Goal: Task Accomplishment & Management: Manage account settings

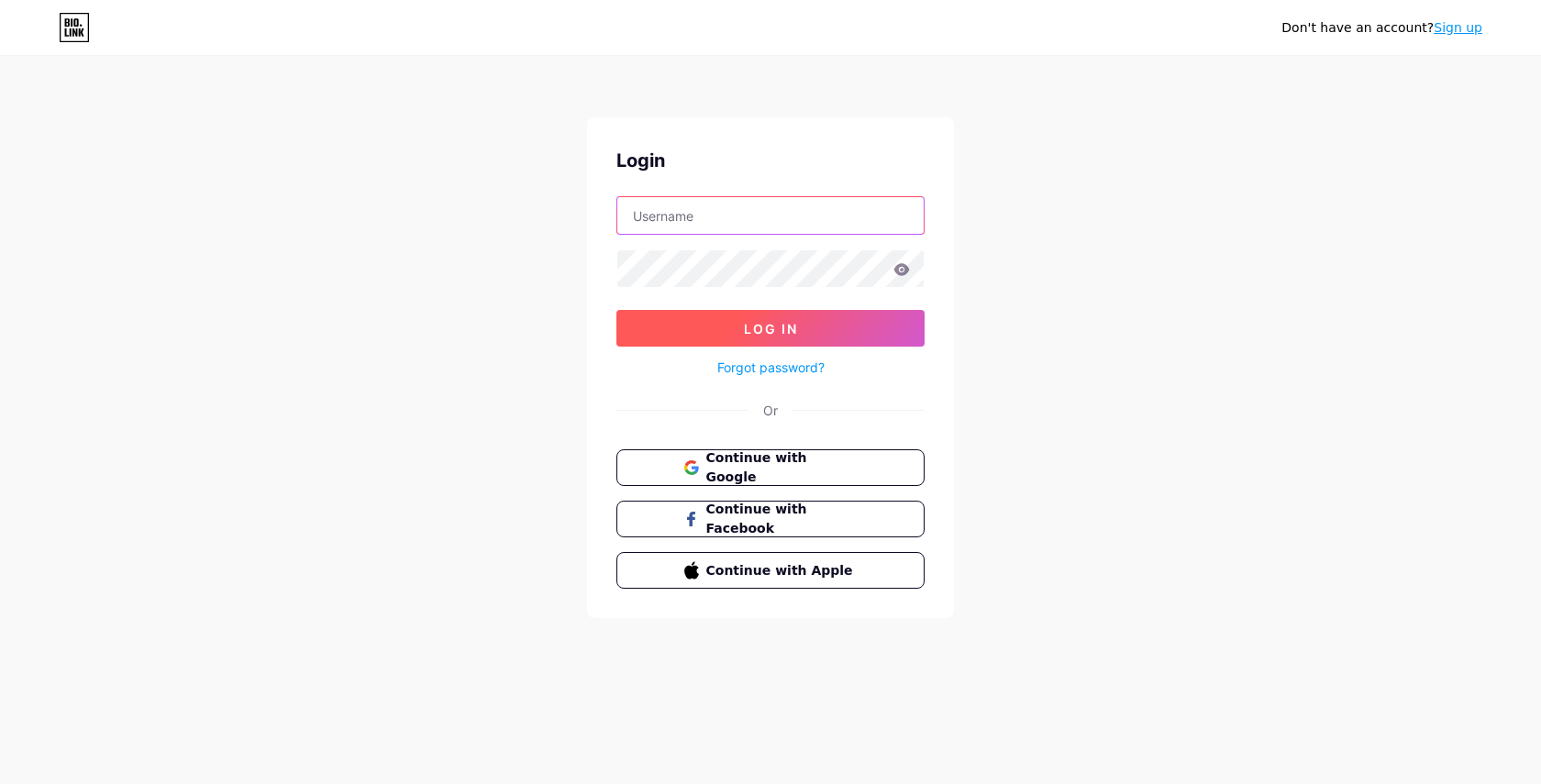
type input "[DOMAIN_NAME][EMAIL_ADDRESS][DOMAIN_NAME]"
click at [721, 324] on button "Log In" at bounding box center [770, 327] width 309 height 37
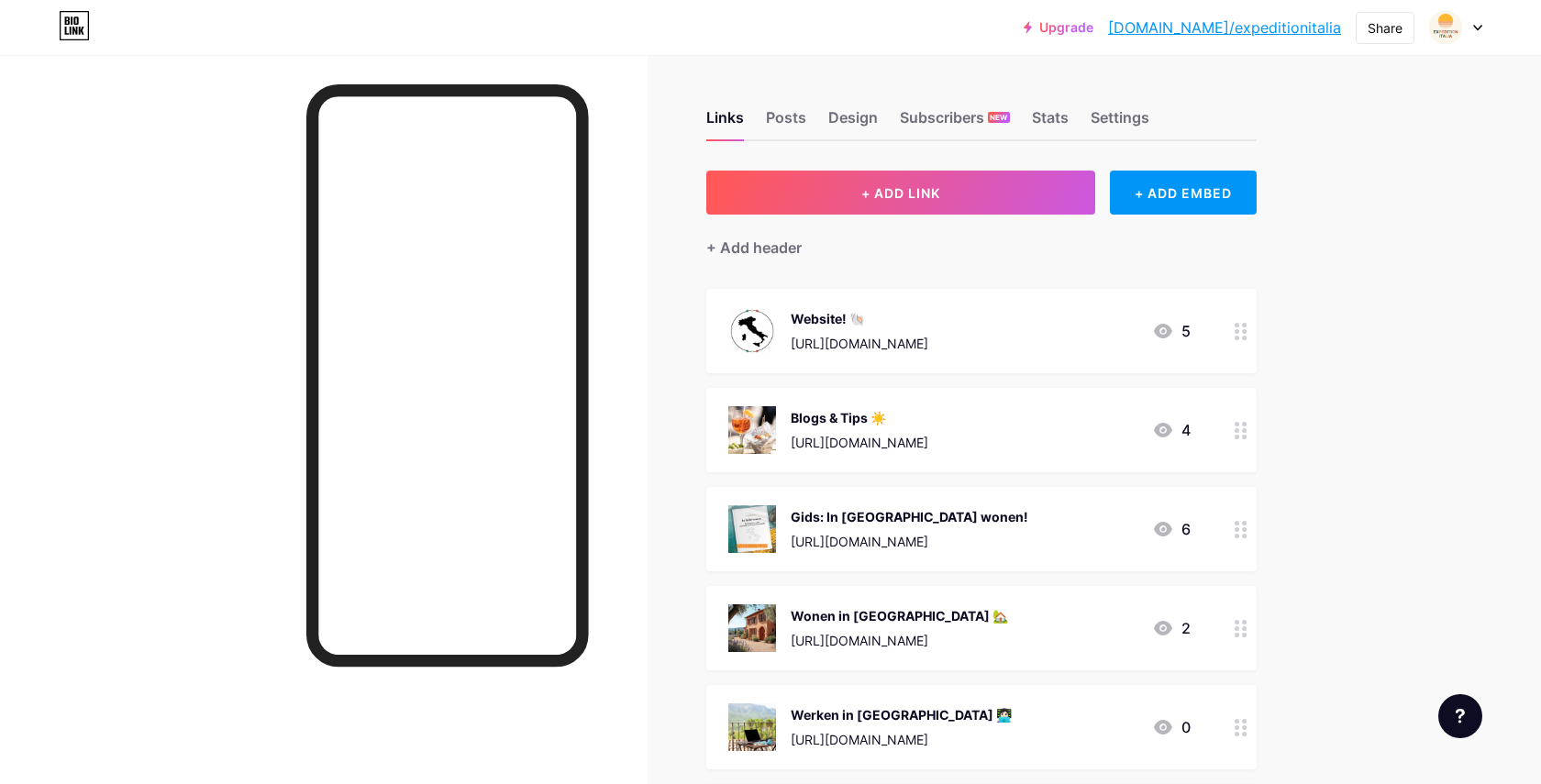
click at [1478, 27] on icon at bounding box center [1477, 28] width 9 height 6
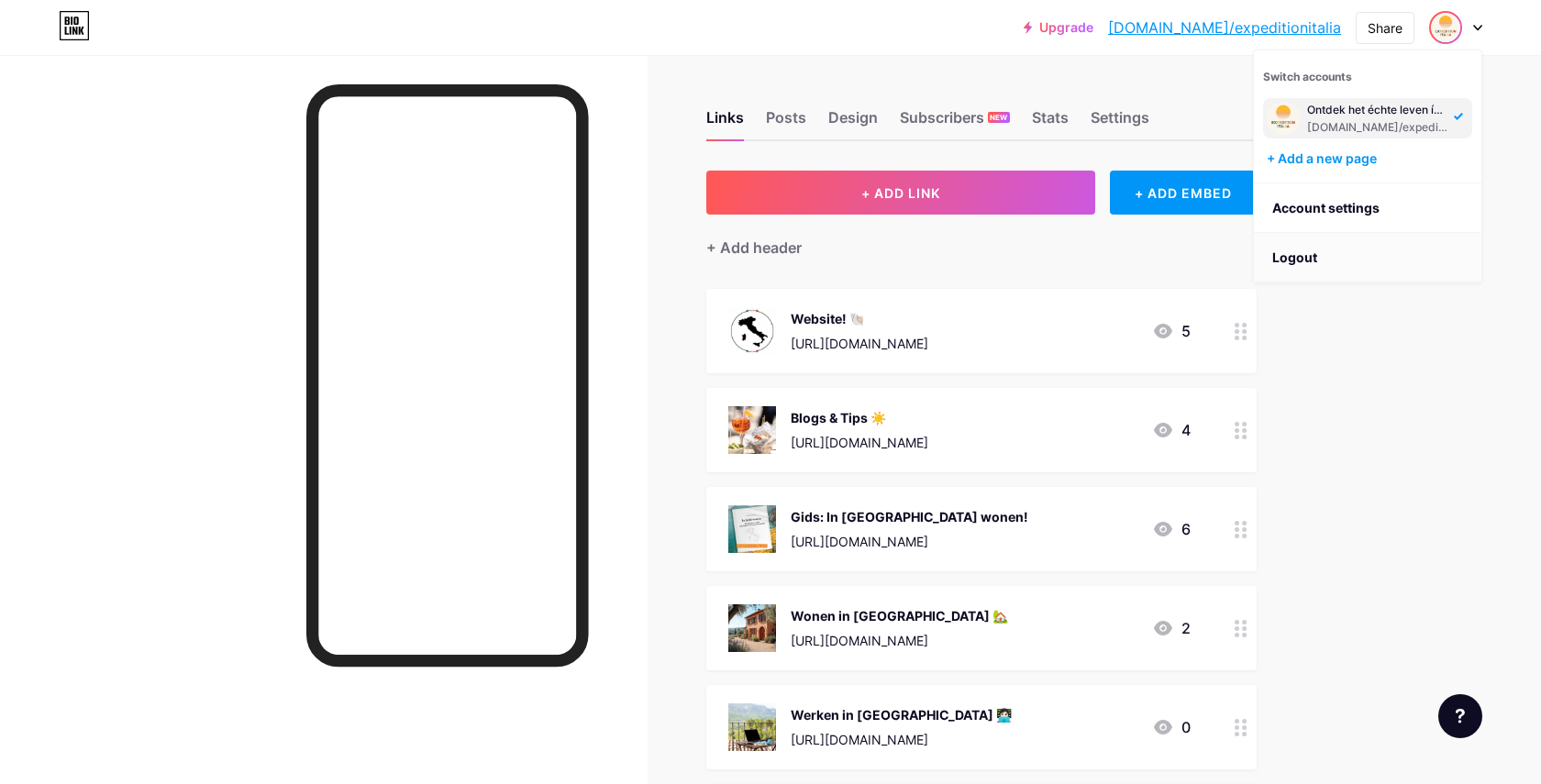
click at [1319, 251] on li "Logout" at bounding box center [1368, 258] width 227 height 50
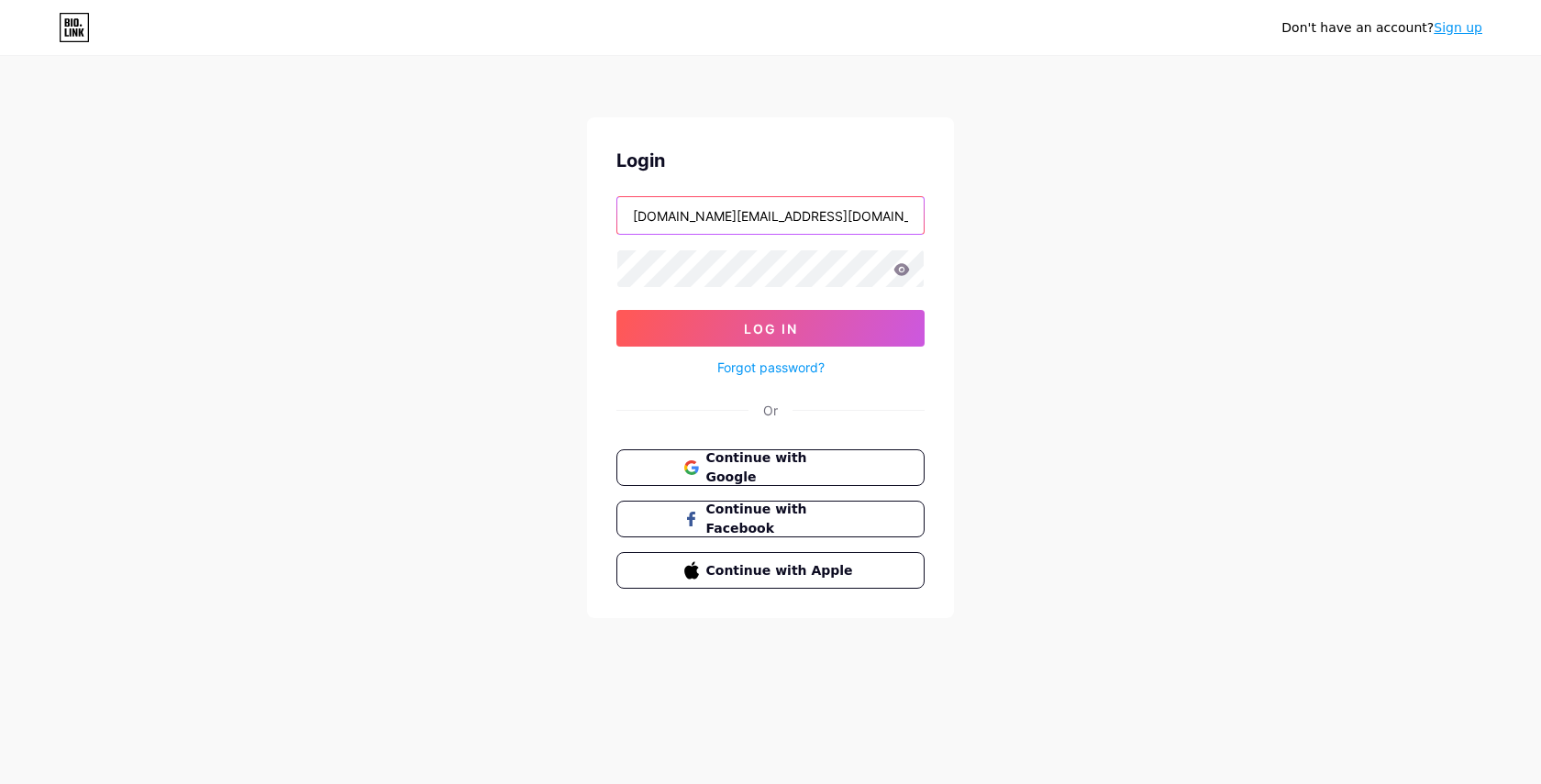
click at [842, 211] on input "[DOMAIN_NAME][EMAIL_ADDRESS][DOMAIN_NAME]" at bounding box center [770, 215] width 307 height 37
click at [811, 318] on button "Log In" at bounding box center [770, 327] width 309 height 37
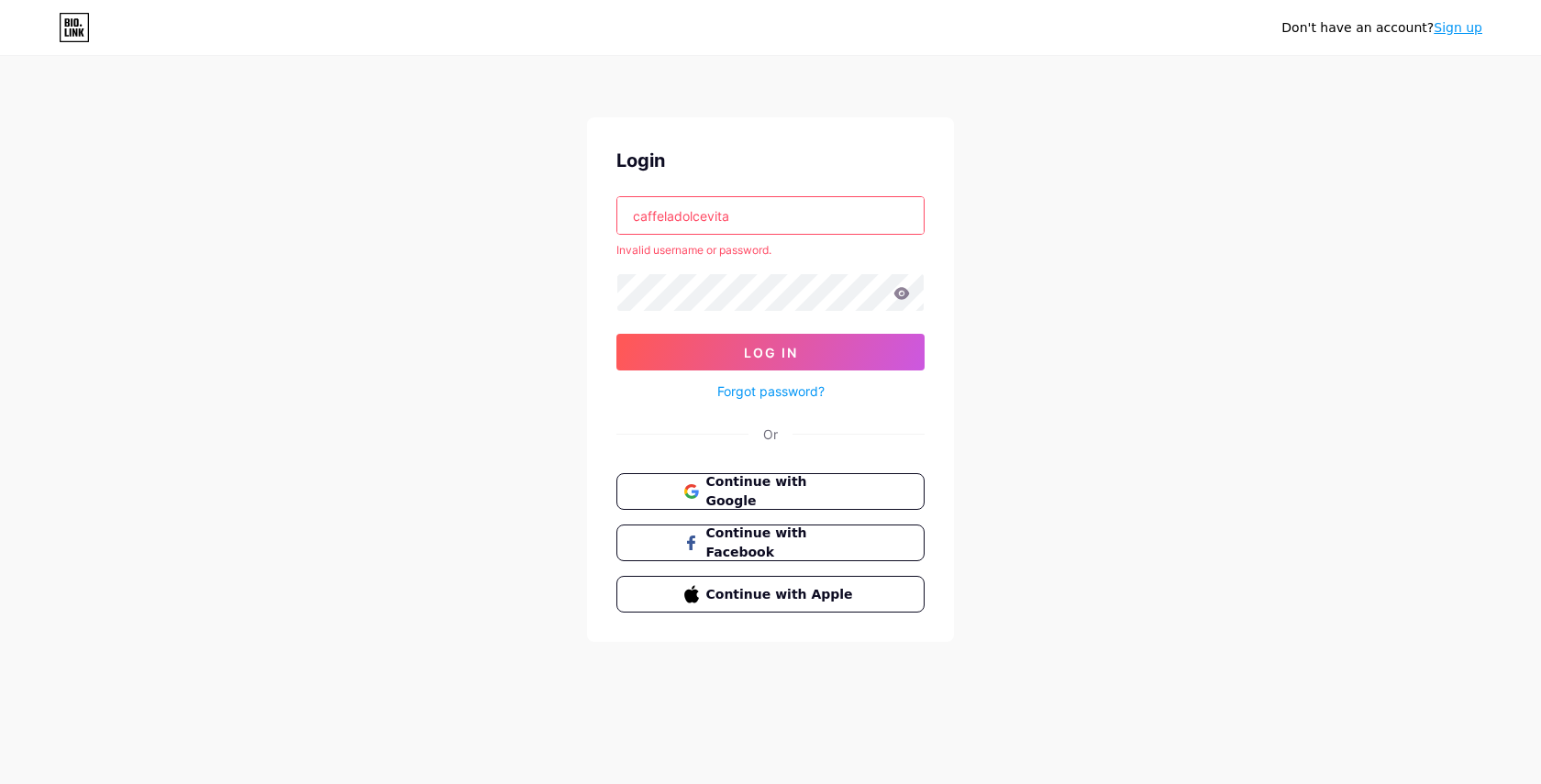
drag, startPoint x: 663, startPoint y: 216, endPoint x: 634, endPoint y: 216, distance: 29.0
click at [634, 216] on input "caffeladolcevita" at bounding box center [770, 215] width 307 height 37
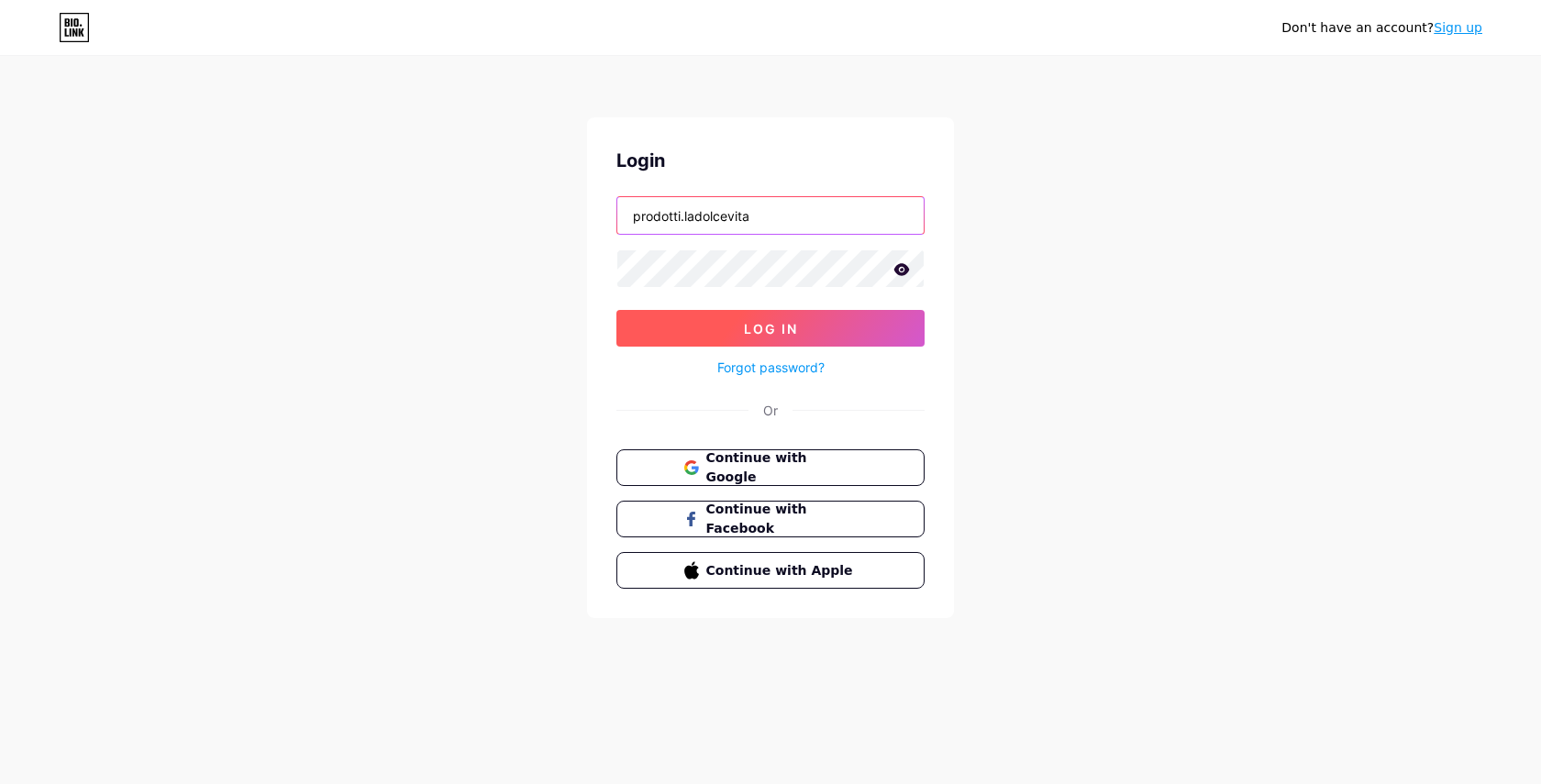
type input "prodotti.ladolcevita"
click at [695, 328] on button "Log In" at bounding box center [770, 327] width 309 height 37
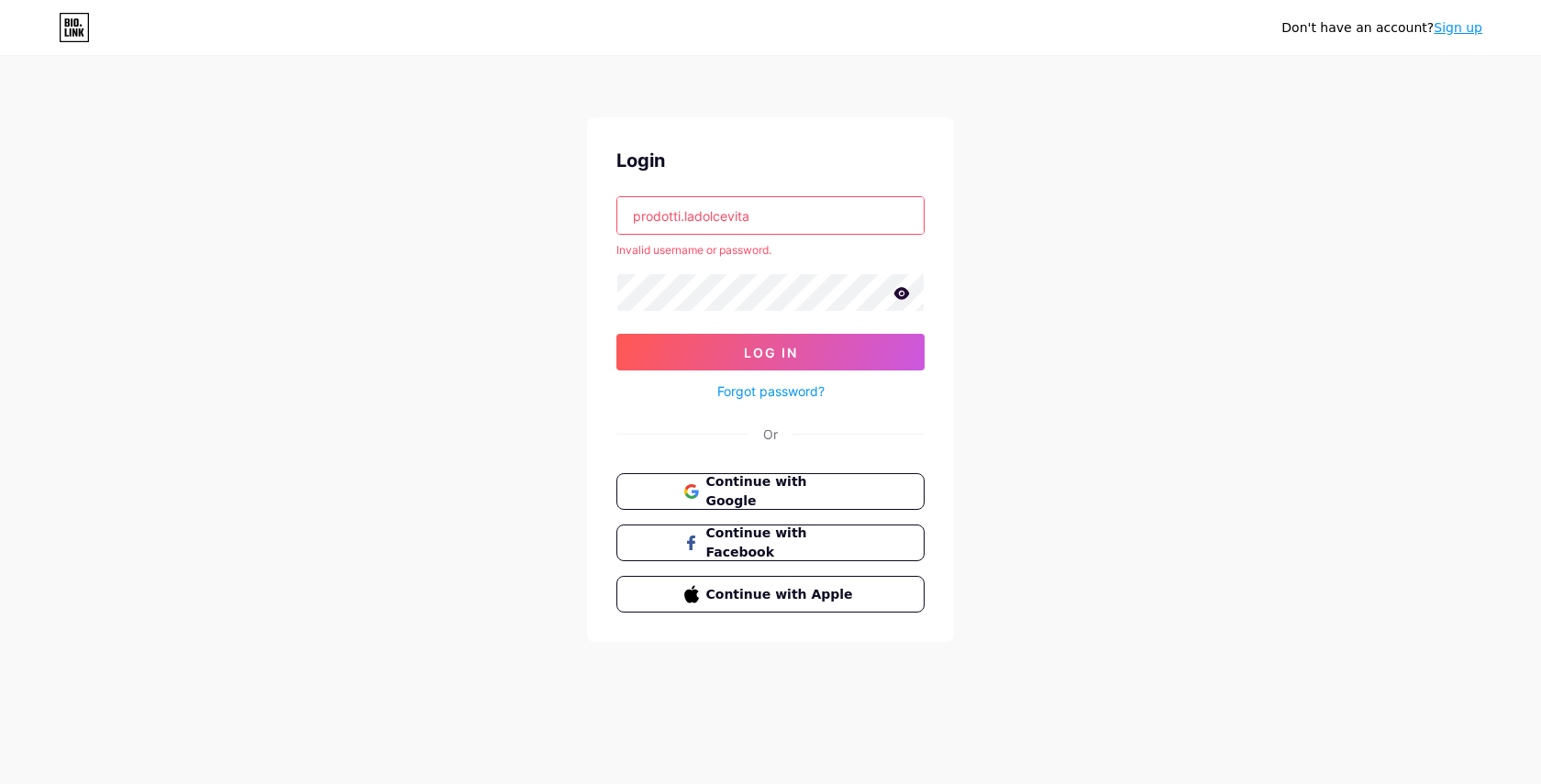
click at [905, 295] on icon at bounding box center [902, 293] width 16 height 12
click at [767, 224] on input "prodotti.ladolcevita" at bounding box center [770, 215] width 307 height 37
drag, startPoint x: 767, startPoint y: 224, endPoint x: 630, endPoint y: 222, distance: 137.0
click at [630, 222] on input "prodotti.ladolcevita" at bounding box center [770, 215] width 307 height 37
drag, startPoint x: 822, startPoint y: 225, endPoint x: 647, endPoint y: 215, distance: 175.3
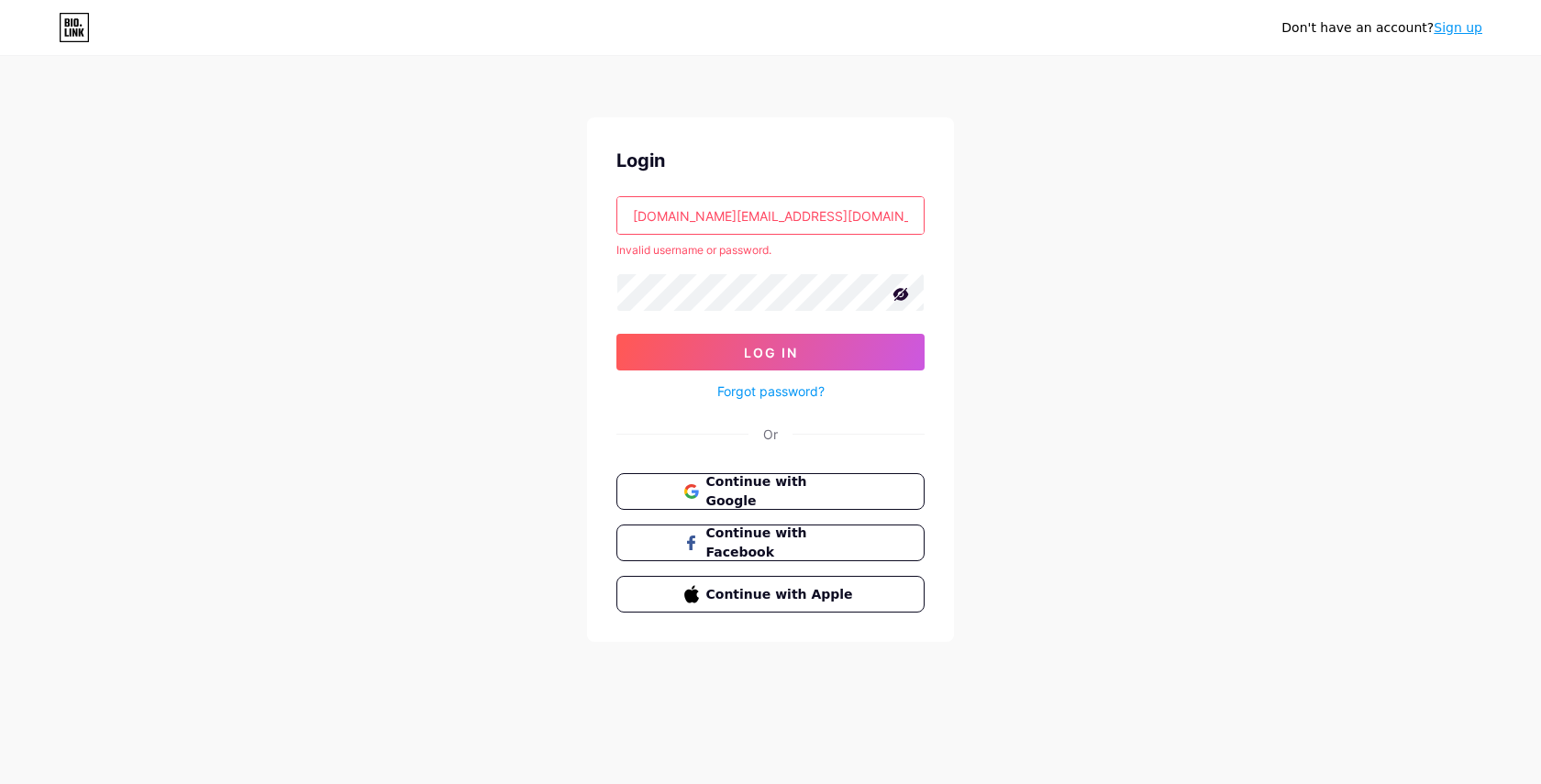
click at [647, 215] on input "[DOMAIN_NAME][EMAIL_ADDRESS][DOMAIN_NAME]" at bounding box center [770, 215] width 307 height 37
click at [781, 352] on span "Log In" at bounding box center [770, 352] width 54 height 16
drag, startPoint x: 741, startPoint y: 216, endPoint x: 635, endPoint y: 215, distance: 106.0
click at [635, 215] on input "caffeladolcevita" at bounding box center [770, 215] width 307 height 37
paste input "prodotti"
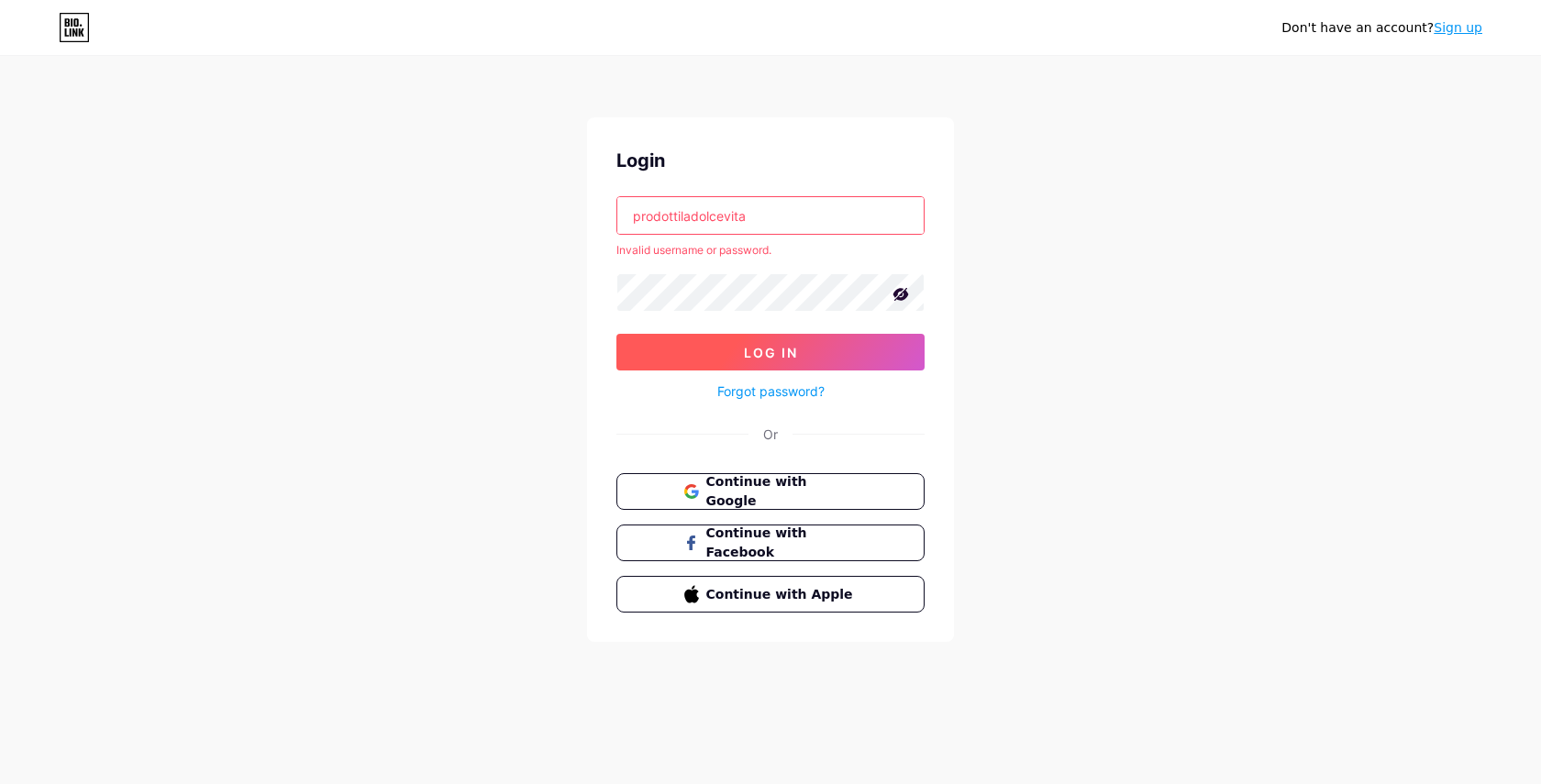
type input "prodottiladolcevita"
click at [837, 351] on button "Log In" at bounding box center [770, 351] width 309 height 37
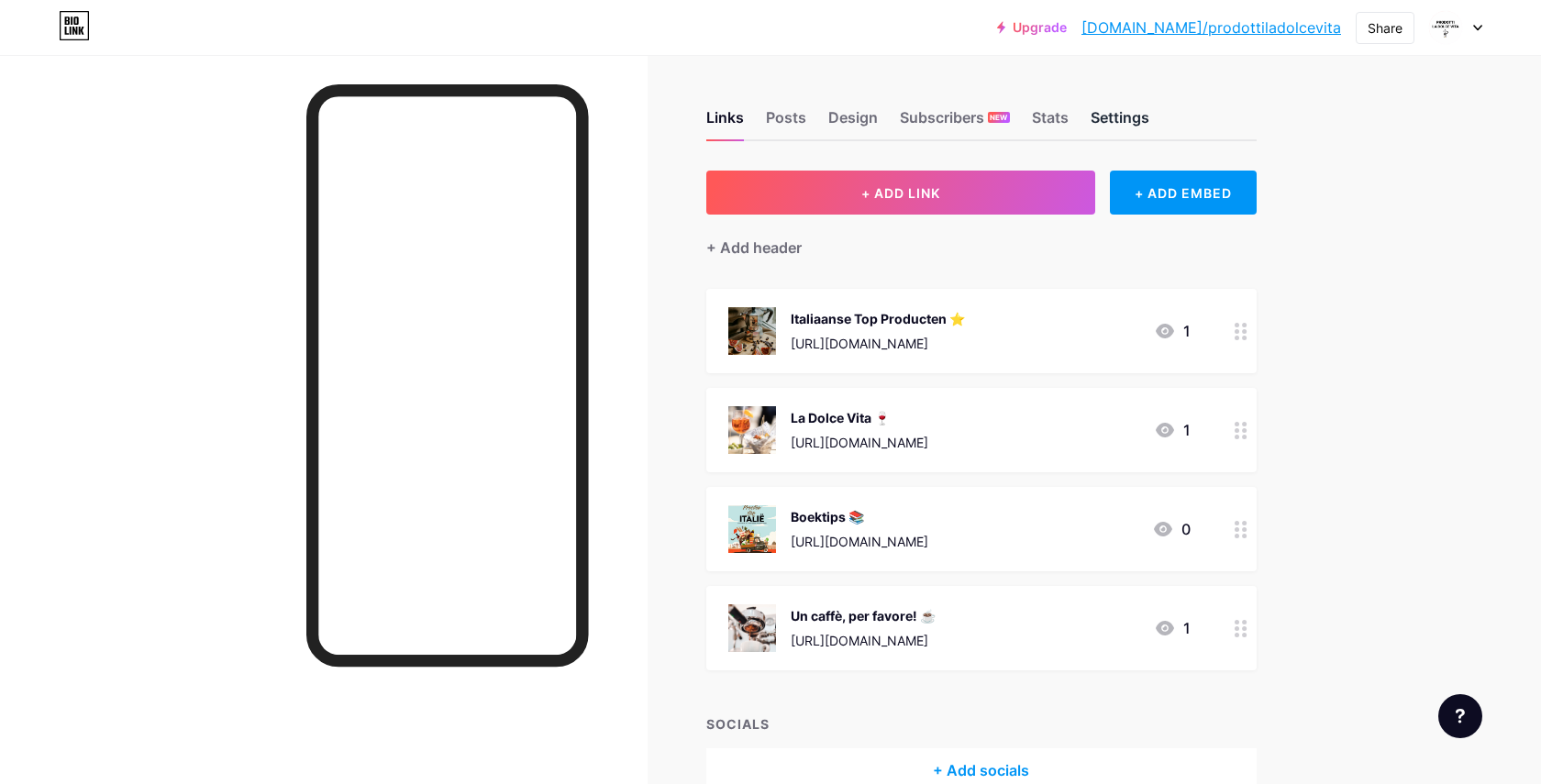
click at [1102, 122] on div "Settings" at bounding box center [1120, 122] width 59 height 33
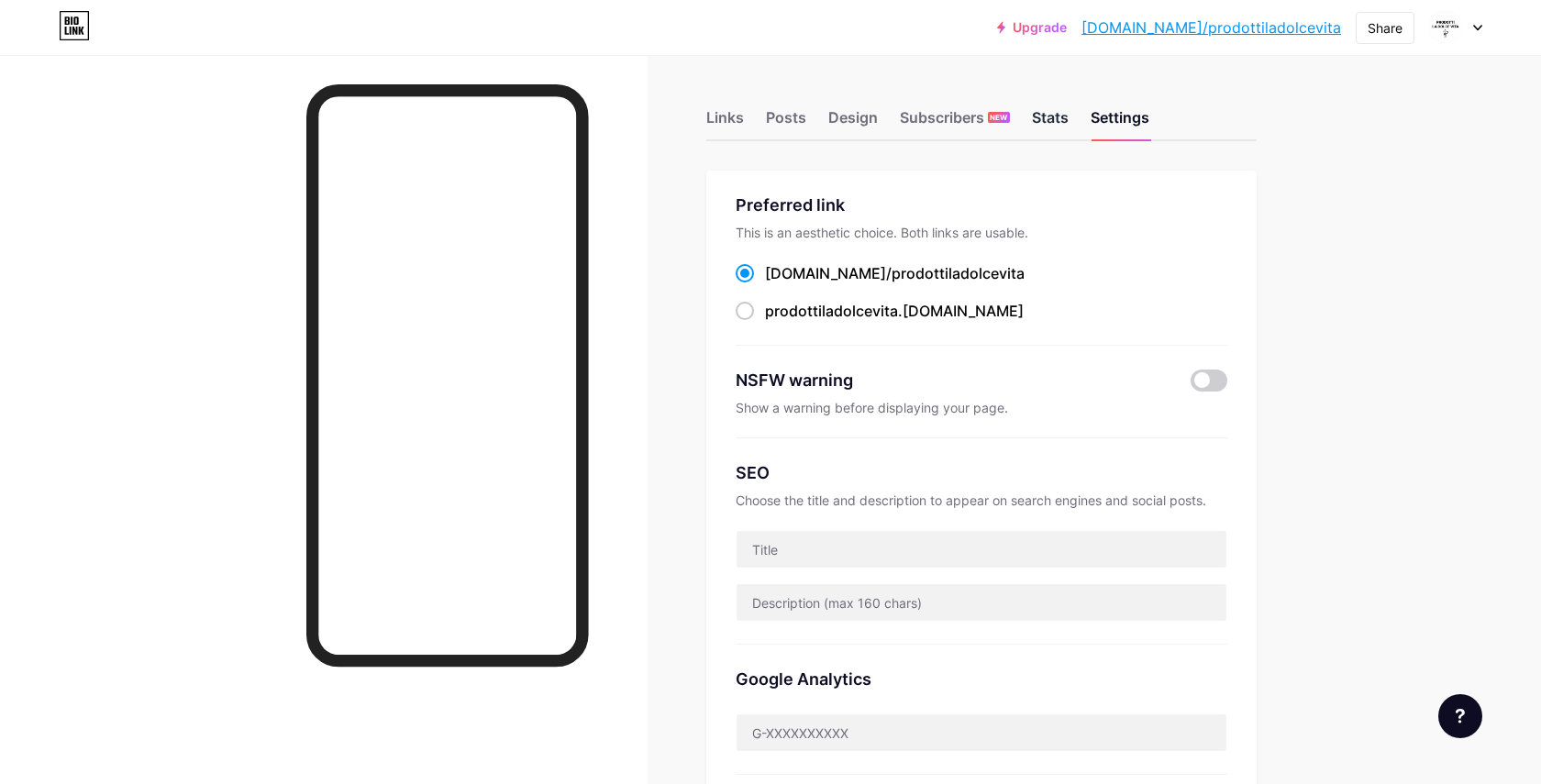
click at [1045, 118] on div "Stats" at bounding box center [1050, 122] width 37 height 33
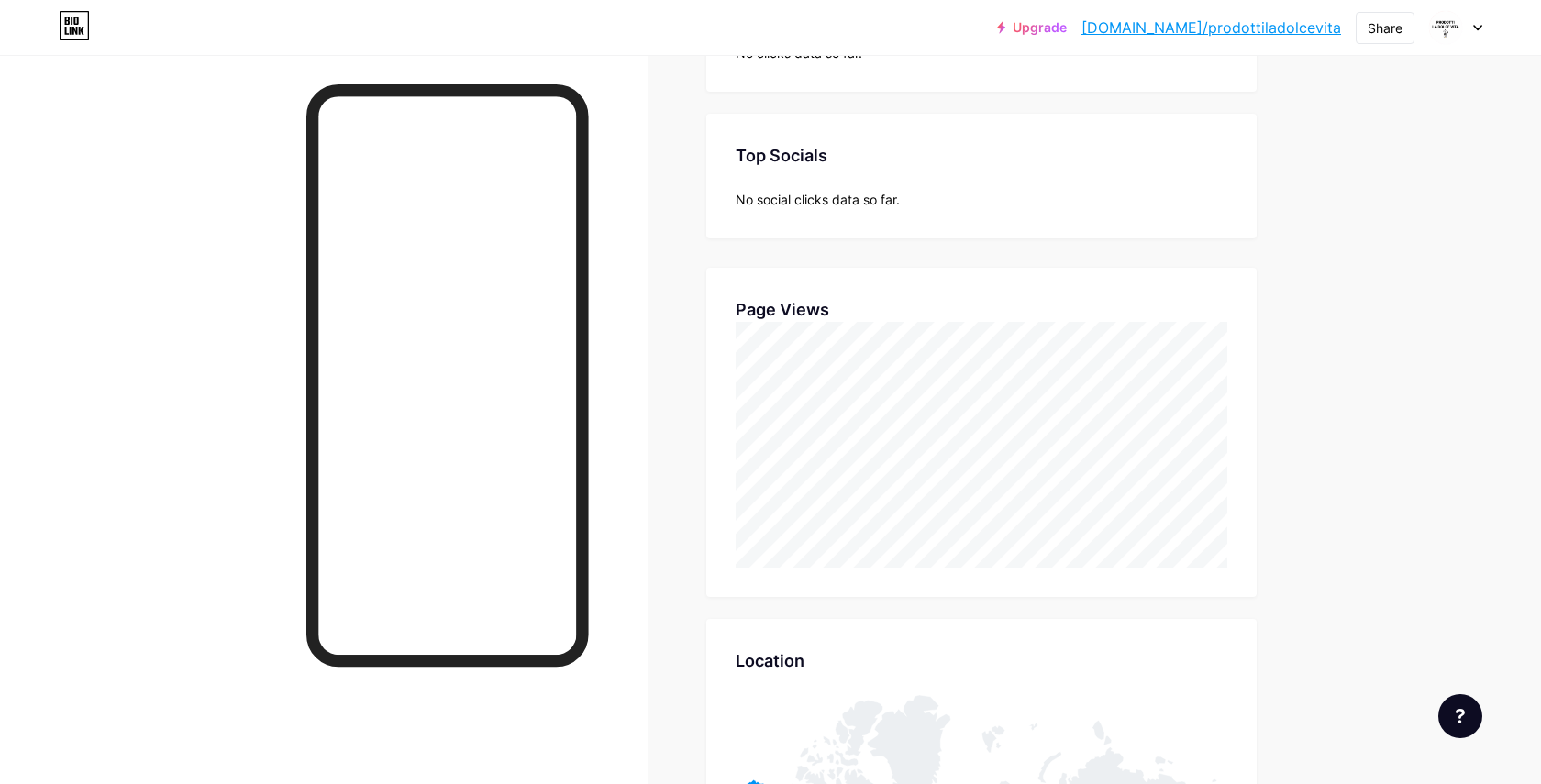
scroll to position [253, 0]
click at [1475, 33] on div at bounding box center [1454, 27] width 53 height 33
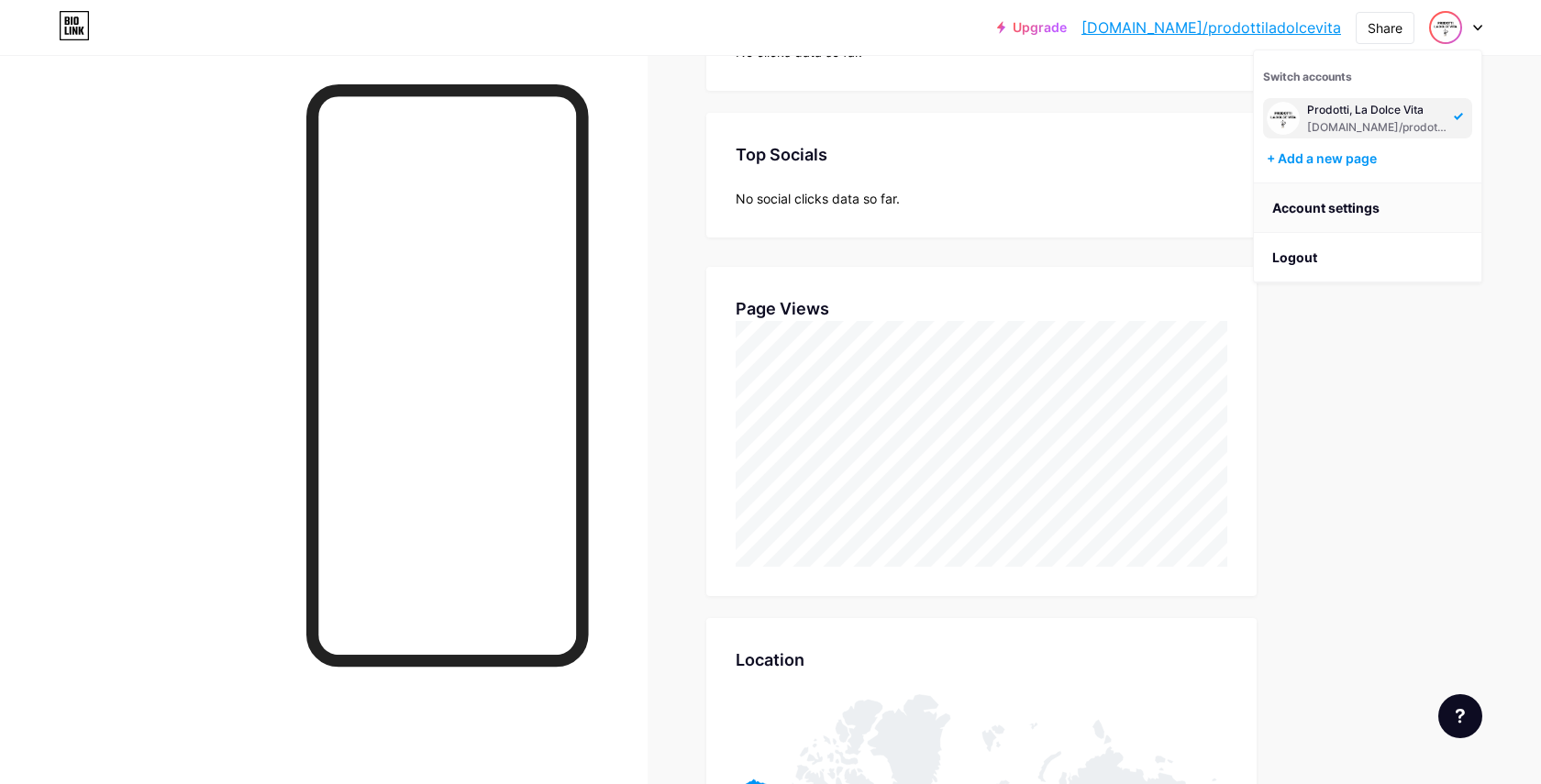
click at [1376, 203] on link "Account settings" at bounding box center [1368, 208] width 227 height 50
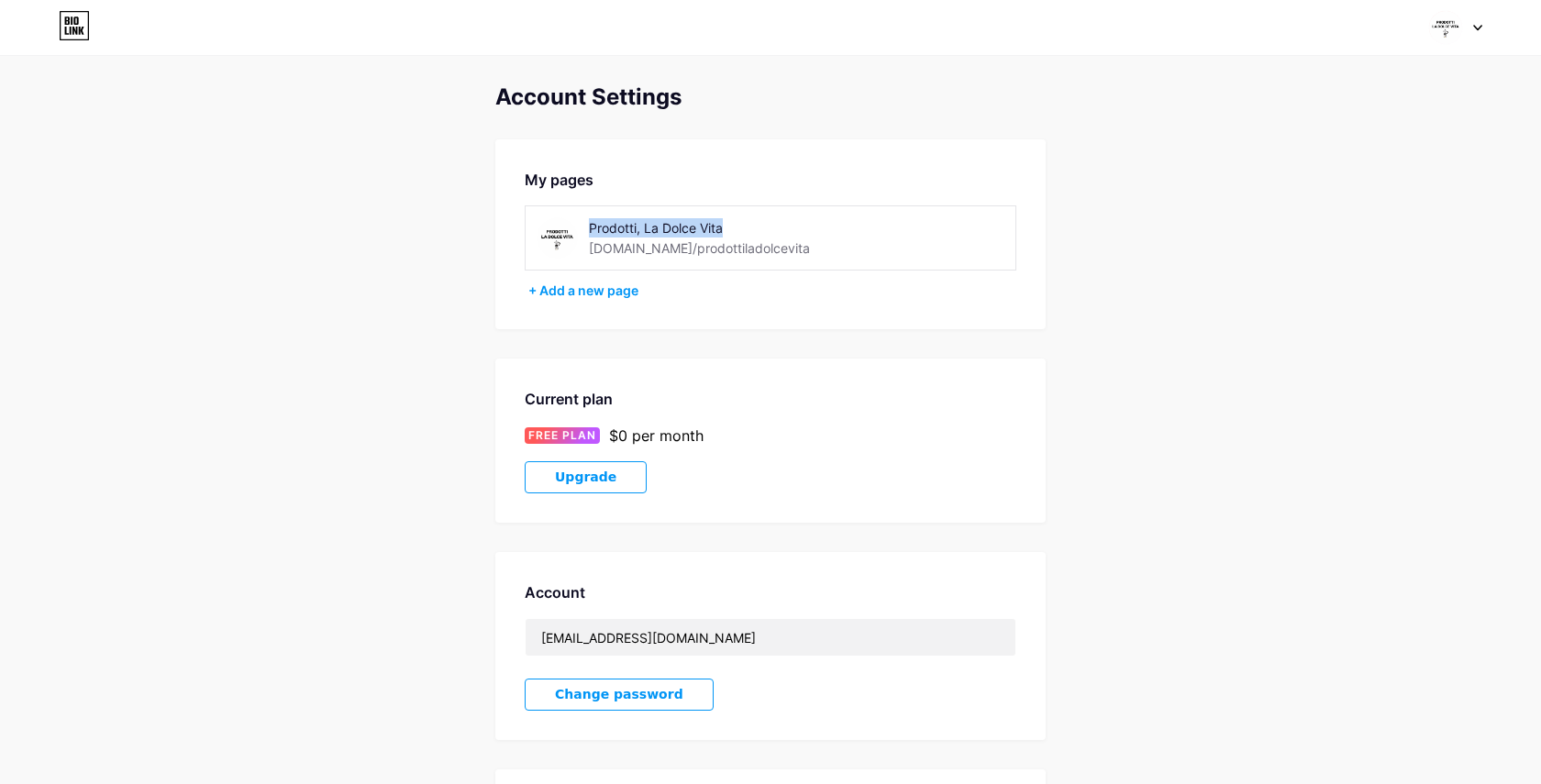
drag, startPoint x: 730, startPoint y: 230, endPoint x: 589, endPoint y: 229, distance: 141.0
click at [589, 229] on div "Prodotti, La Dolce Vita" at bounding box center [719, 227] width 260 height 19
click at [646, 233] on div "Prodotti, La Dolce Vita" at bounding box center [719, 227] width 260 height 19
drag, startPoint x: 642, startPoint y: 232, endPoint x: 588, endPoint y: 230, distance: 54.0
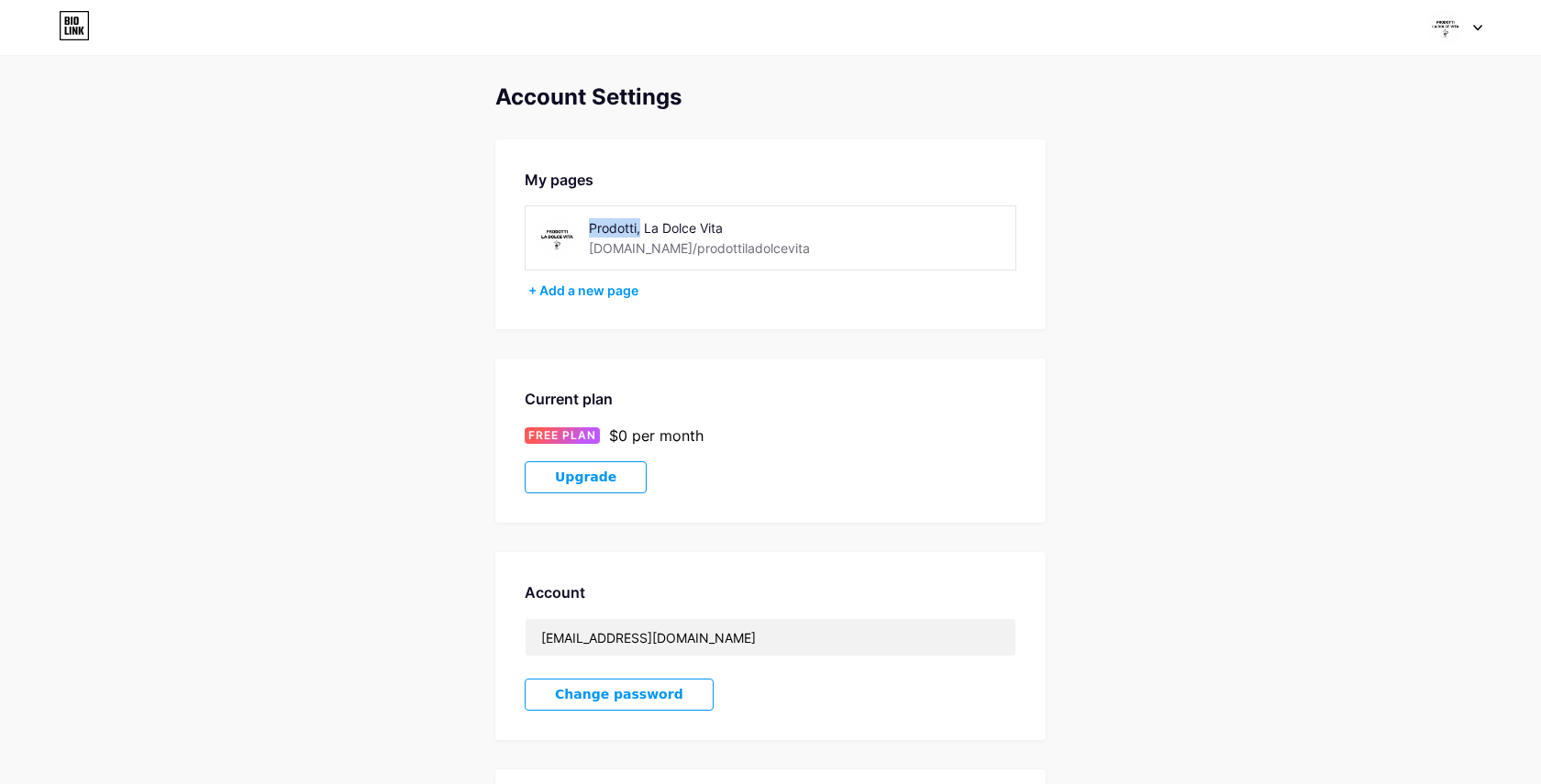
click at [589, 230] on div "Prodotti, La Dolce Vita" at bounding box center [719, 227] width 260 height 19
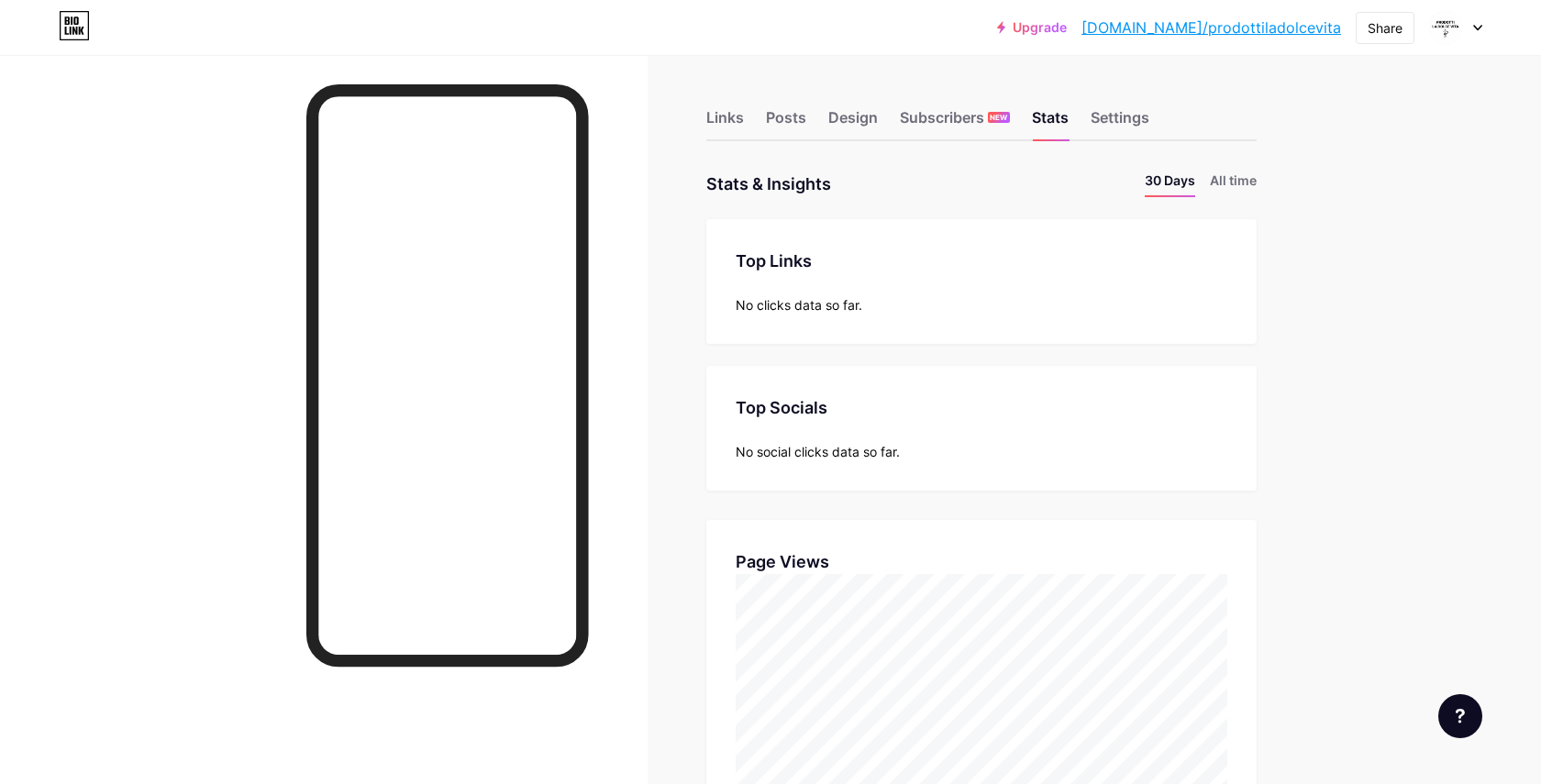
scroll to position [784, 1541]
click at [847, 114] on div "Design" at bounding box center [853, 122] width 50 height 33
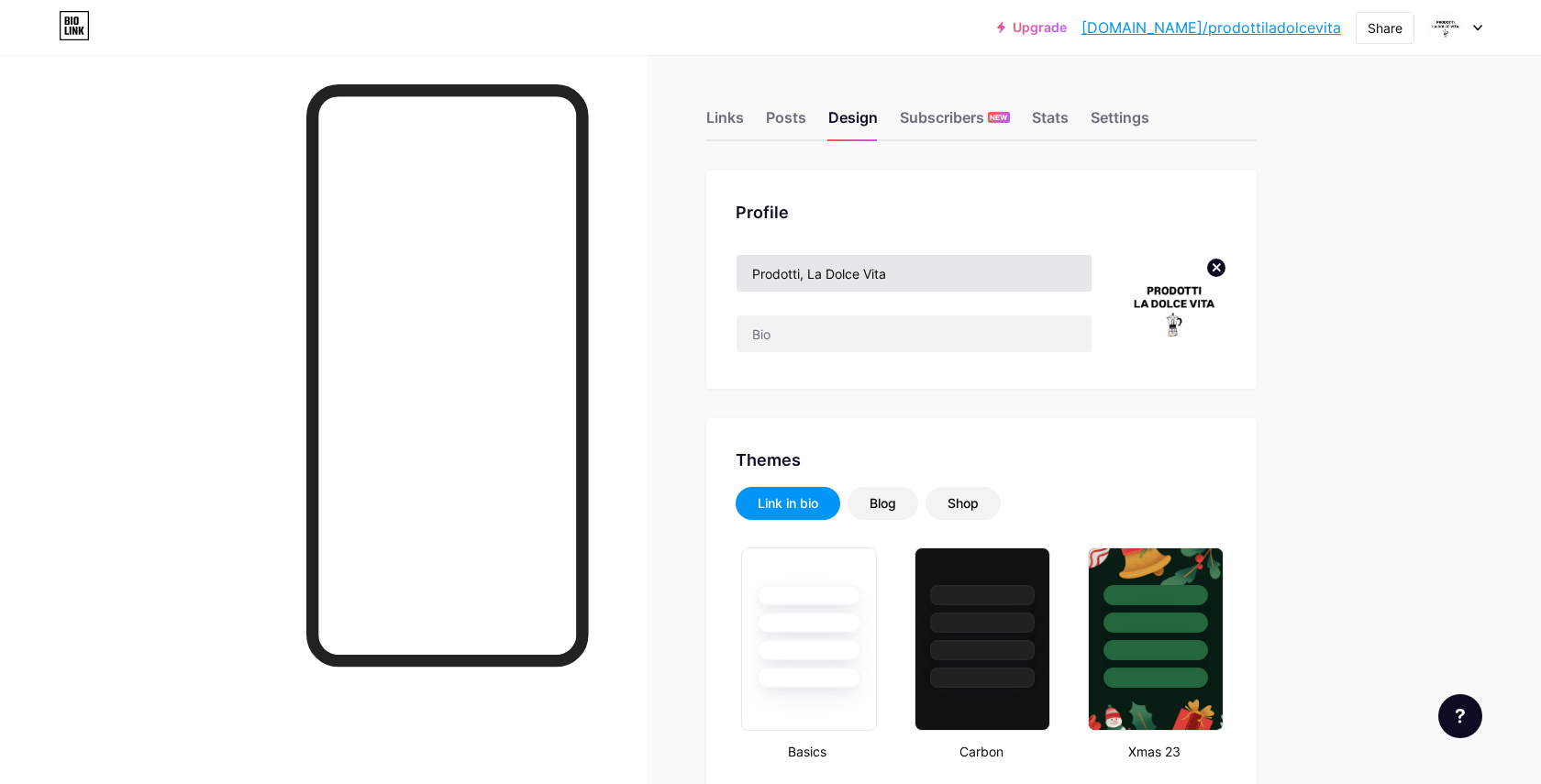
type input "#ffffff"
drag, startPoint x: 904, startPoint y: 278, endPoint x: 816, endPoint y: 277, distance: 88.0
click at [816, 277] on input "Prodotti, La Dolce Vita" at bounding box center [914, 273] width 355 height 37
click at [806, 276] on input "Prodotti, La Dolce Vita" at bounding box center [914, 273] width 355 height 37
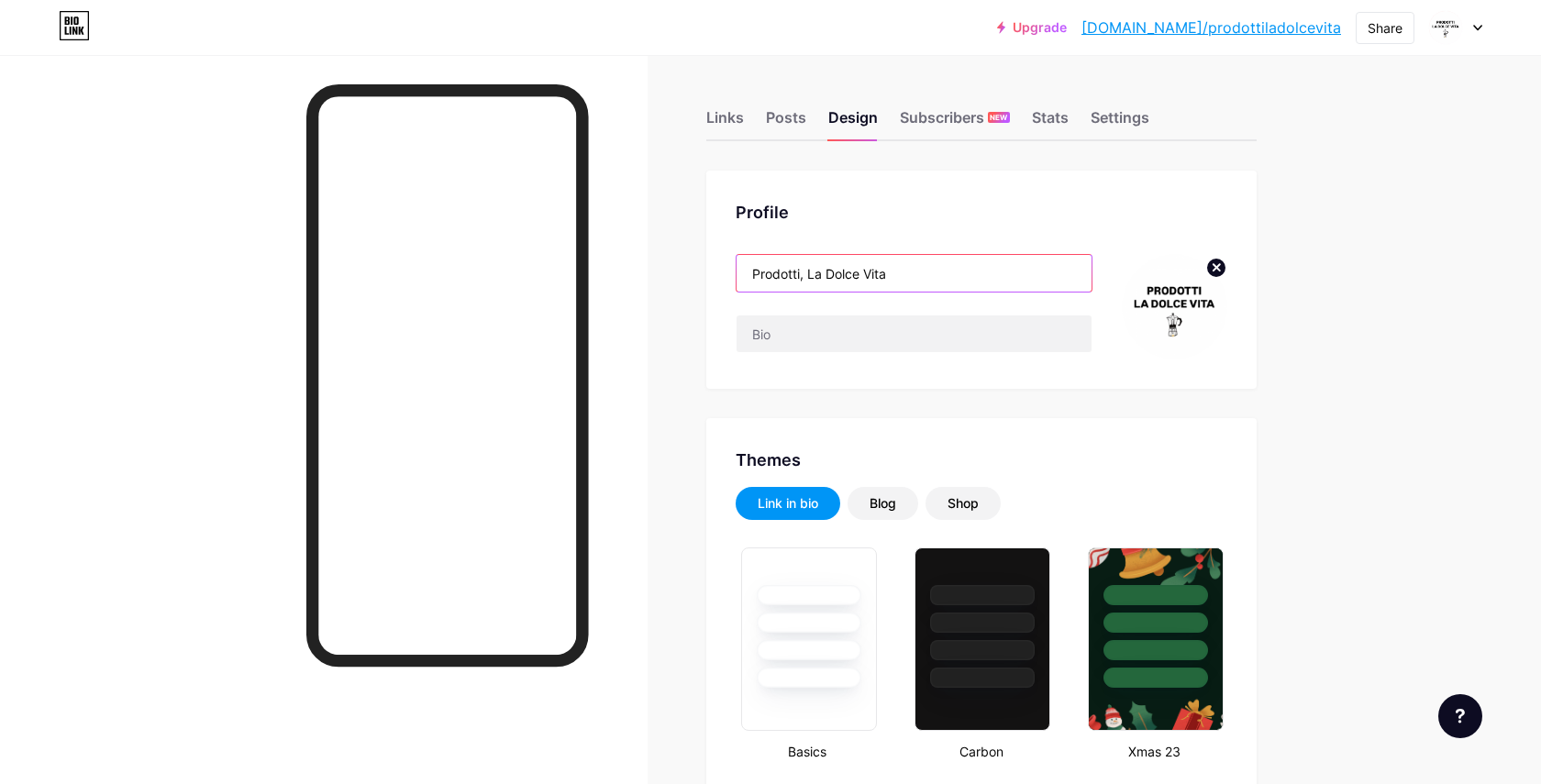
drag, startPoint x: 806, startPoint y: 276, endPoint x: 761, endPoint y: 276, distance: 45.0
click at [761, 276] on input "Prodotti, La Dolce Vita" at bounding box center [914, 273] width 355 height 37
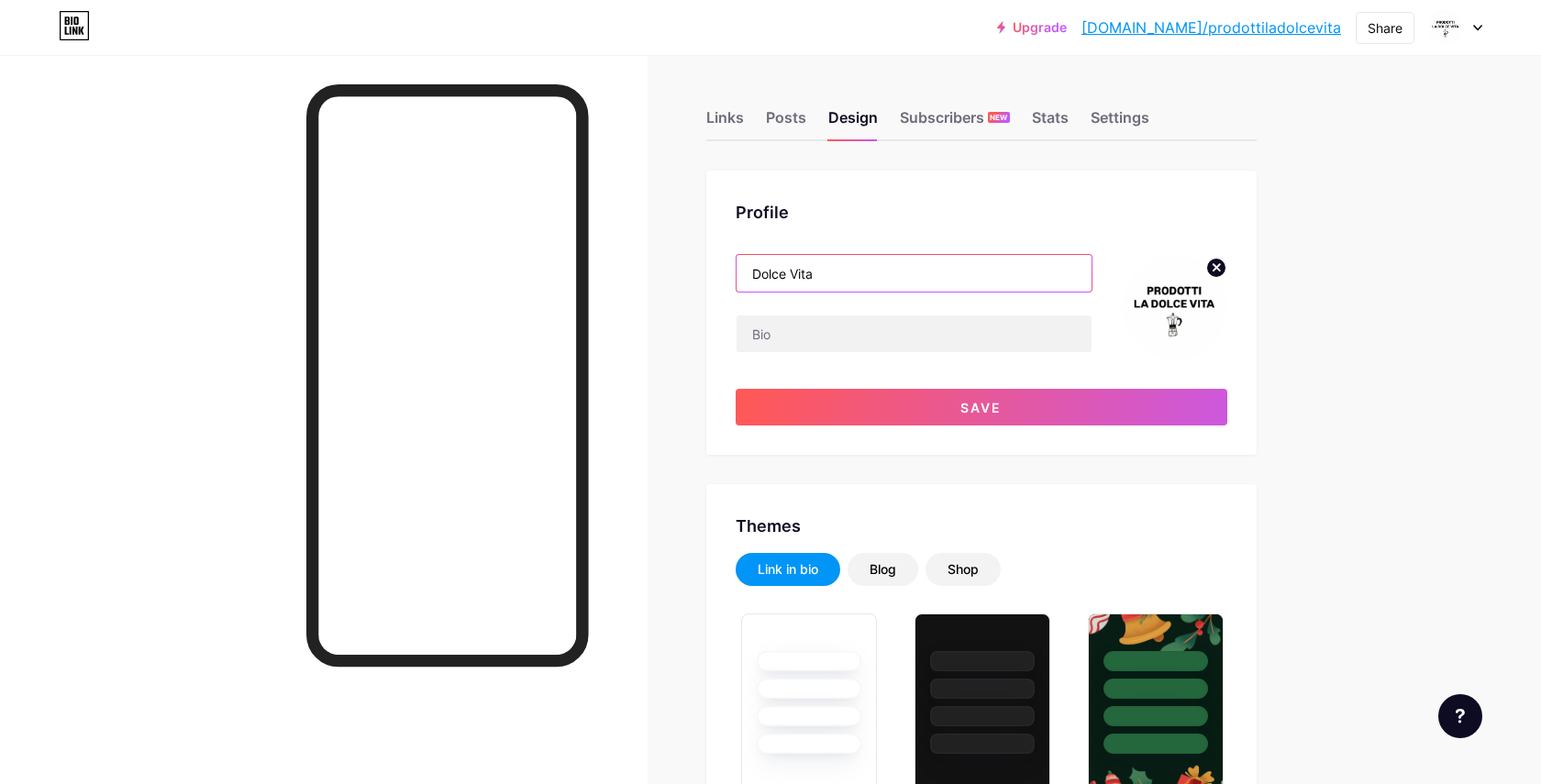
click at [835, 282] on input "Dolce Vita" at bounding box center [914, 273] width 355 height 37
type input "Dolce Vita Club"
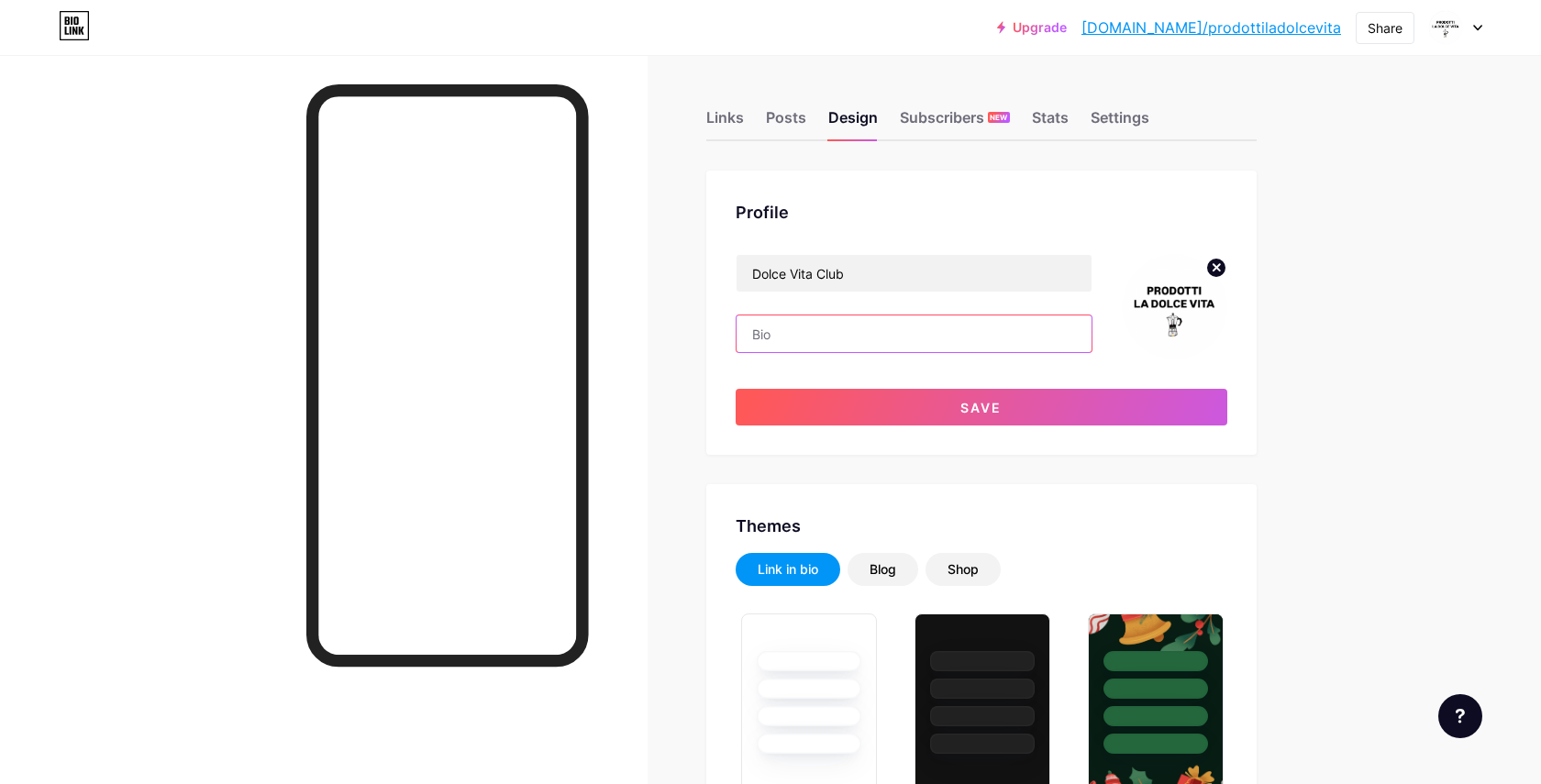
click at [900, 319] on input "text" at bounding box center [914, 333] width 355 height 37
click at [1107, 122] on div "Settings" at bounding box center [1120, 122] width 59 height 33
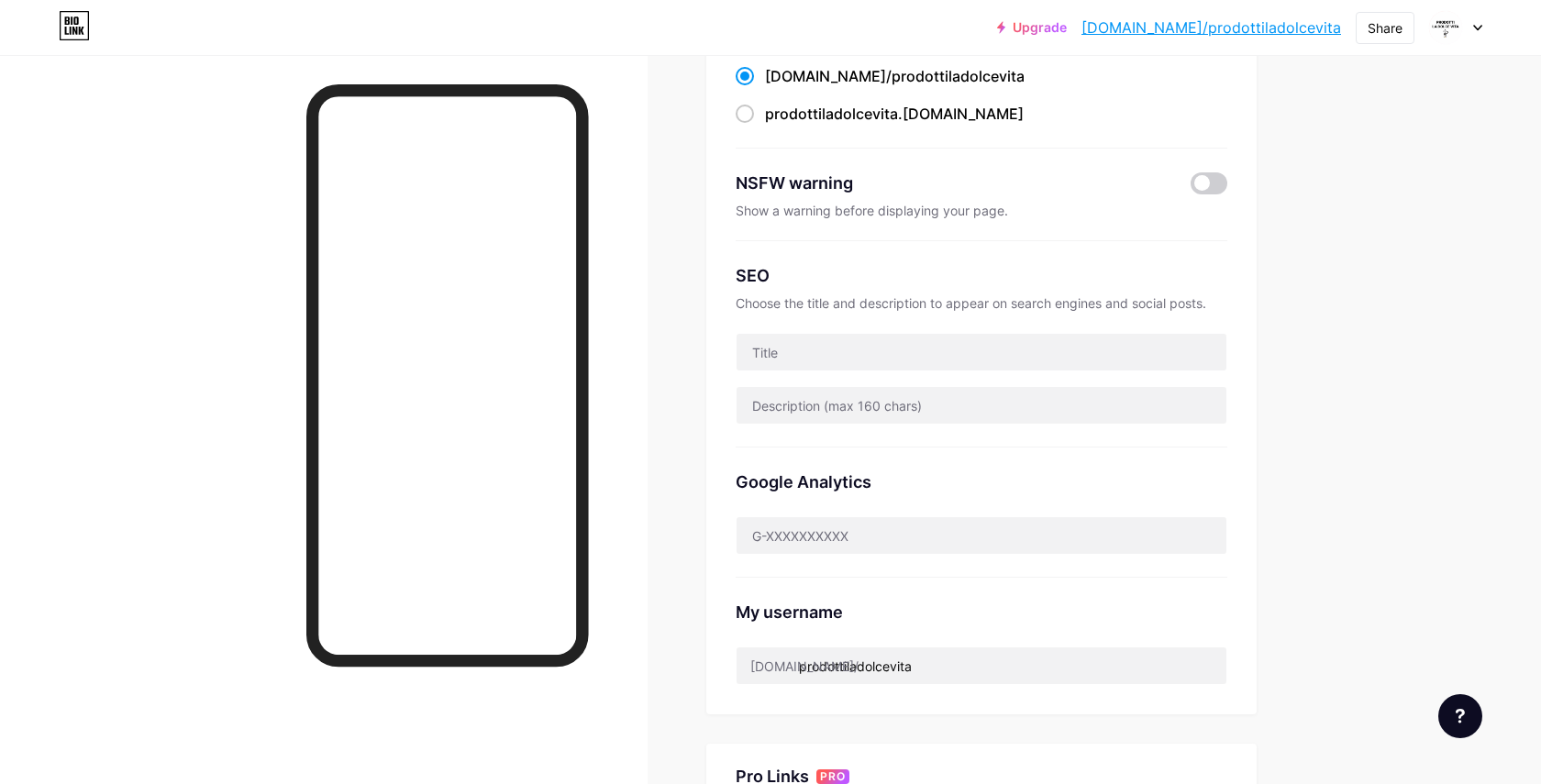
scroll to position [198, 0]
click at [868, 346] on input "text" at bounding box center [982, 350] width 490 height 37
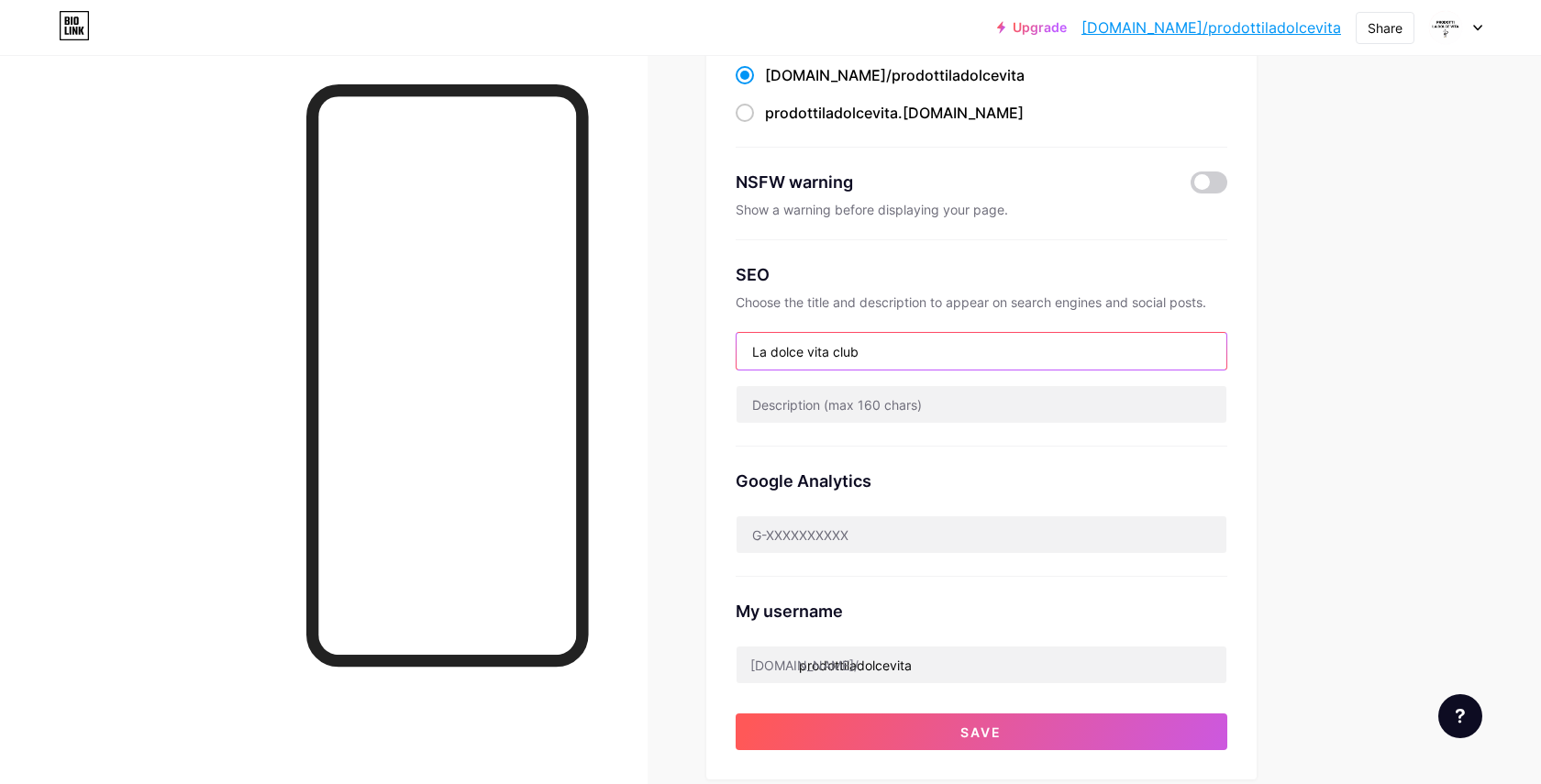
type input "La dolce vita club"
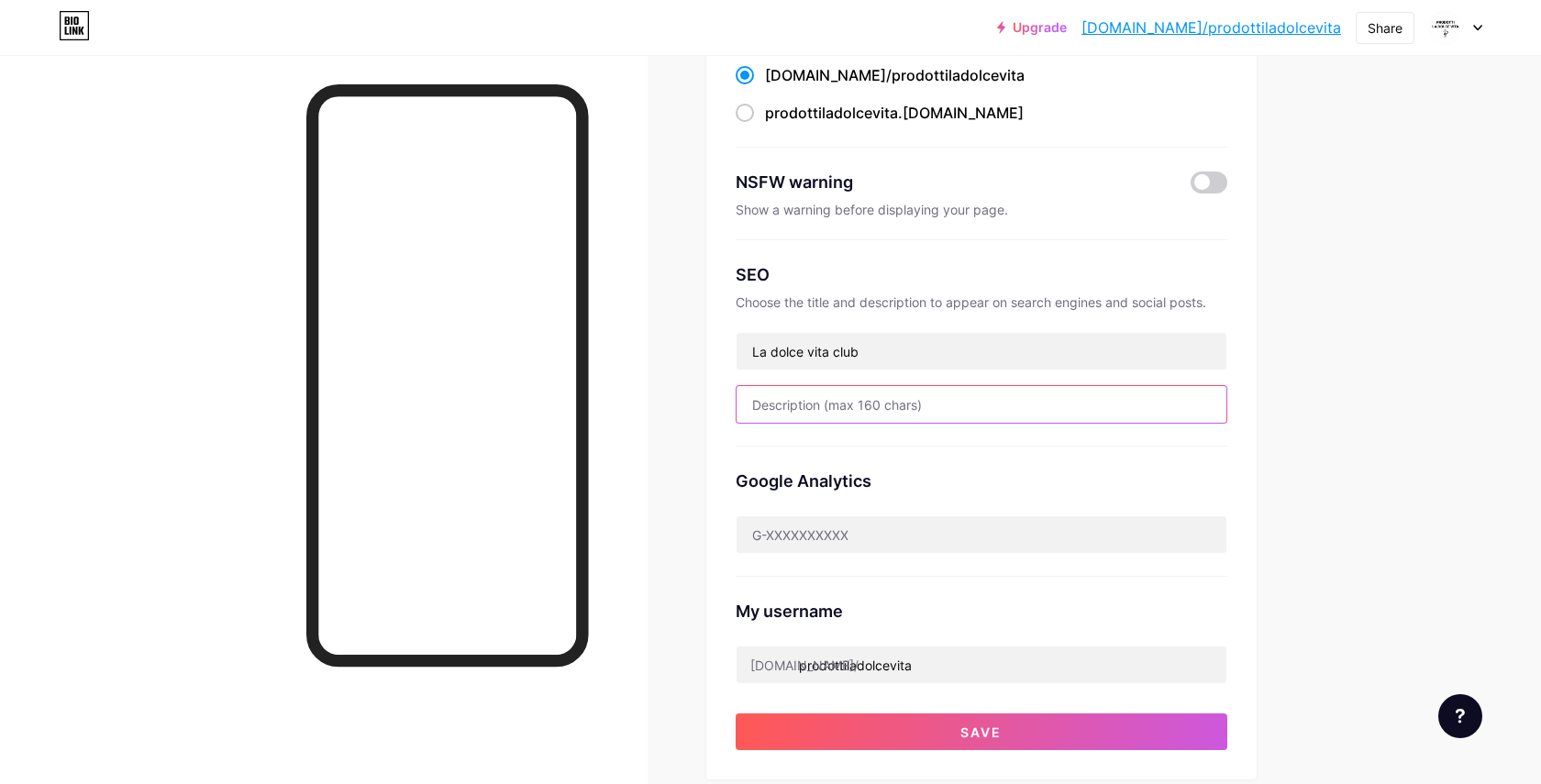
click at [875, 415] on input "text" at bounding box center [982, 404] width 490 height 37
paste input "La Dolce Vita Club - Italië inspiratie 🇮🇹 Voor la dolce vita thuis 🇮🇹 Reviews, …"
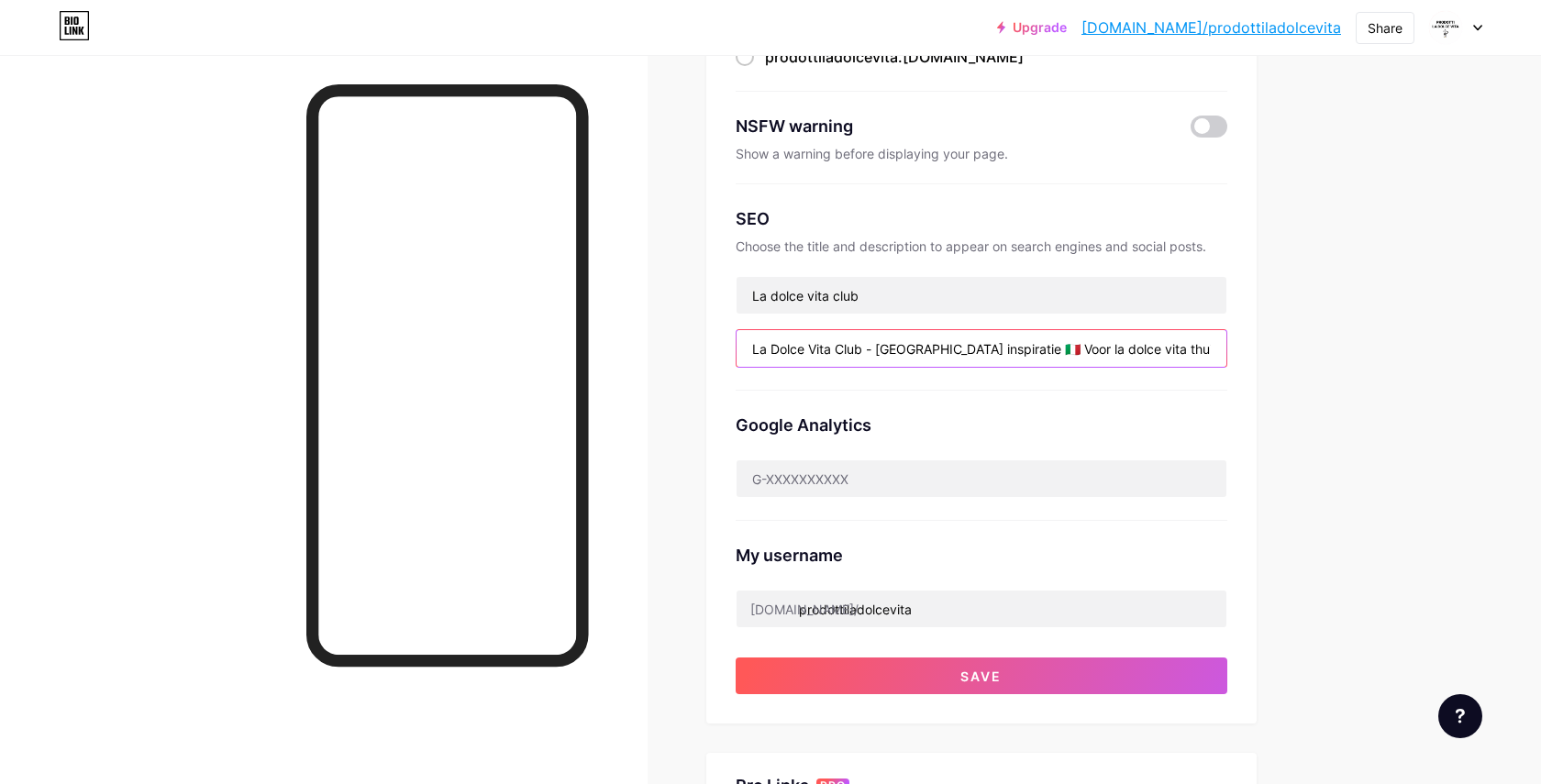
scroll to position [261, 0]
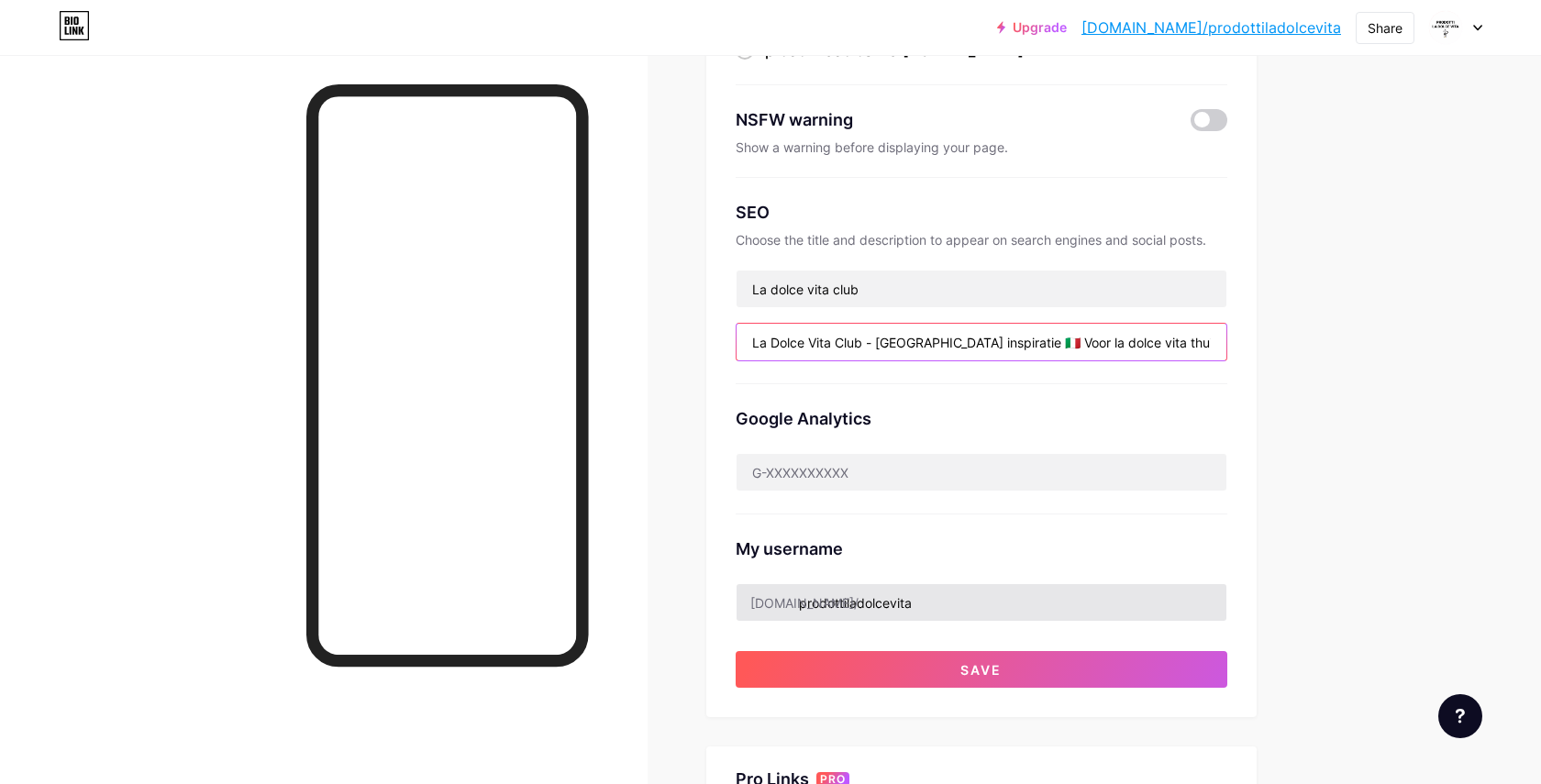
type input "La Dolce Vita Club - Italië inspiratie 🇮🇹 Voor la dolce vita thuis 🇮🇹 Reviews, …"
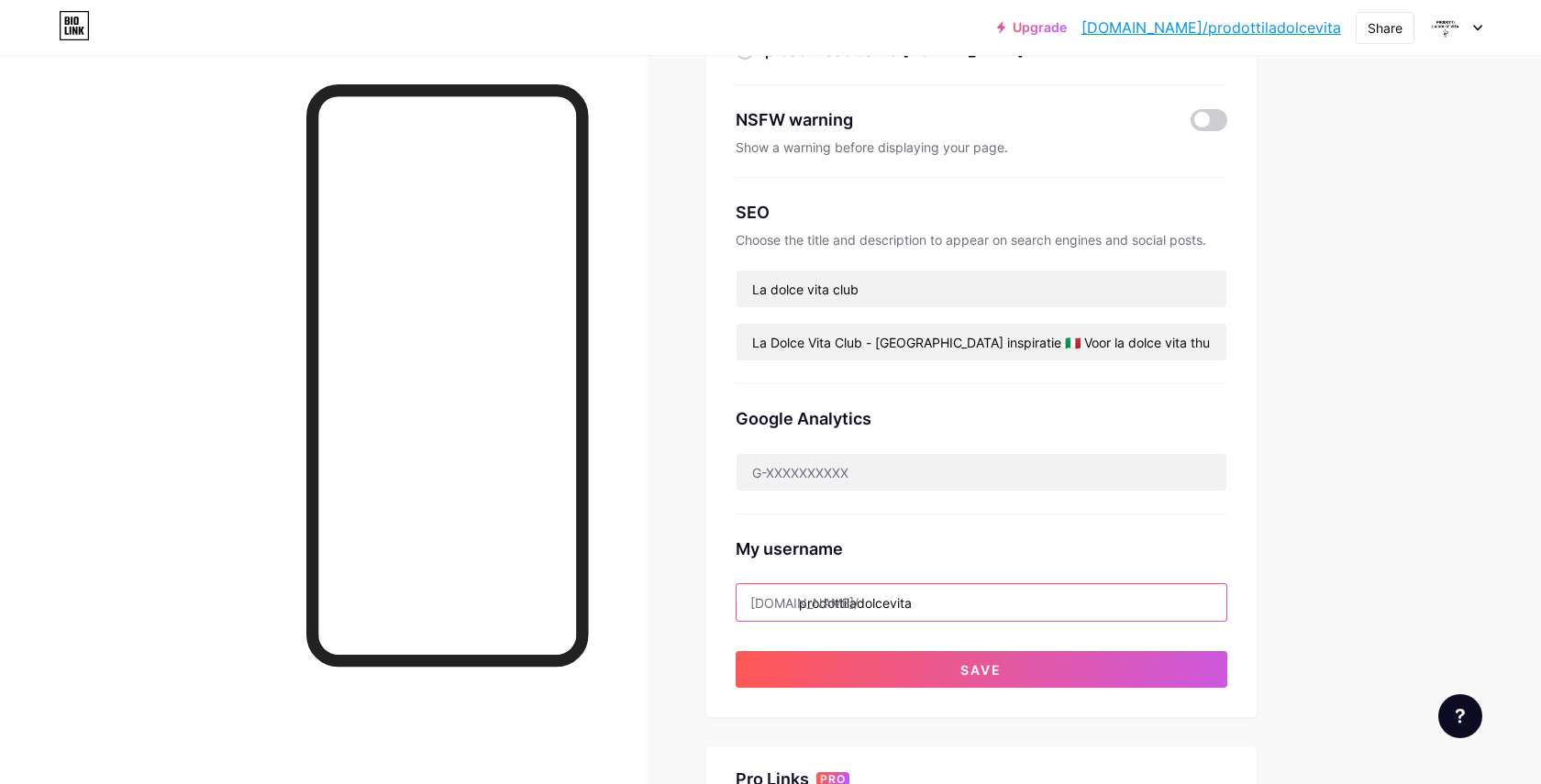
click at [913, 595] on input "prodottiladolcevita" at bounding box center [982, 602] width 490 height 37
drag, startPoint x: 846, startPoint y: 603, endPoint x: 799, endPoint y: 603, distance: 47.0
click at [799, 603] on input "prodottiladolcevita" at bounding box center [982, 602] width 490 height 37
click at [866, 602] on input "ladolcevita" at bounding box center [982, 602] width 490 height 37
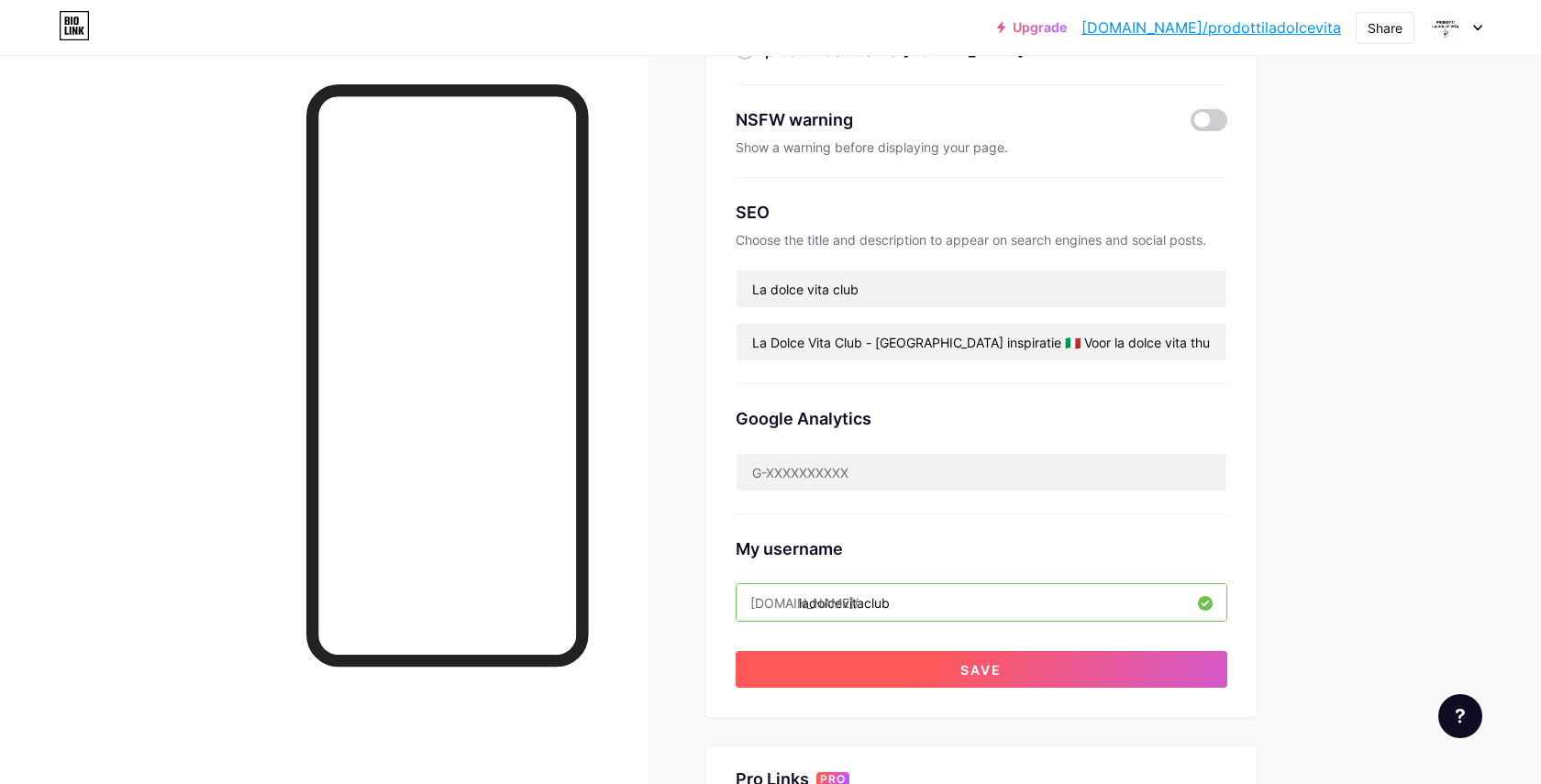
type input "ladolcevitaclub"
click at [975, 668] on span "Save" at bounding box center [981, 670] width 41 height 16
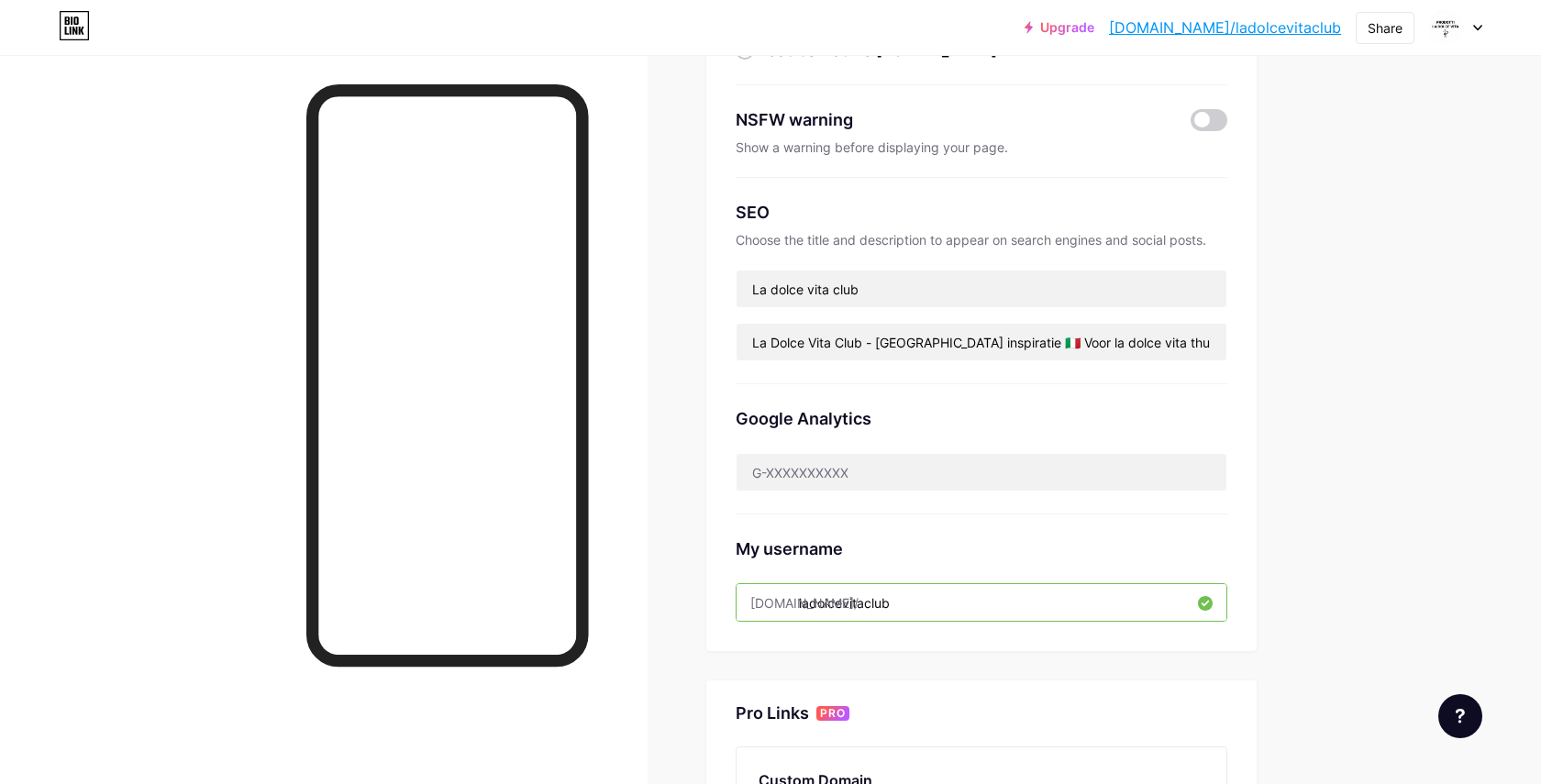
scroll to position [0, 0]
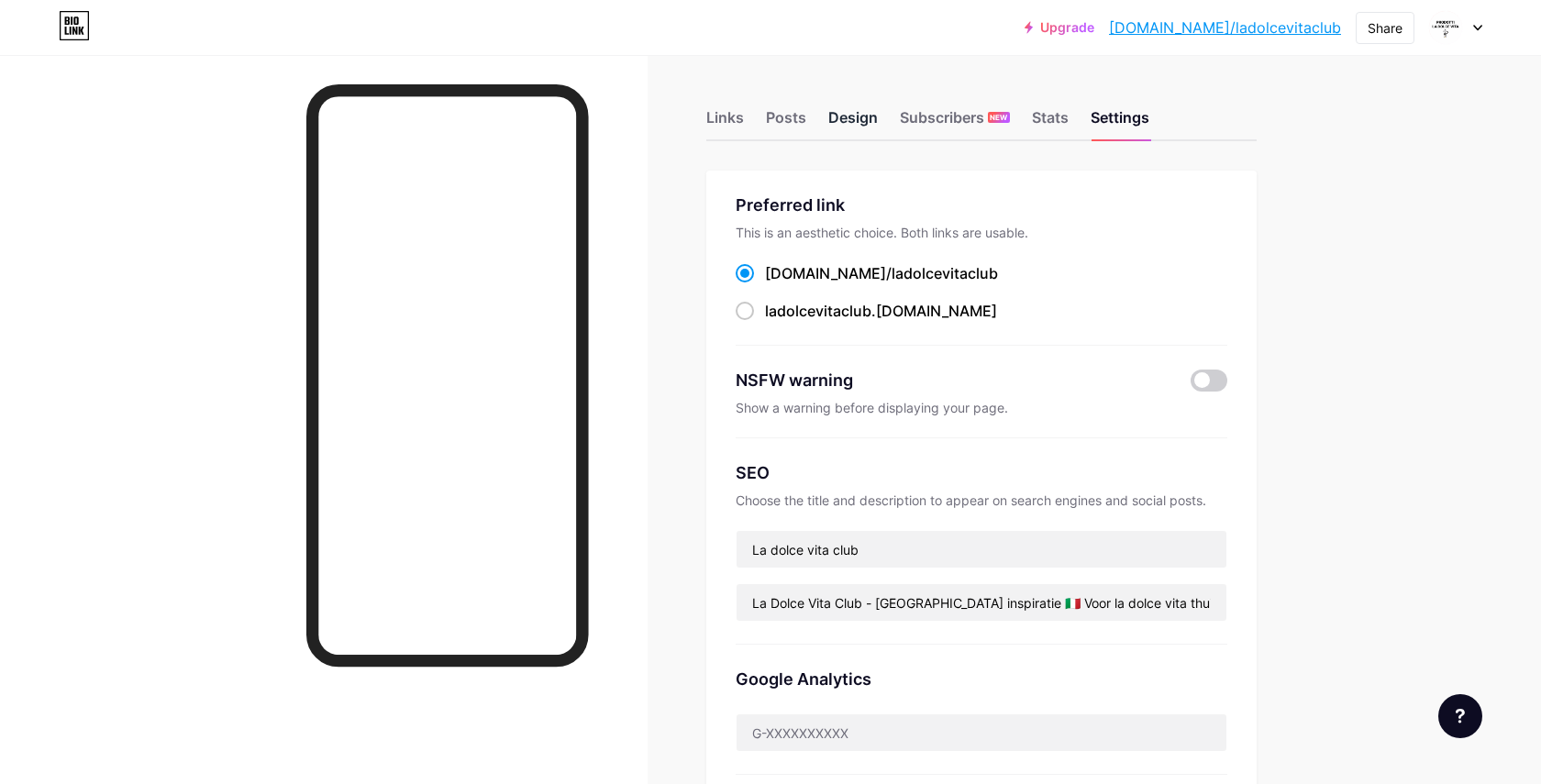
click at [861, 121] on div "Design" at bounding box center [853, 122] width 50 height 33
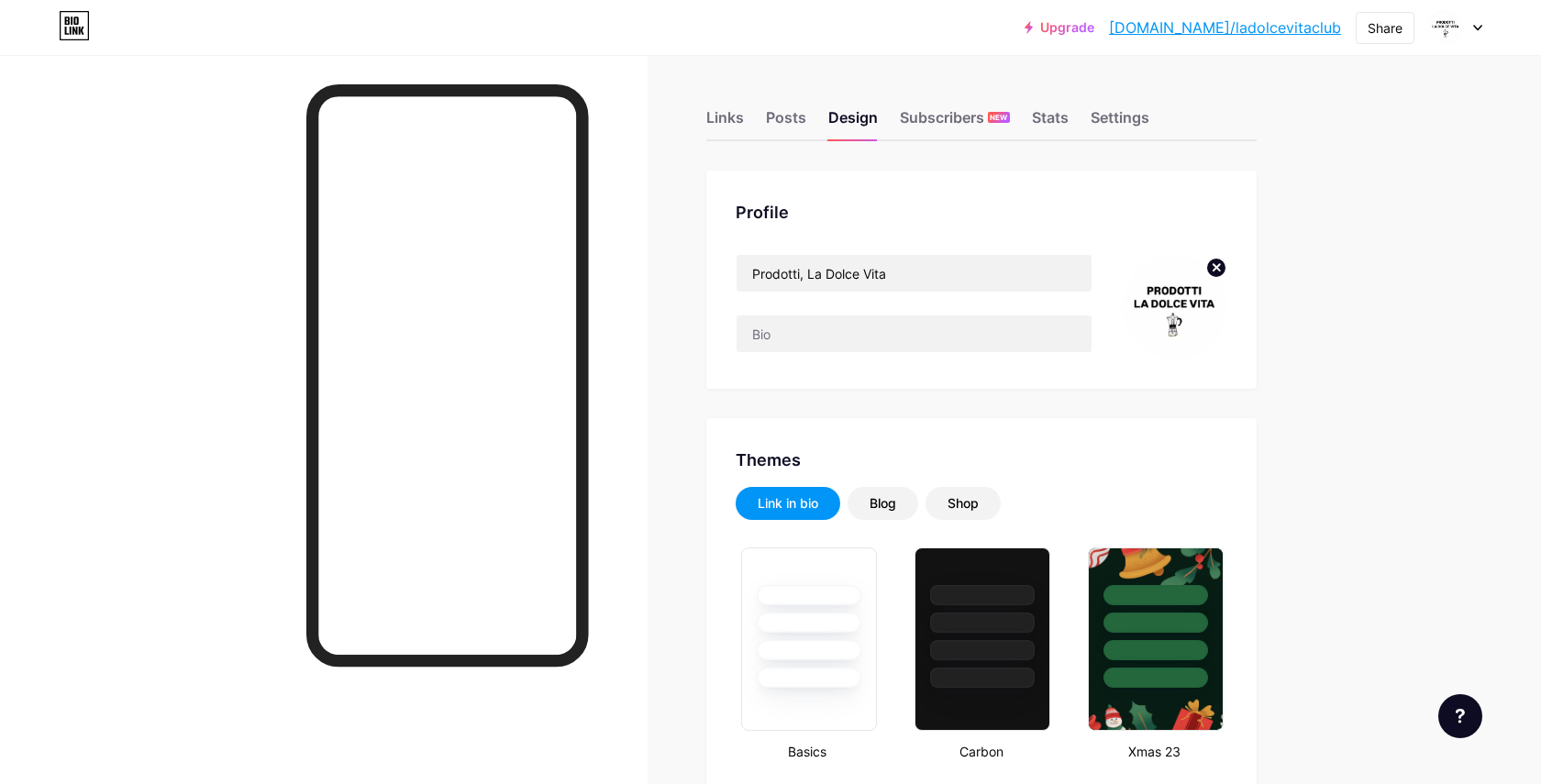
type input "#ffffff"
click at [1217, 269] on icon at bounding box center [1215, 267] width 6 height 6
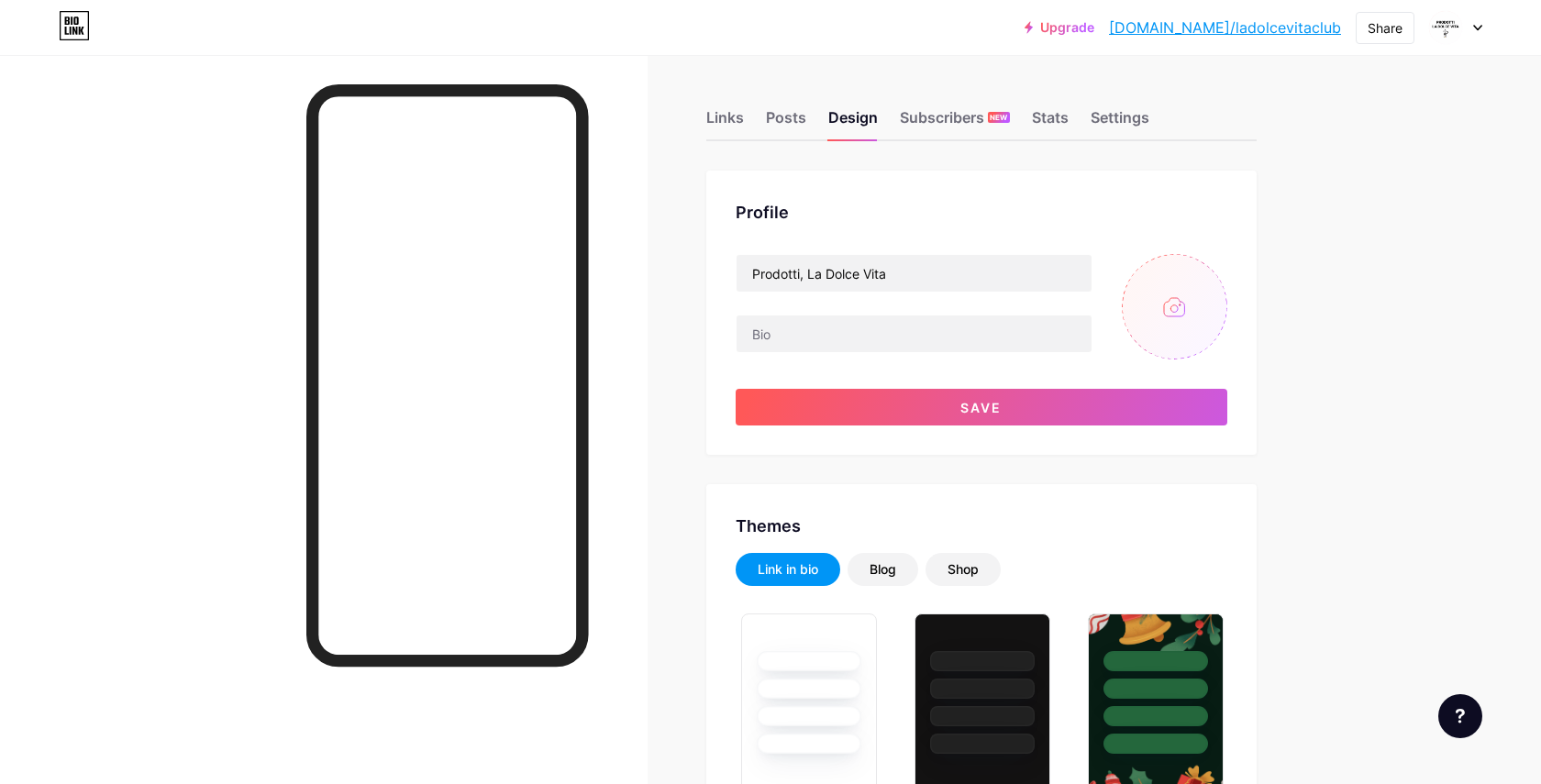
click at [1178, 309] on input "file" at bounding box center [1175, 306] width 106 height 105
type input "C:\fakepath\2C34AA33-D086-401E-AEBD-E05B748D75A1.JPG"
click at [1179, 335] on img at bounding box center [1175, 306] width 106 height 105
click at [1216, 273] on circle at bounding box center [1216, 268] width 20 height 20
click at [1180, 294] on input "file" at bounding box center [1175, 306] width 106 height 105
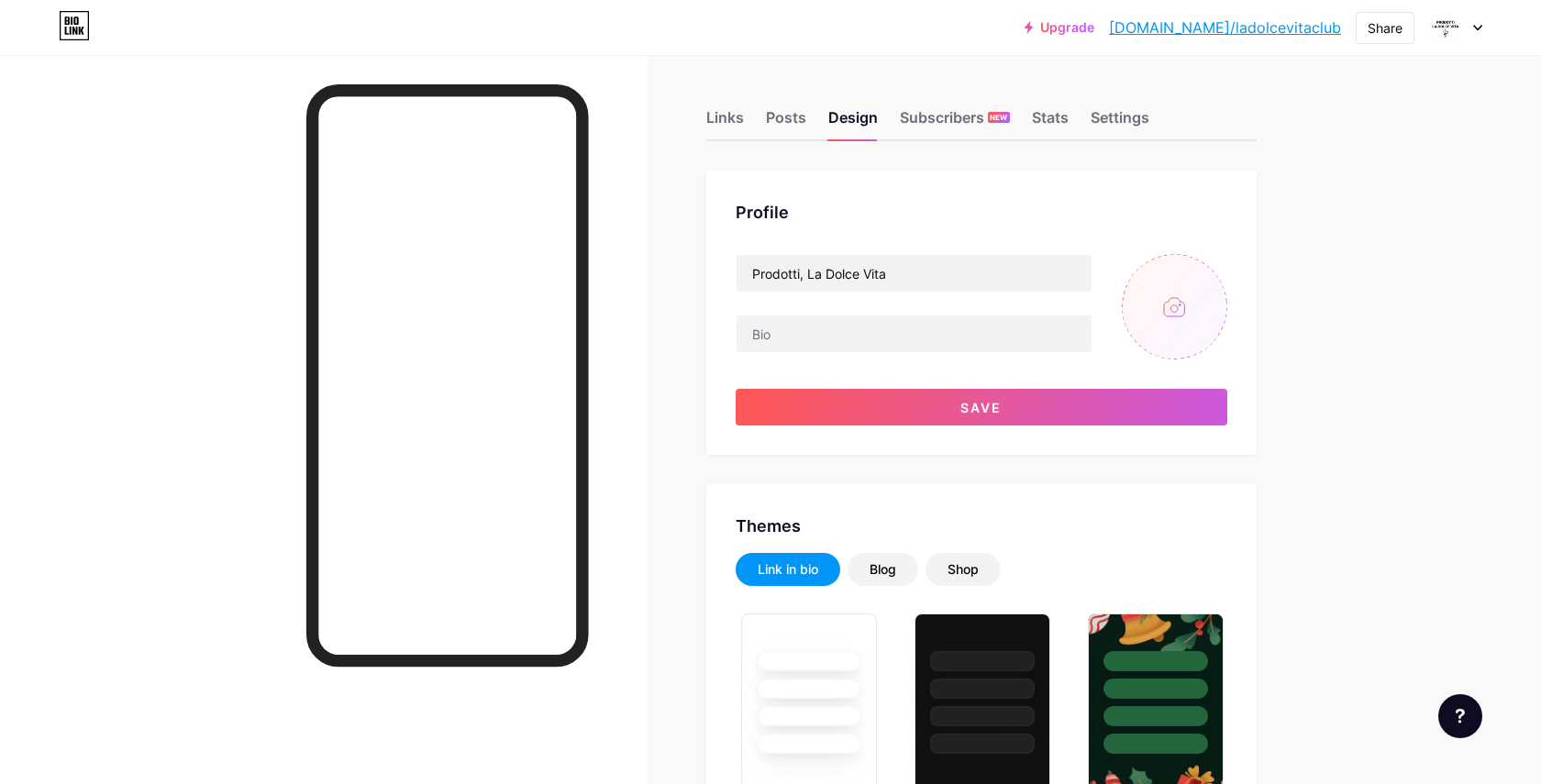
type input "C:\fakepath\81952E80-2109-48F6-8BE7-D7BC97BA77C1.PNG"
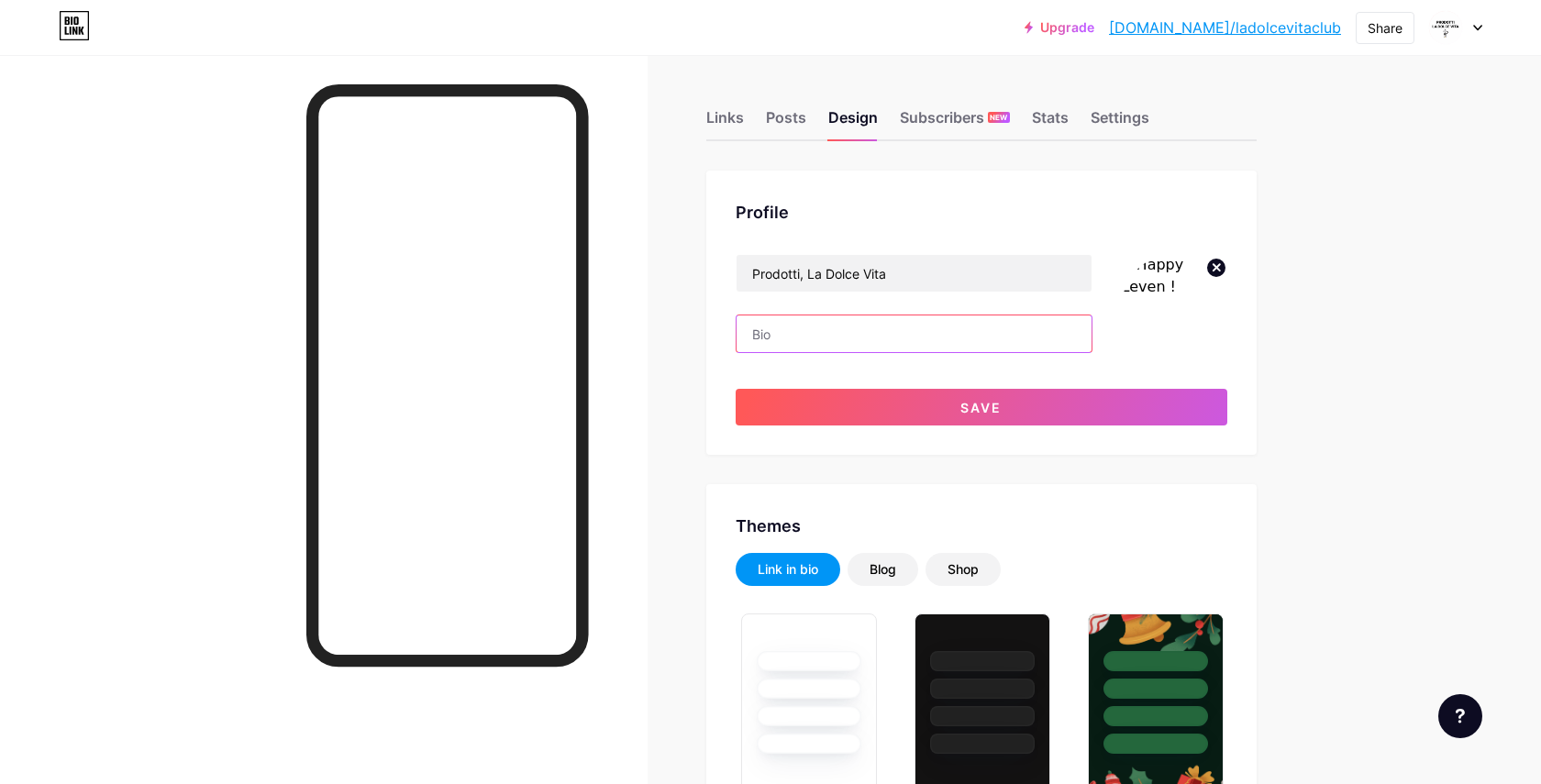
click at [834, 336] on input "text" at bounding box center [914, 333] width 355 height 37
paste input "Voor la dolce vita thuis 🇮🇹 Reviews, boeken & inspiratie✨ Als je houdt van smaa…"
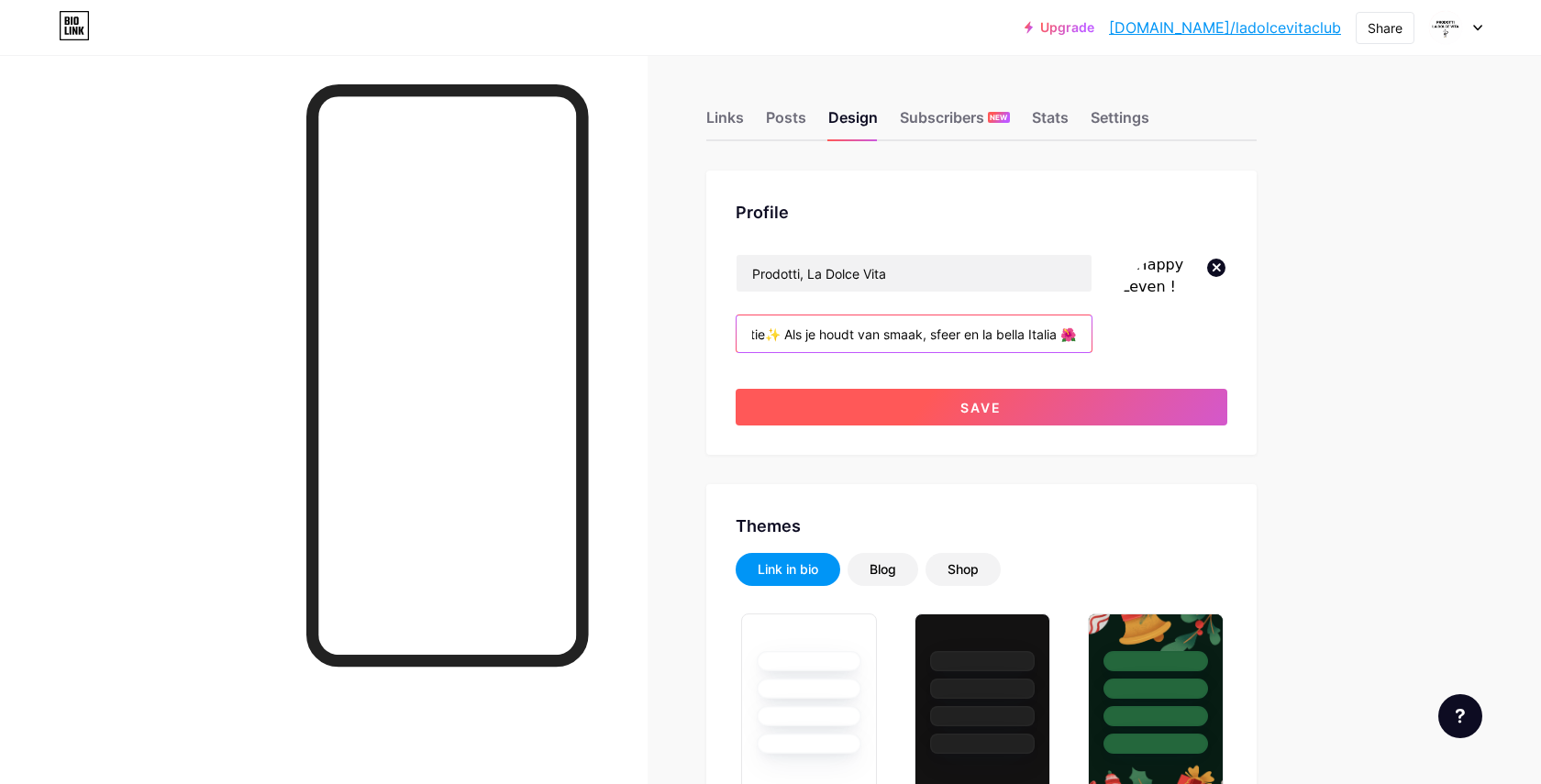
type input "Voor la dolce vita thuis 🇮🇹 Reviews, boeken & inspiratie✨ Als je houdt van smaa…"
click at [862, 402] on button "Save" at bounding box center [982, 407] width 492 height 37
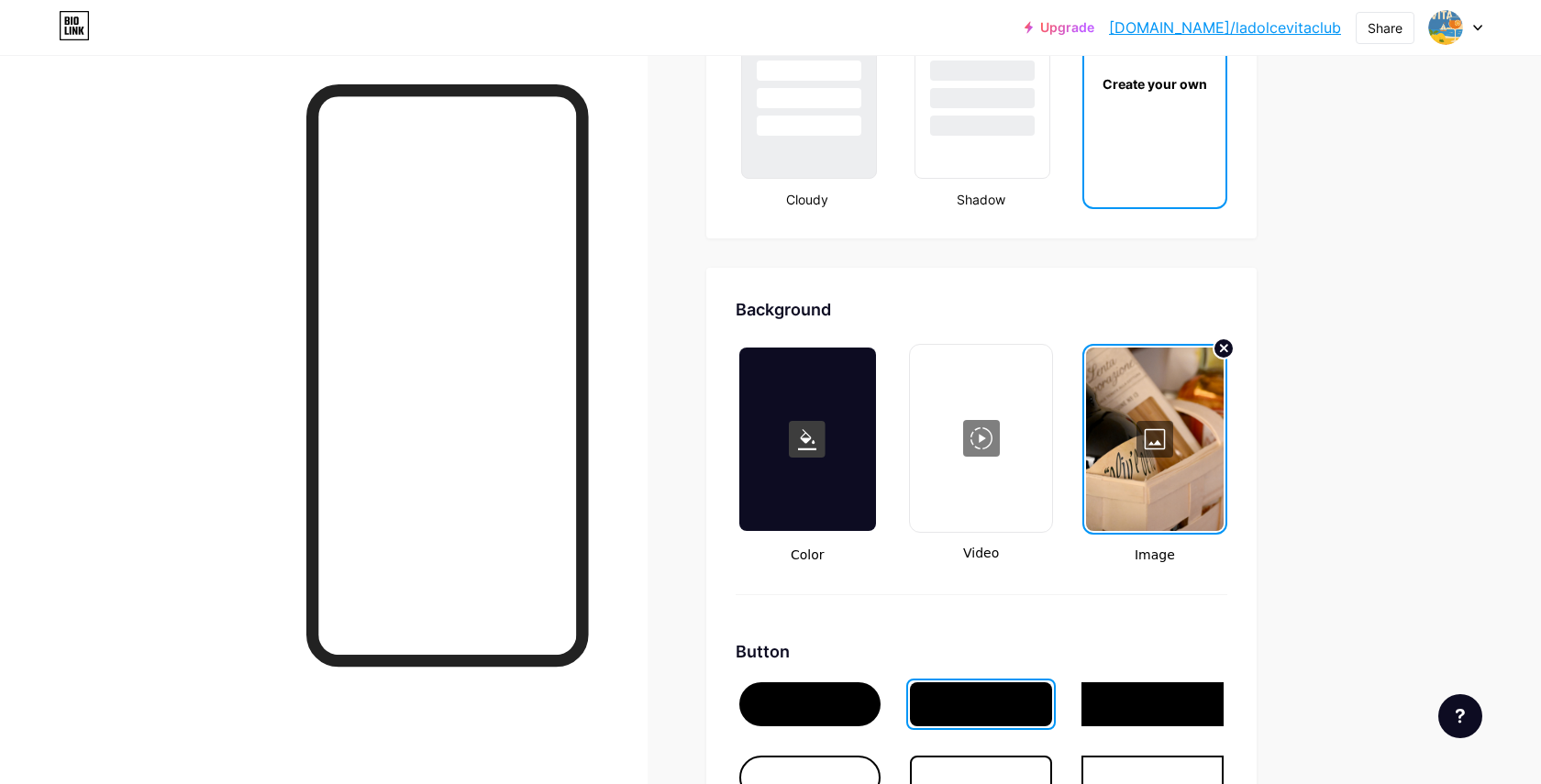
scroll to position [2244, 0]
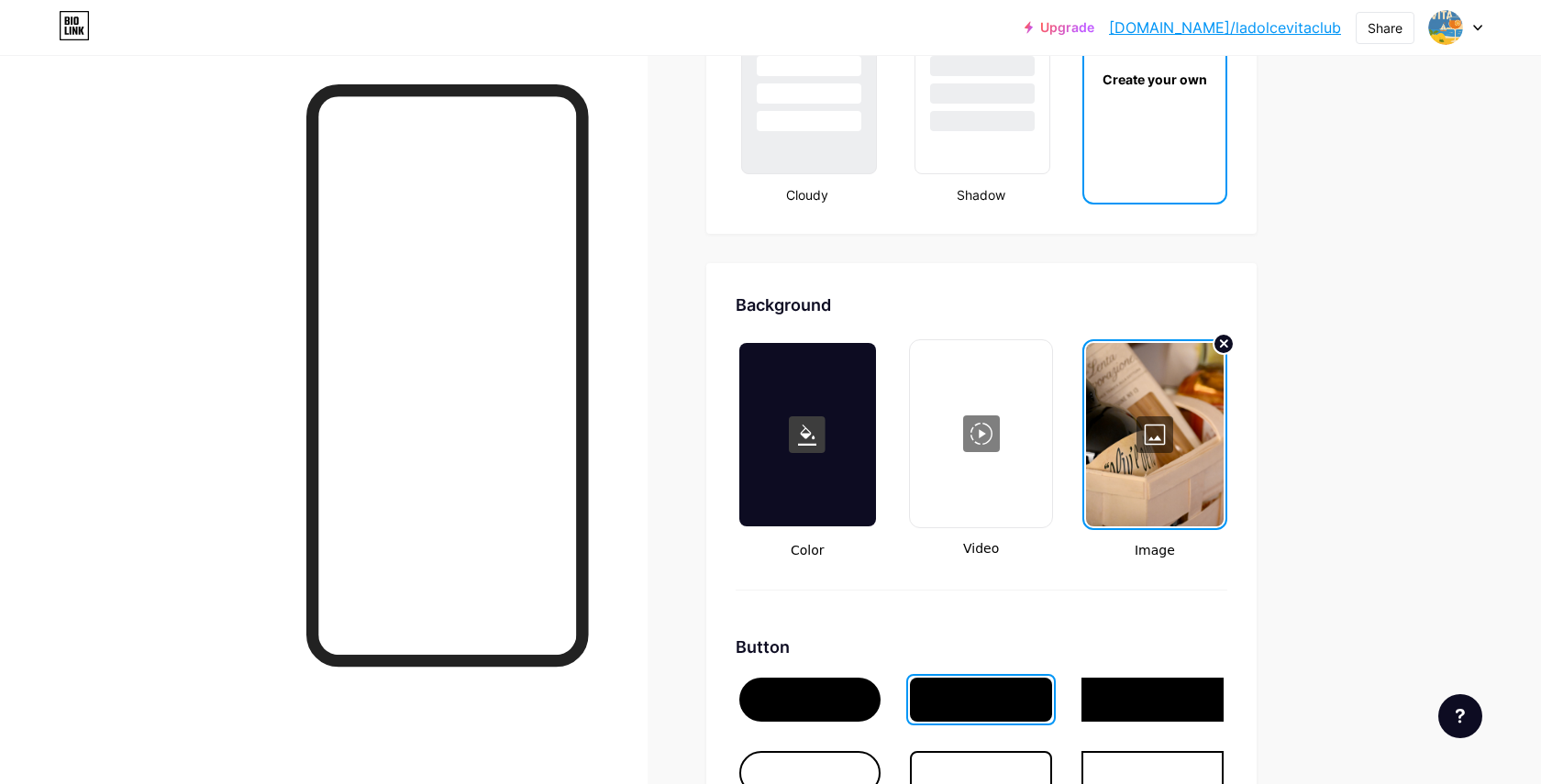
click at [1140, 434] on div at bounding box center [1154, 435] width 136 height 183
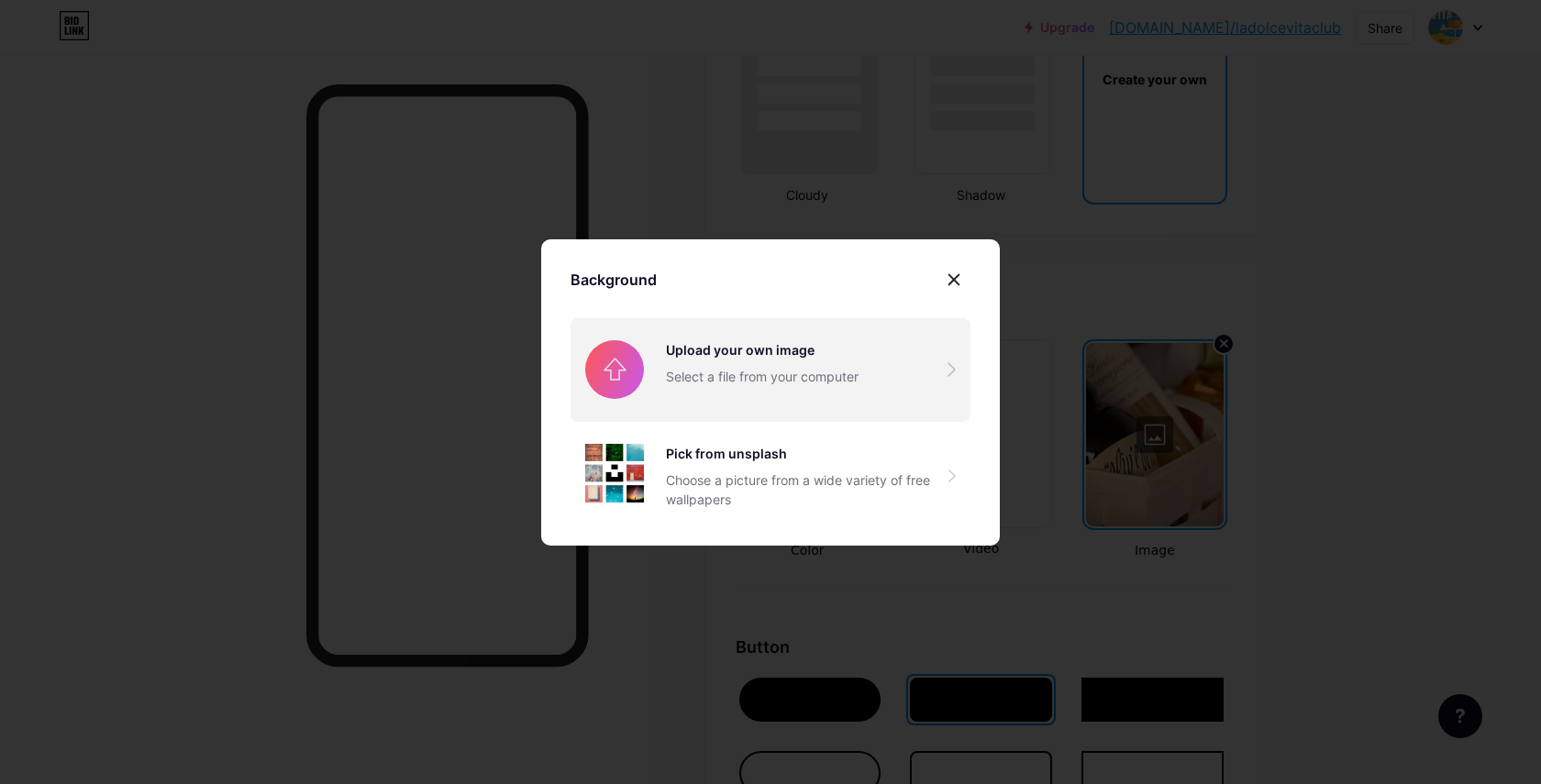
click at [907, 370] on input "file" at bounding box center [770, 369] width 400 height 102
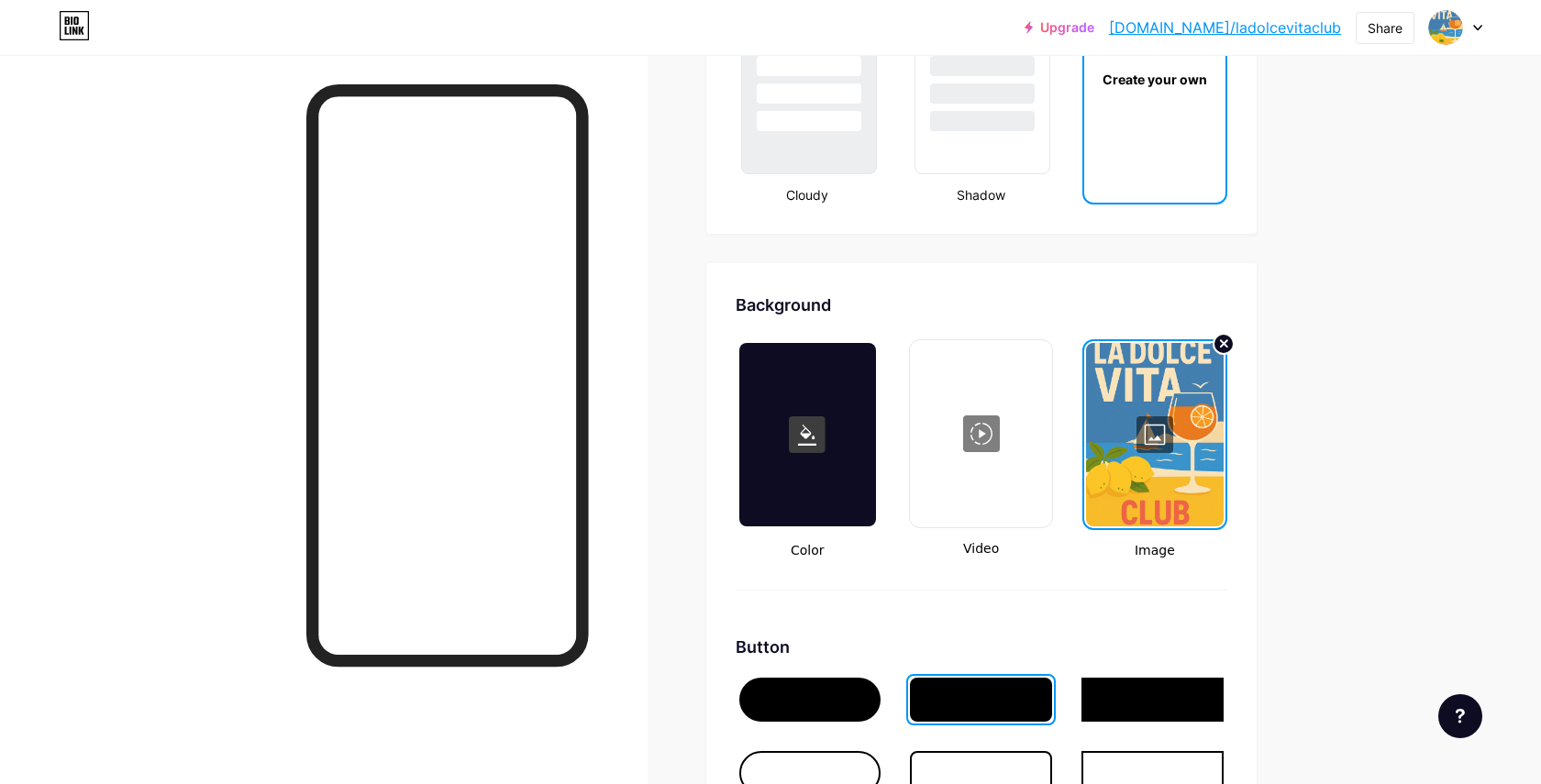
click at [1175, 423] on div at bounding box center [1154, 435] width 136 height 183
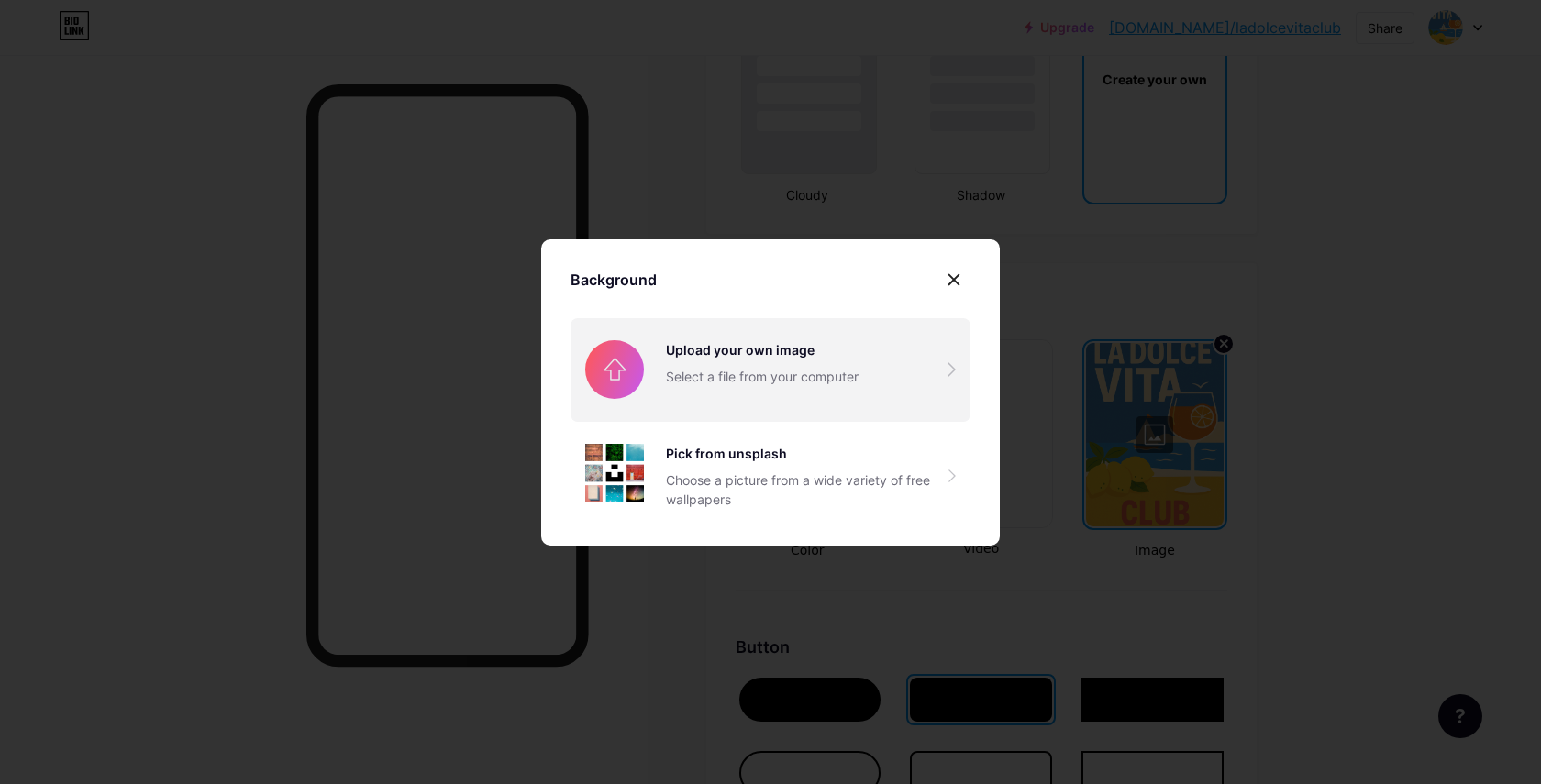
click at [809, 359] on input "file" at bounding box center [770, 369] width 400 height 102
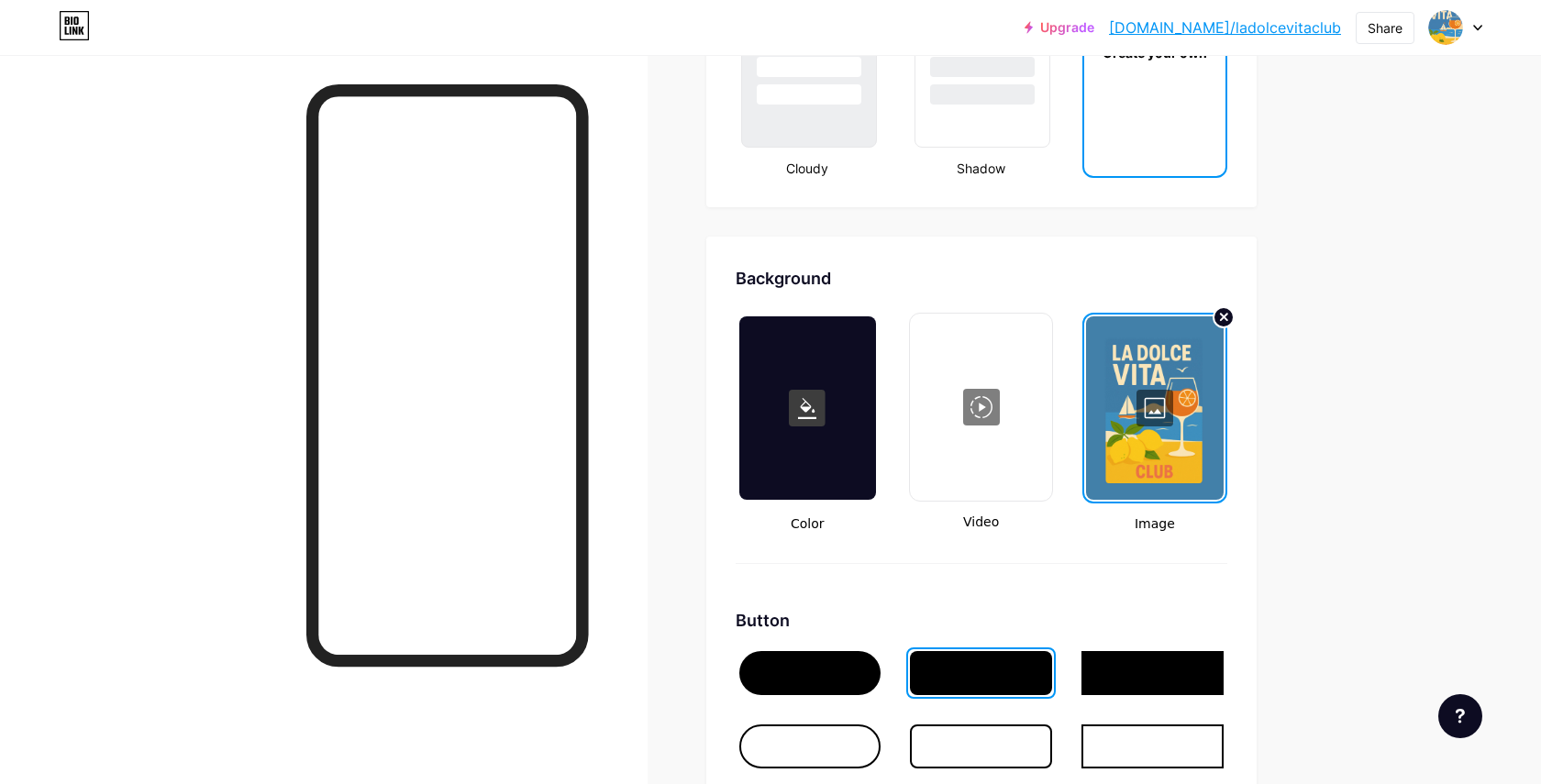
scroll to position [2302, 0]
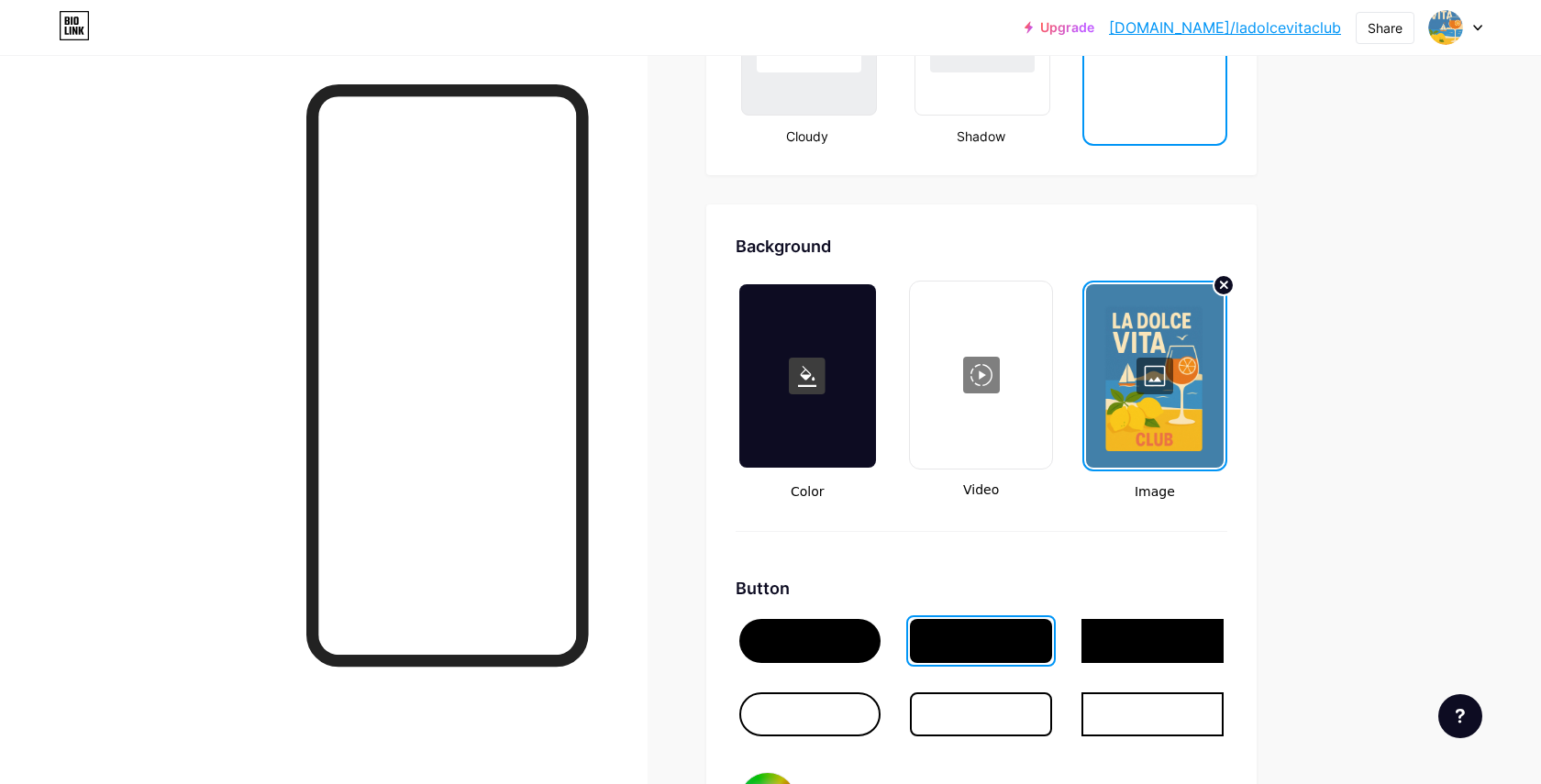
click at [1153, 383] on div at bounding box center [1154, 376] width 136 height 183
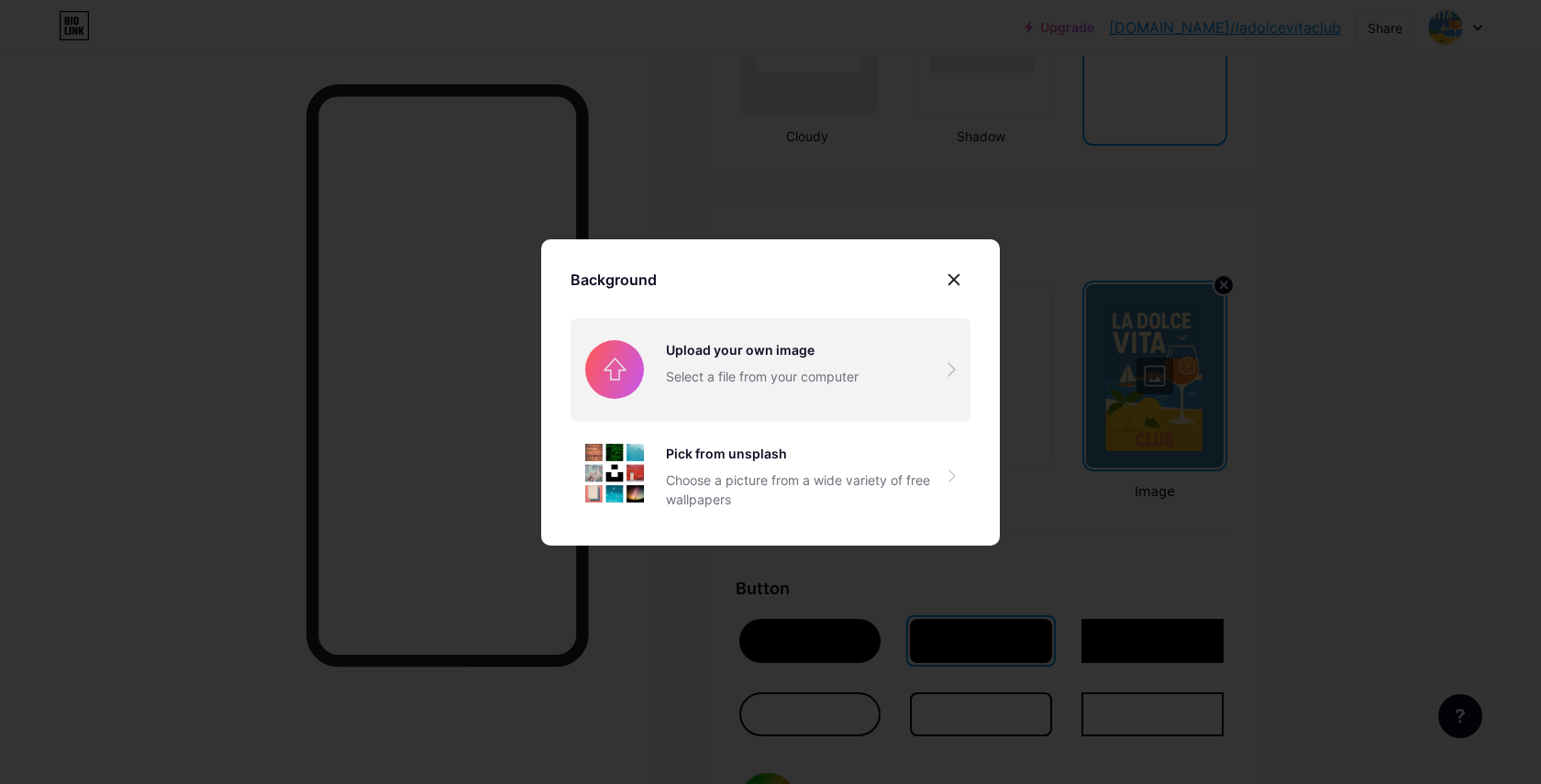
click at [848, 342] on input "file" at bounding box center [770, 369] width 400 height 102
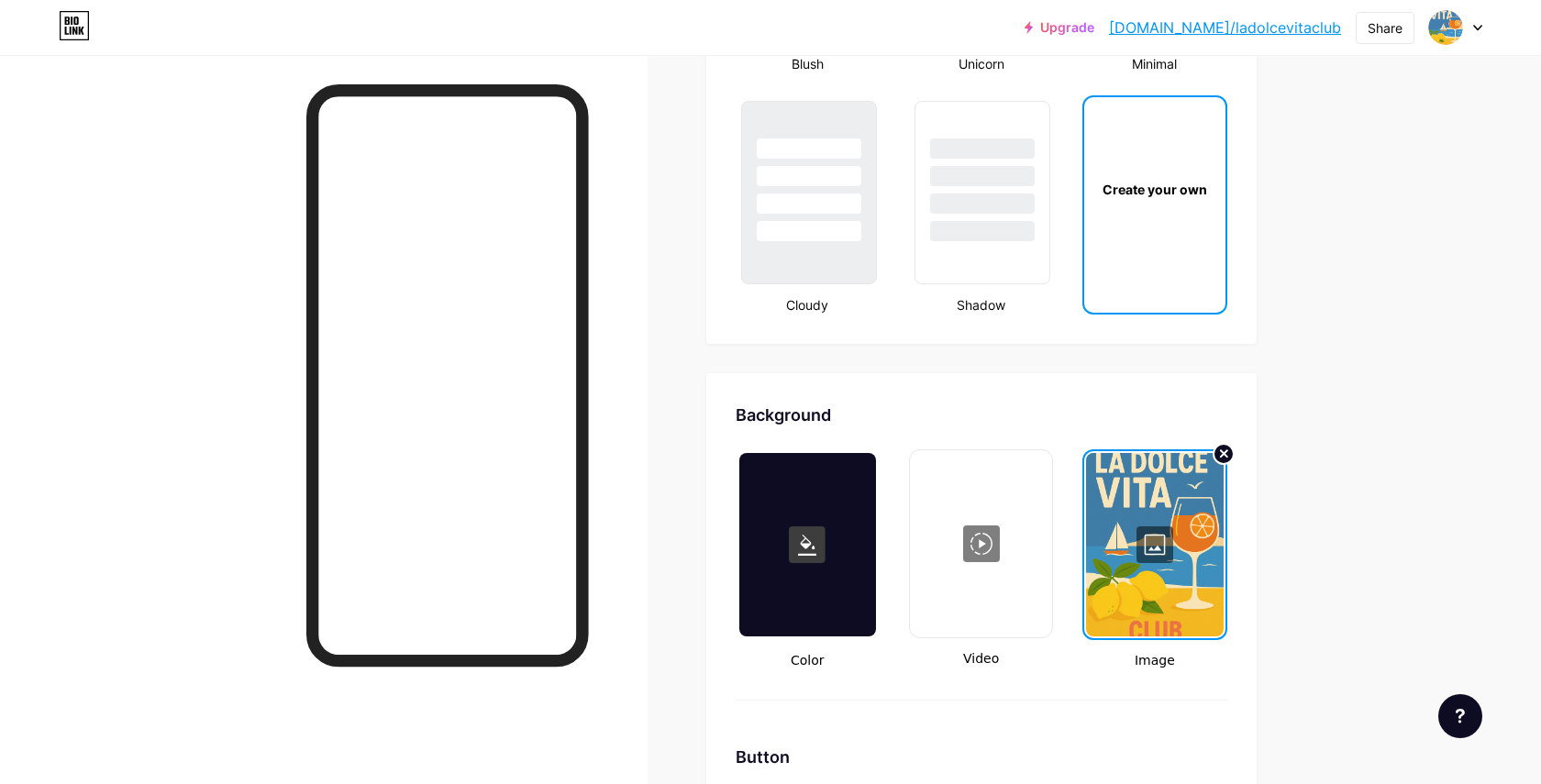
scroll to position [2135, 0]
click at [819, 552] on rect at bounding box center [806, 543] width 37 height 37
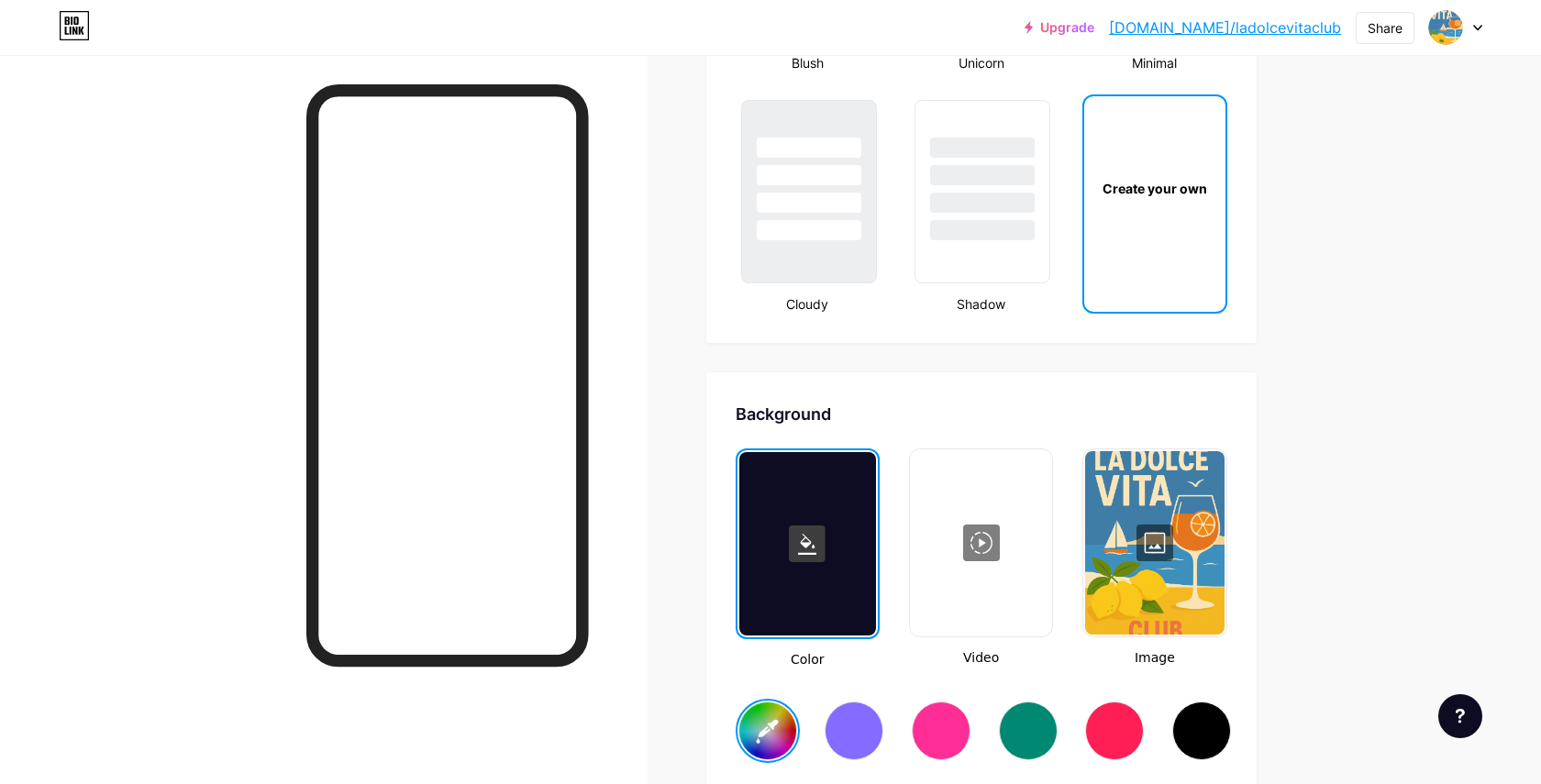
type input "#ffffff"
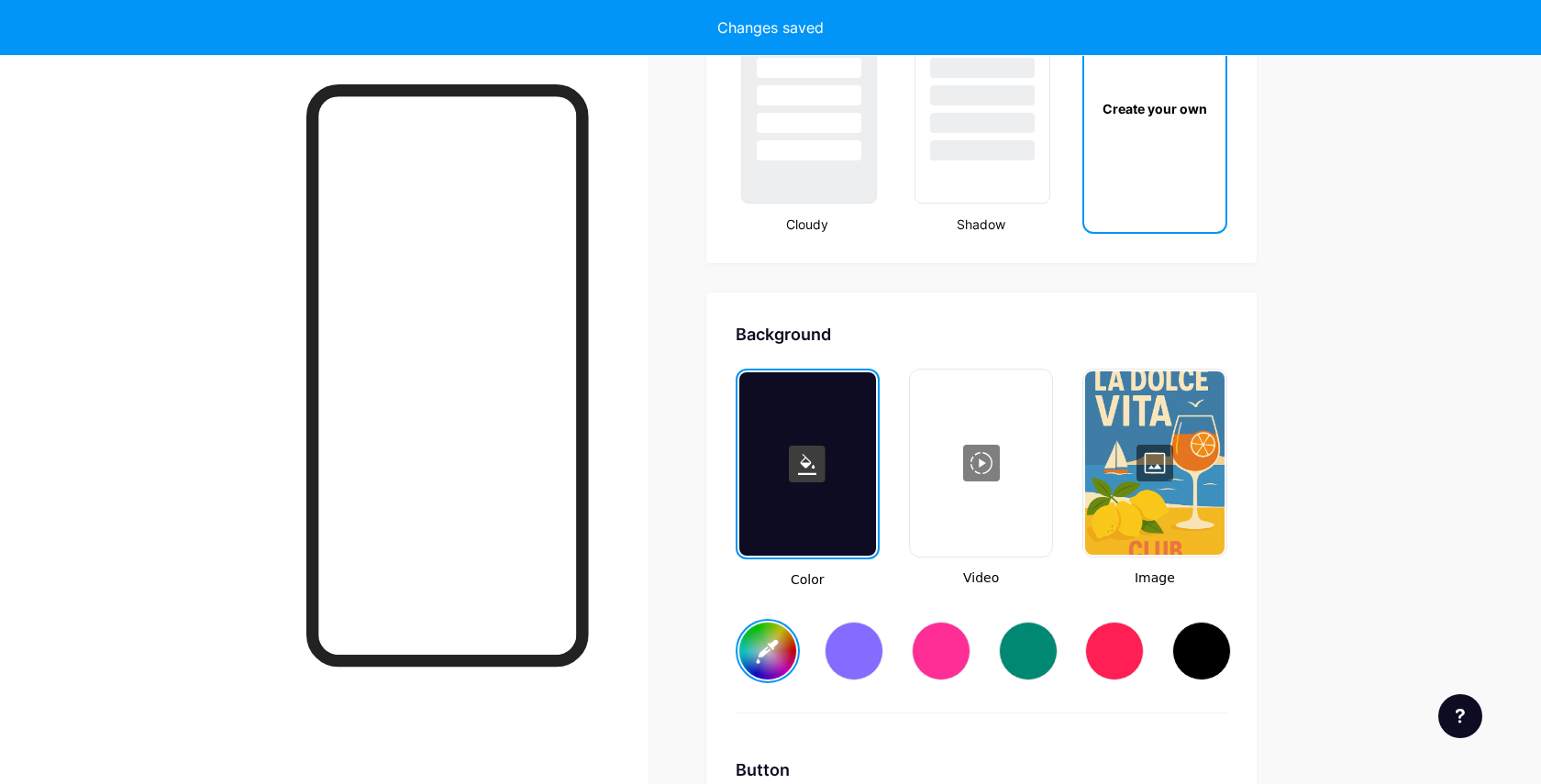
scroll to position [2217, 0]
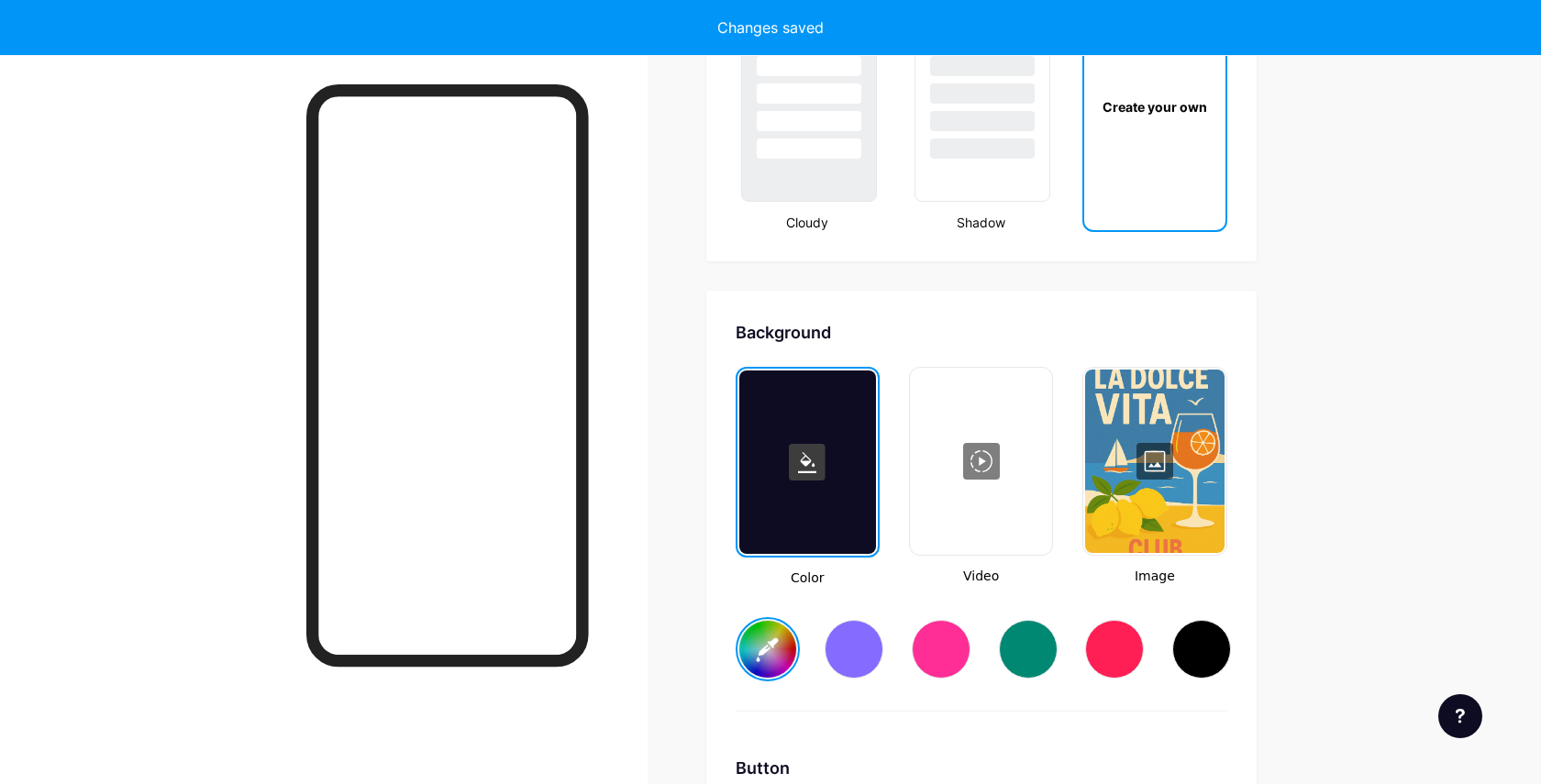
type input "#ffffff"
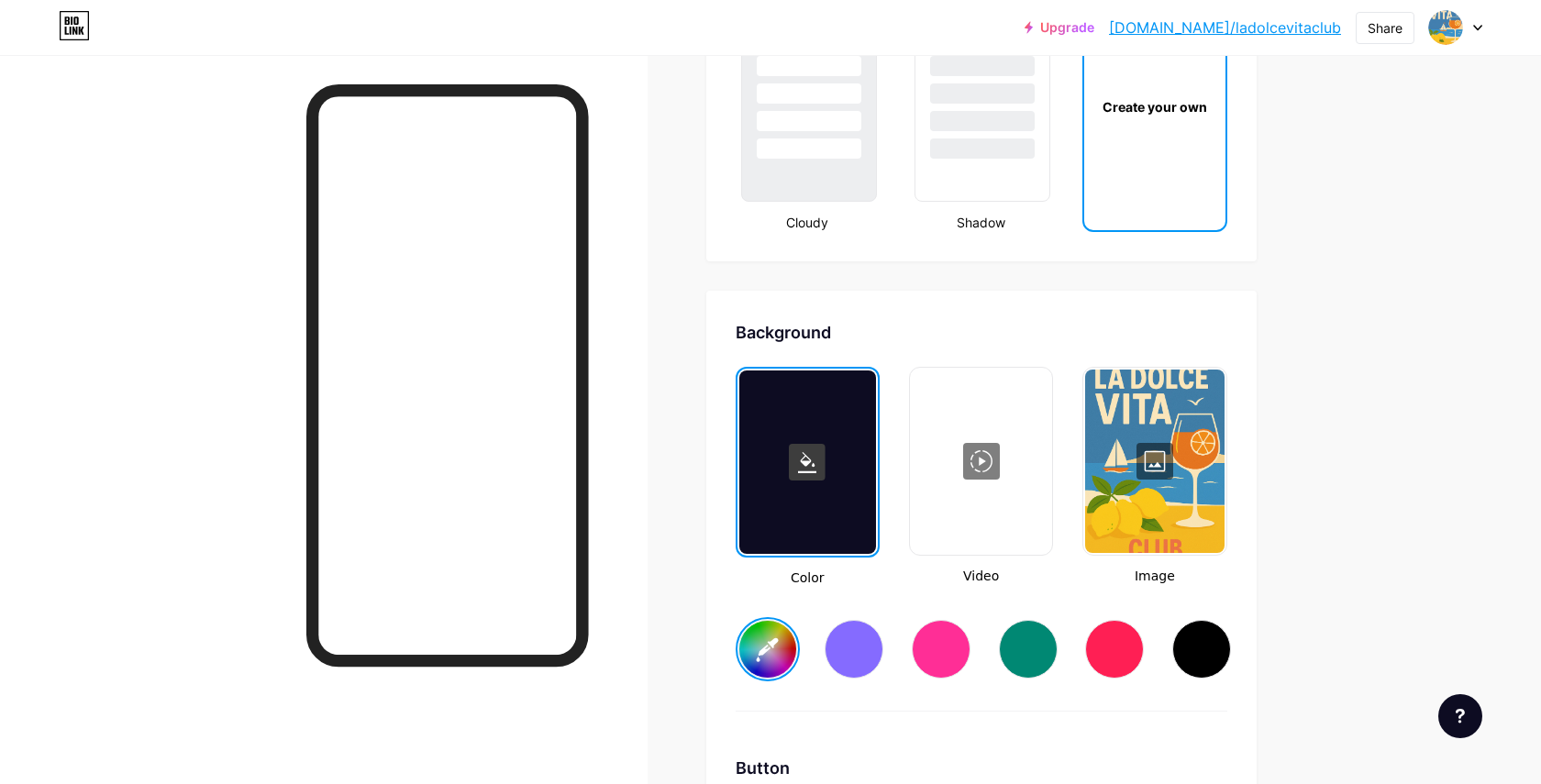
click at [782, 659] on input "#ffffff" at bounding box center [768, 649] width 57 height 57
type input "#ffffff"
type input "#125d82"
type input "#ffffff"
type input "#125d82"
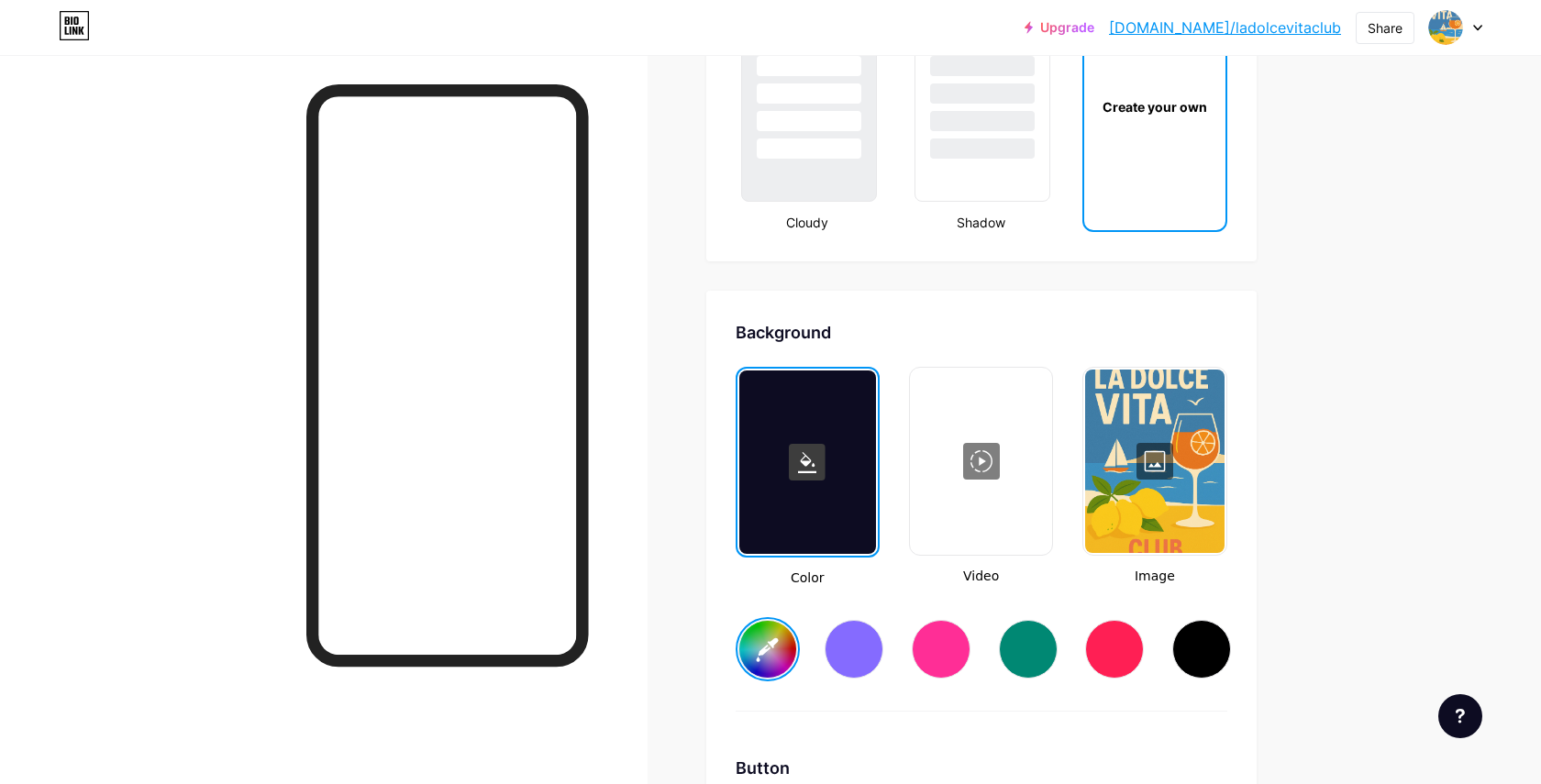
type input "#ffffff"
type input "#125c81"
type input "#ffffff"
type input "#11597e"
type input "#ffffff"
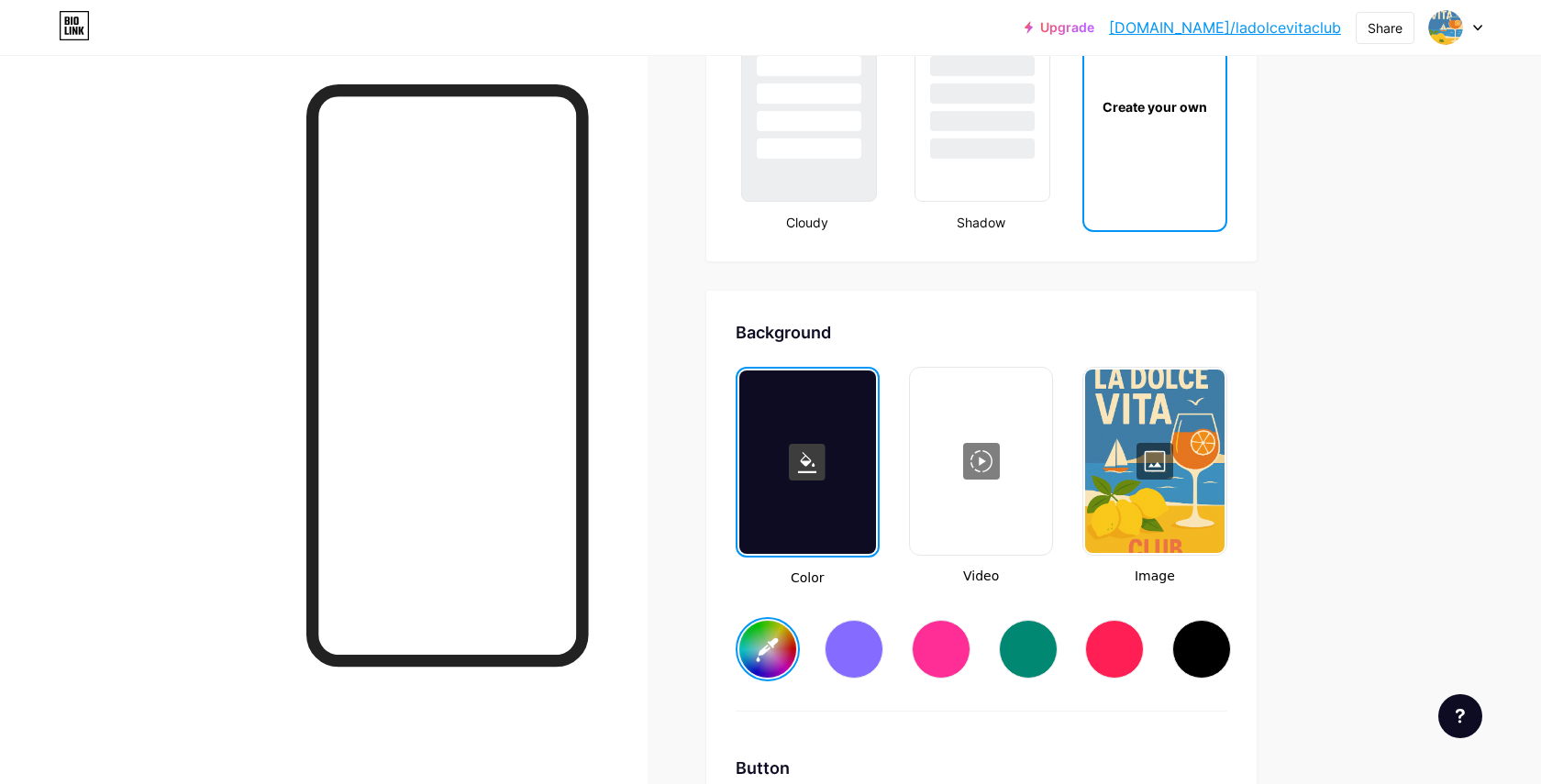
type input "#105a7e"
type input "#ffffff"
type input "#10577a"
type input "#ffffff"
type input "#0f577b"
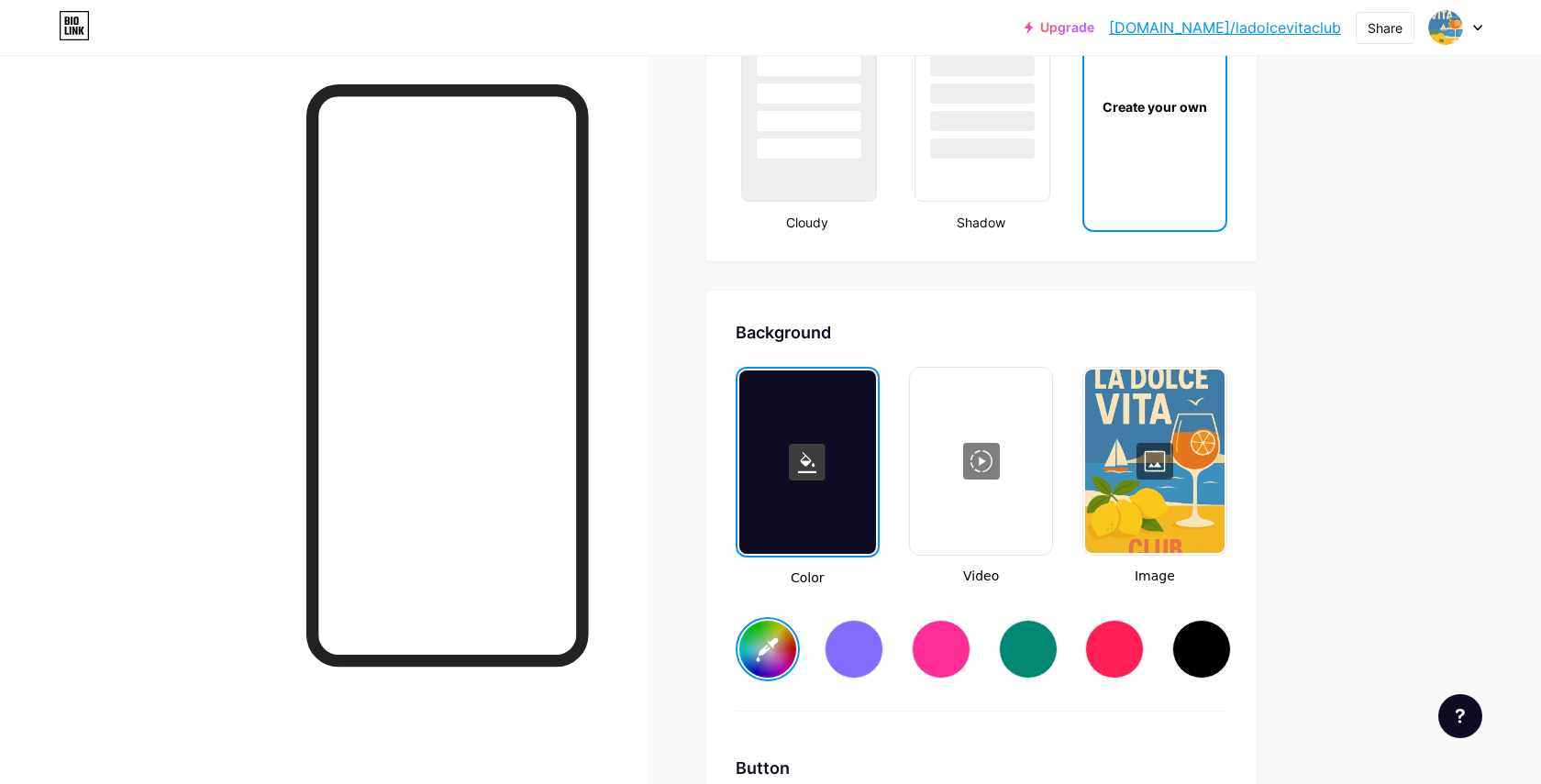
type input "#ffffff"
type input "#0e5477"
type input "#ffffff"
type input "#0d5477"
type input "#ffffff"
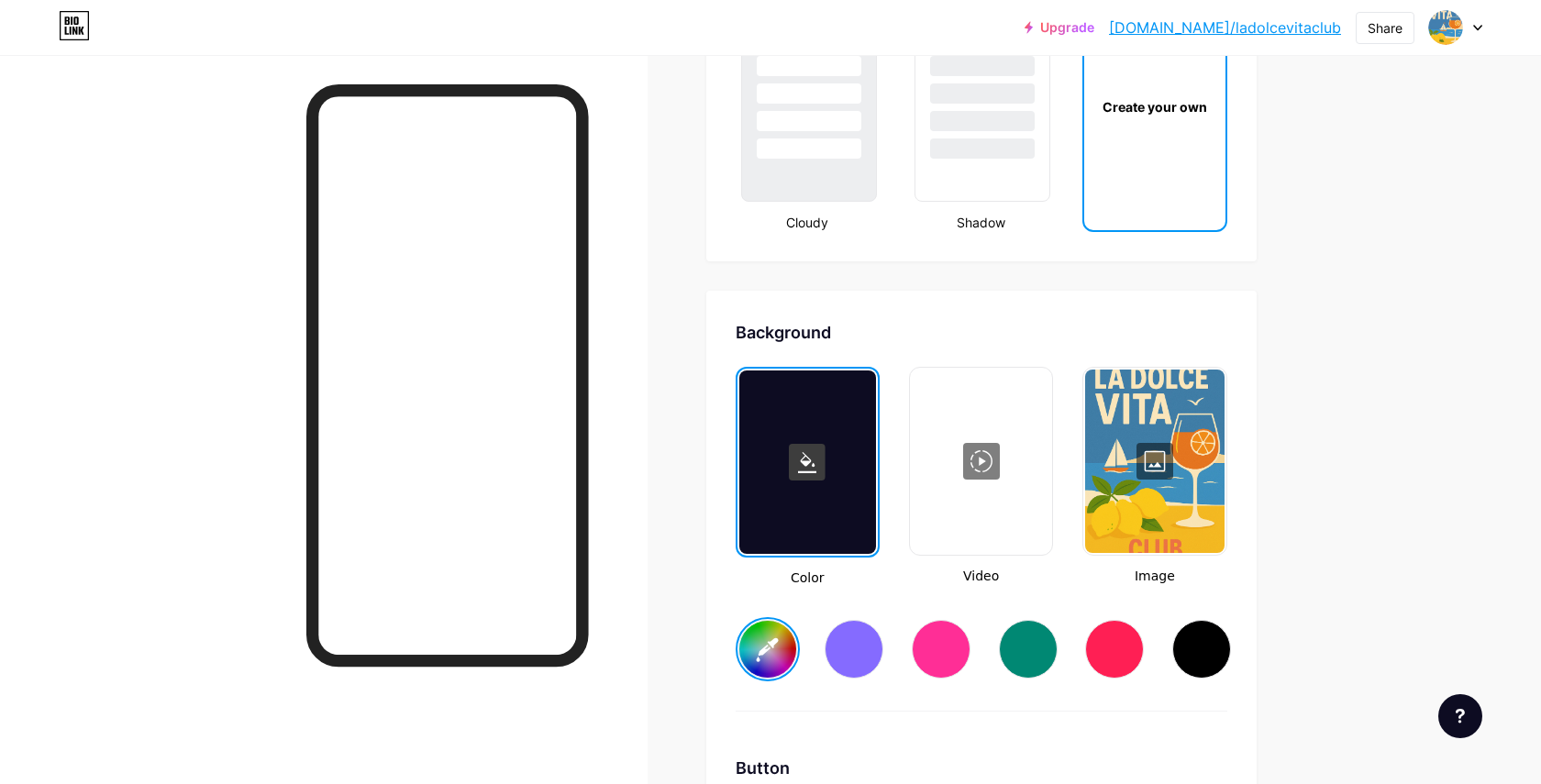
type input "#0d5173"
type input "#ffffff"
type input "#0c5173"
type input "#ffffff"
type input "#0c5173"
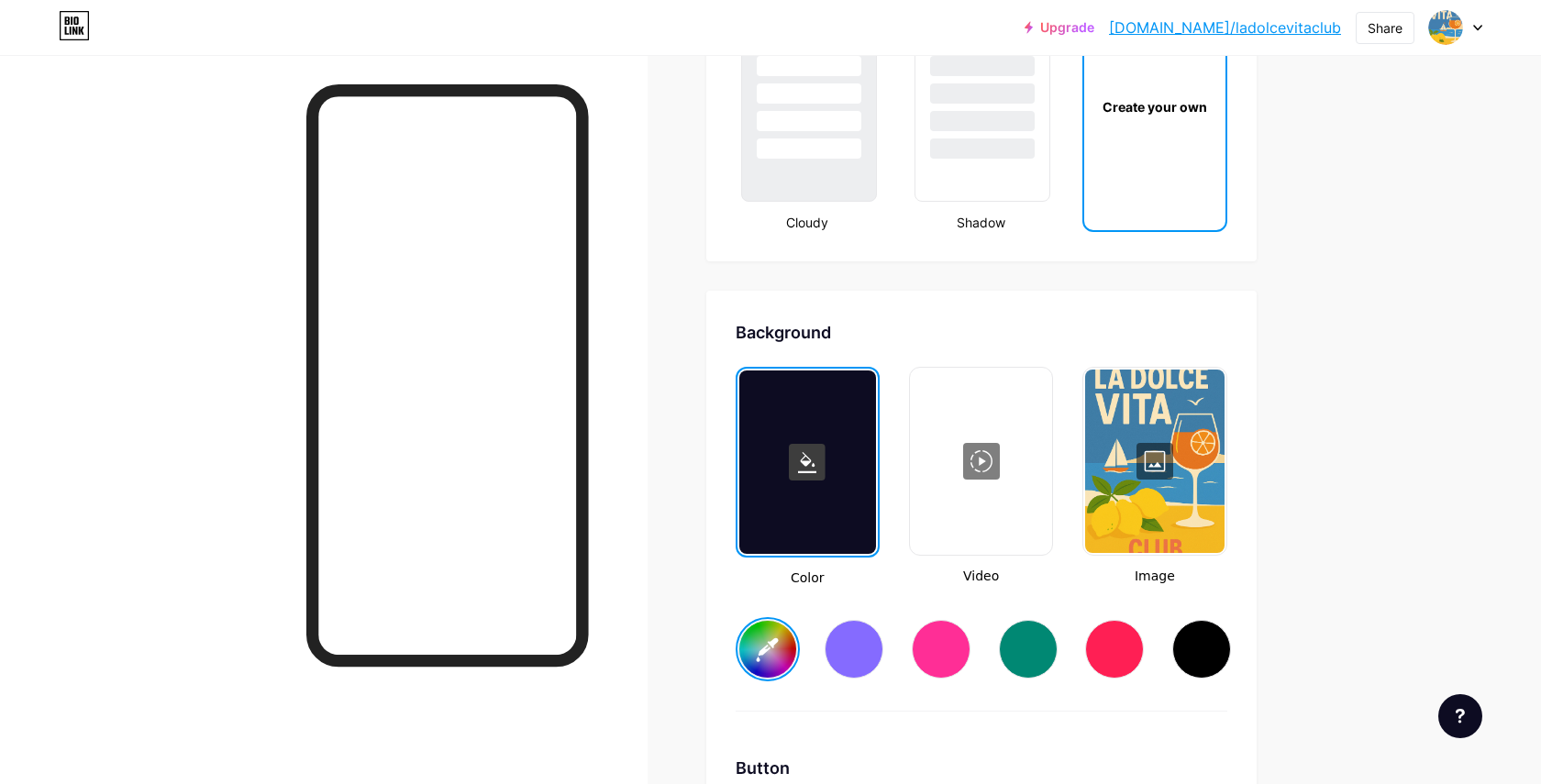
type input "#ffffff"
type input "#0c5479"
type input "#ffffff"
type input "#0d577d"
type input "#ffffff"
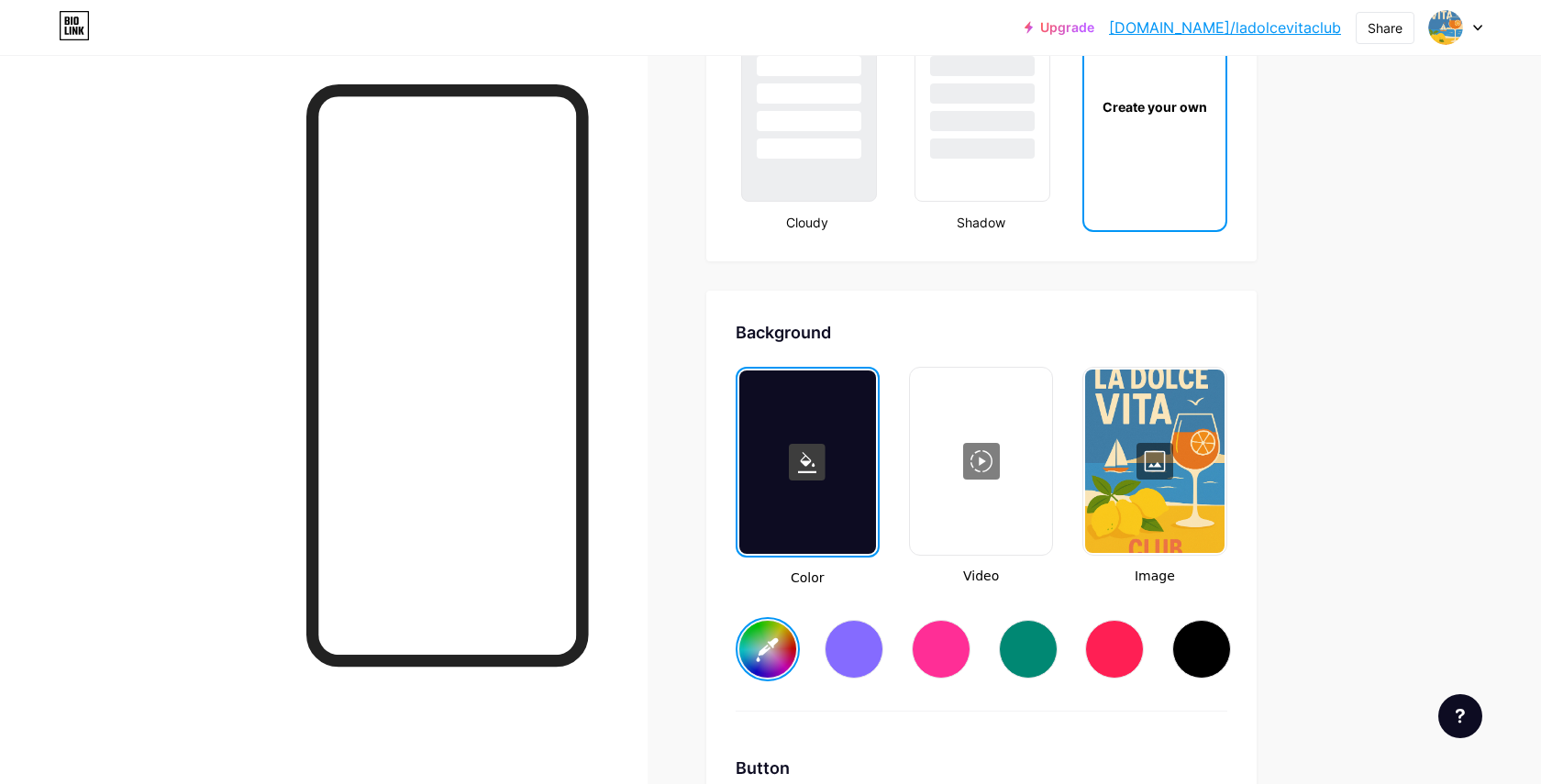
type input "#0e5a81"
type input "#ffffff"
type input "#0e5b81"
type input "#ffffff"
type input "#0e5e86"
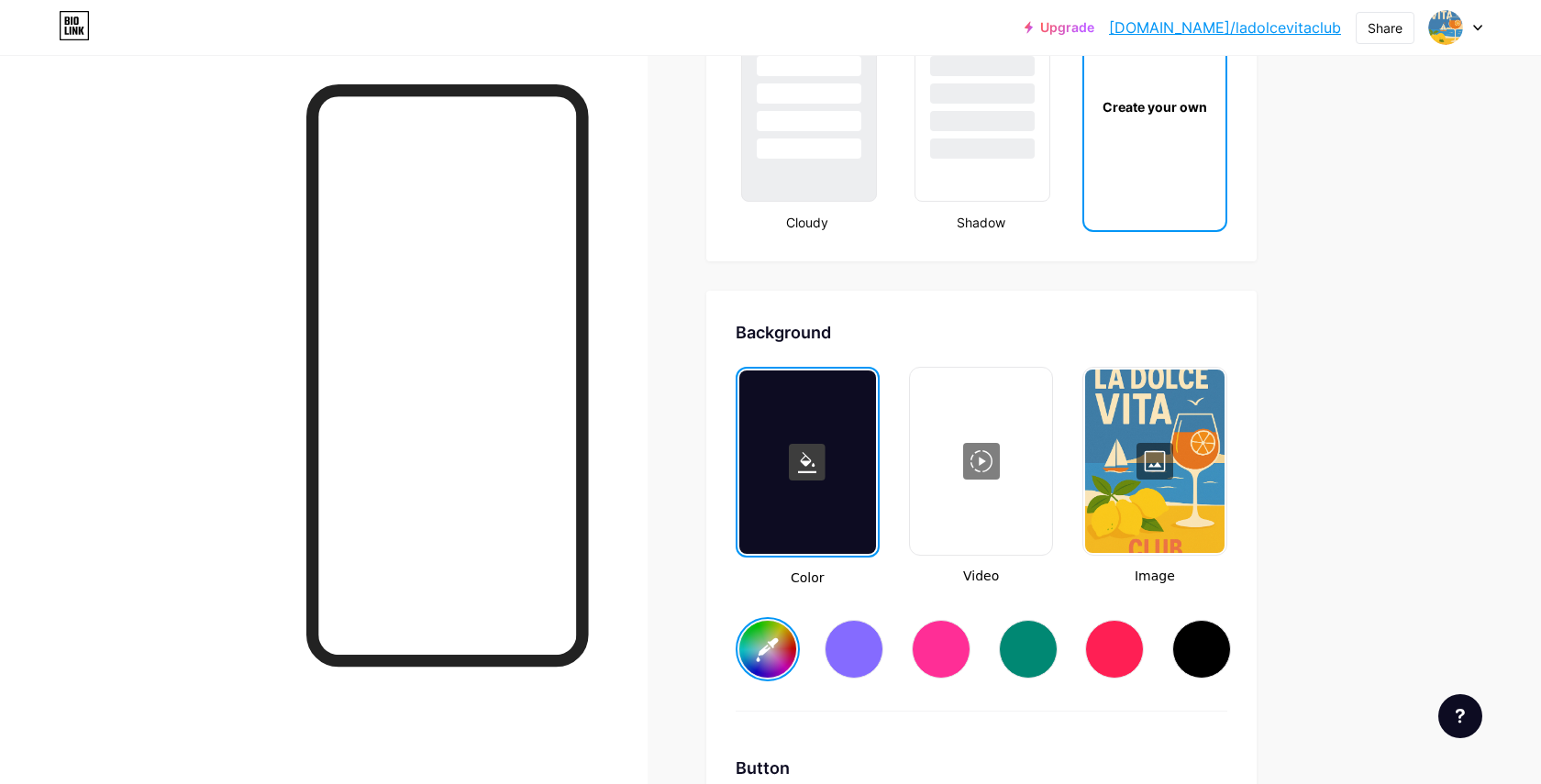
type input "#ffffff"
type input "#0f5e85"
type input "#ffffff"
type input "#106189"
type input "#ffffff"
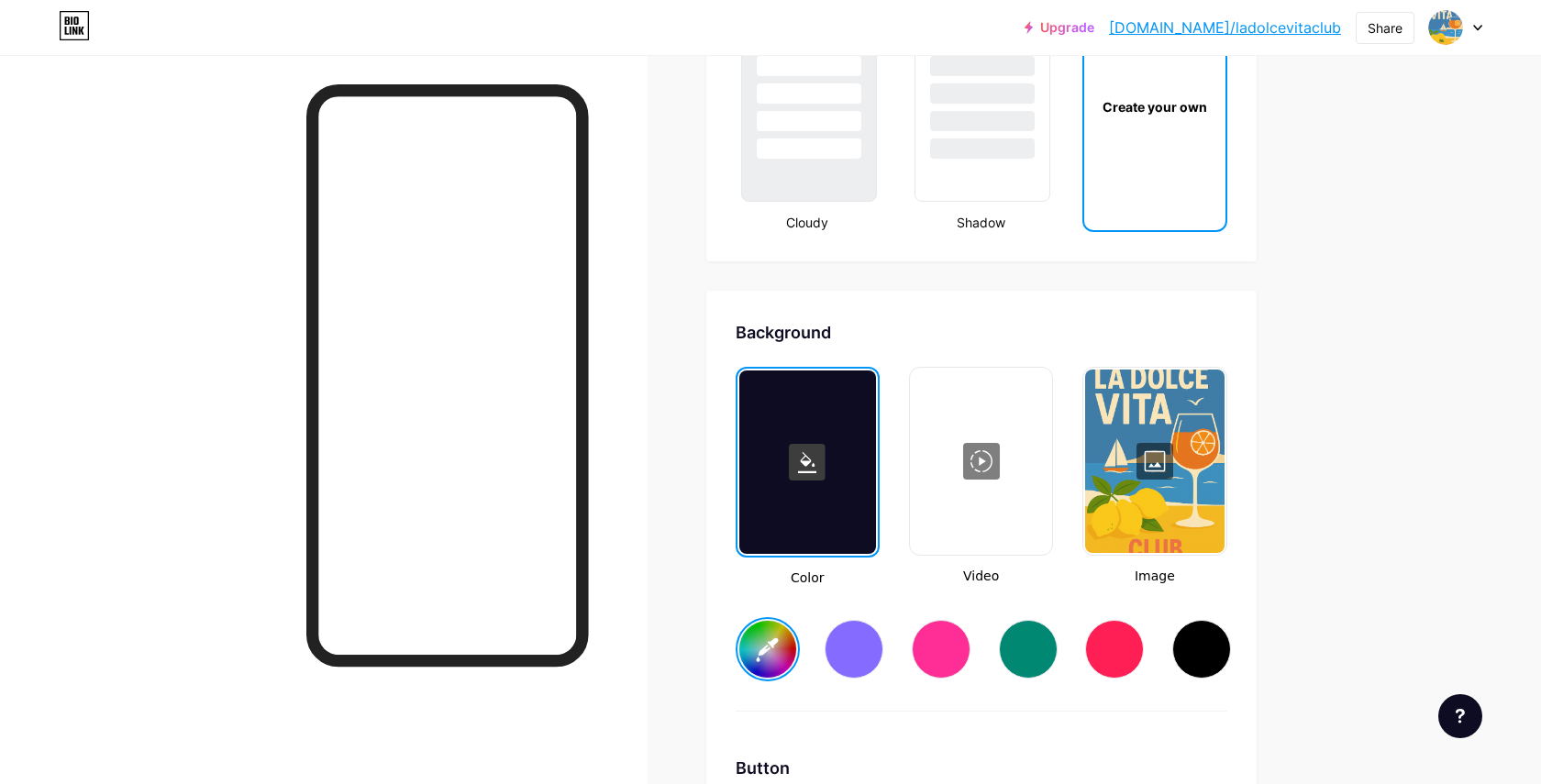
type input "#11648d"
type input "#ffffff"
type input "#116792"
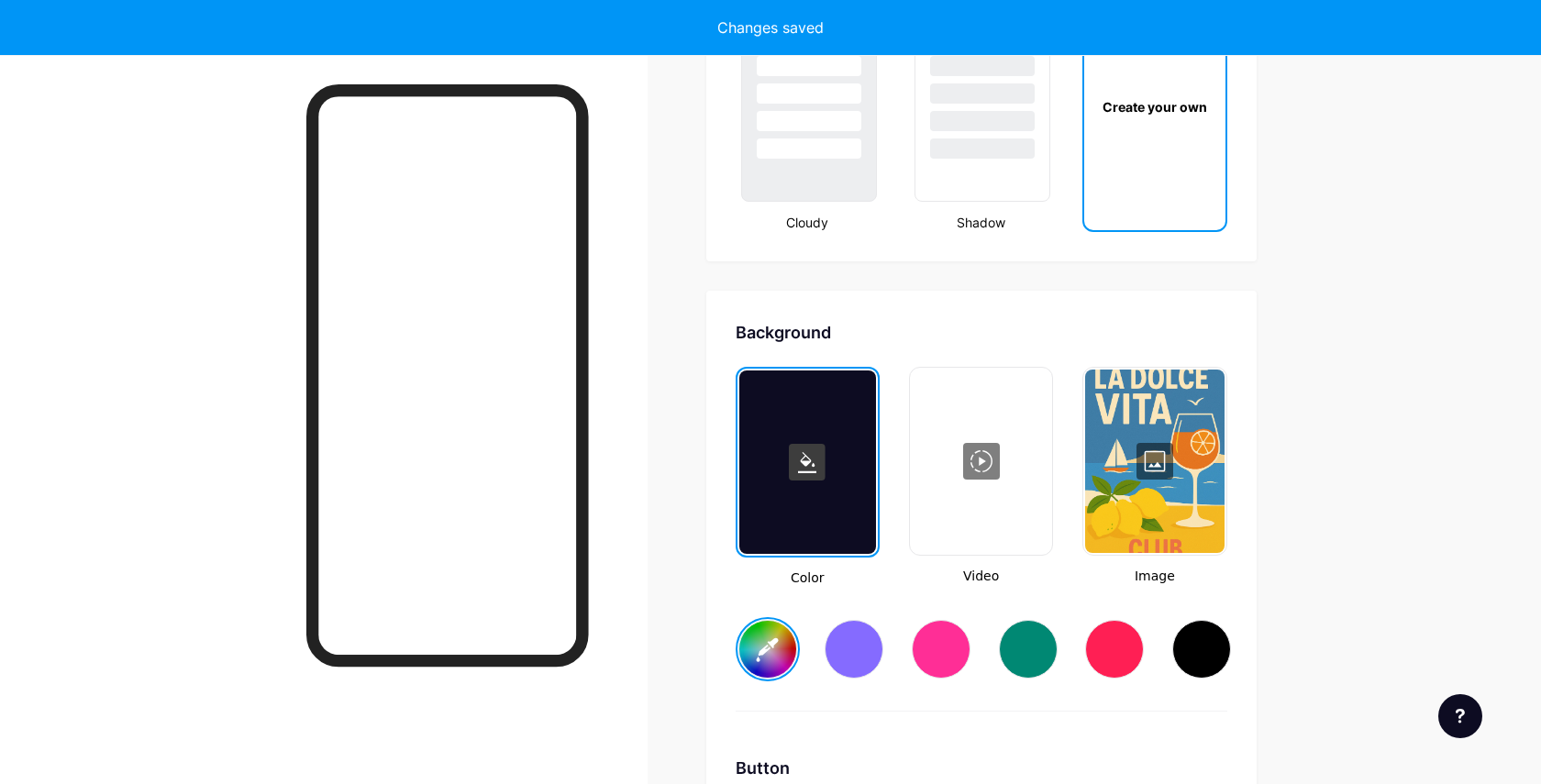
type input "#ffffff"
type input "#126791"
type input "#ffffff"
type input "#136a95"
type input "#ffffff"
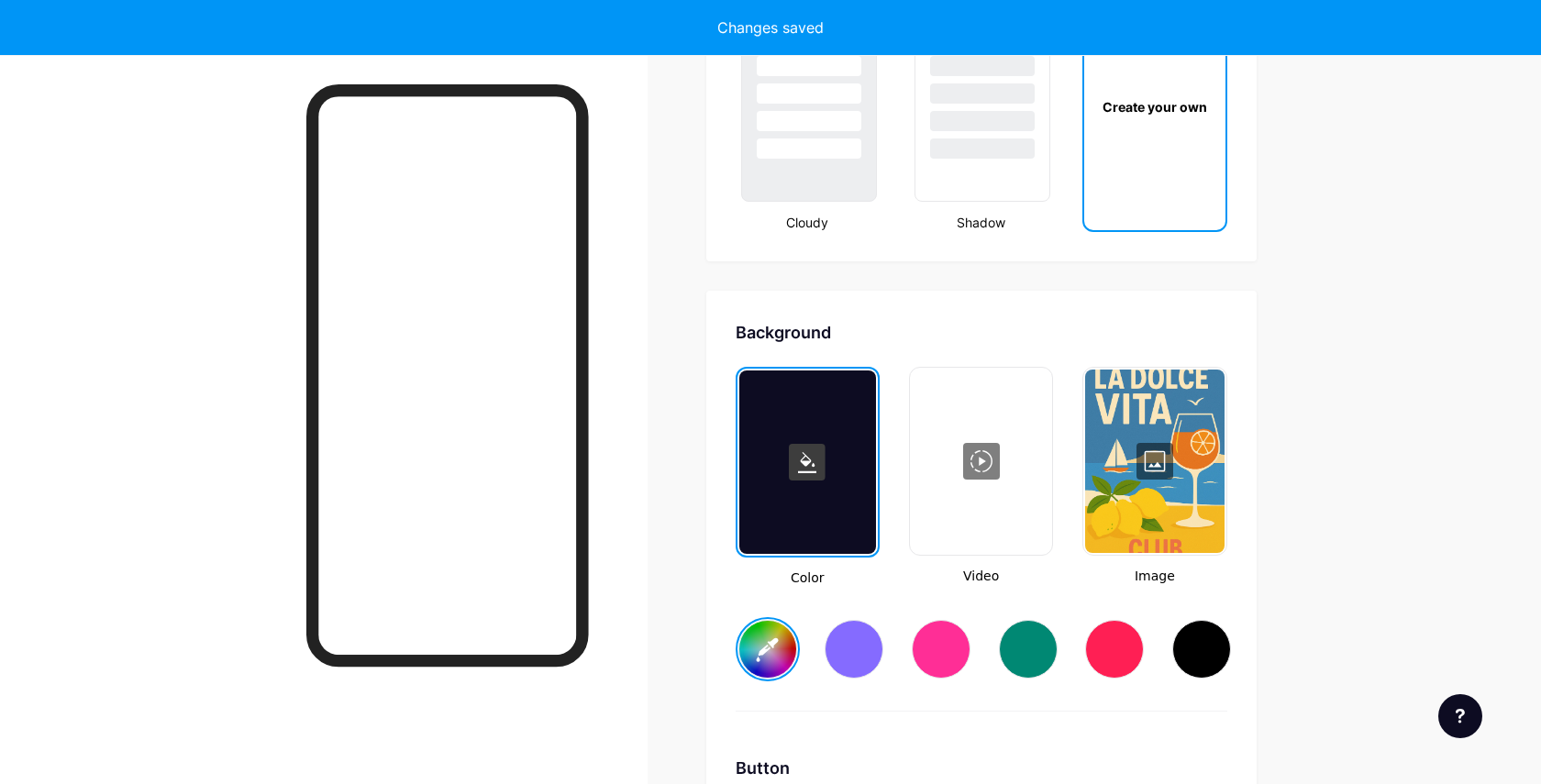
type input "#126a97"
type input "#ffffff"
type input "#136a96"
type input "#ffffff"
type input "#146d99"
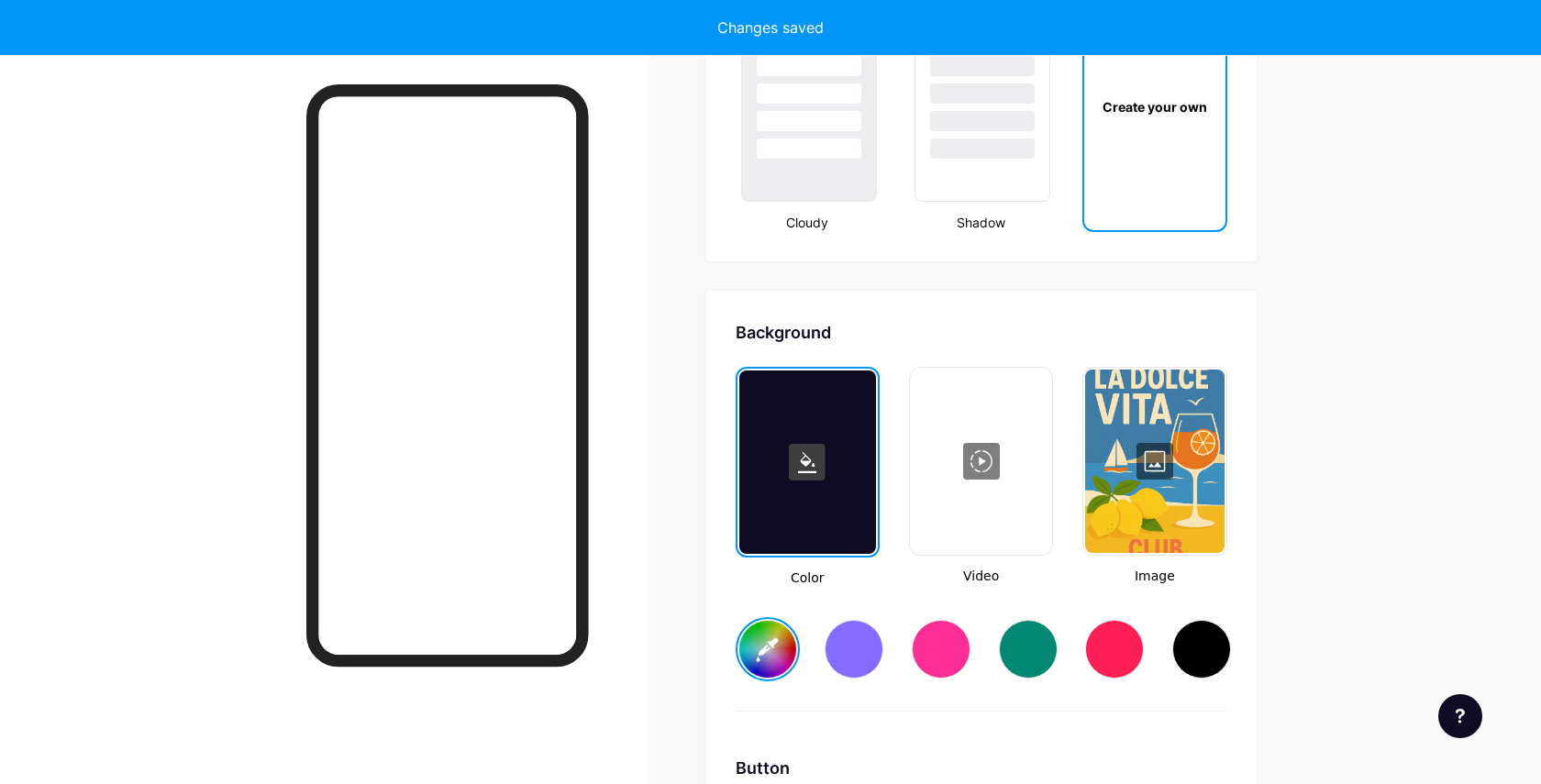
type input "#ffffff"
type input "#136d9a"
type input "#ffffff"
type input "#136d9a"
type input "#ffffff"
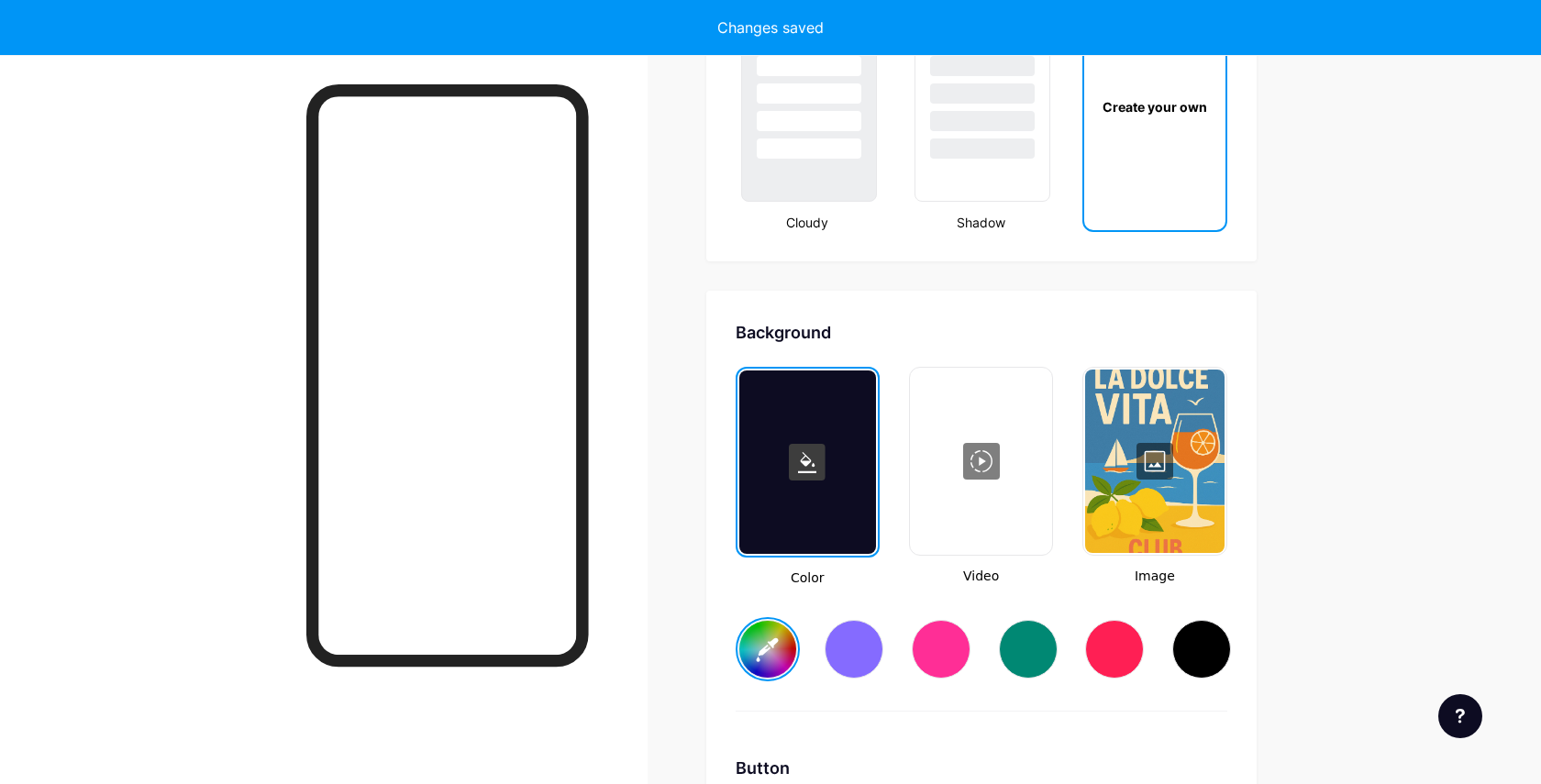
type input "#136d9a"
type input "#ffffff"
type input "#15709d"
type input "#ffffff"
type input "#16709c"
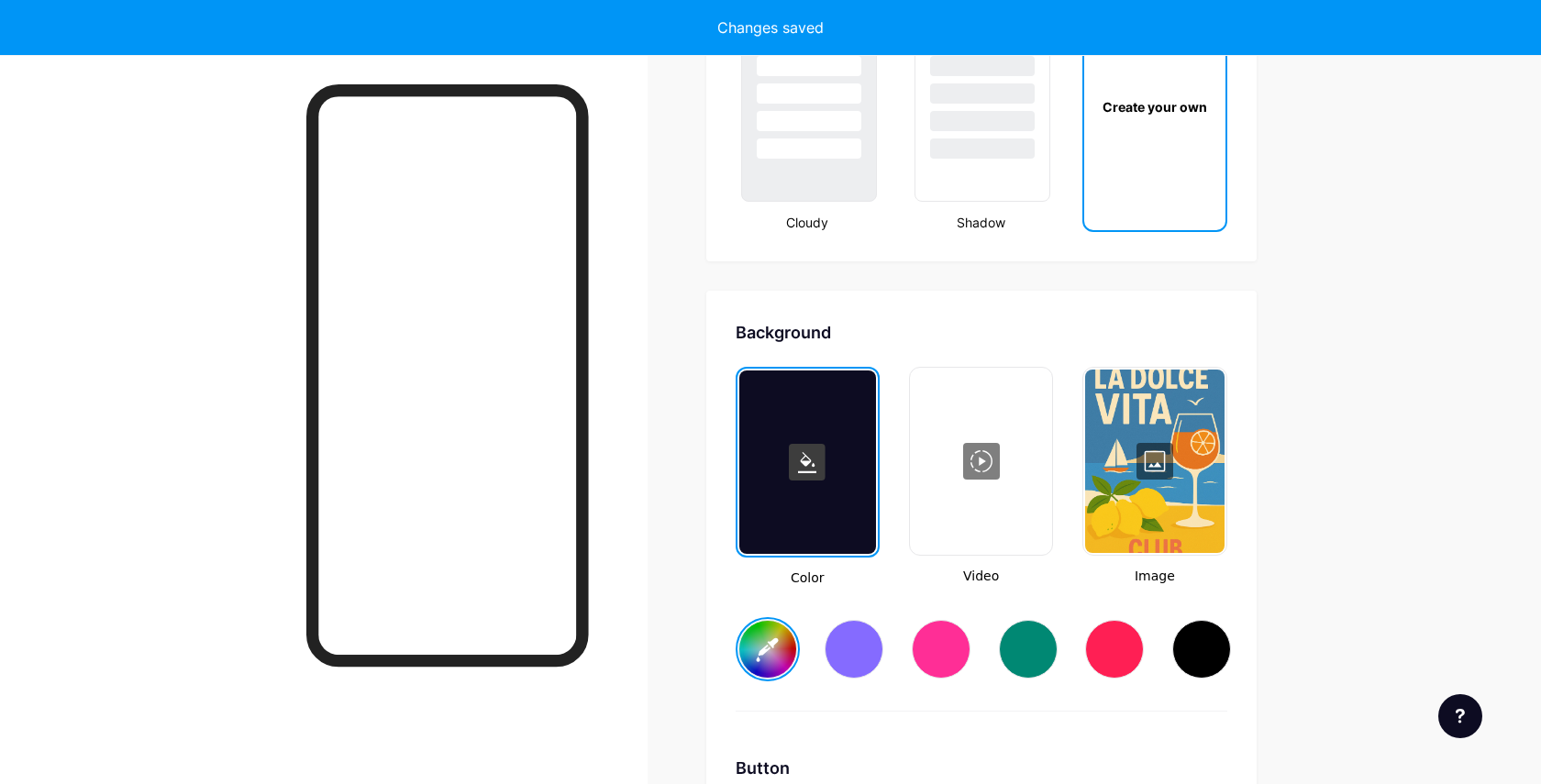
type input "#ffffff"
type input "#15709d"
type input "#ffffff"
type input "#1773a1"
type input "#ffffff"
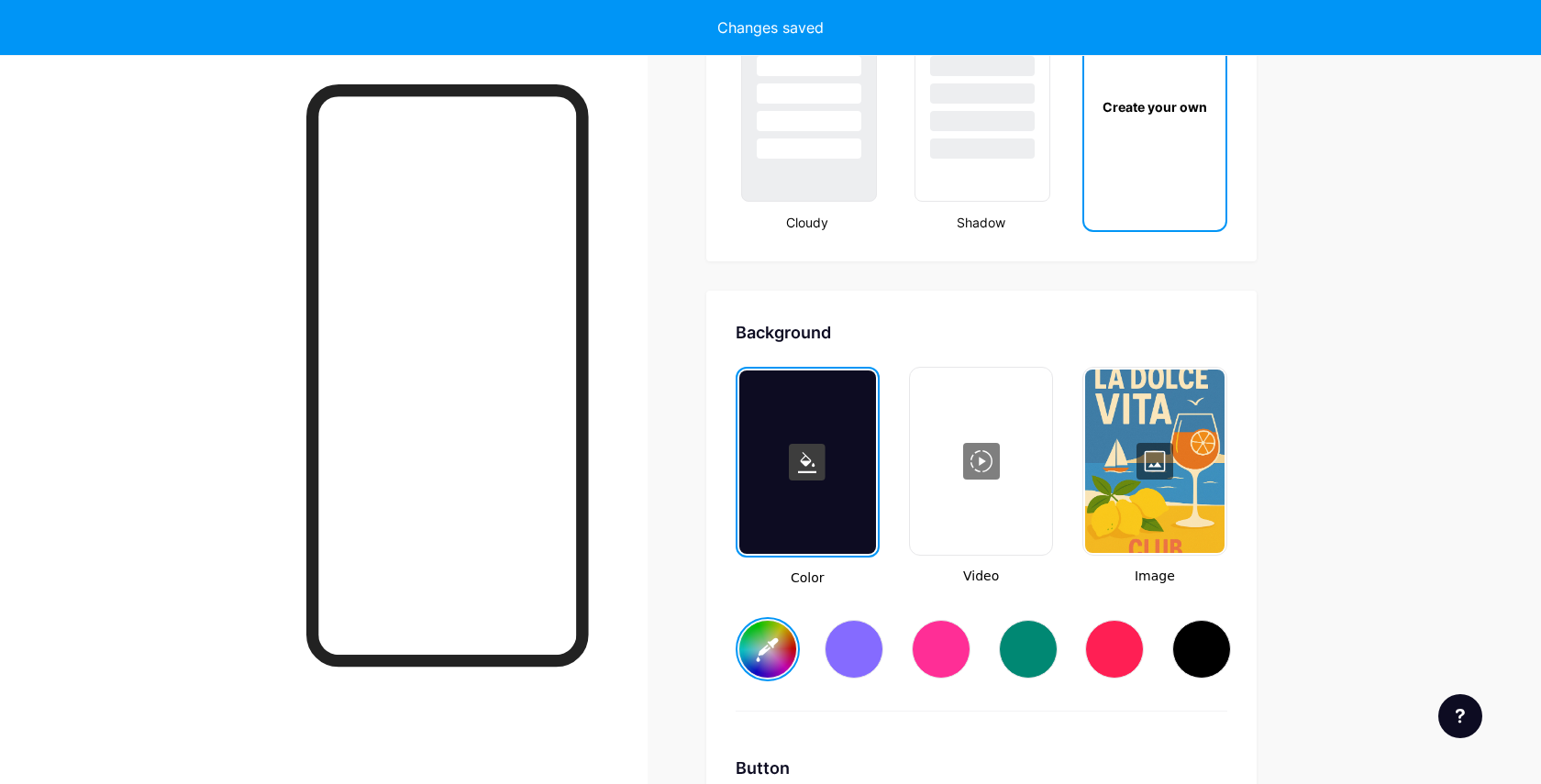
type input "#1872a0"
type input "#ffffff"
type input "#1975a3"
type input "#ffffff"
type input "#19729f"
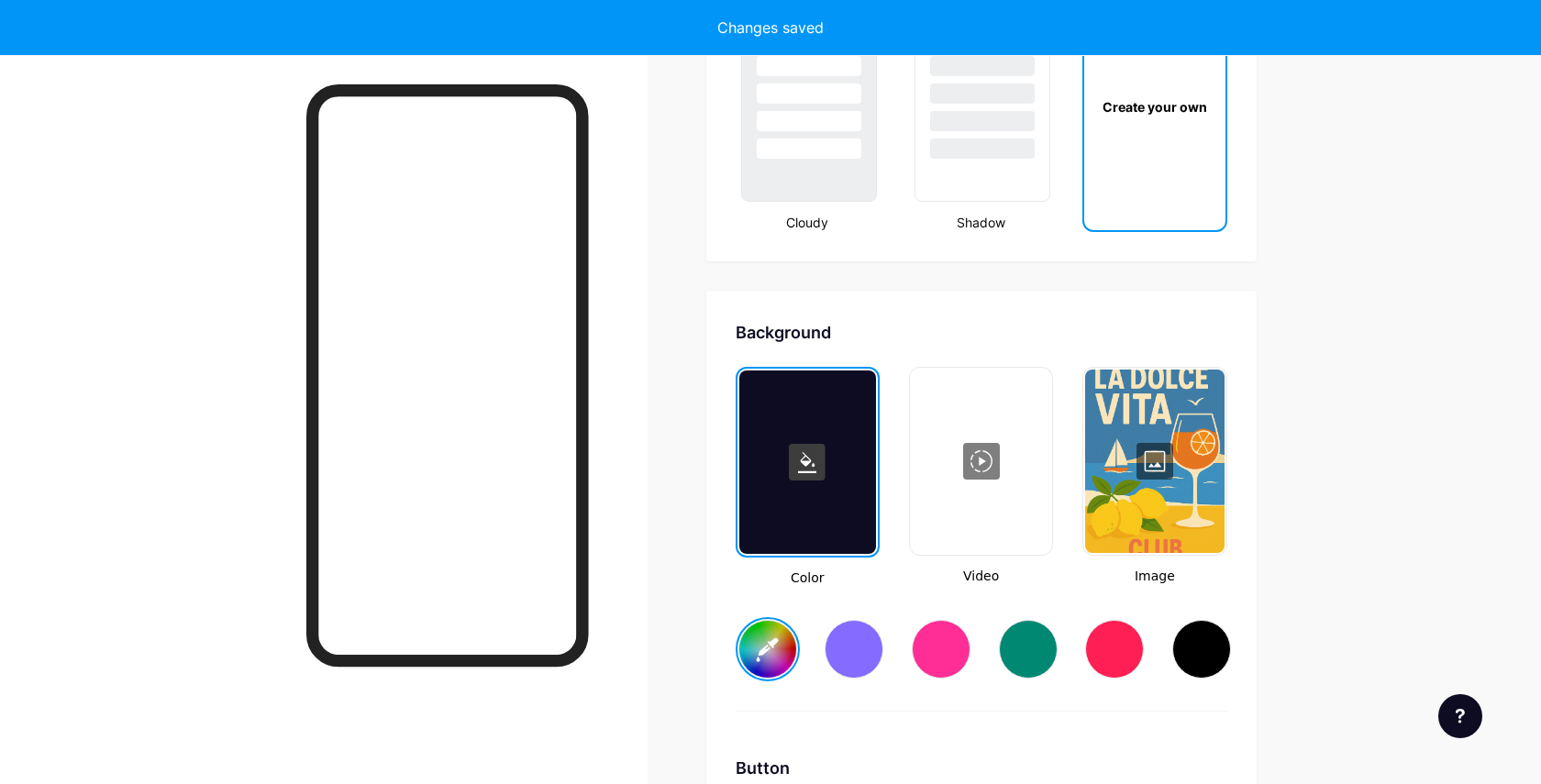
type input "#ffffff"
type input "#1975a3"
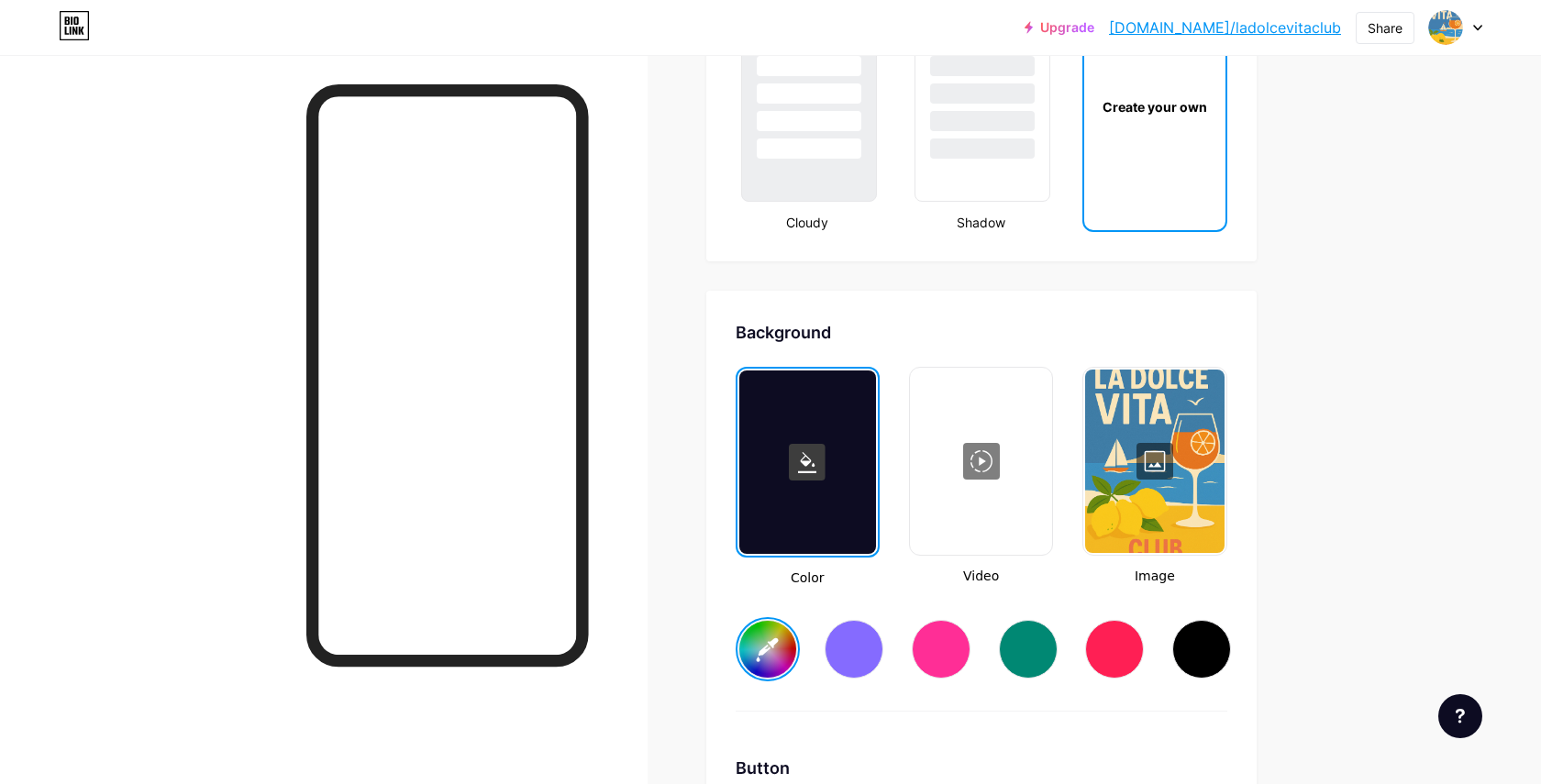
type input "#ffffff"
type input "#1975a3"
type input "#ffffff"
type input "#1a75a2"
type input "#ffffff"
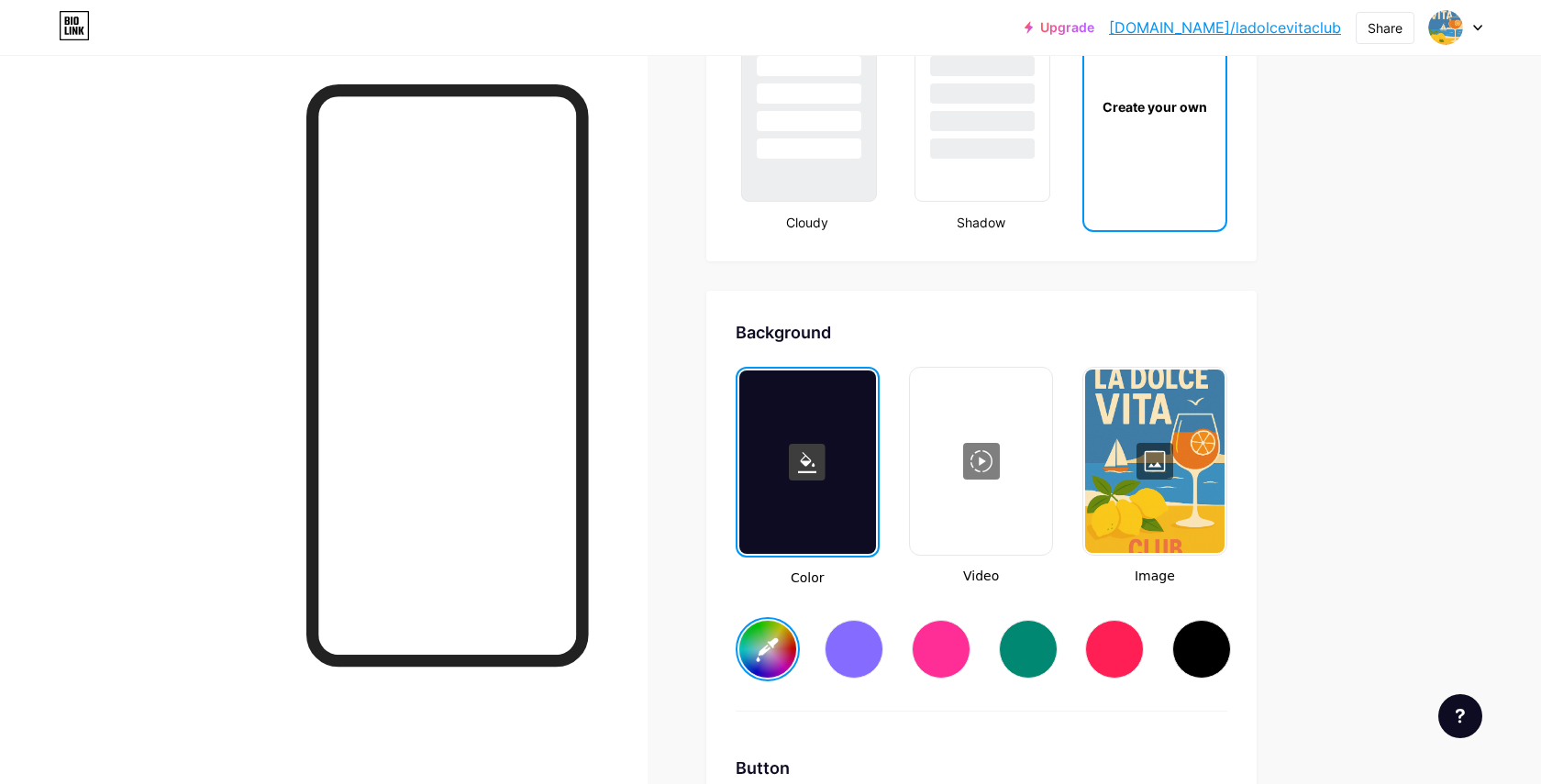
type input "#1b78a7"
type input "#ffffff"
type input "#1c78a6"
type input "#ffffff"
type input "#1d7baa"
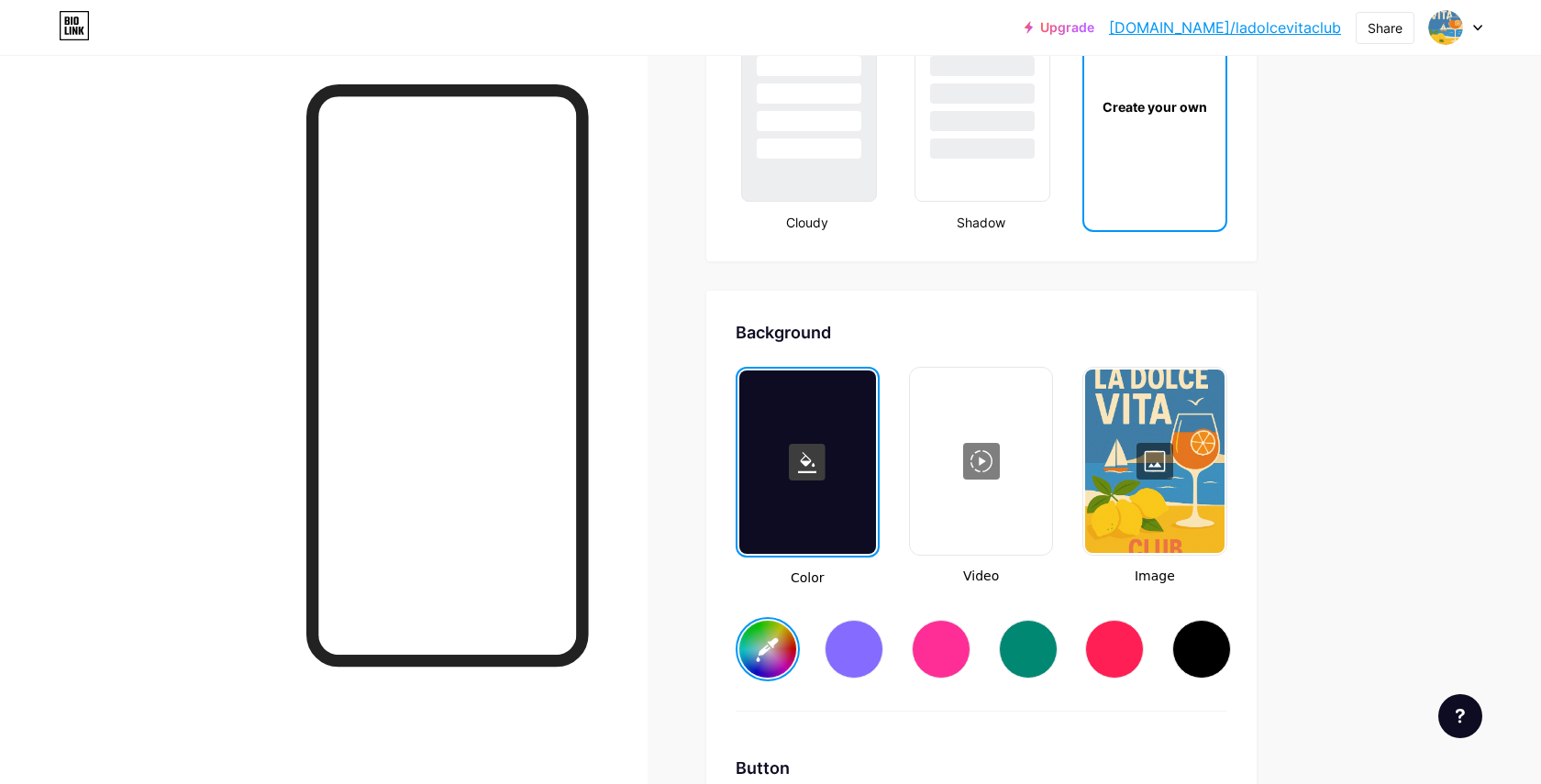
type input "#ffffff"
type input "#1e7ba9"
type input "#ffffff"
type input "#1f7aa8"
type input "#ffffff"
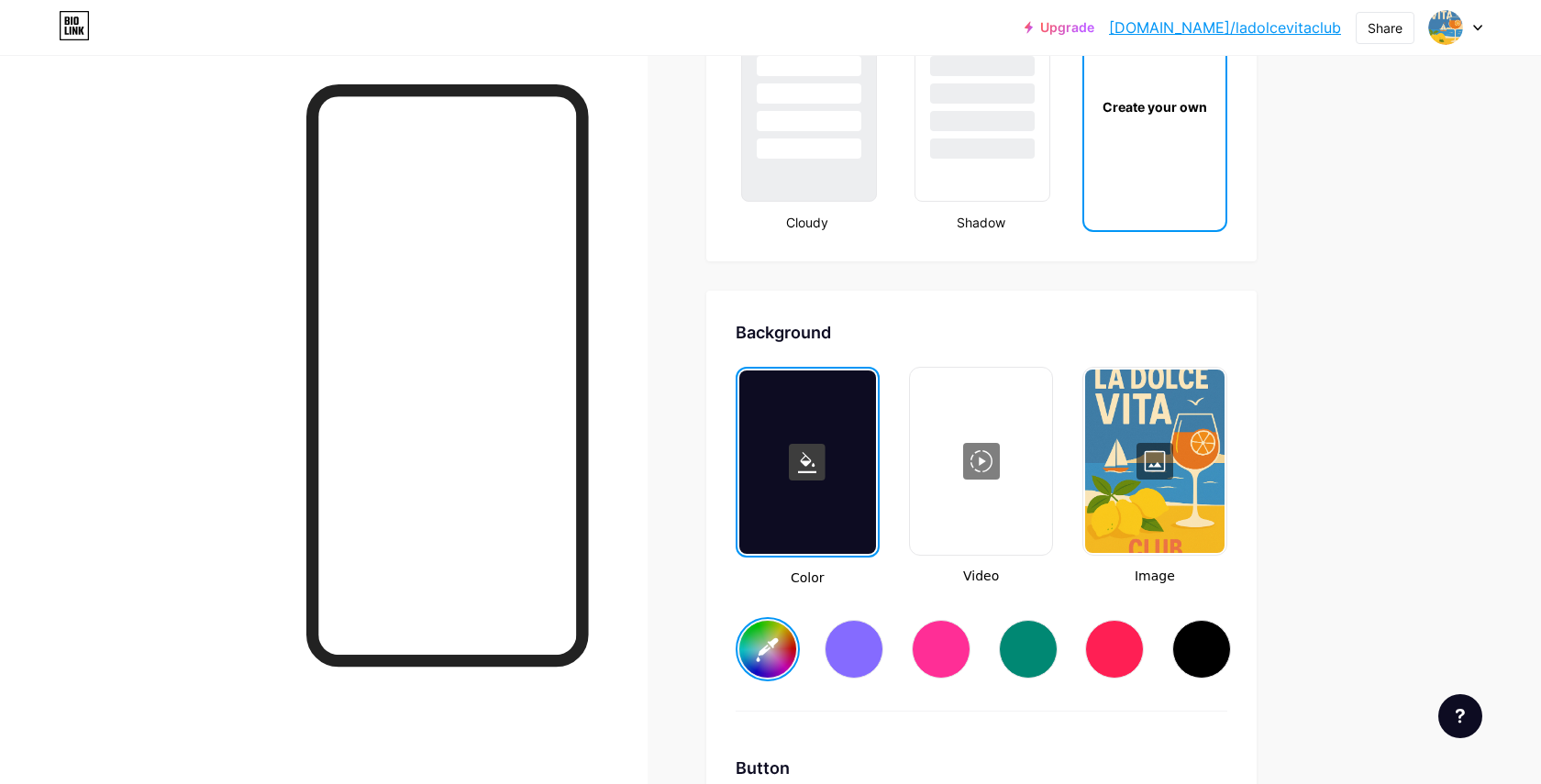
type input "#207dac"
type input "#ffffff"
type input "#2180b0"
type input "#ffffff"
type input "#2380af"
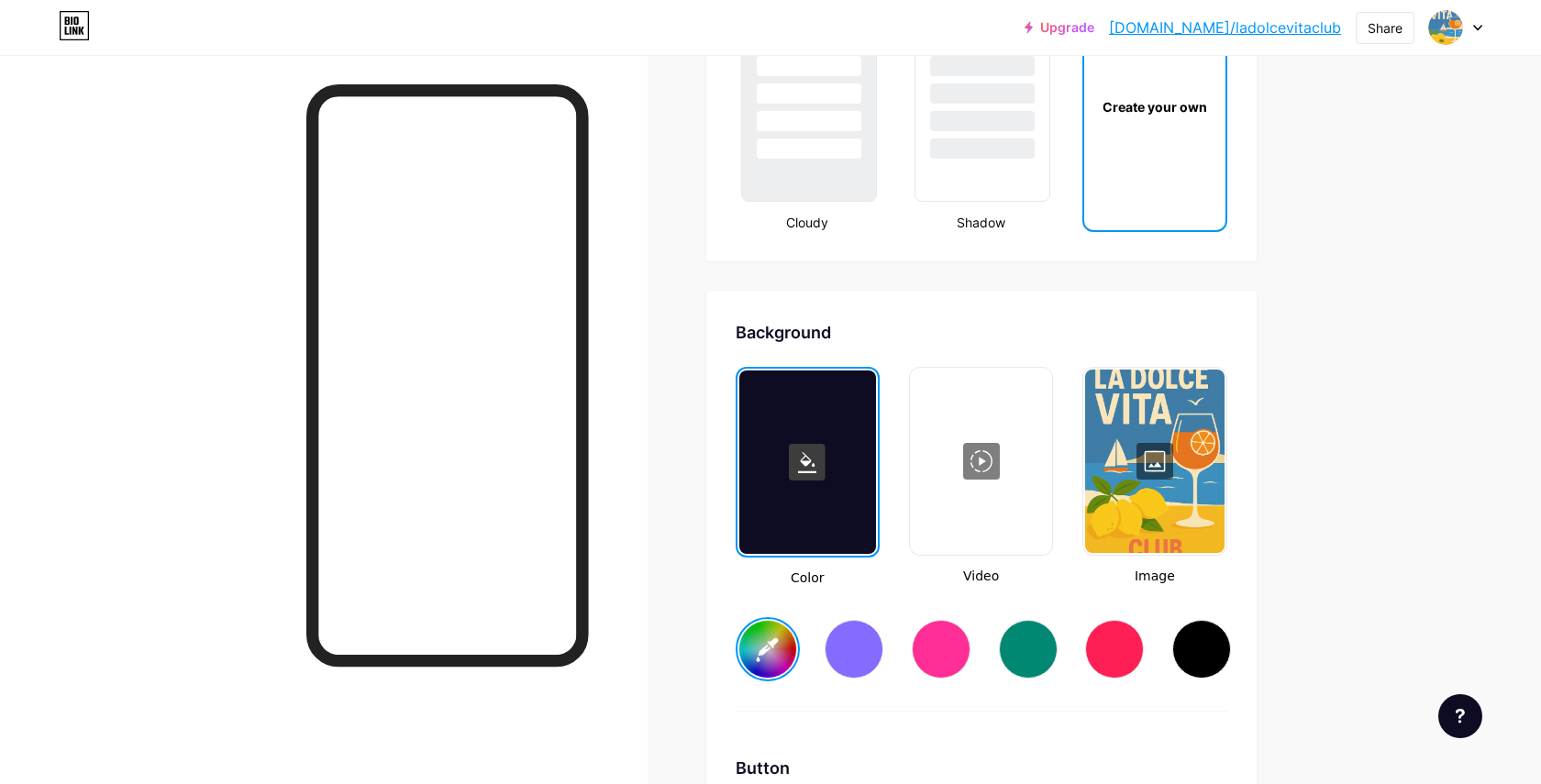
type input "#ffffff"
type input "#2483b2"
type input "#ffffff"
type input "#2582b1"
type input "#ffffff"
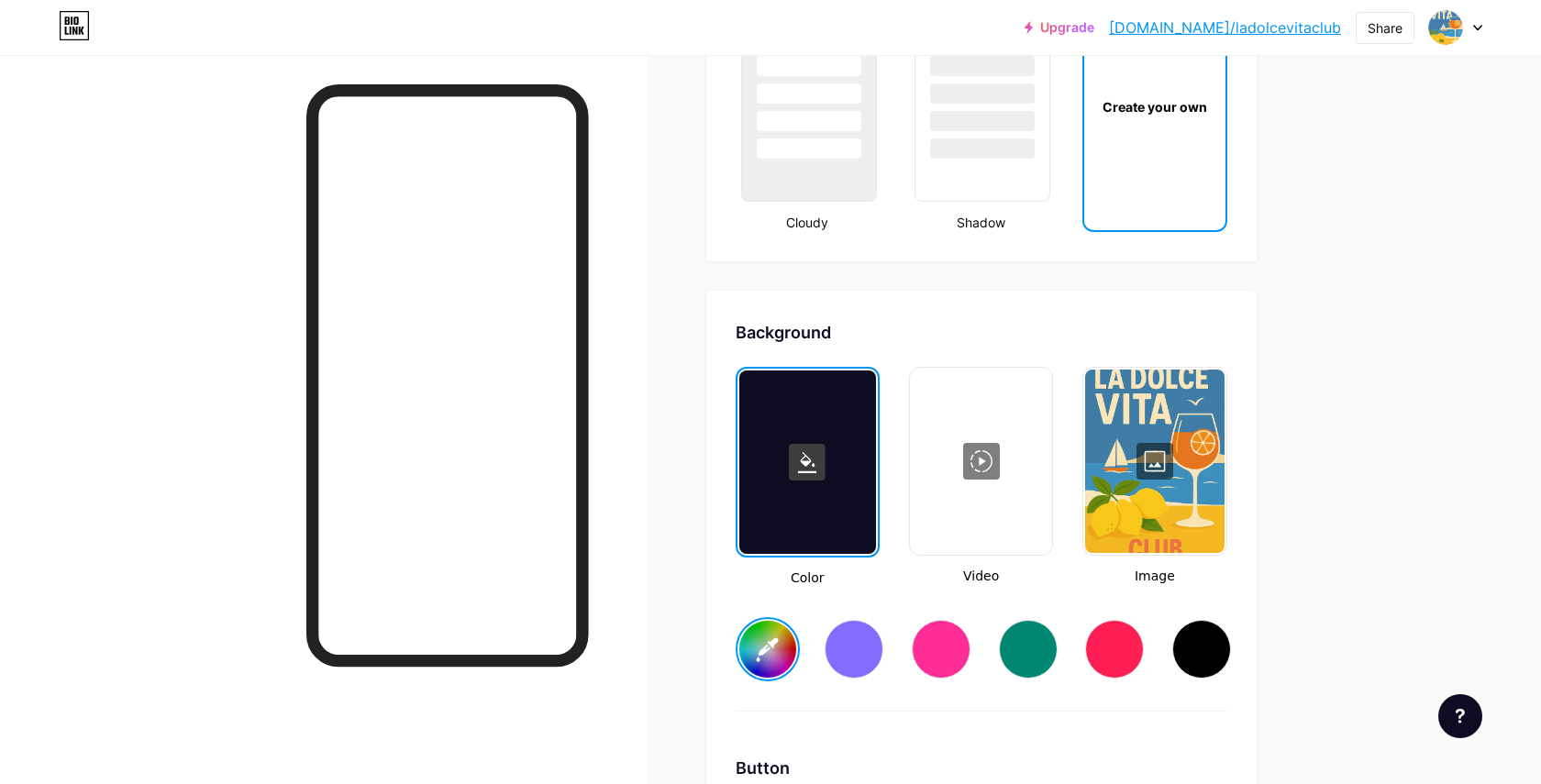
type input "#2782b0"
type input "#ffffff"
type input "#267fab"
type input "#ffffff"
type input "#267ba6"
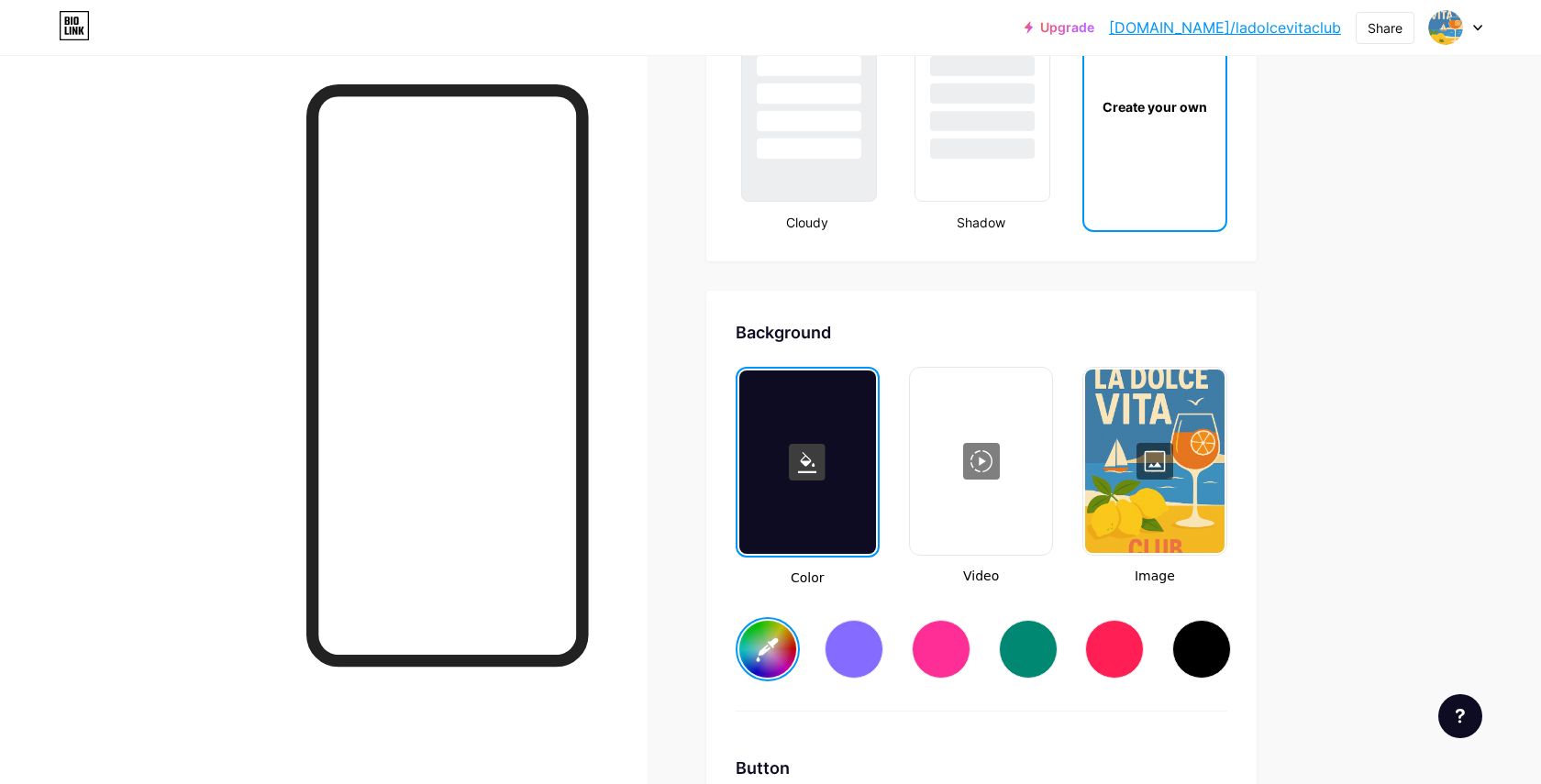
type input "#ffffff"
type input "#277ba5"
type input "#ffffff"
type input "#2578a2"
type input "#ffffff"
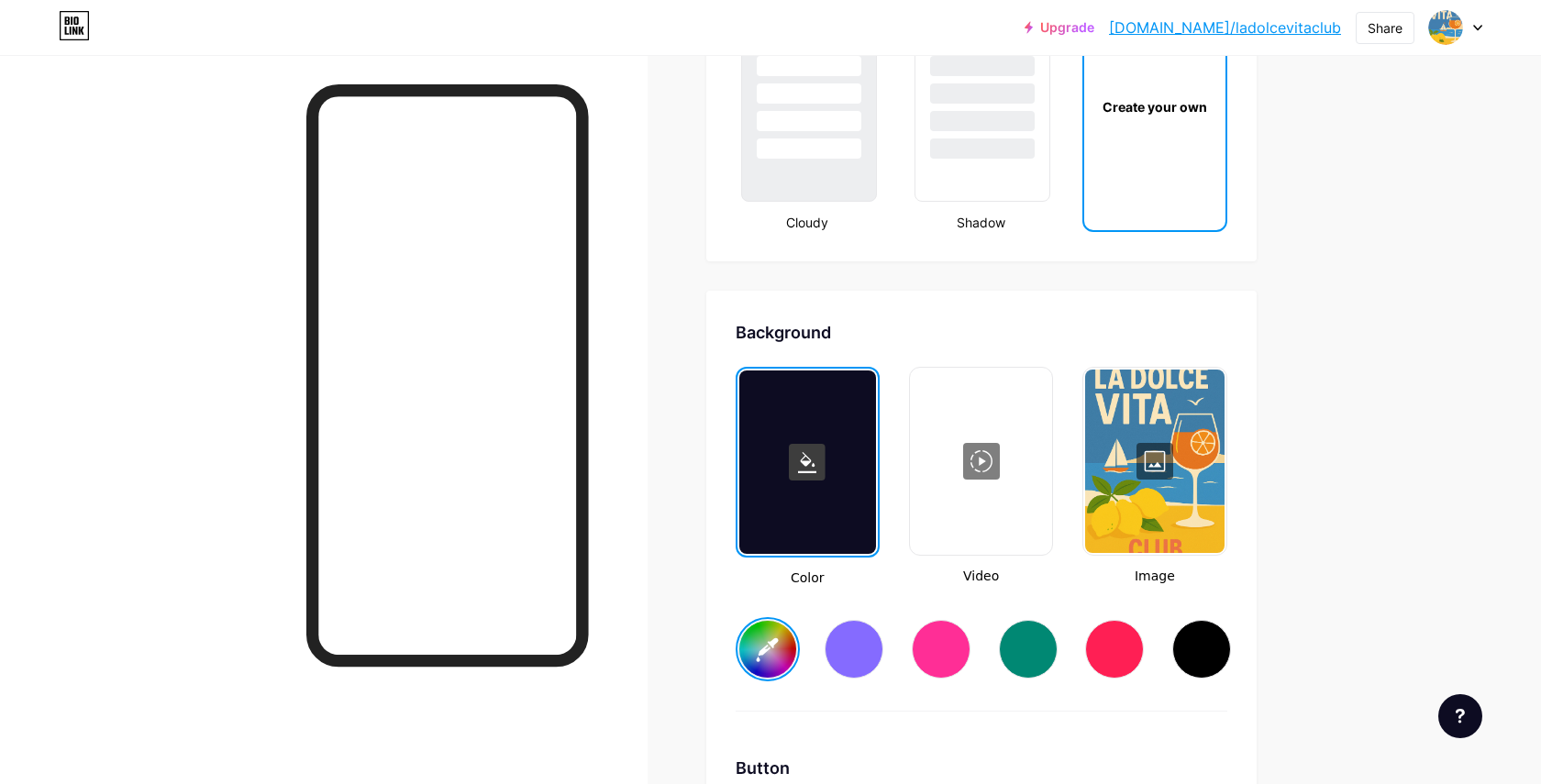
type input "#2678a1"
type input "#ffffff"
type input "#2778a0"
type input "#ffffff"
type input "#26759c"
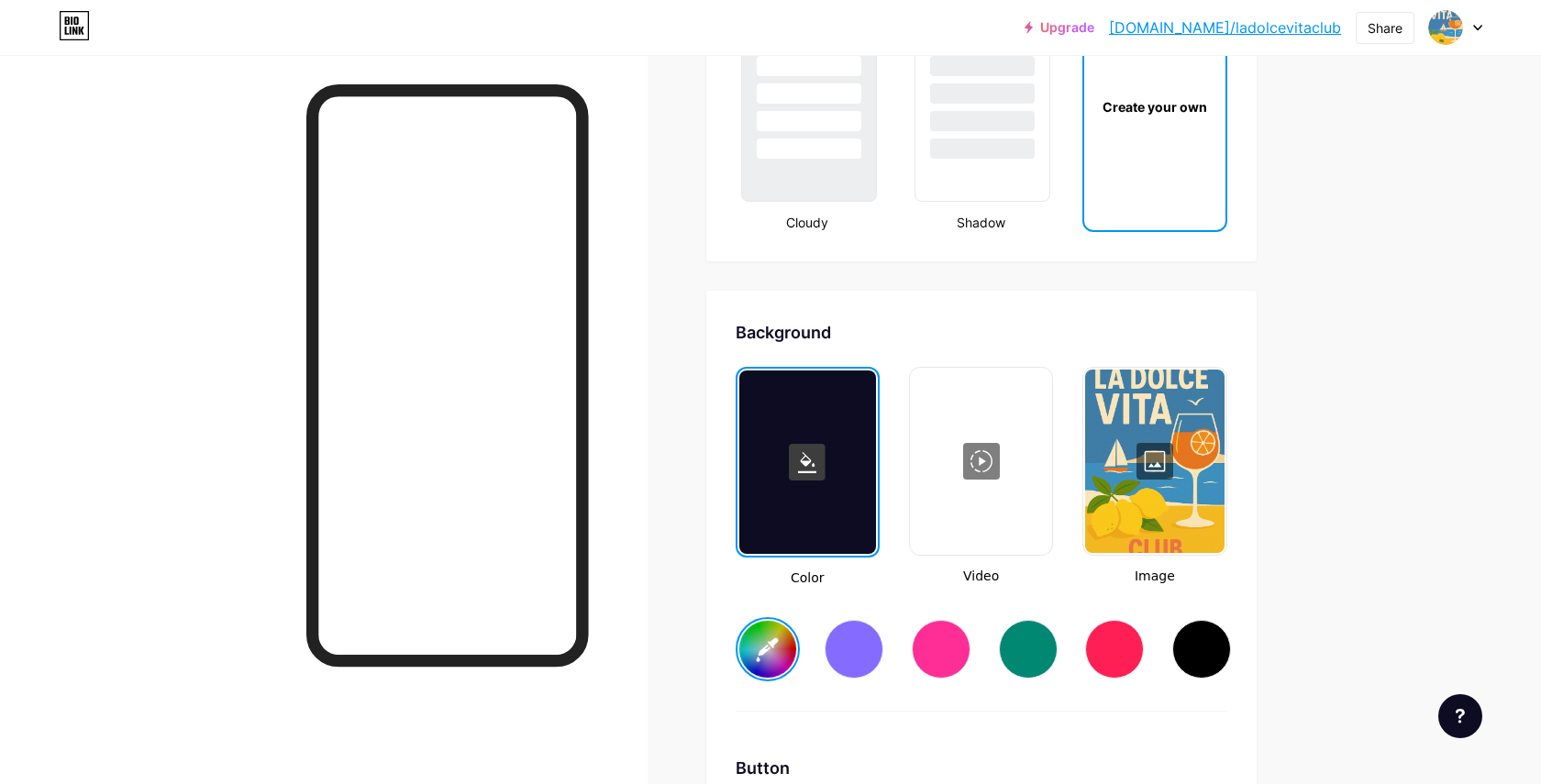
type input "#ffffff"
type input "#257298"
type input "#ffffff"
type input "#256e93"
type input "#ffffff"
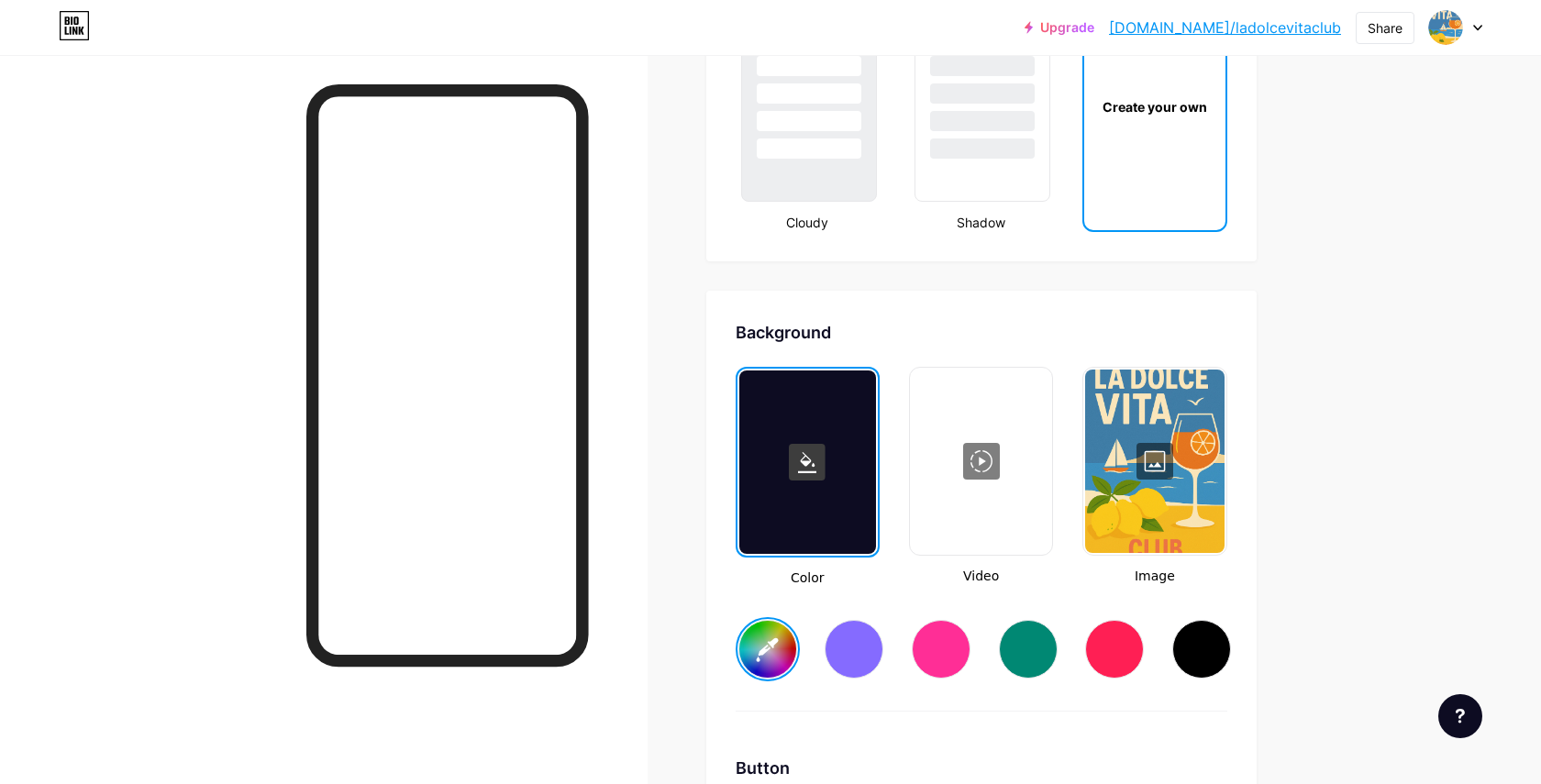
type input "#246e94"
type input "#ffffff"
type input "#256e93"
type input "#ffffff"
type input "#246b8f"
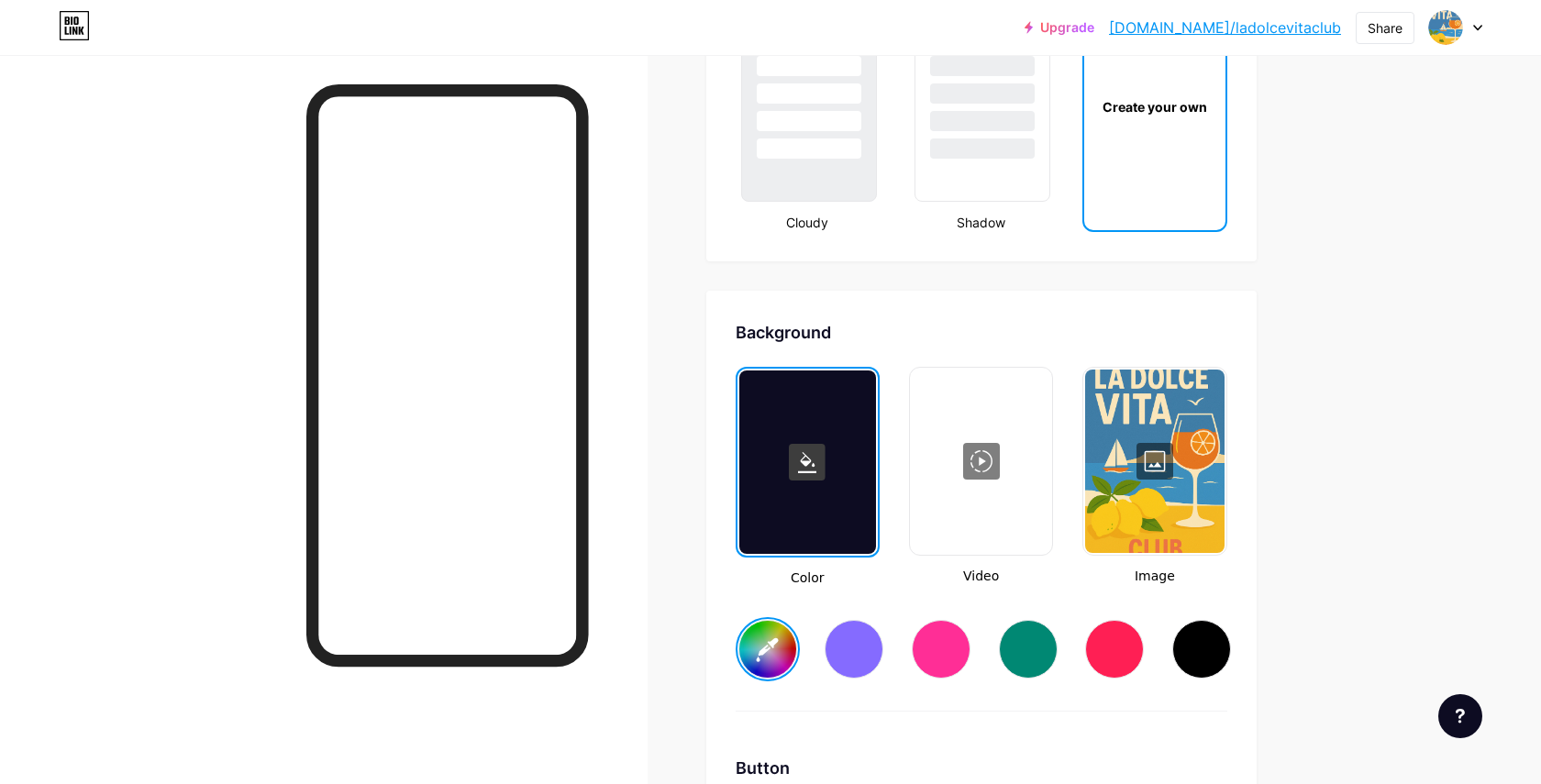
type input "#ffffff"
type input "#256b8e"
type input "#ffffff"
type input "#246b8f"
type input "#ffffff"
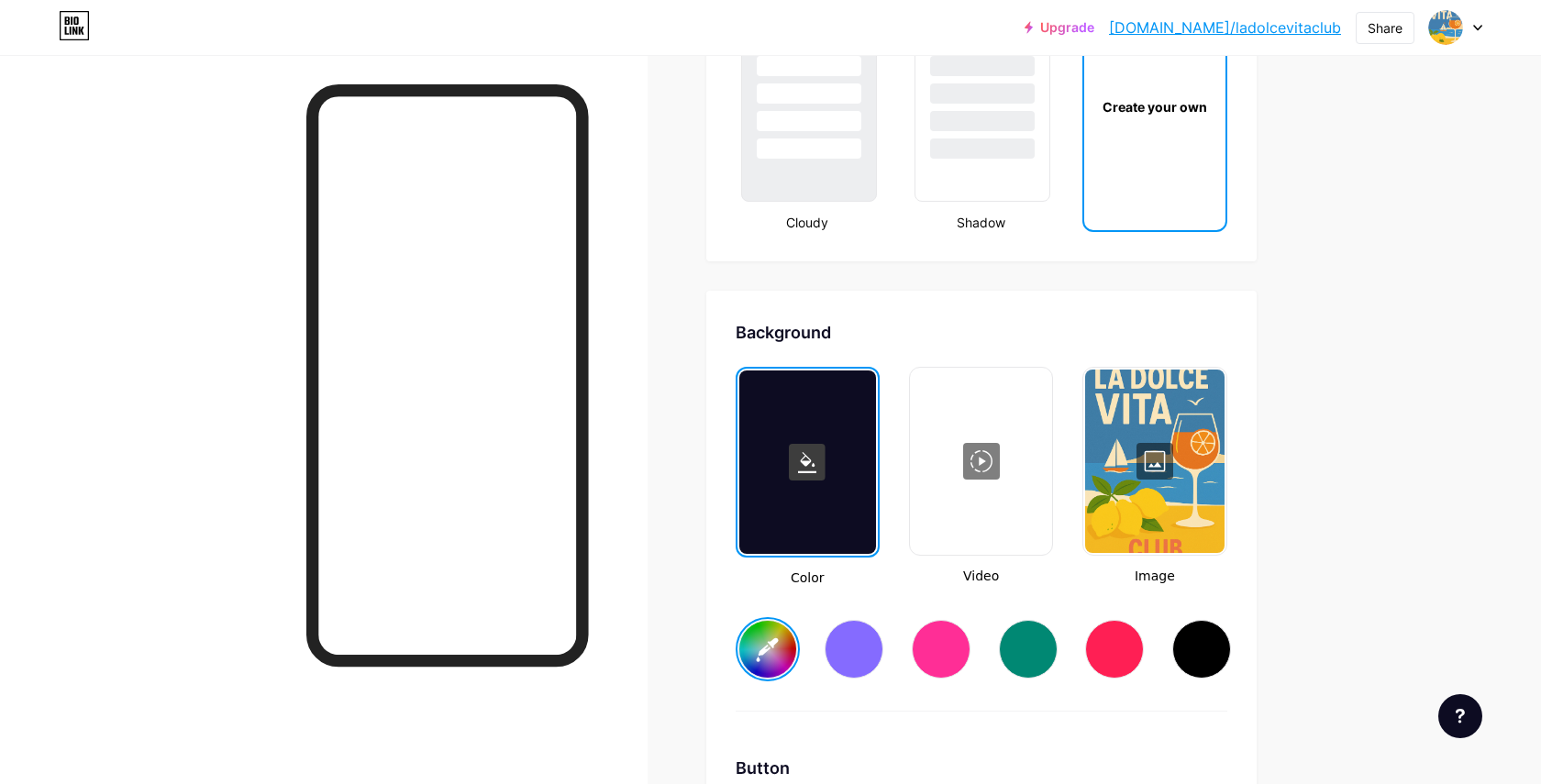
type input "#256b8e"
type input "#ffffff"
type input "#256b8d"
type input "#ffffff"
type input "#24688a"
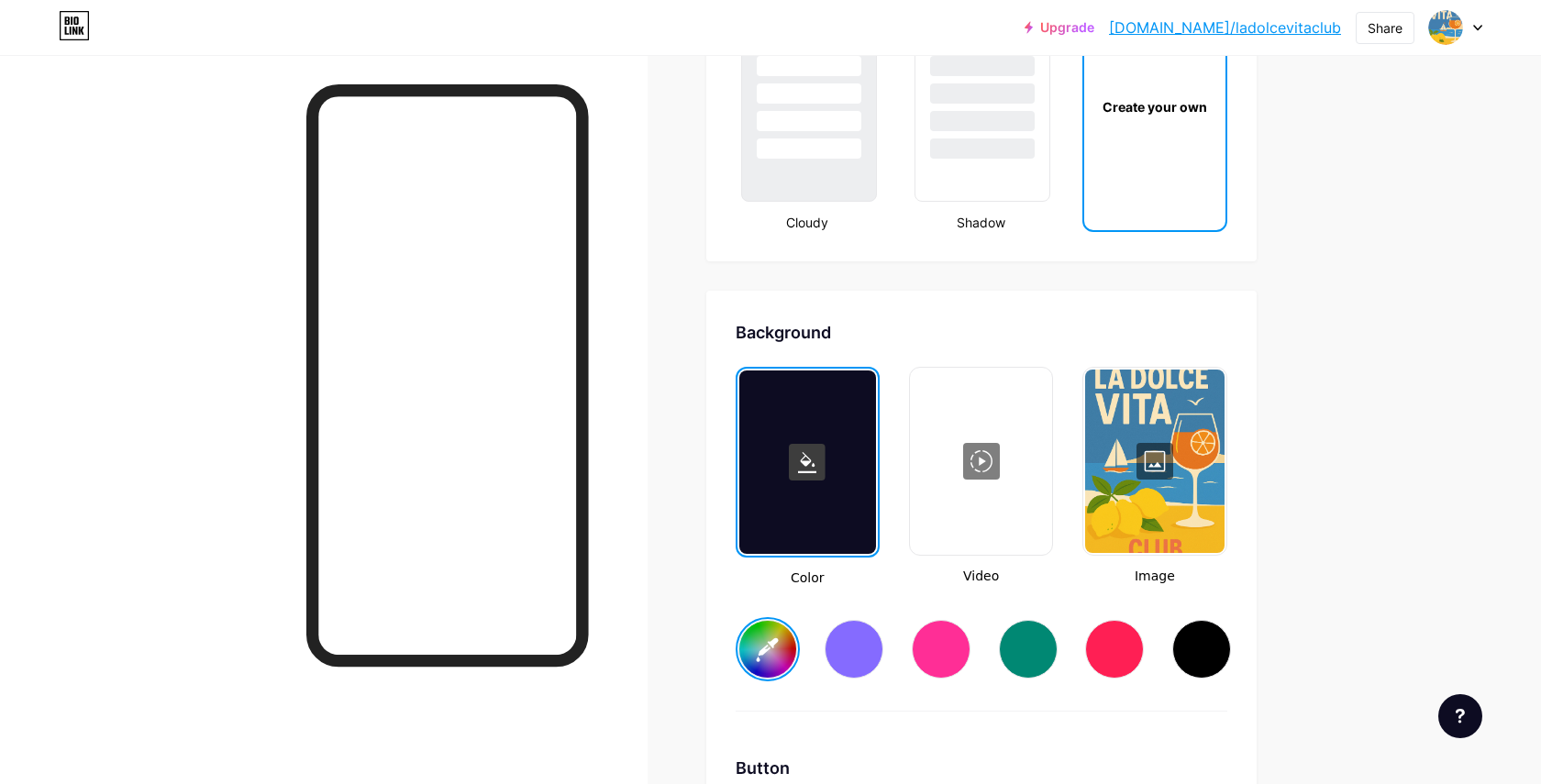
type input "#ffffff"
type input "#246789"
type input "#ffffff"
type input "#236485"
type input "#ffffff"
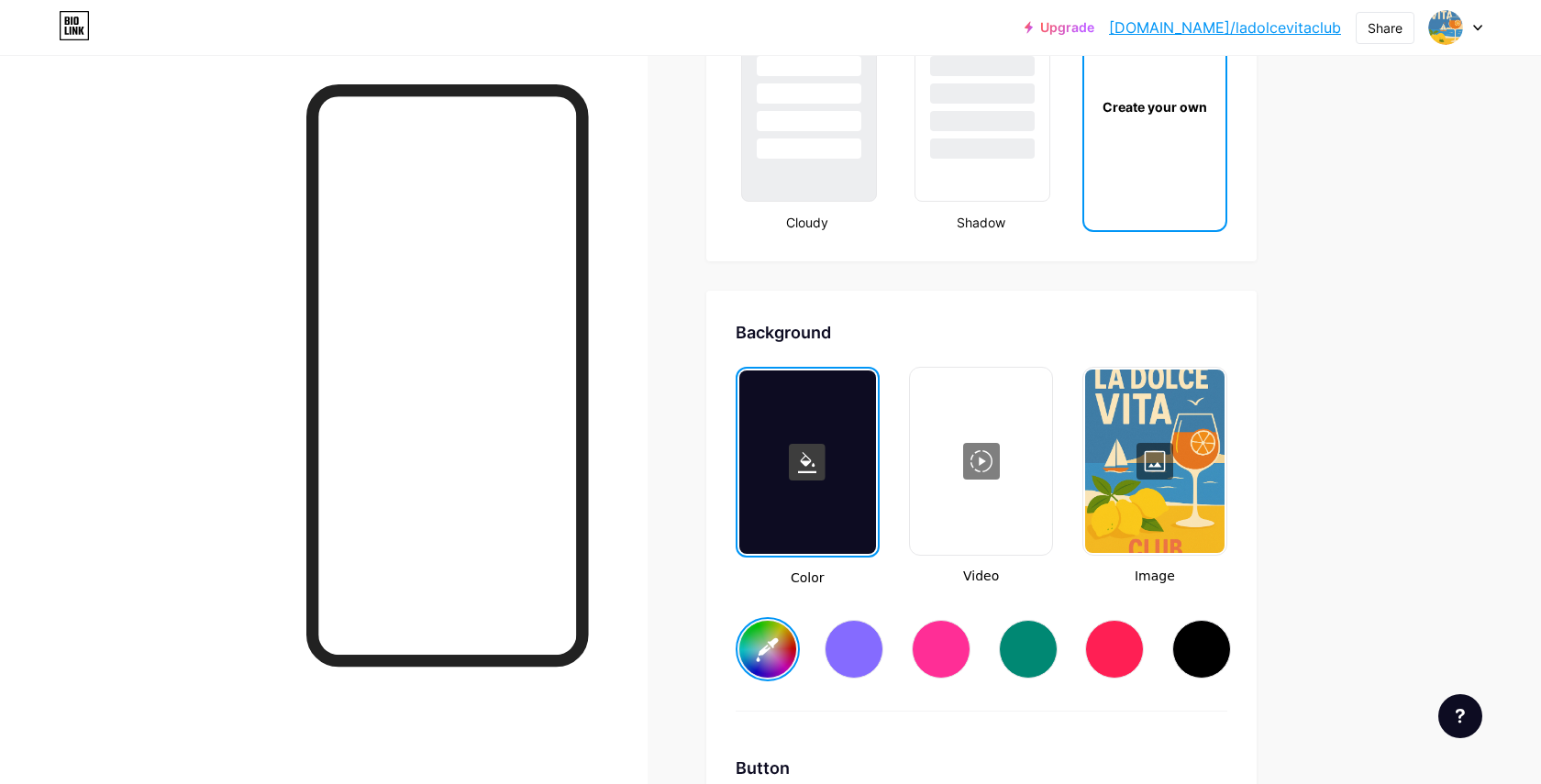
type input "#246484"
type input "#ffffff"
type input "#236180"
type input "#ffffff"
type input "#24617f"
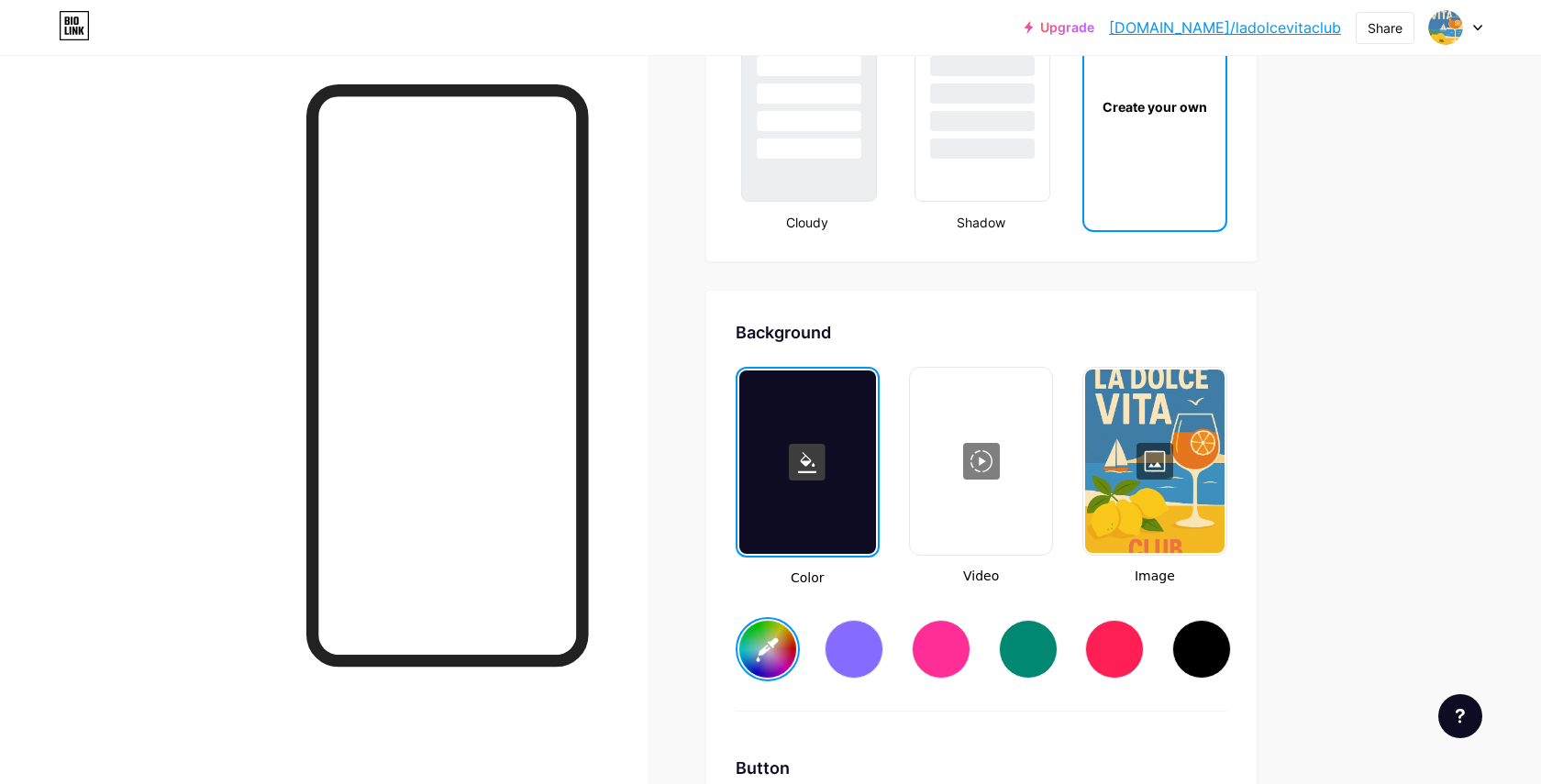
type input "#ffffff"
type input "#25617e"
type input "#ffffff"
type input "#24617f"
type input "#ffffff"
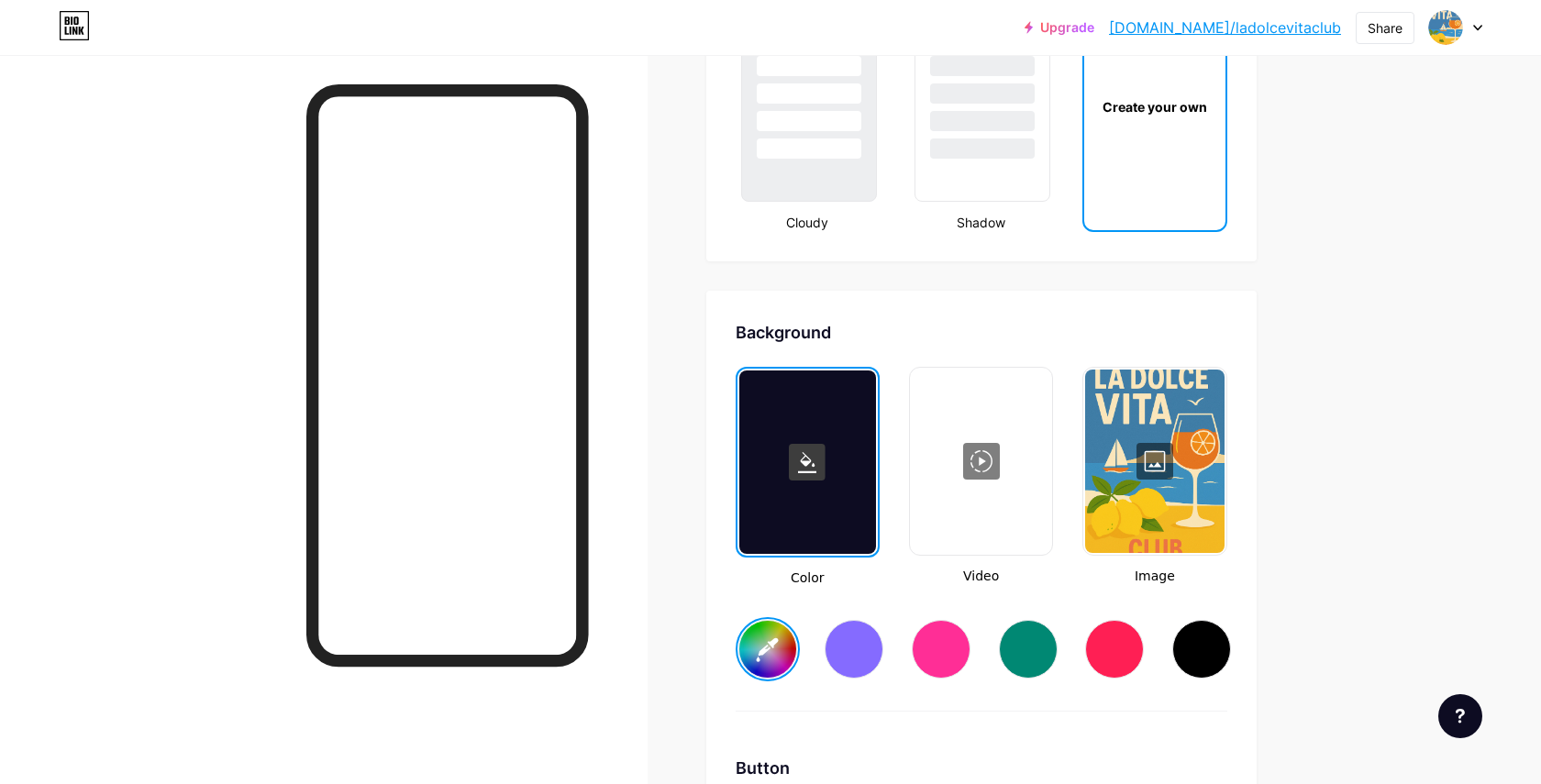
type input "#25617e"
type input "#ffffff"
type input "#25617e"
type input "#ffffff"
type input "#26607e"
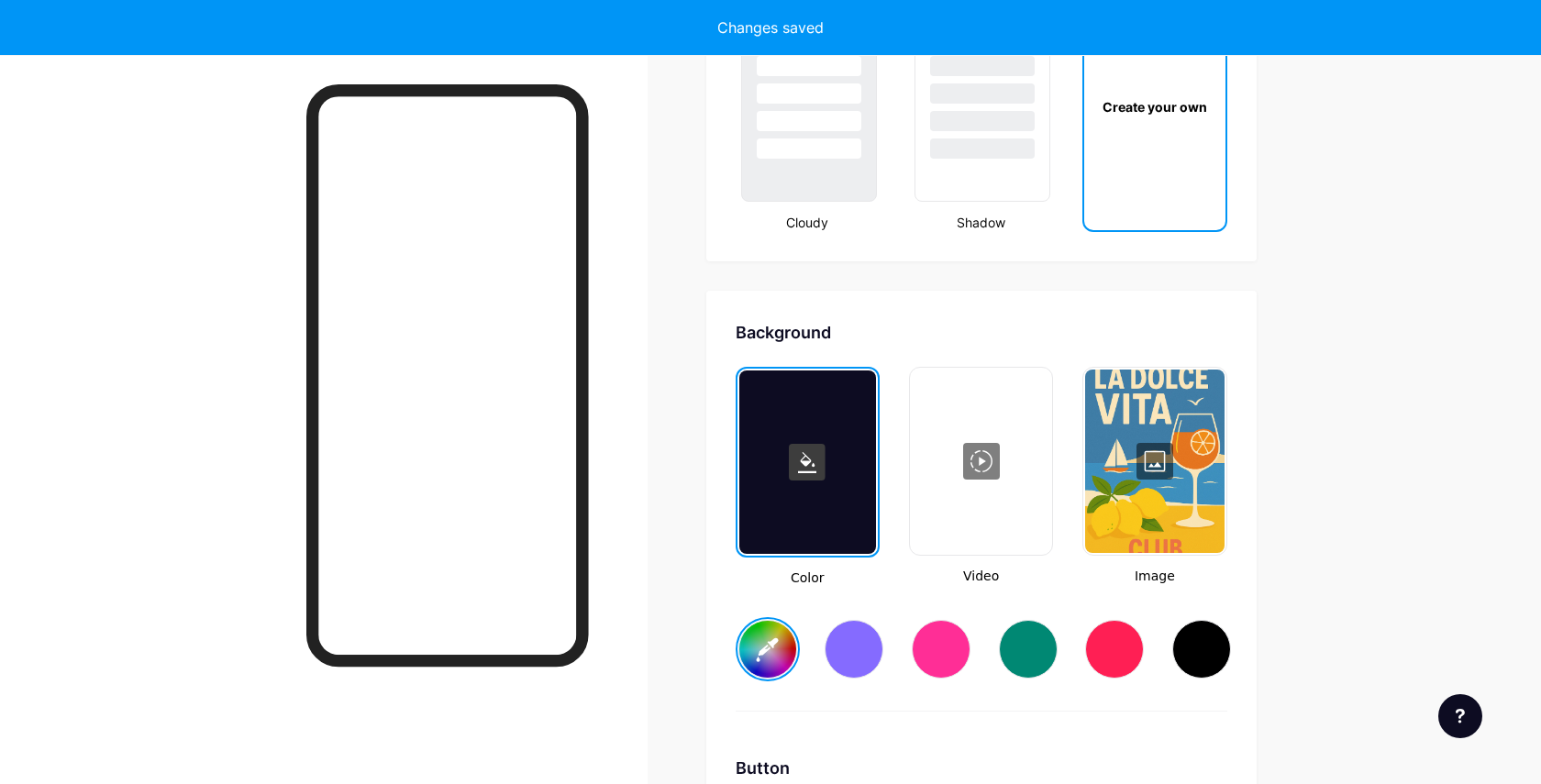
type input "#ffffff"
type input "#26607e"
type input "#ffffff"
type input "#245e7b"
type input "#ffffff"
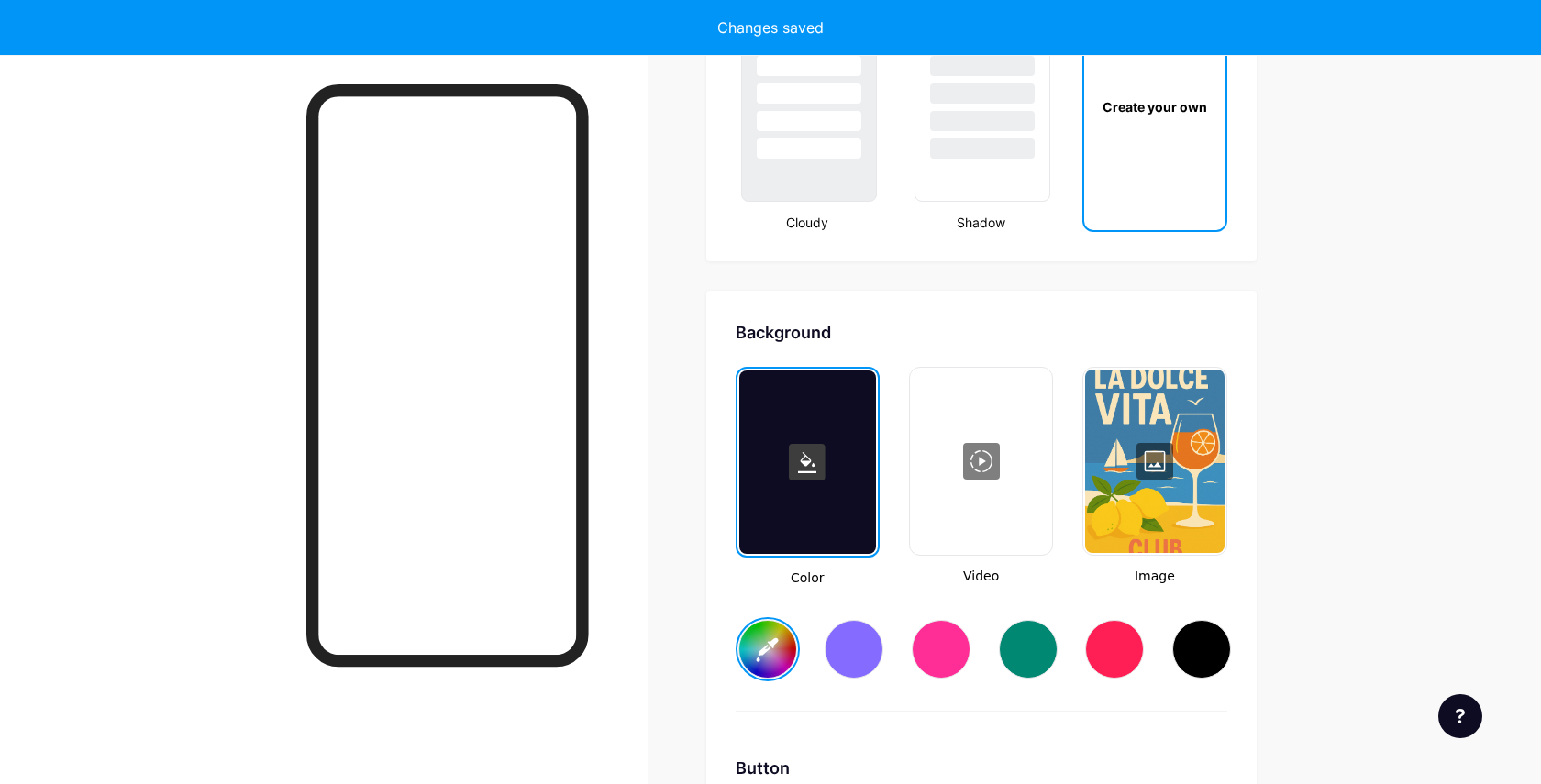
type input "#245d7a"
type input "#ffffff"
type input "#245e7b"
type input "#ffffff"
type input "#225b77"
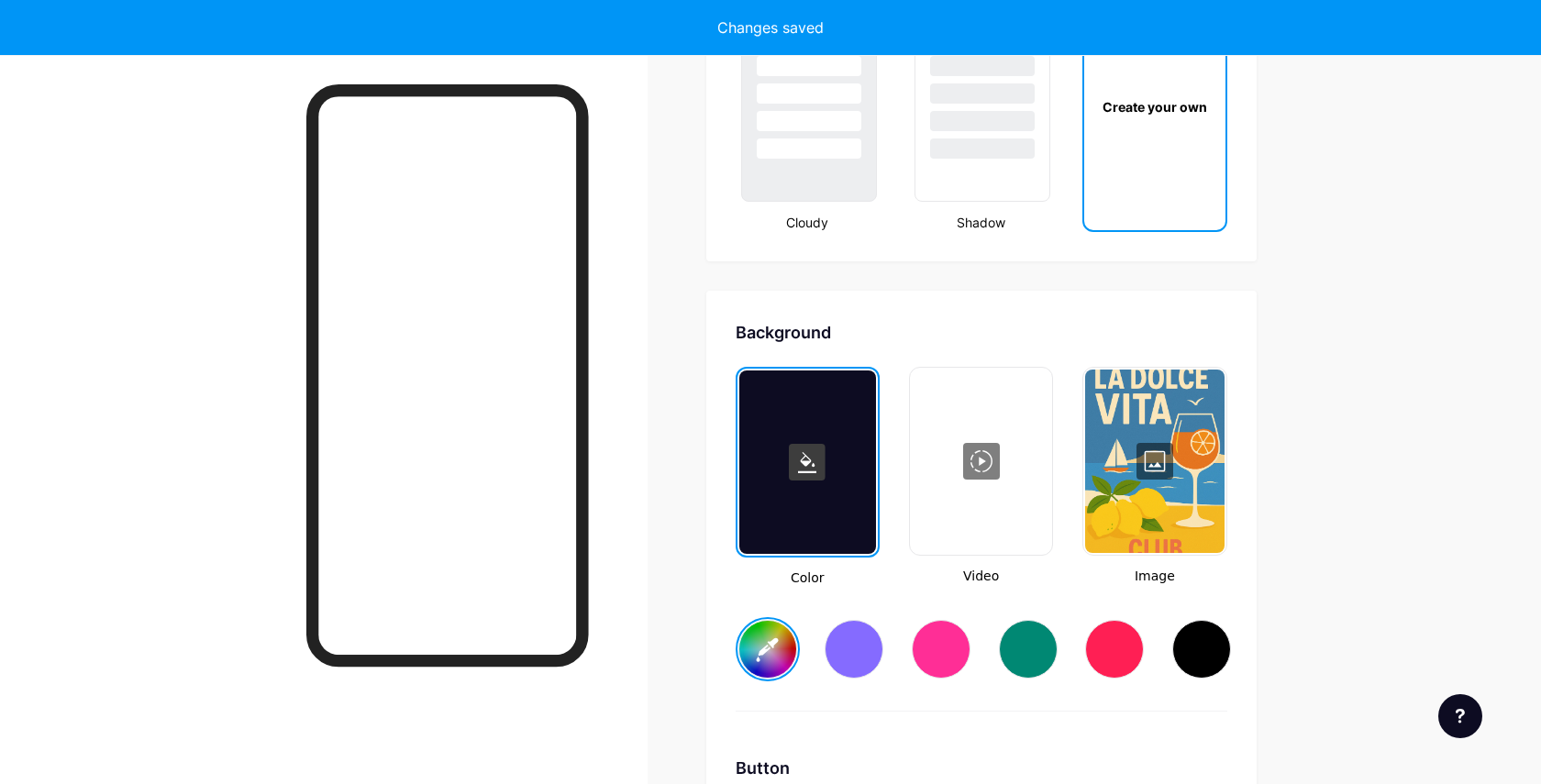
type input "#ffffff"
type input "#215873"
type input "#ffffff"
type input "#205874"
type input "#ffffff"
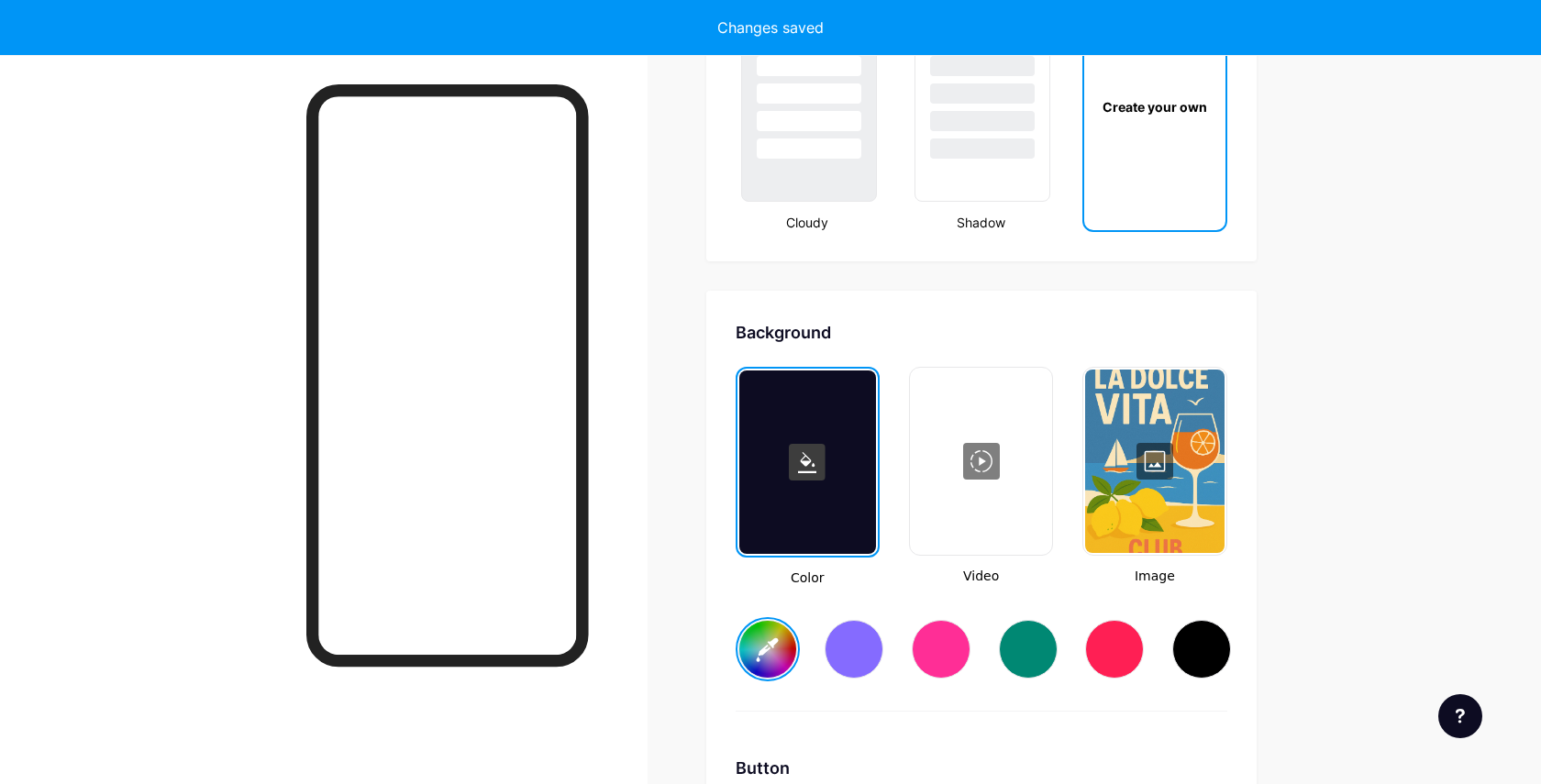
type input "#1f5875"
type input "#ffffff"
type input "#1d5572"
type input "#ffffff"
type input "#1d5672"
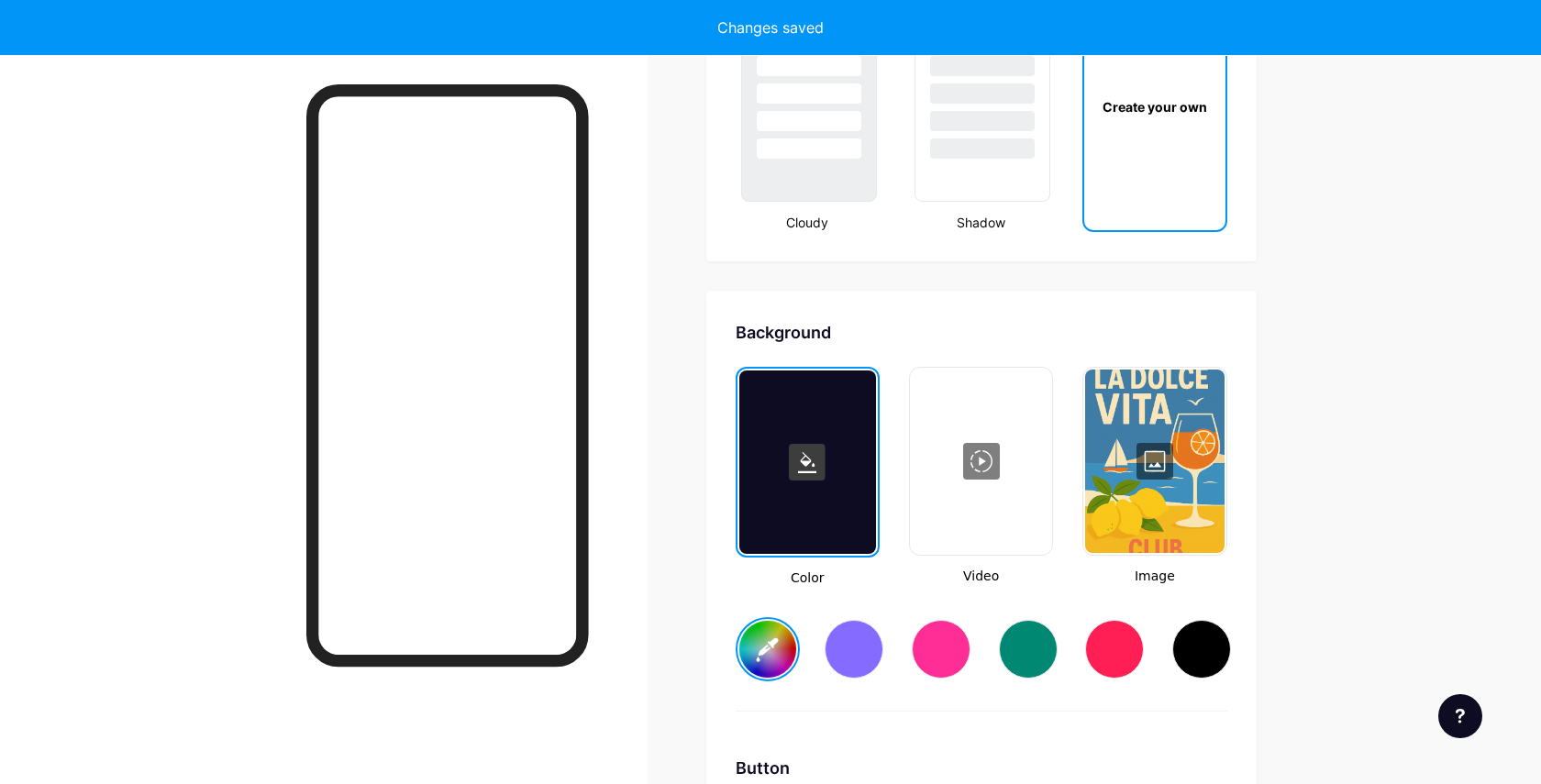
type input "#ffffff"
type input "#1c5673"
type input "#ffffff"
type input "#1b5674"
type input "#ffffff"
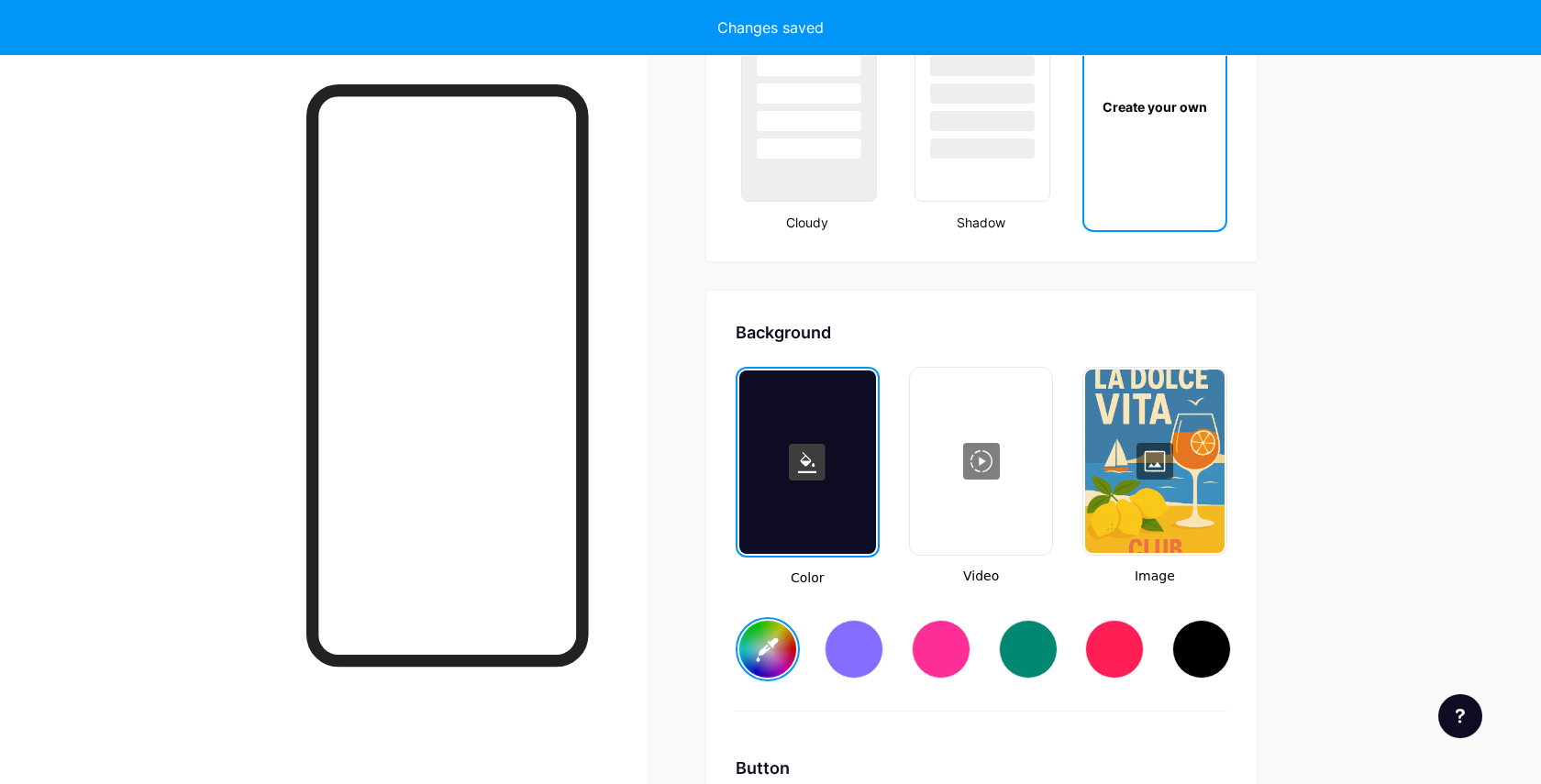
type input "#1a5674"
type input "#ffffff"
type input "#1c5978"
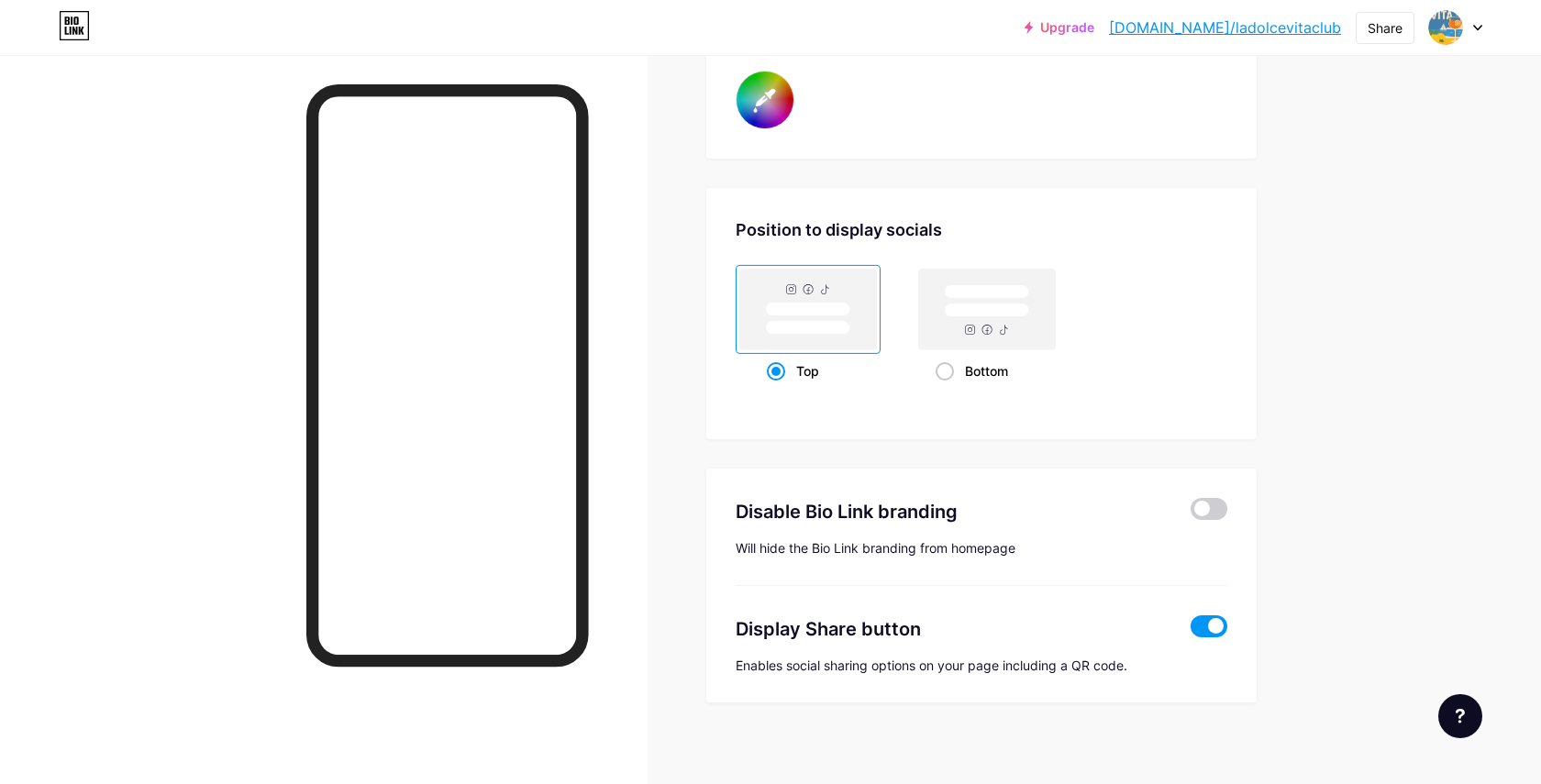
scroll to position [3491, 0]
click at [947, 367] on span at bounding box center [945, 372] width 18 height 18
click at [947, 389] on input "Bottom" at bounding box center [942, 395] width 12 height 12
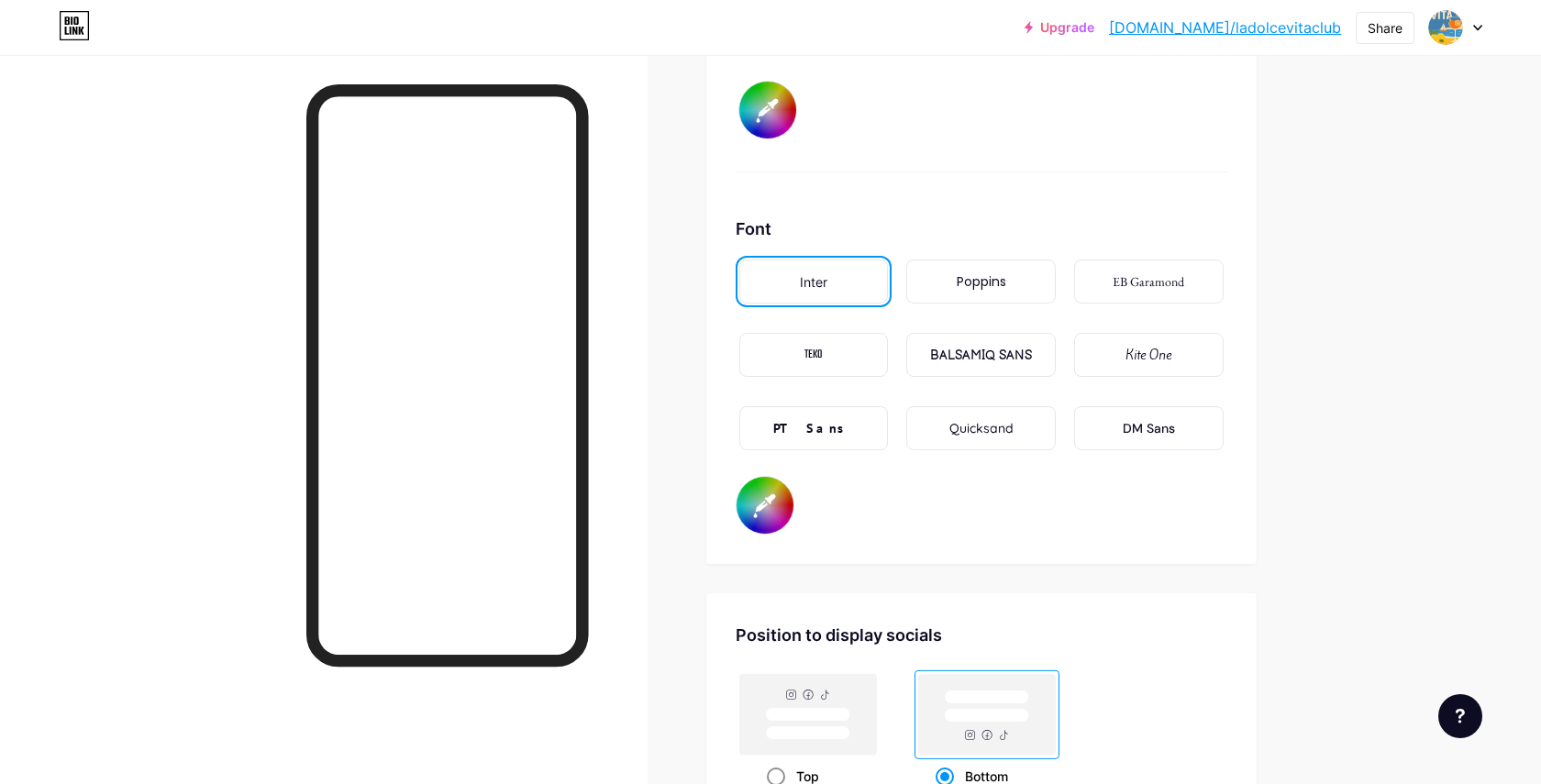
scroll to position [3084, 0]
click at [949, 290] on div "Poppins" at bounding box center [981, 285] width 149 height 44
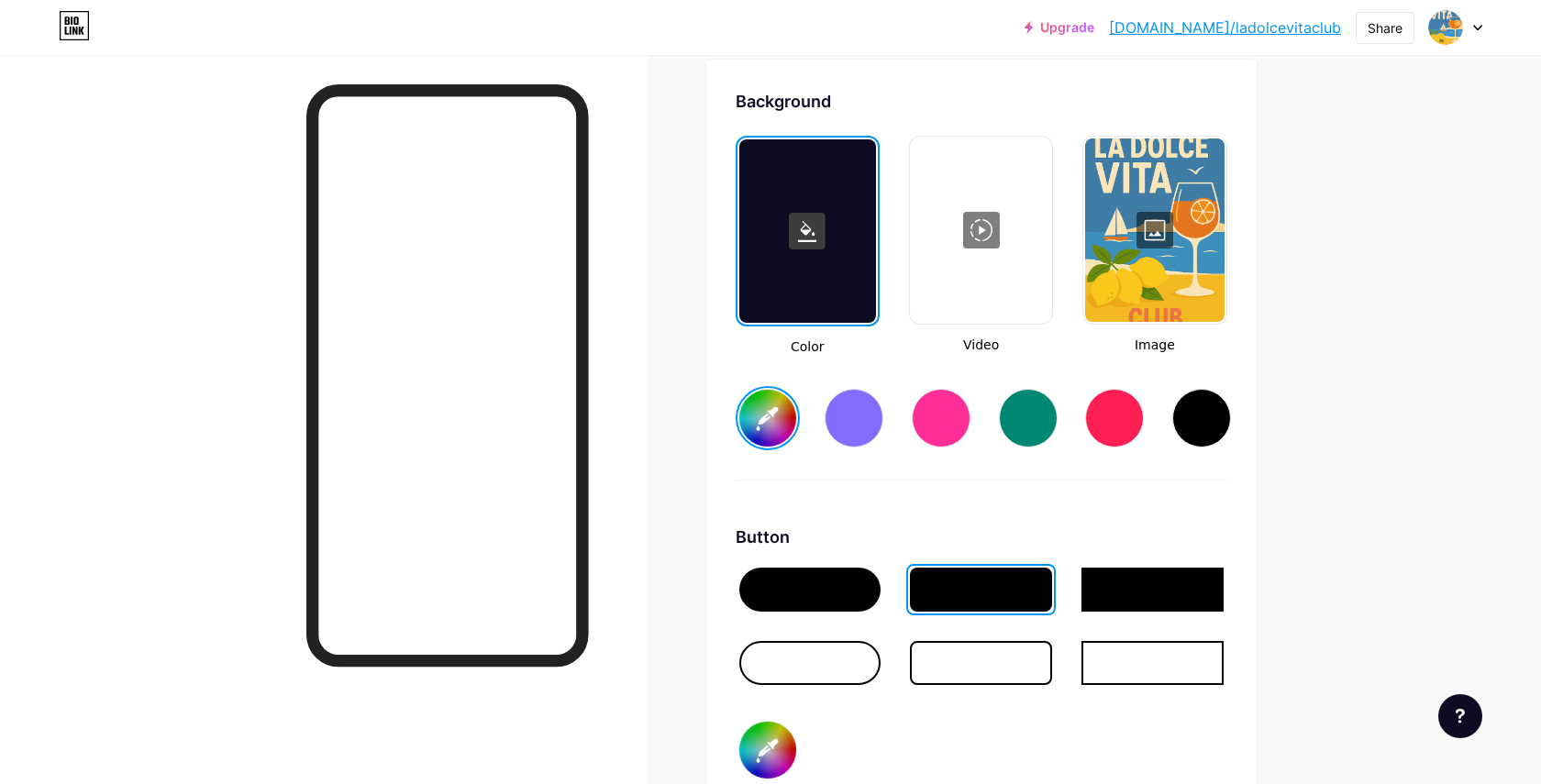
scroll to position [2439, 0]
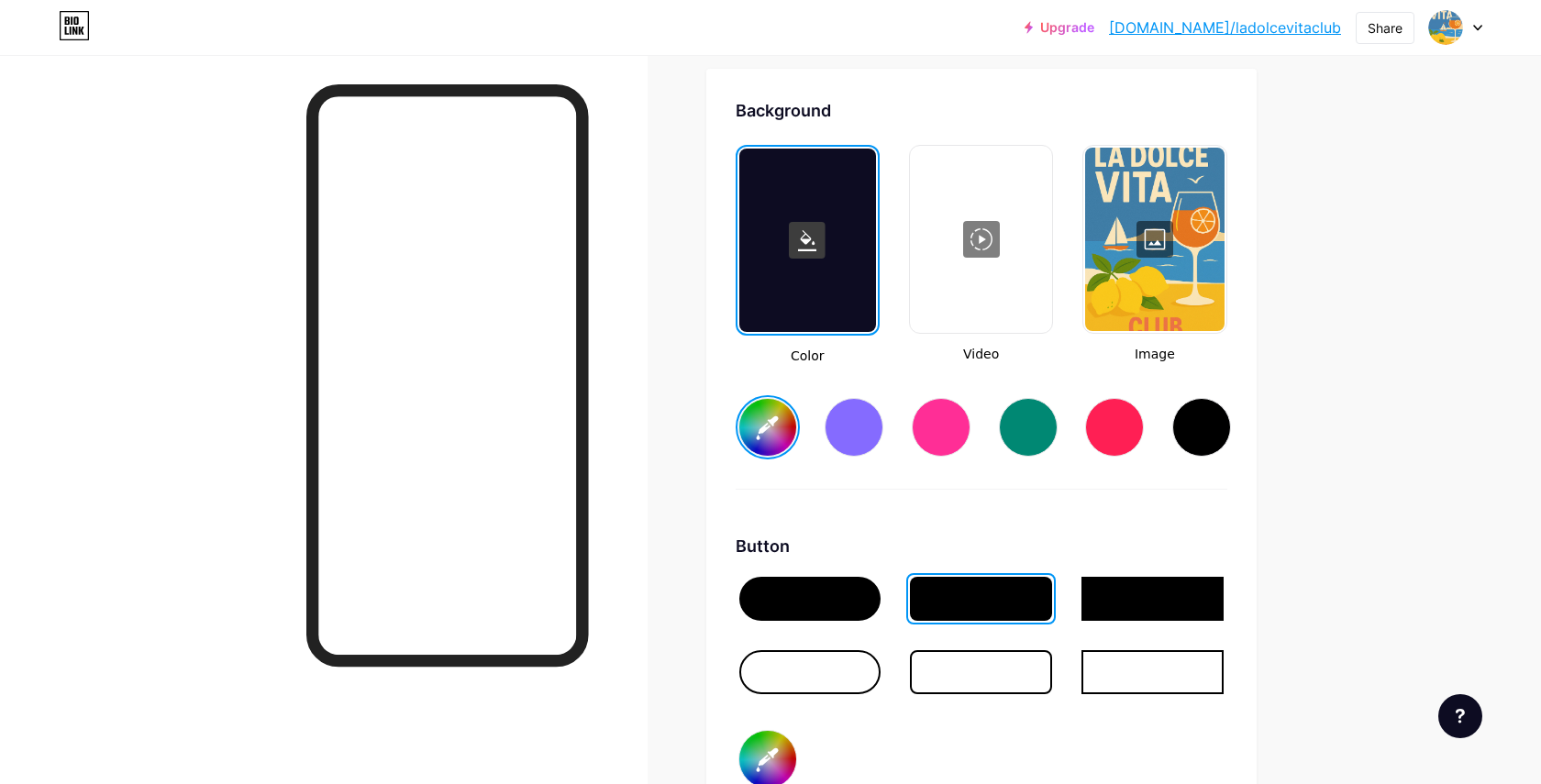
click at [1163, 249] on div at bounding box center [1154, 239] width 138 height 183
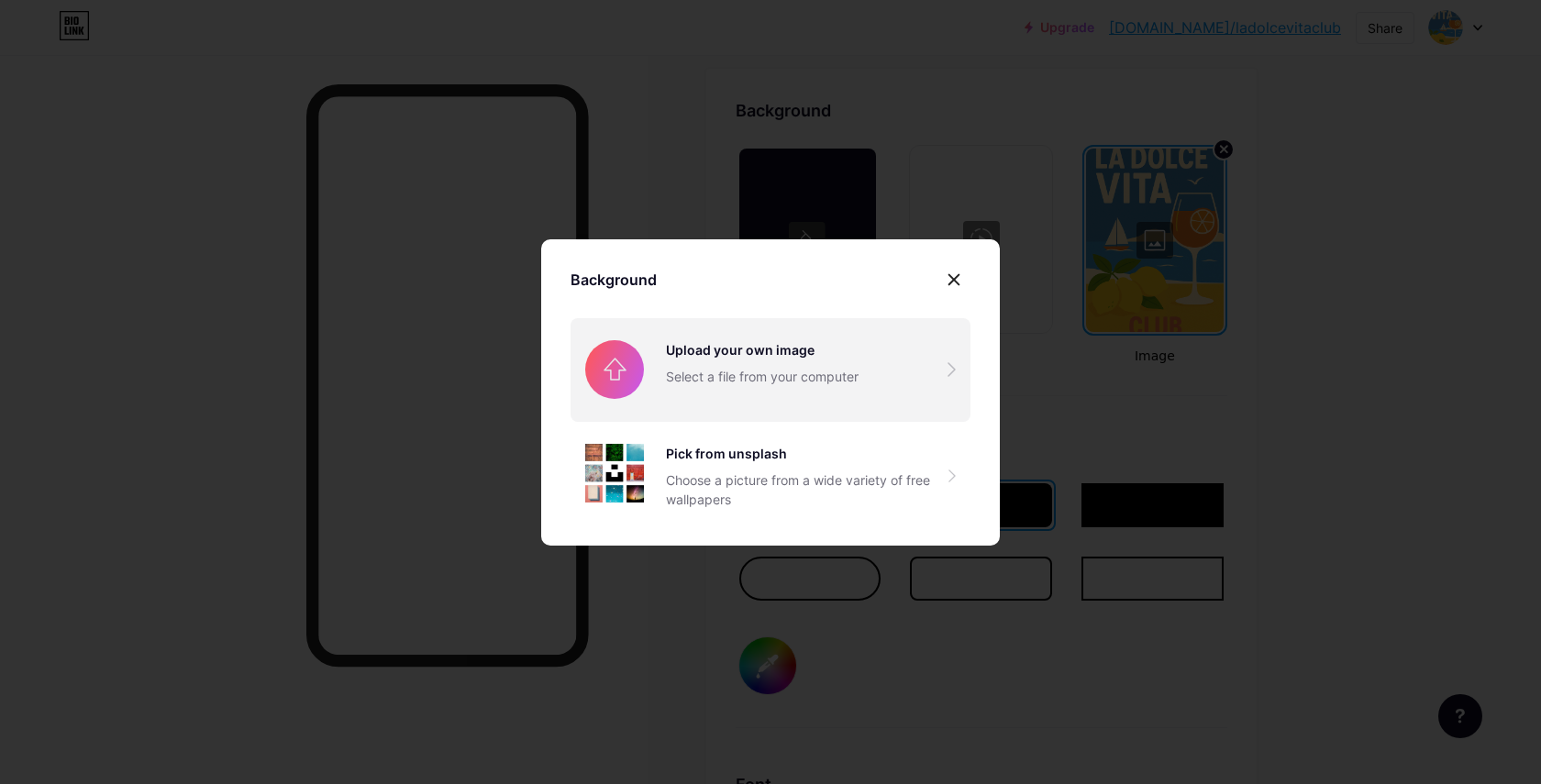
click at [801, 363] on input "file" at bounding box center [770, 369] width 400 height 102
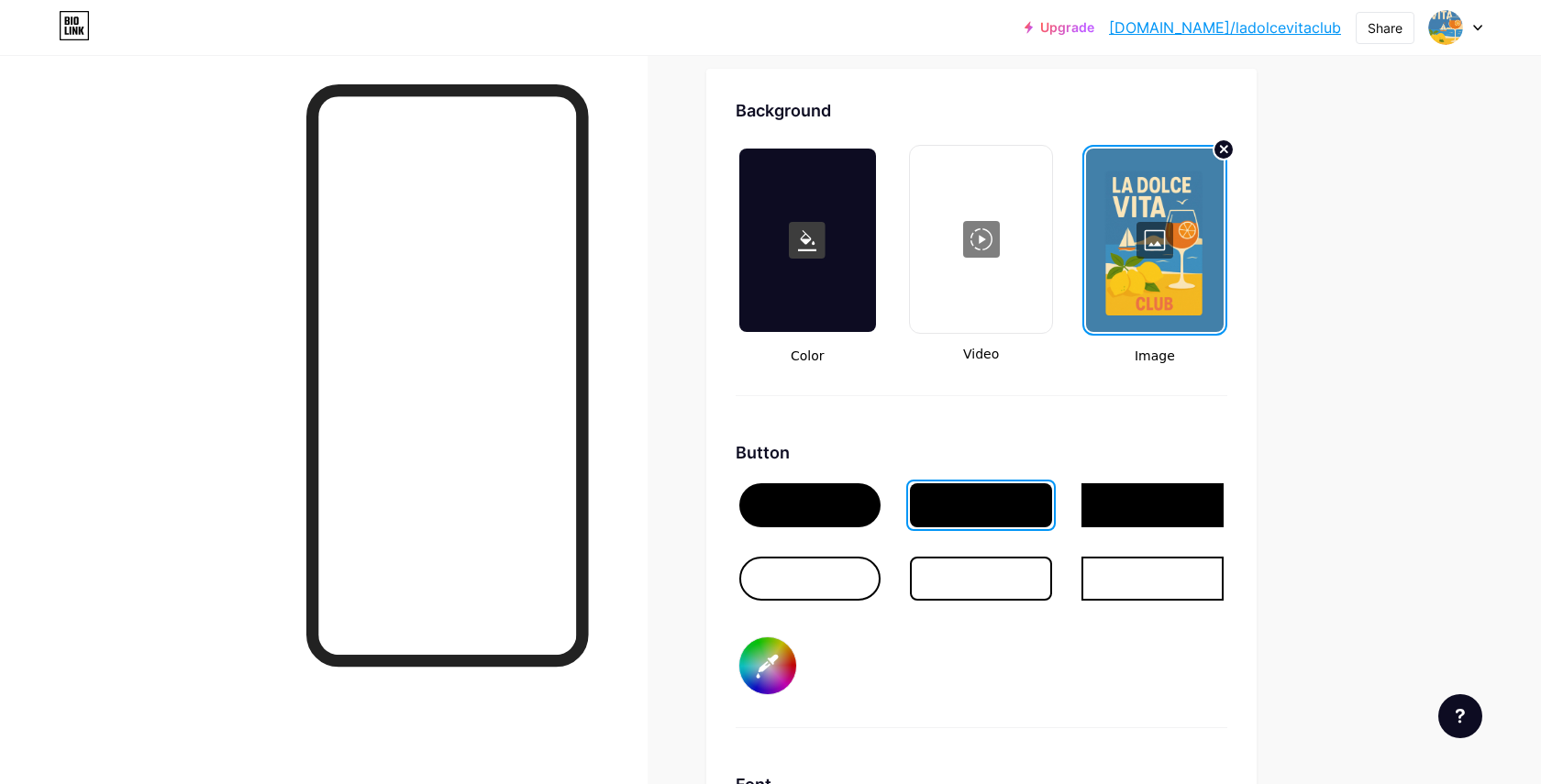
click at [1151, 241] on div at bounding box center [1154, 240] width 136 height 183
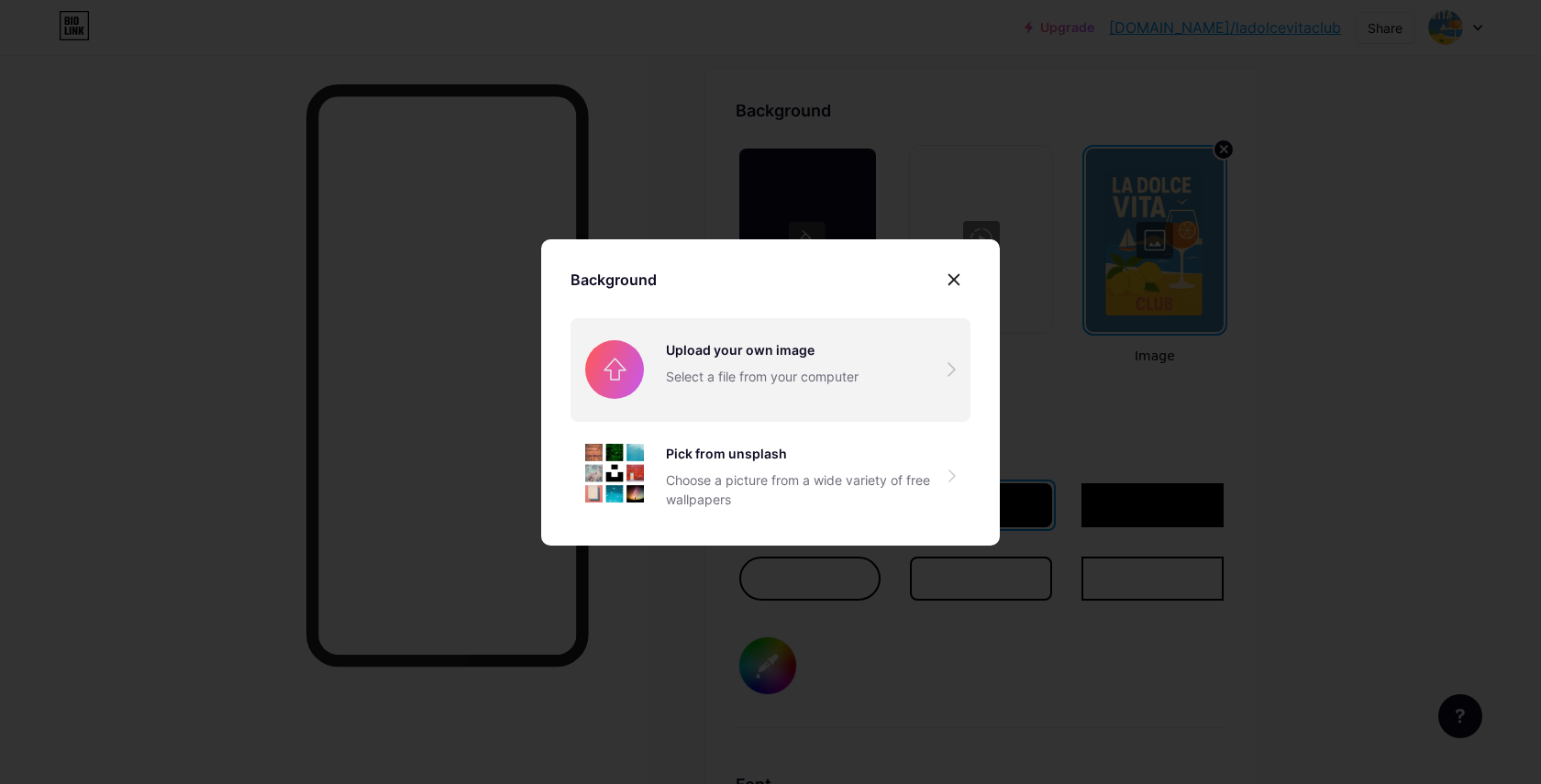
click at [733, 379] on input "file" at bounding box center [770, 369] width 400 height 102
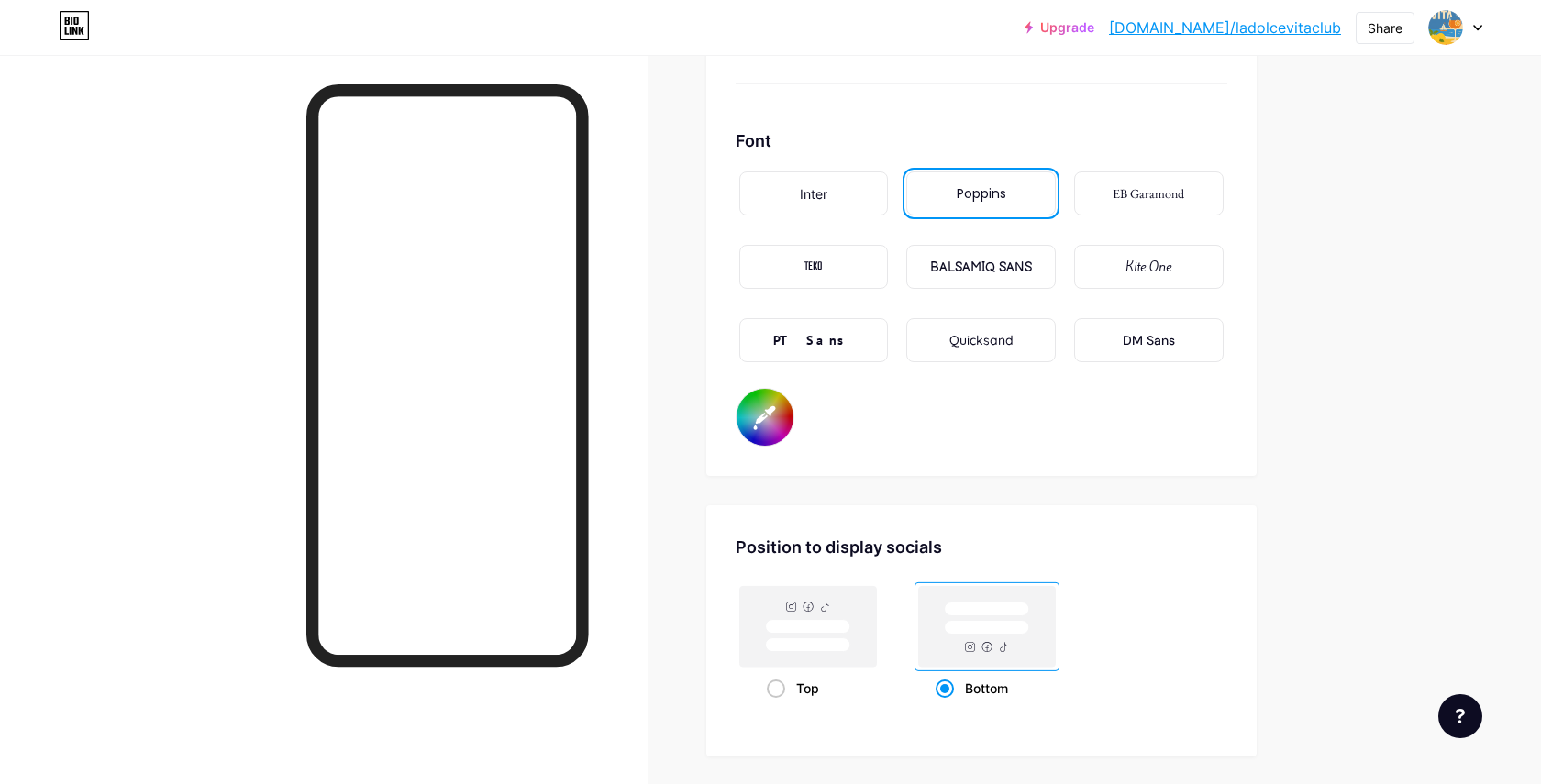
scroll to position [3083, 0]
click at [769, 404] on input "#ffffff" at bounding box center [765, 415] width 57 height 57
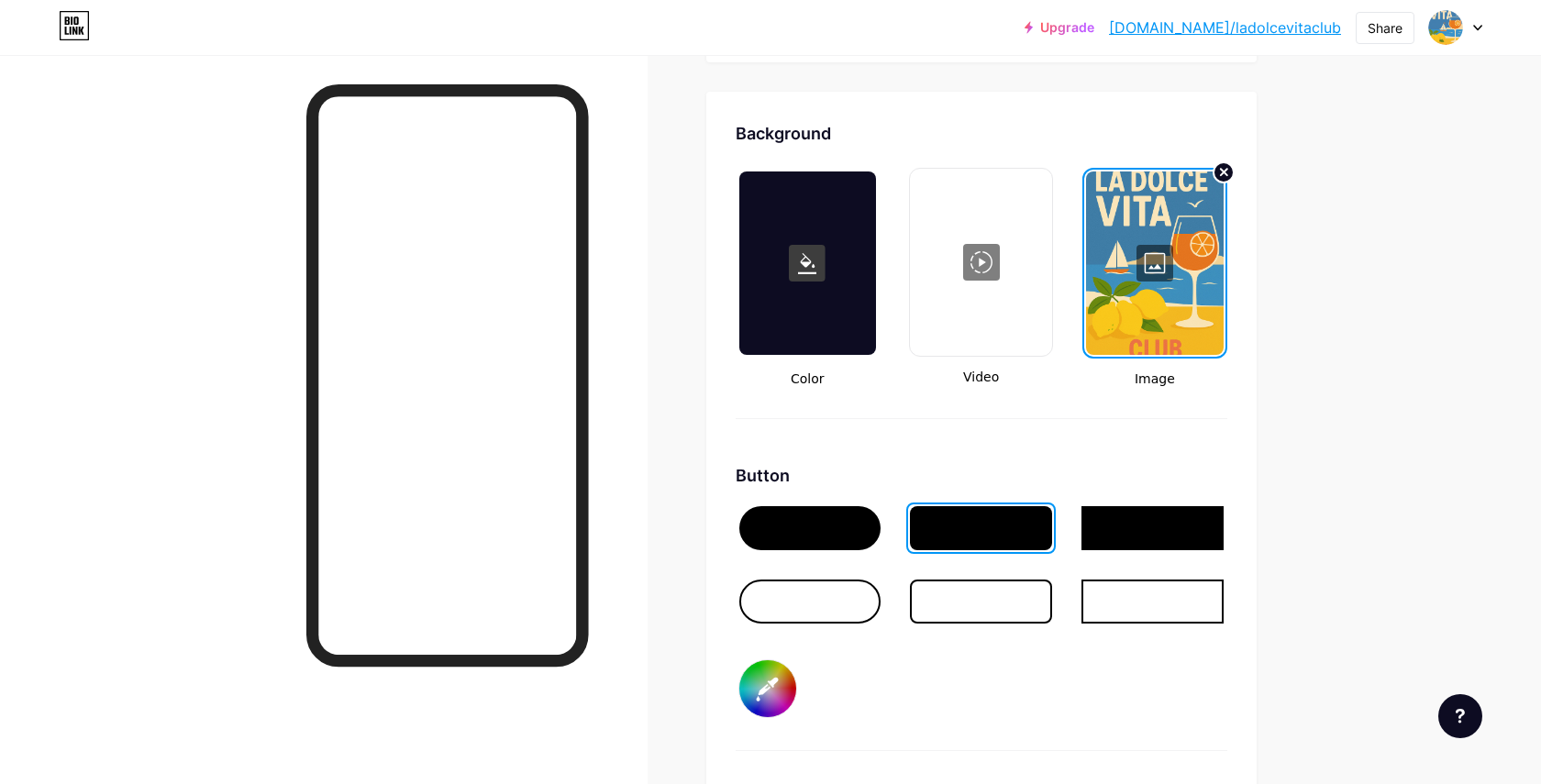
scroll to position [2431, 0]
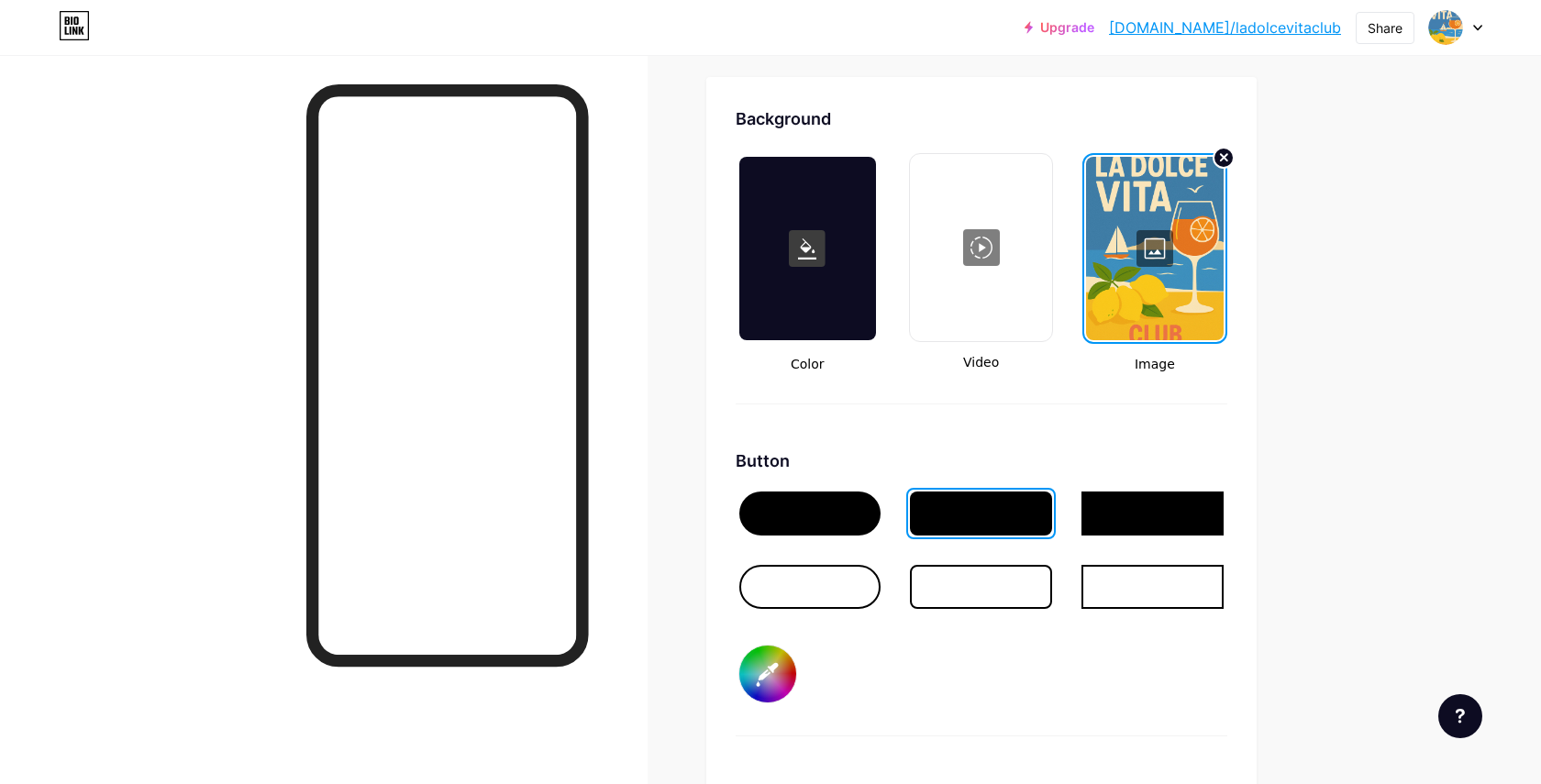
click at [847, 267] on div at bounding box center [807, 249] width 136 height 183
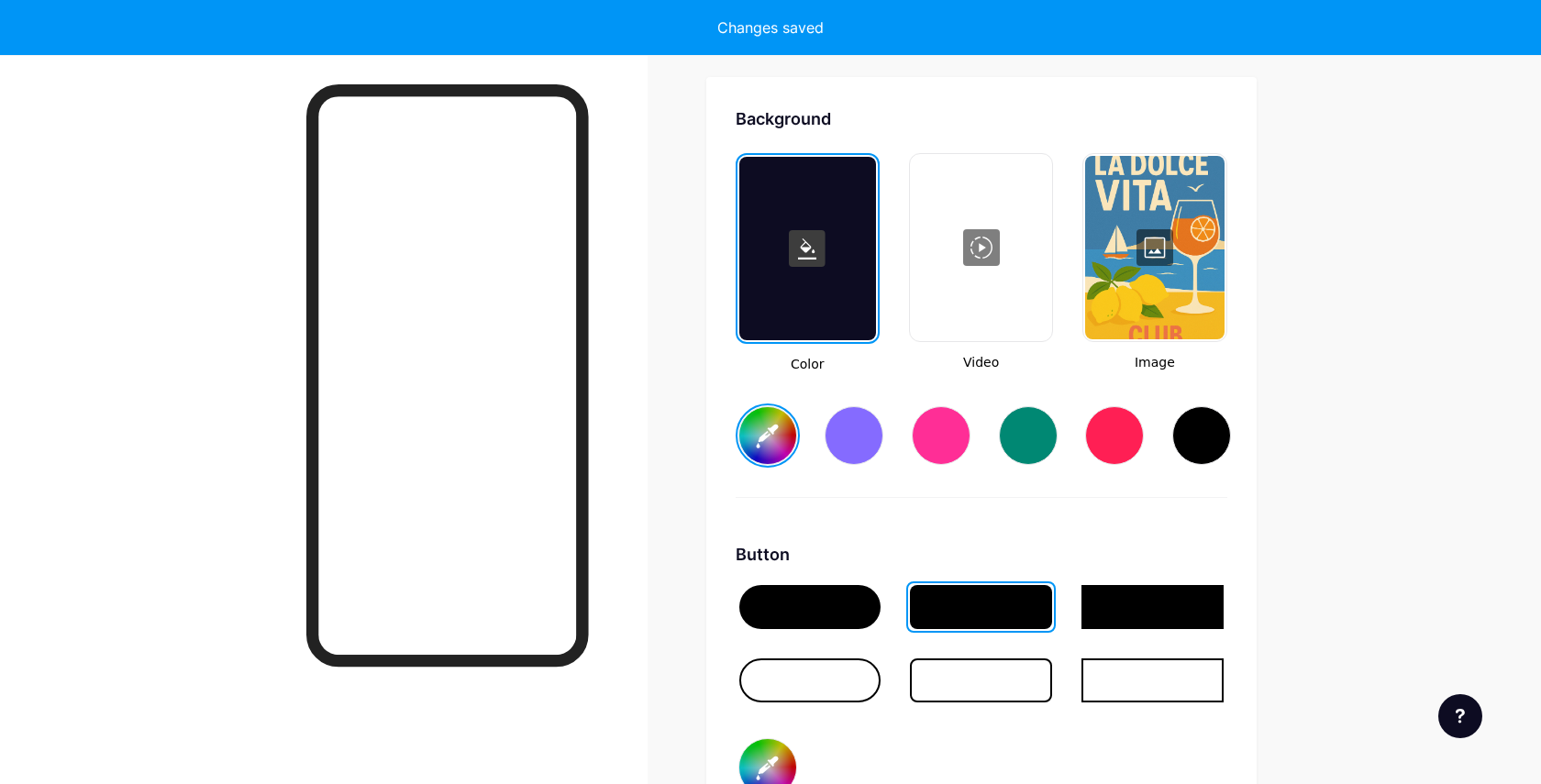
click at [772, 445] on input "#396fa2" at bounding box center [768, 435] width 57 height 57
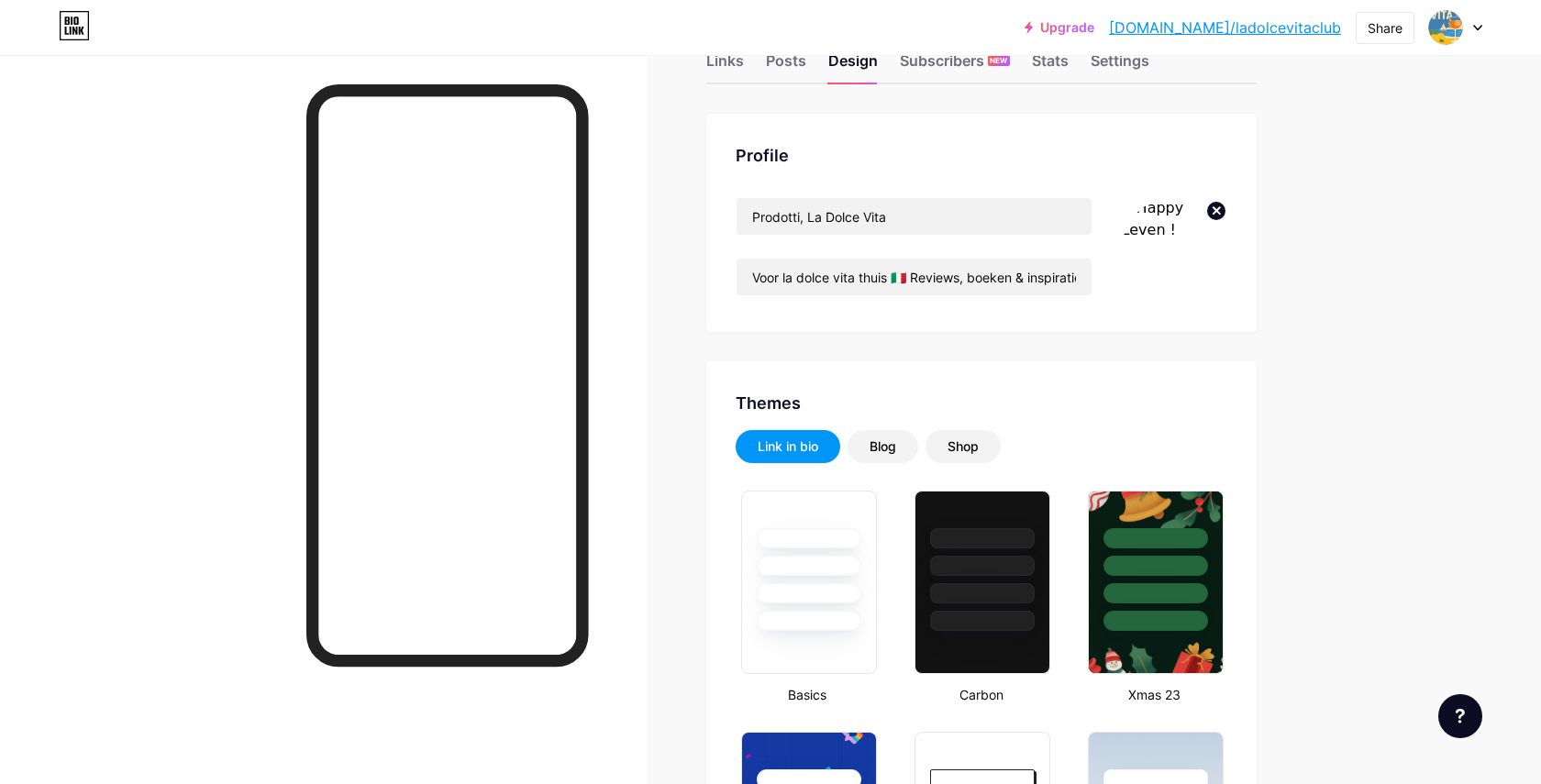
scroll to position [0, 0]
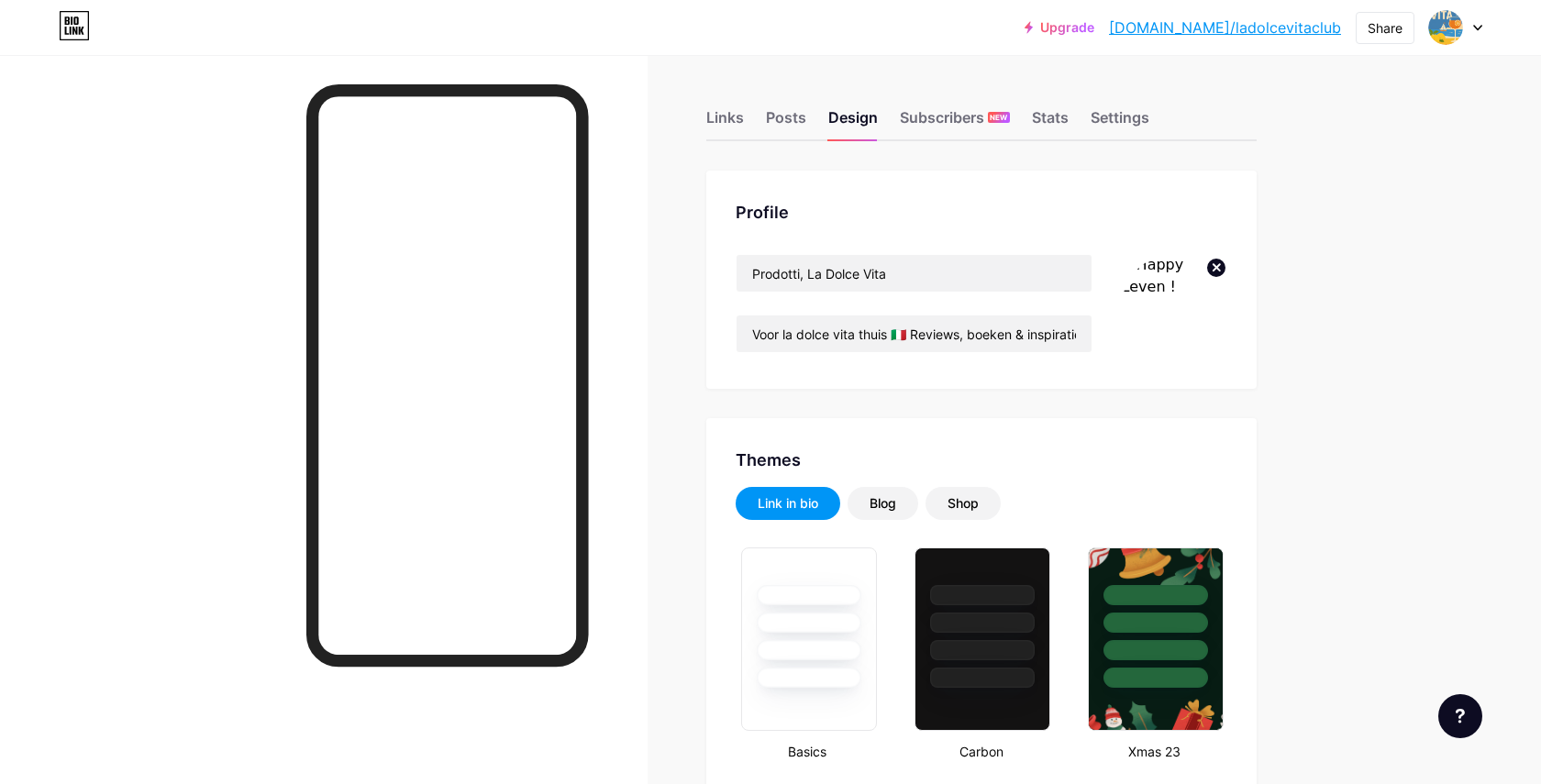
click at [1161, 309] on img at bounding box center [1175, 306] width 106 height 105
click at [1217, 269] on icon at bounding box center [1215, 267] width 6 height 6
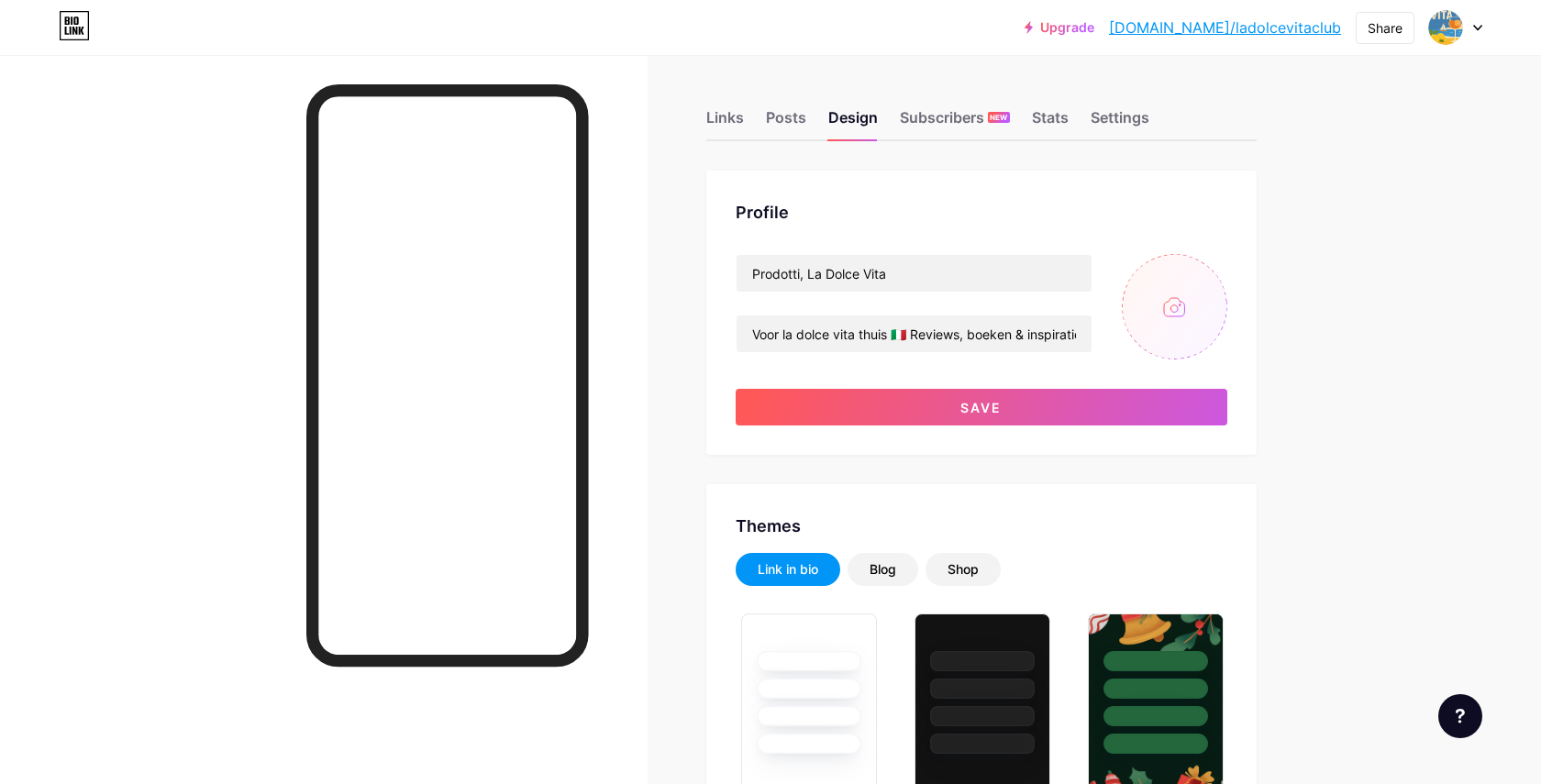
click at [1182, 308] on input "file" at bounding box center [1175, 306] width 106 height 105
click at [636, 314] on div at bounding box center [324, 447] width 647 height 784
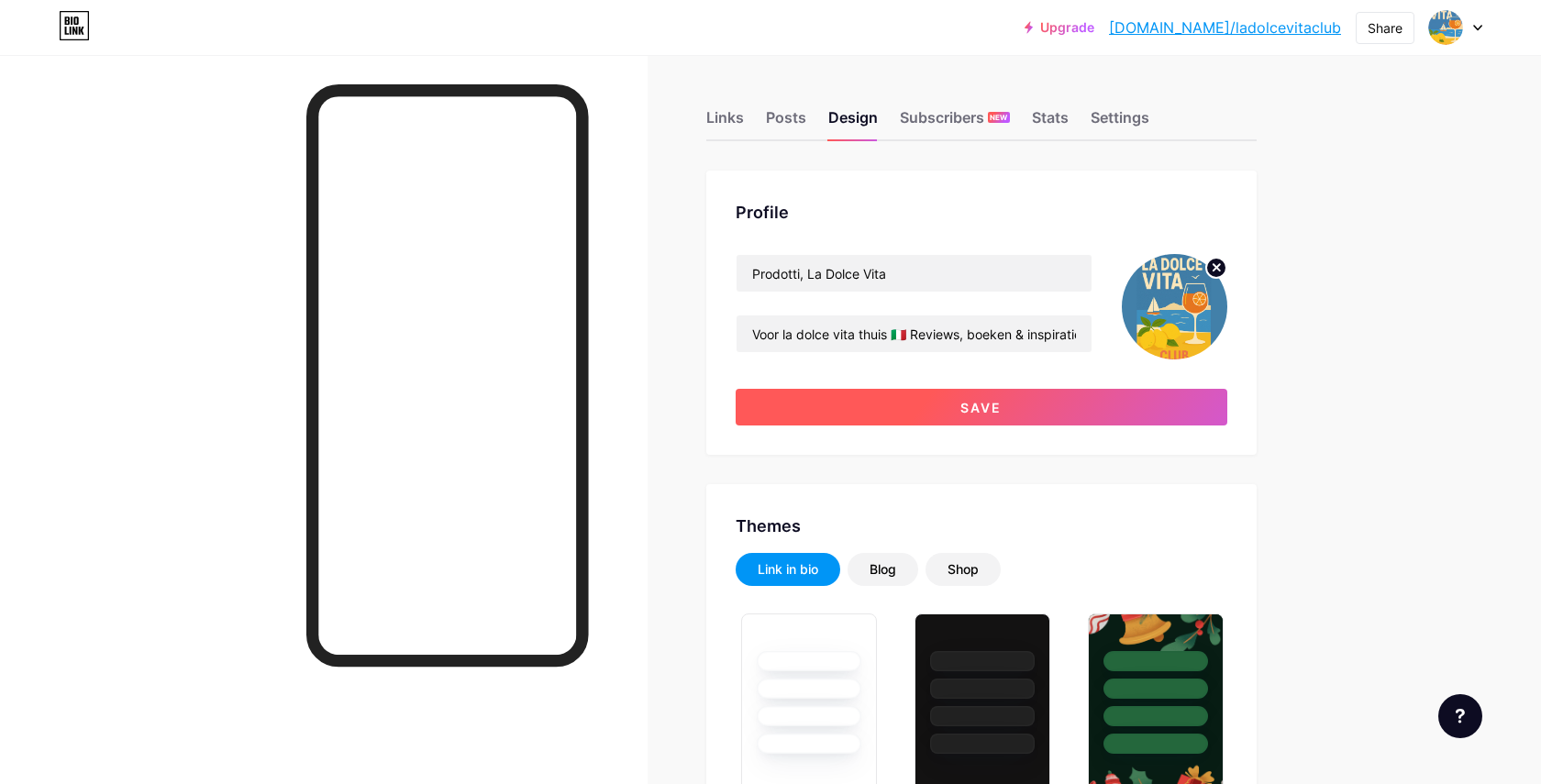
click at [1020, 414] on button "Save" at bounding box center [982, 407] width 492 height 37
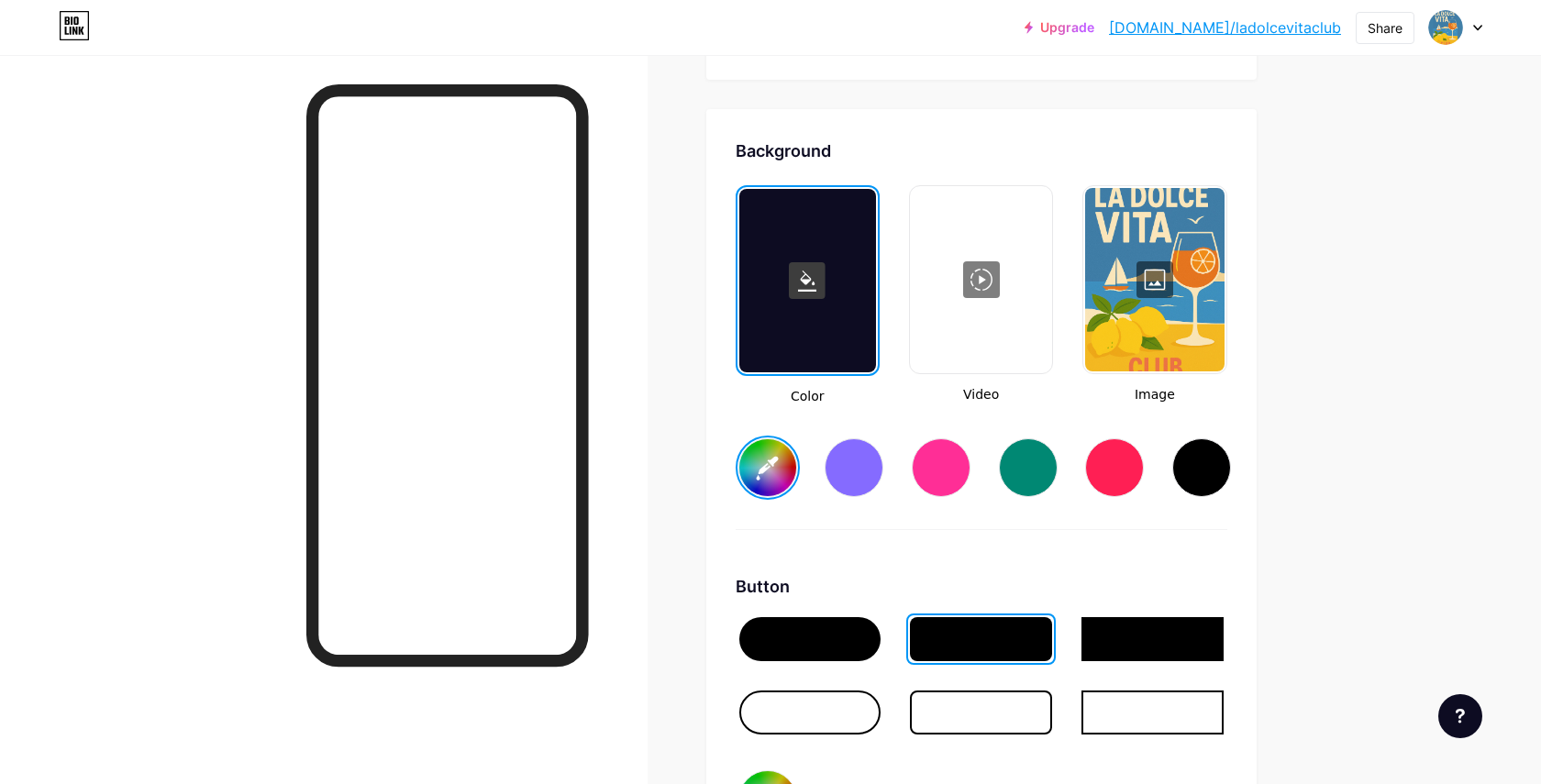
scroll to position [2400, 0]
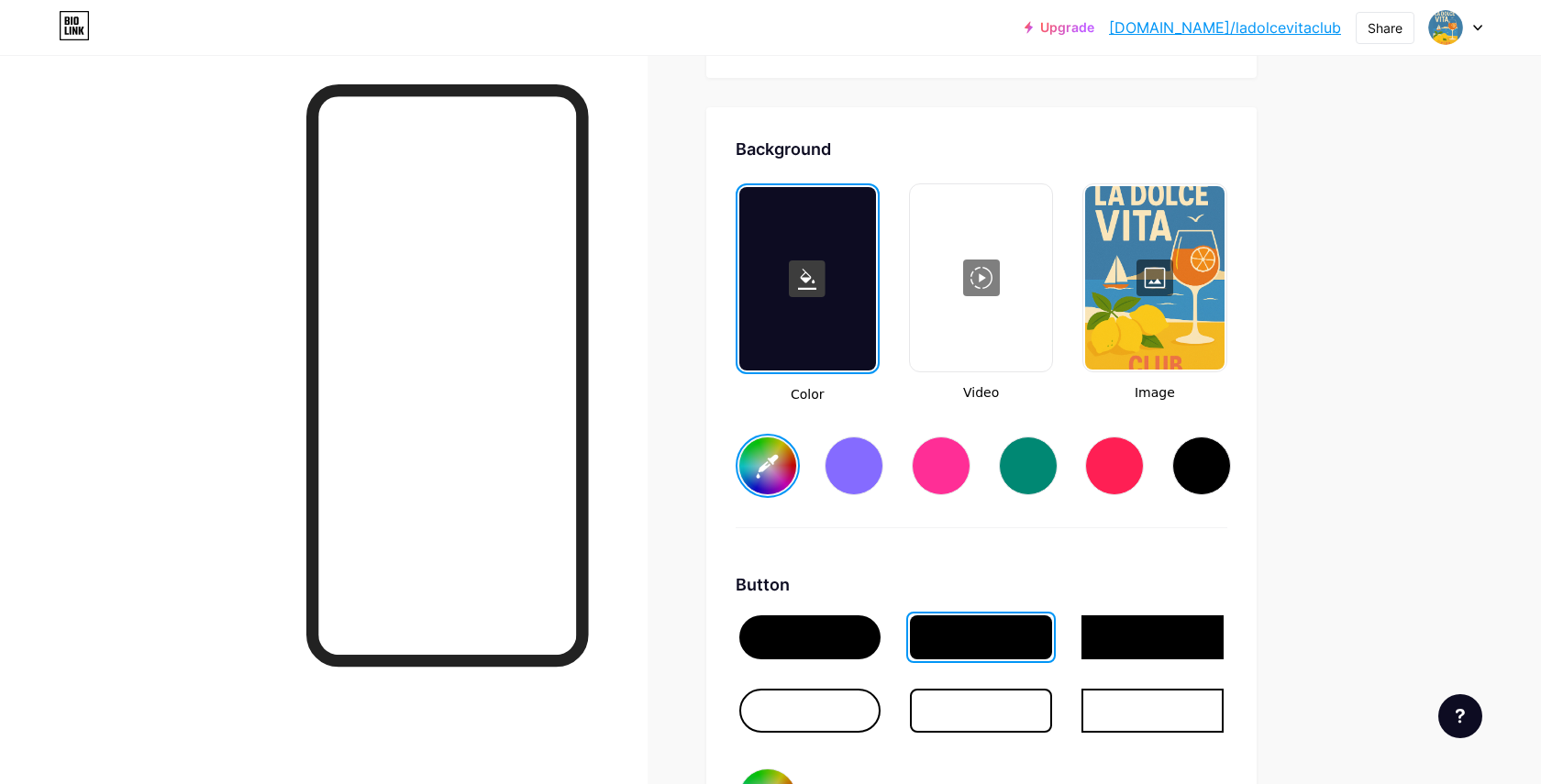
click at [787, 299] on div at bounding box center [807, 279] width 136 height 183
click at [802, 289] on icon at bounding box center [807, 279] width 18 height 21
click at [773, 482] on input "#396fa2" at bounding box center [768, 465] width 57 height 57
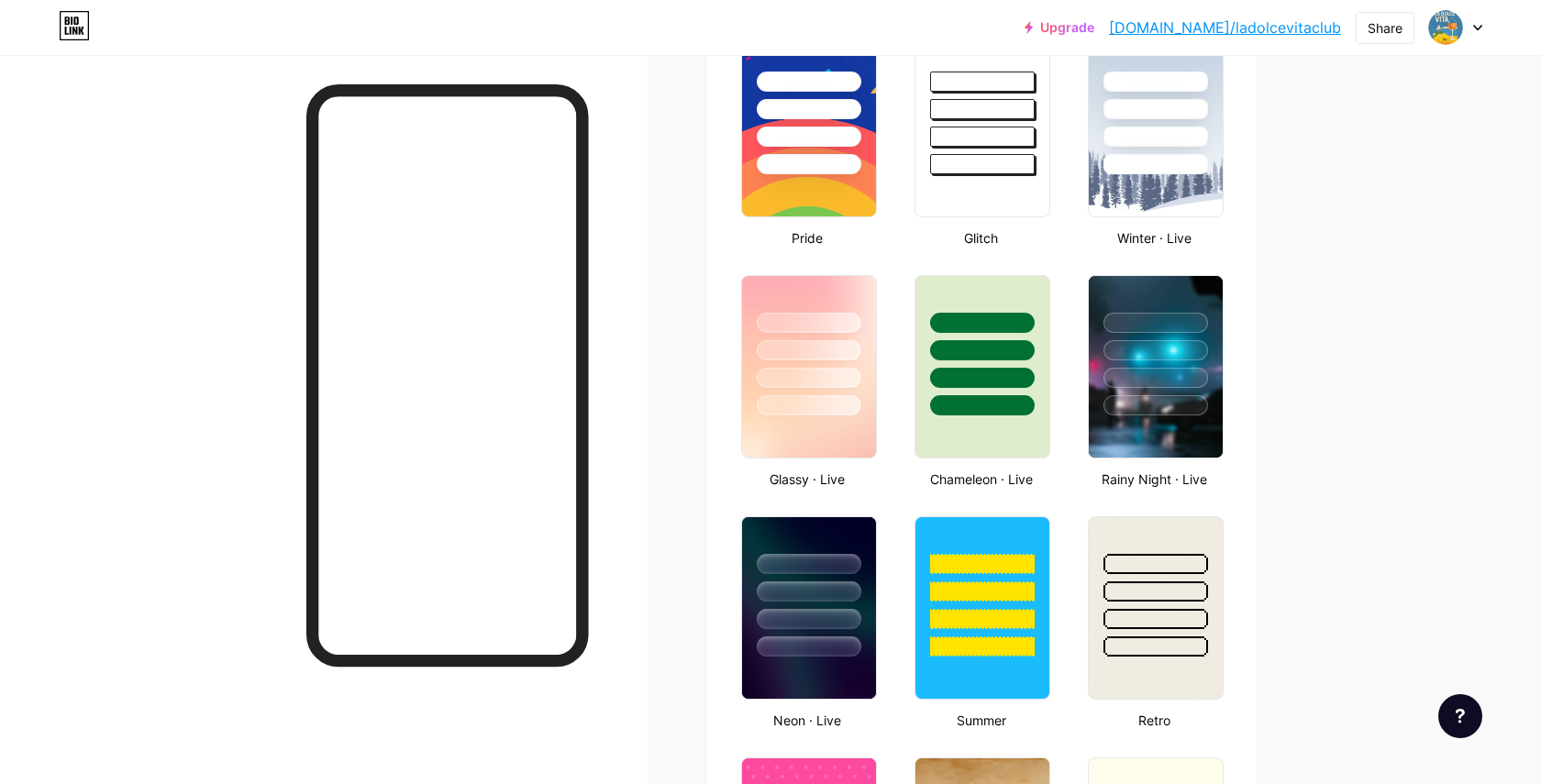
scroll to position [0, 0]
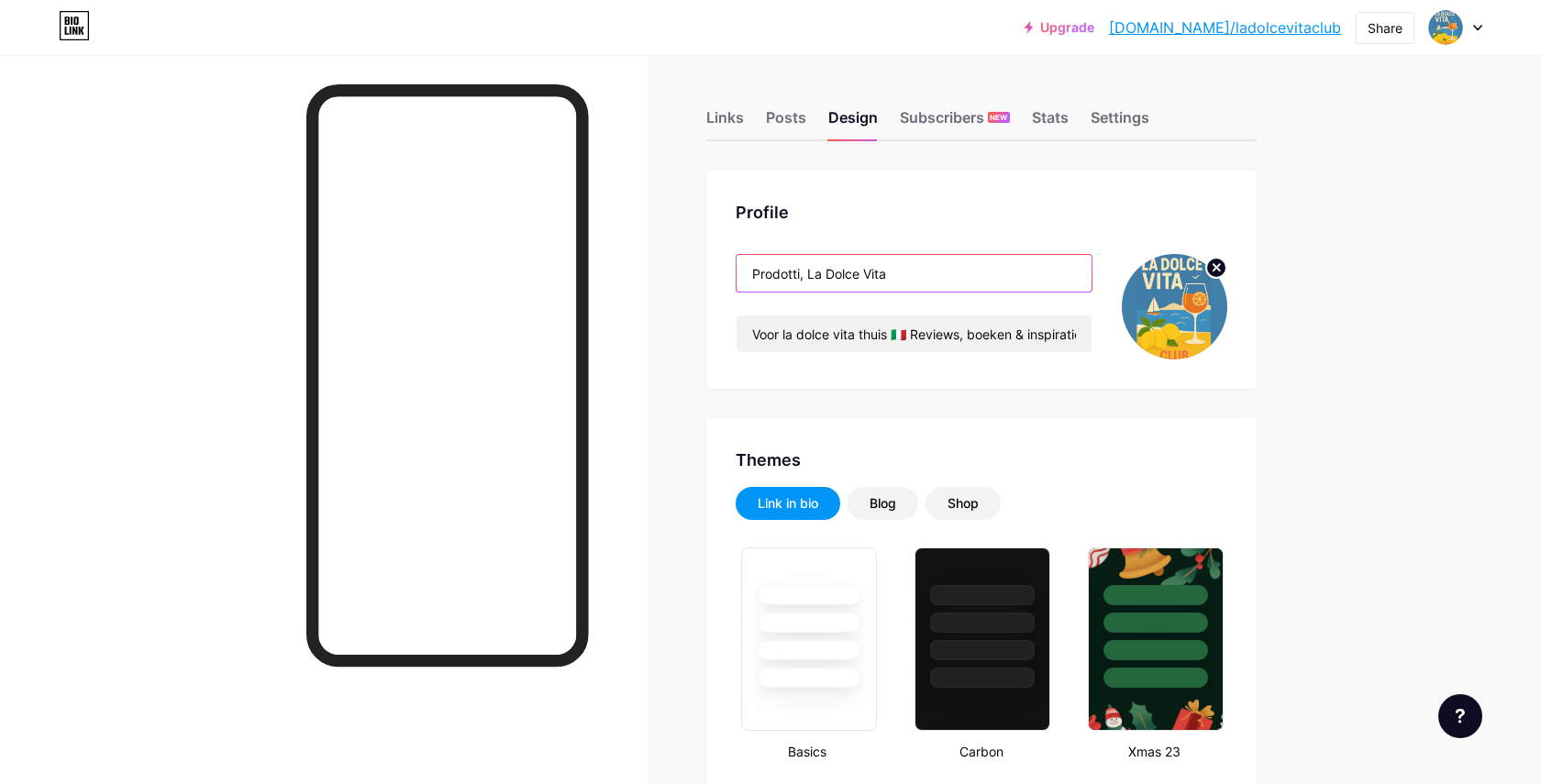
click at [889, 277] on input "Prodotti, La Dolce Vita" at bounding box center [914, 273] width 355 height 37
drag, startPoint x: 808, startPoint y: 277, endPoint x: 753, endPoint y: 280, distance: 55.1
click at [753, 280] on input "Prodotti, La Dolce Vita" at bounding box center [914, 273] width 355 height 37
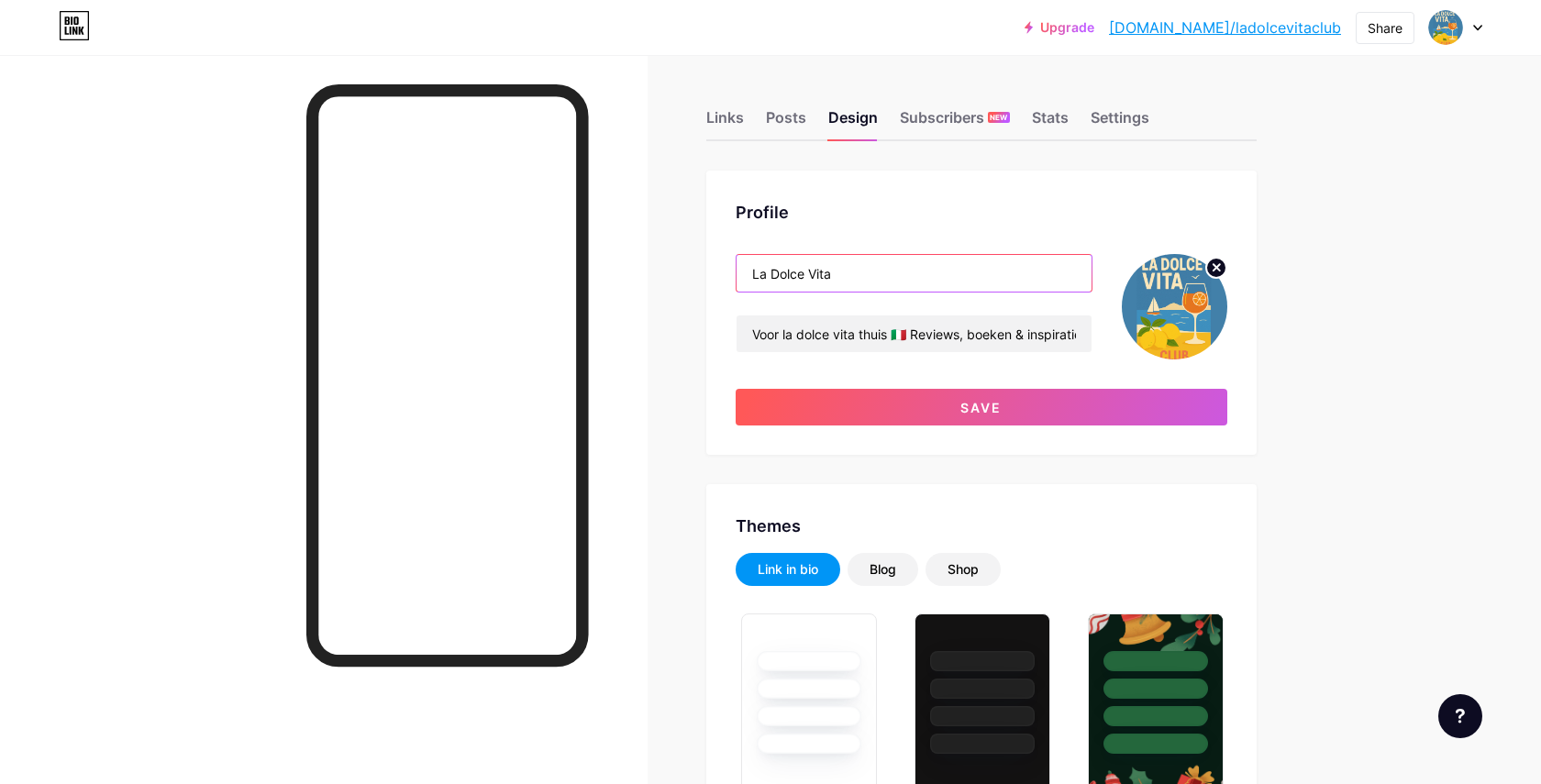
click at [839, 275] on input "La Dolce Vita" at bounding box center [914, 273] width 355 height 37
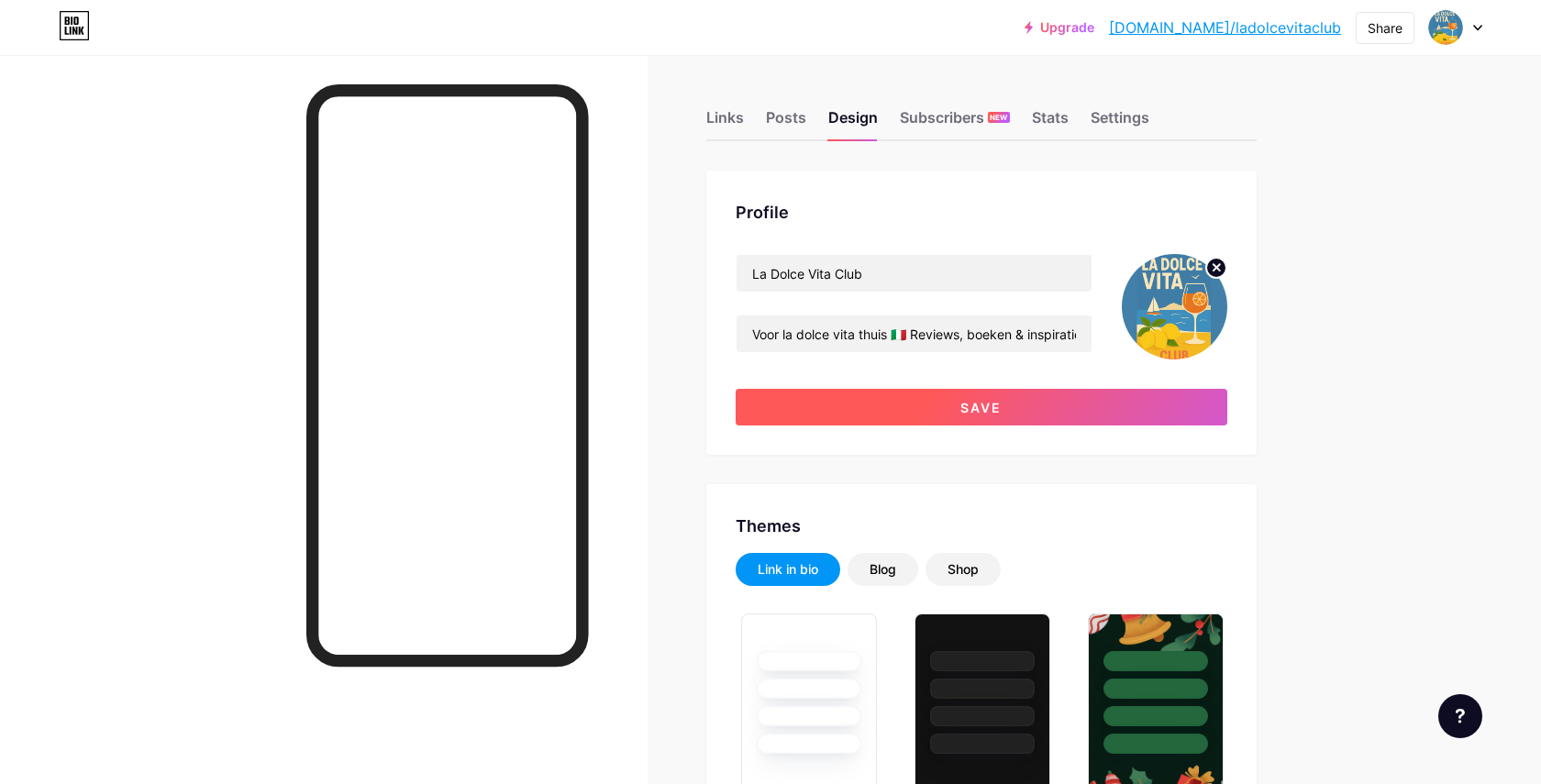
click at [895, 407] on button "Save" at bounding box center [982, 407] width 492 height 37
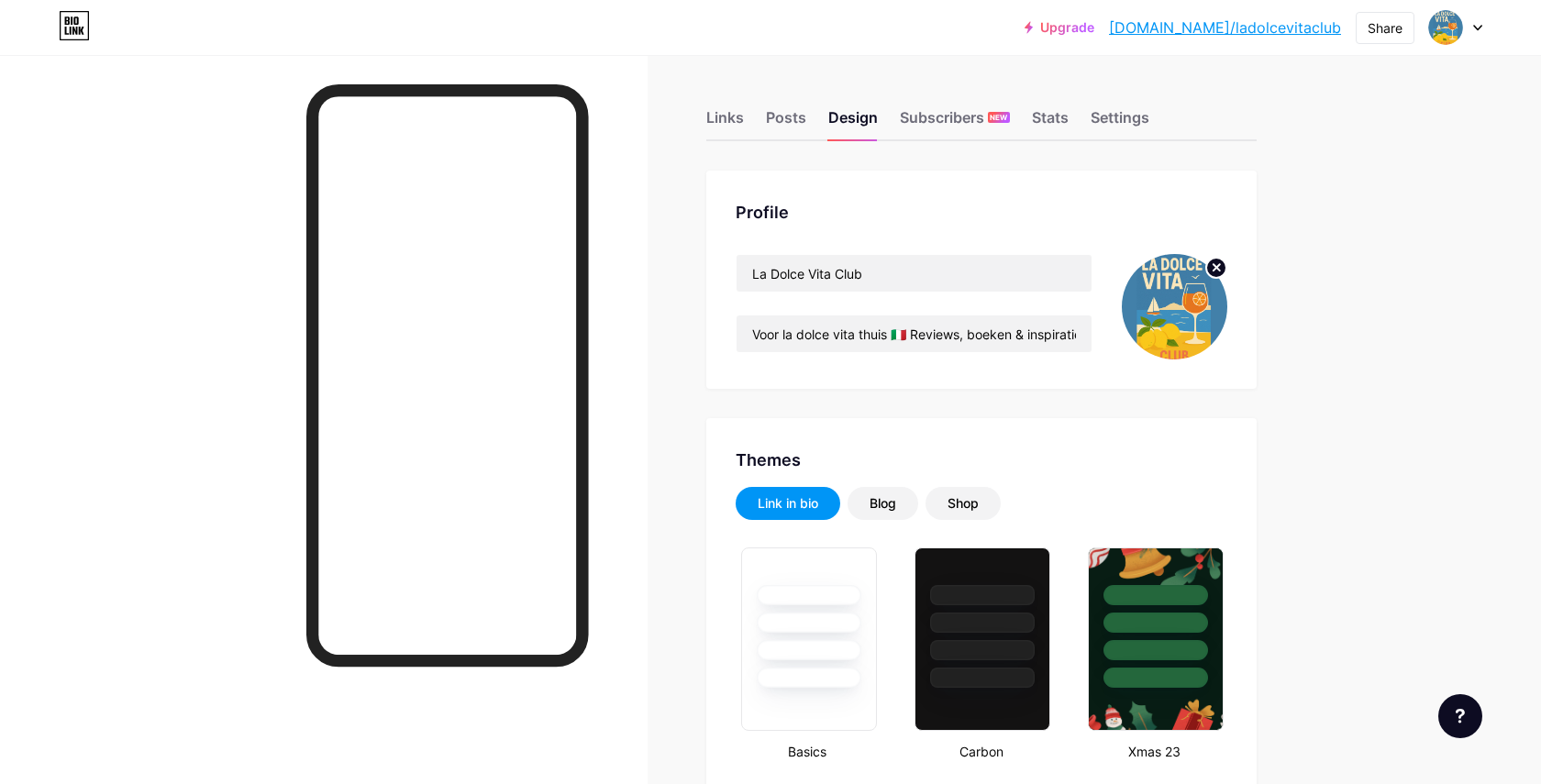
click at [1240, 27] on link "bio.link/ladolcevitaclub" at bounding box center [1224, 28] width 232 height 22
click at [736, 116] on div "Links" at bounding box center [725, 122] width 38 height 33
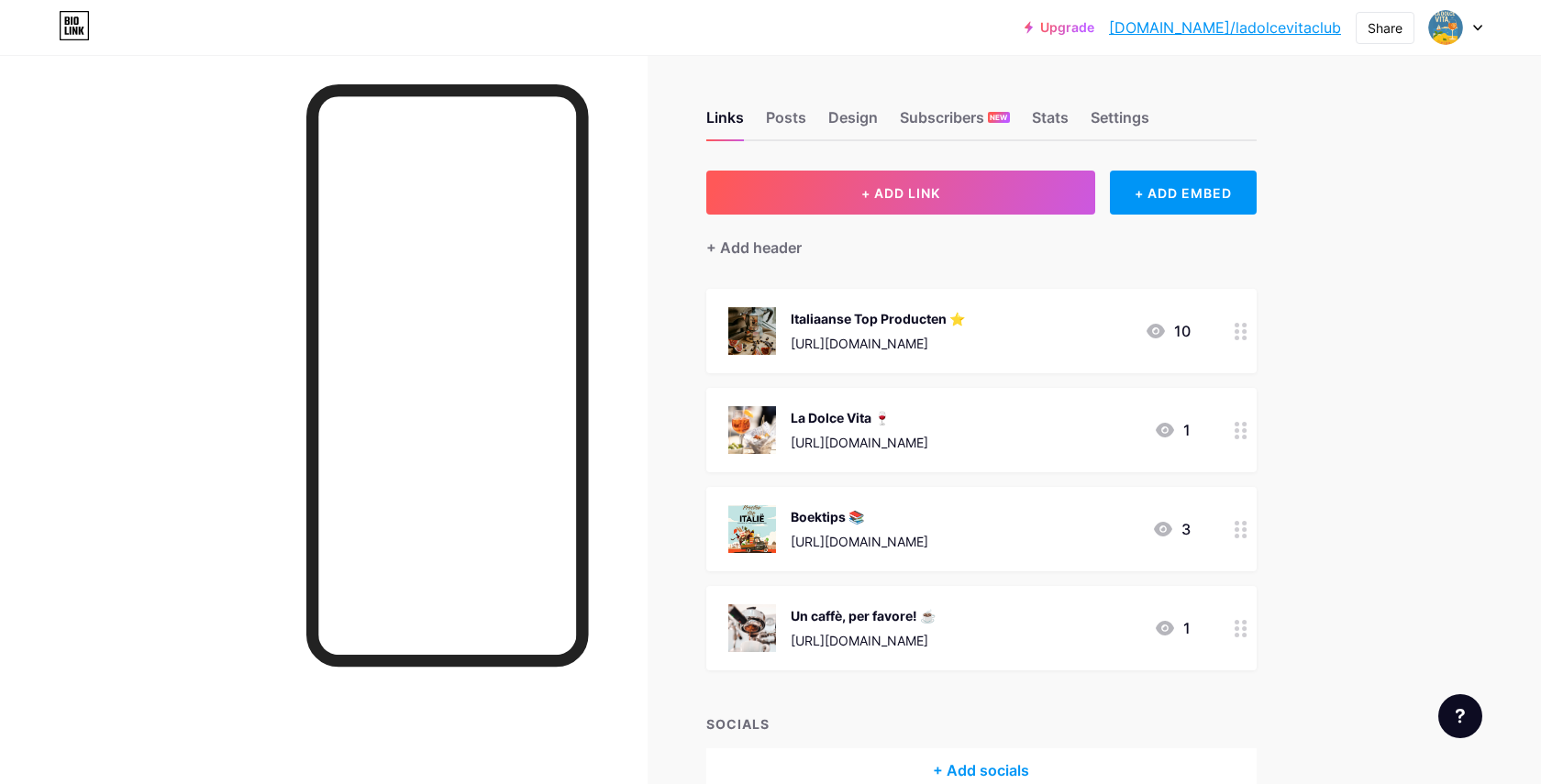
drag, startPoint x: 917, startPoint y: 437, endPoint x: 916, endPoint y: 315, distance: 122.0
click at [916, 315] on span "Italiaanse Top Producten ⭐ https://expeditionitalia.com/category/italiaanse-pro…" at bounding box center [981, 479] width 550 height 381
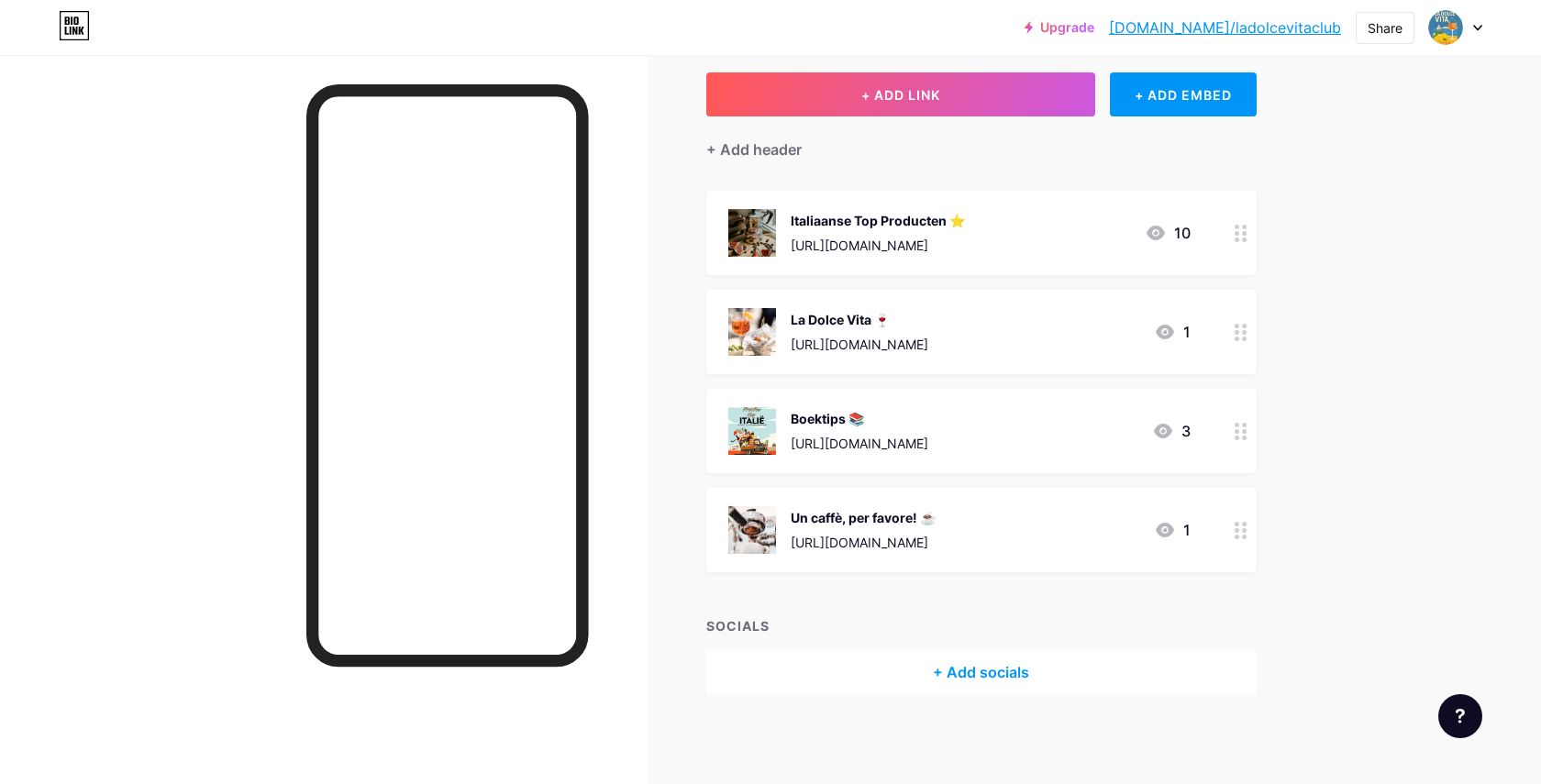
scroll to position [99, 0]
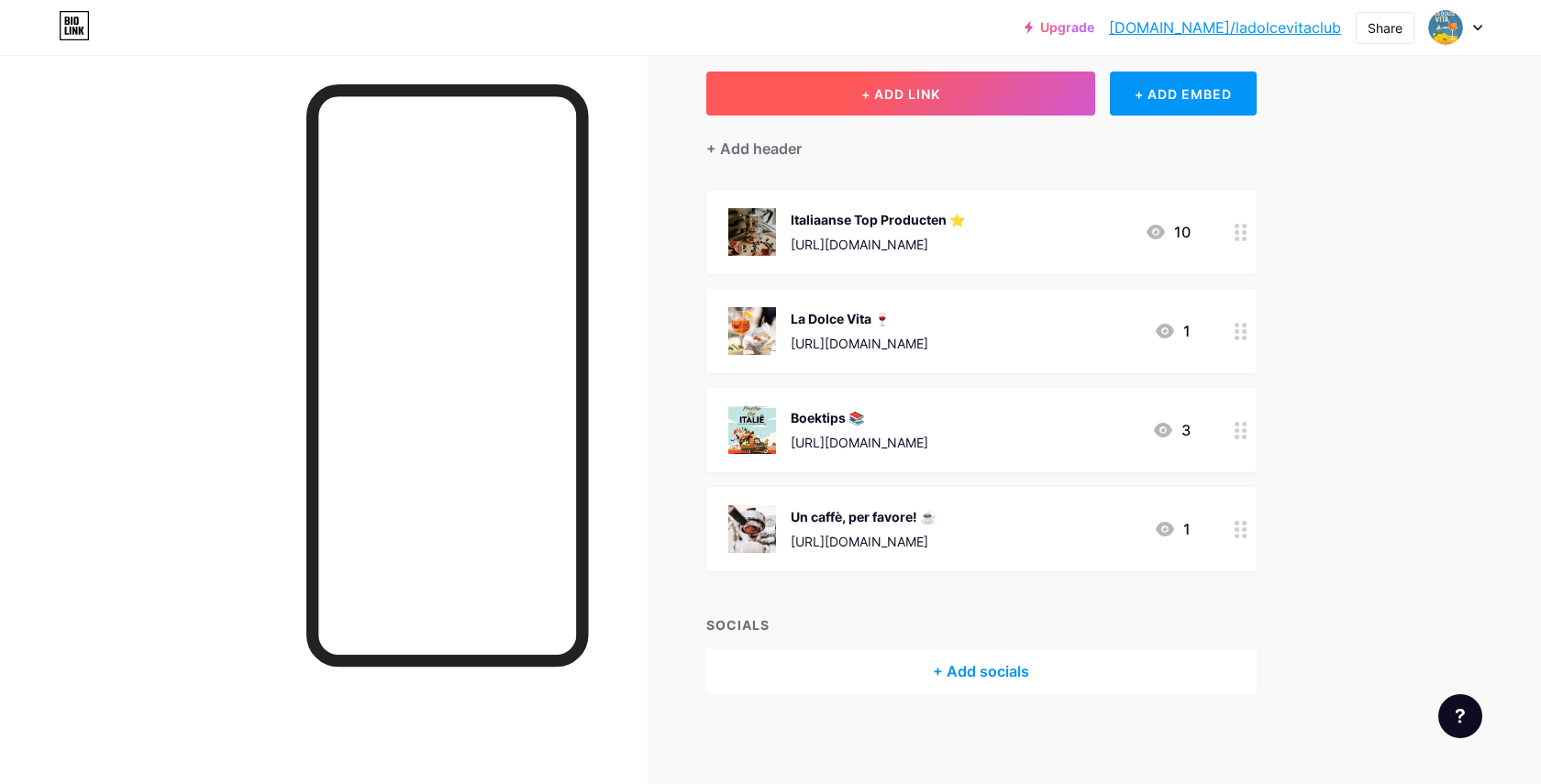
click at [986, 91] on button "+ ADD LINK" at bounding box center [901, 94] width 390 height 44
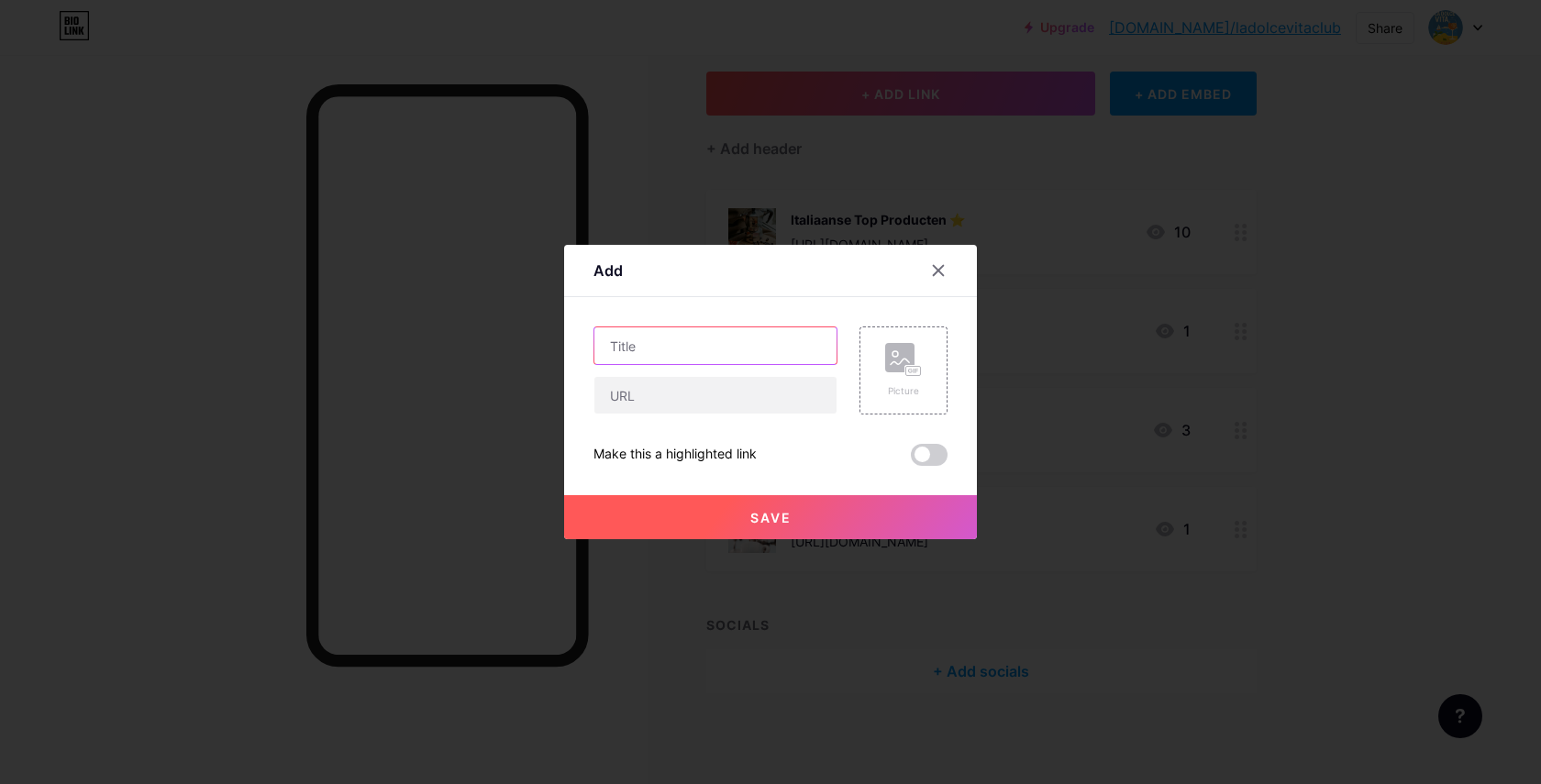
click at [678, 354] on input "text" at bounding box center [715, 345] width 242 height 37
click at [672, 402] on input "text" at bounding box center [715, 395] width 242 height 37
paste input "[URL][DOMAIN_NAME]"
click at [926, 379] on div "Picture" at bounding box center [903, 370] width 88 height 88
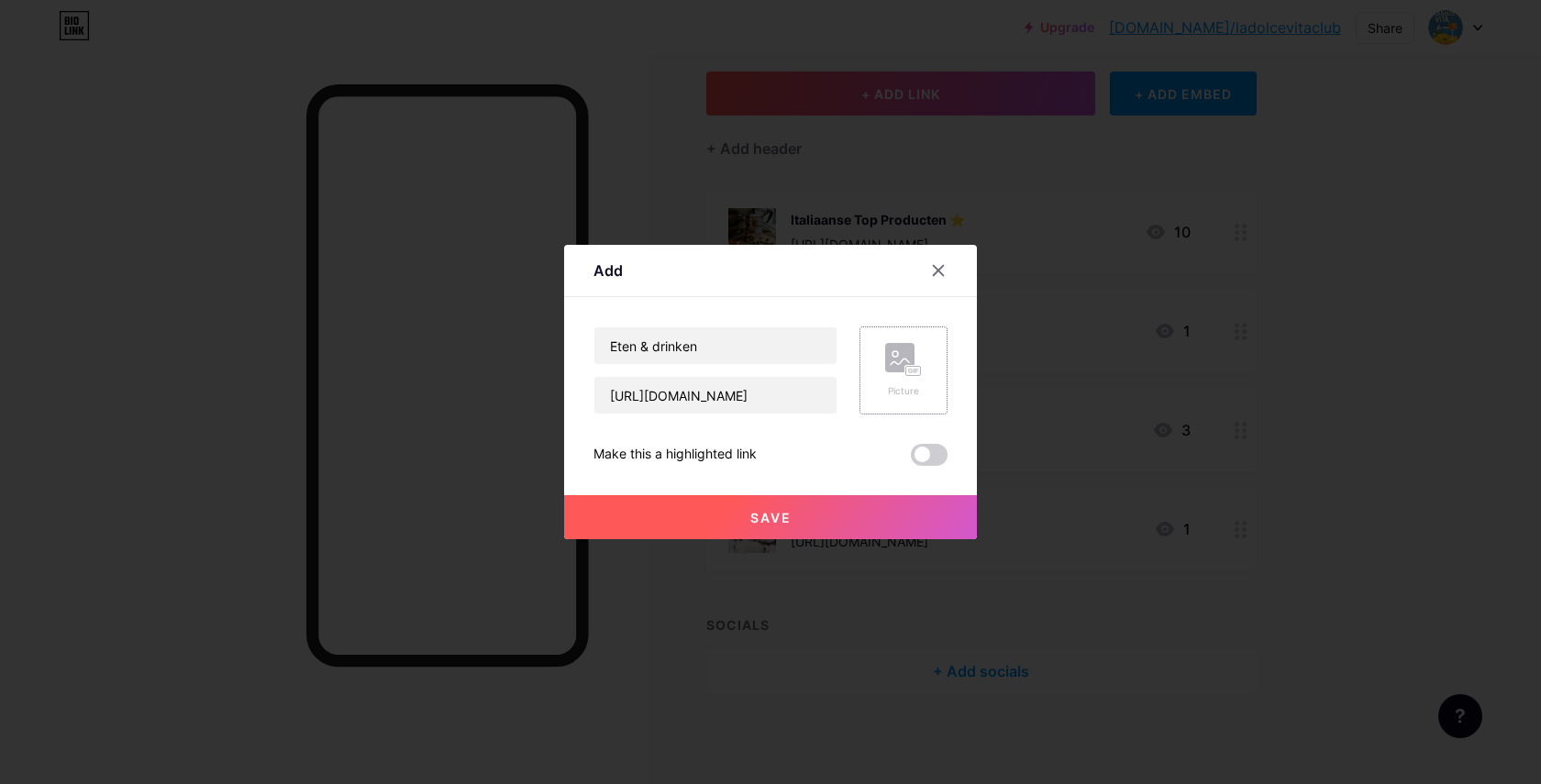
scroll to position [0, 0]
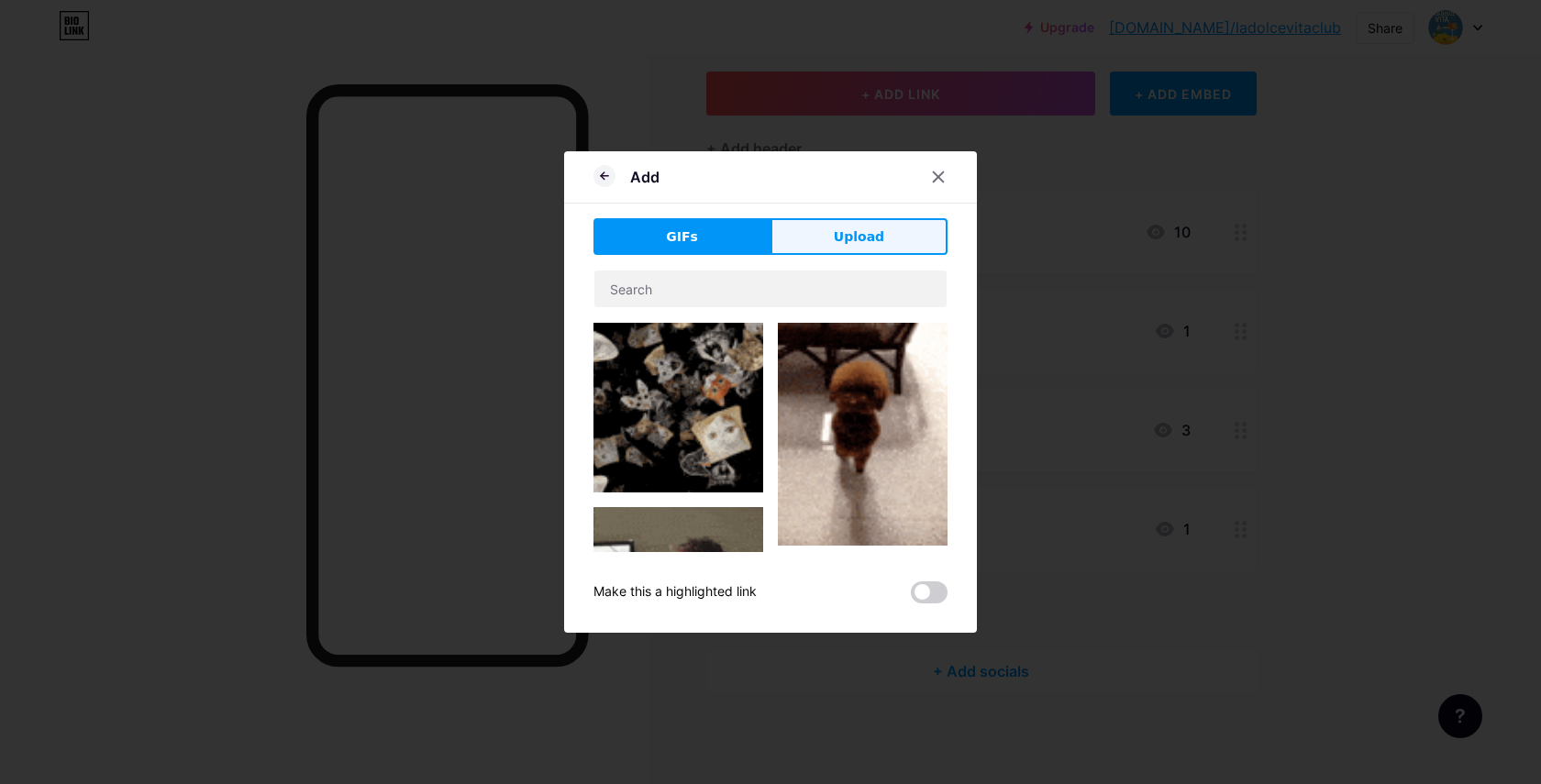
click at [862, 236] on span "Upload" at bounding box center [859, 236] width 51 height 19
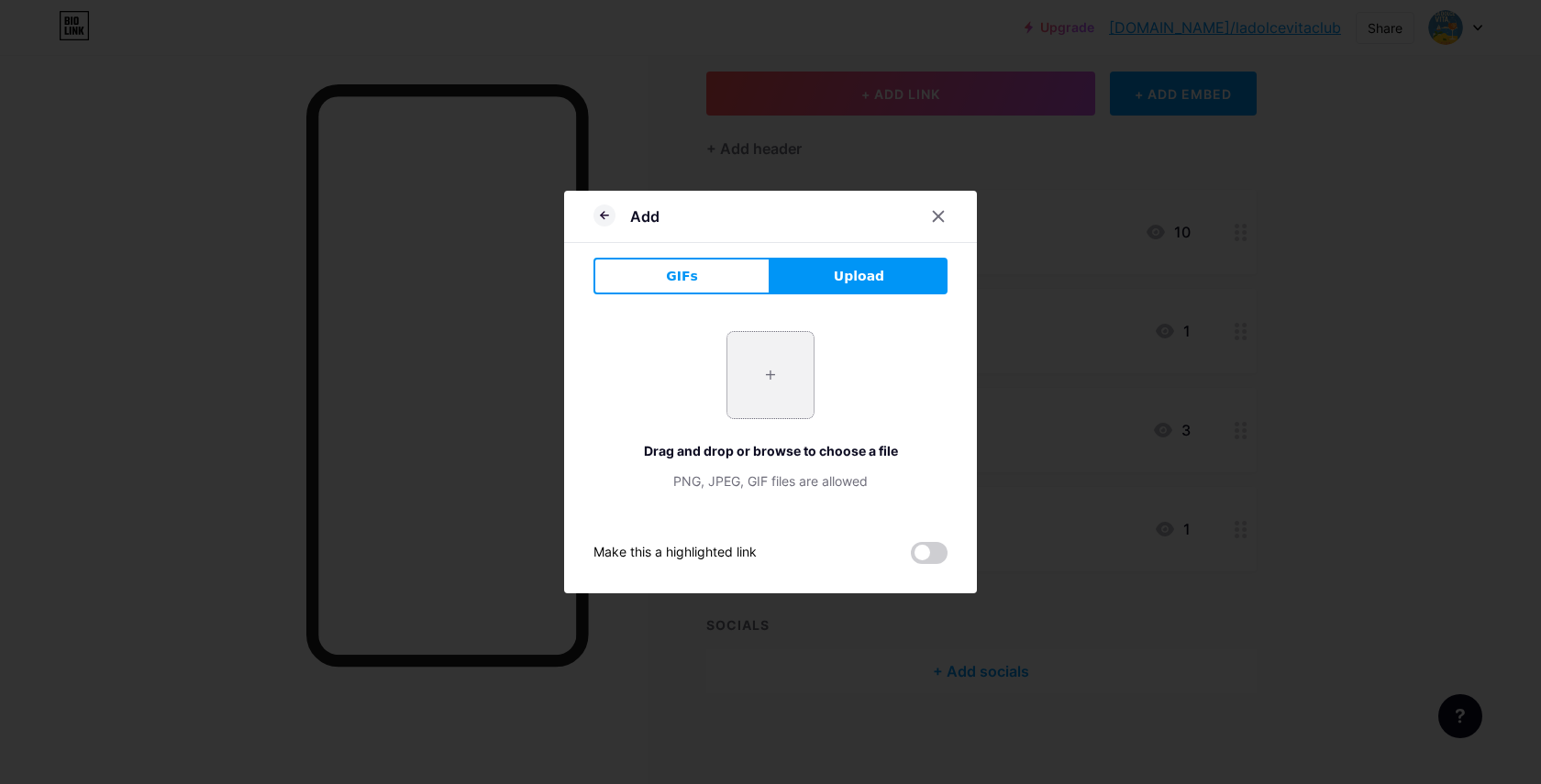
click at [770, 385] on input "file" at bounding box center [770, 375] width 87 height 87
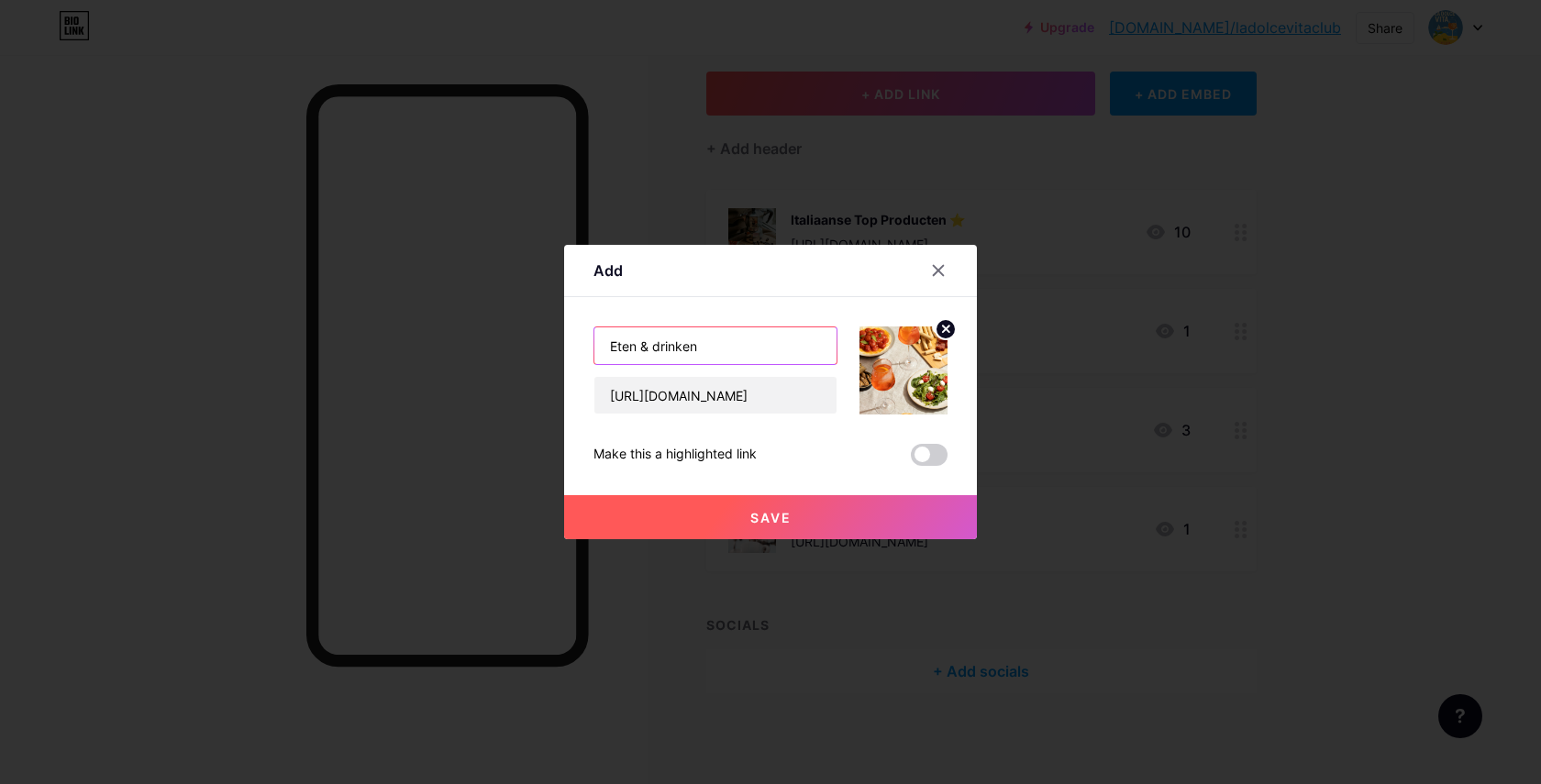
click at [748, 345] on input "Eten & drinken" at bounding box center [715, 345] width 242 height 37
paste input "🍕🍷"
click at [709, 348] on input "Eten & drinken 🍕🍷" at bounding box center [715, 345] width 242 height 37
click at [639, 348] on input "Eten & drinken🍷" at bounding box center [715, 345] width 242 height 37
paste input "🍕"
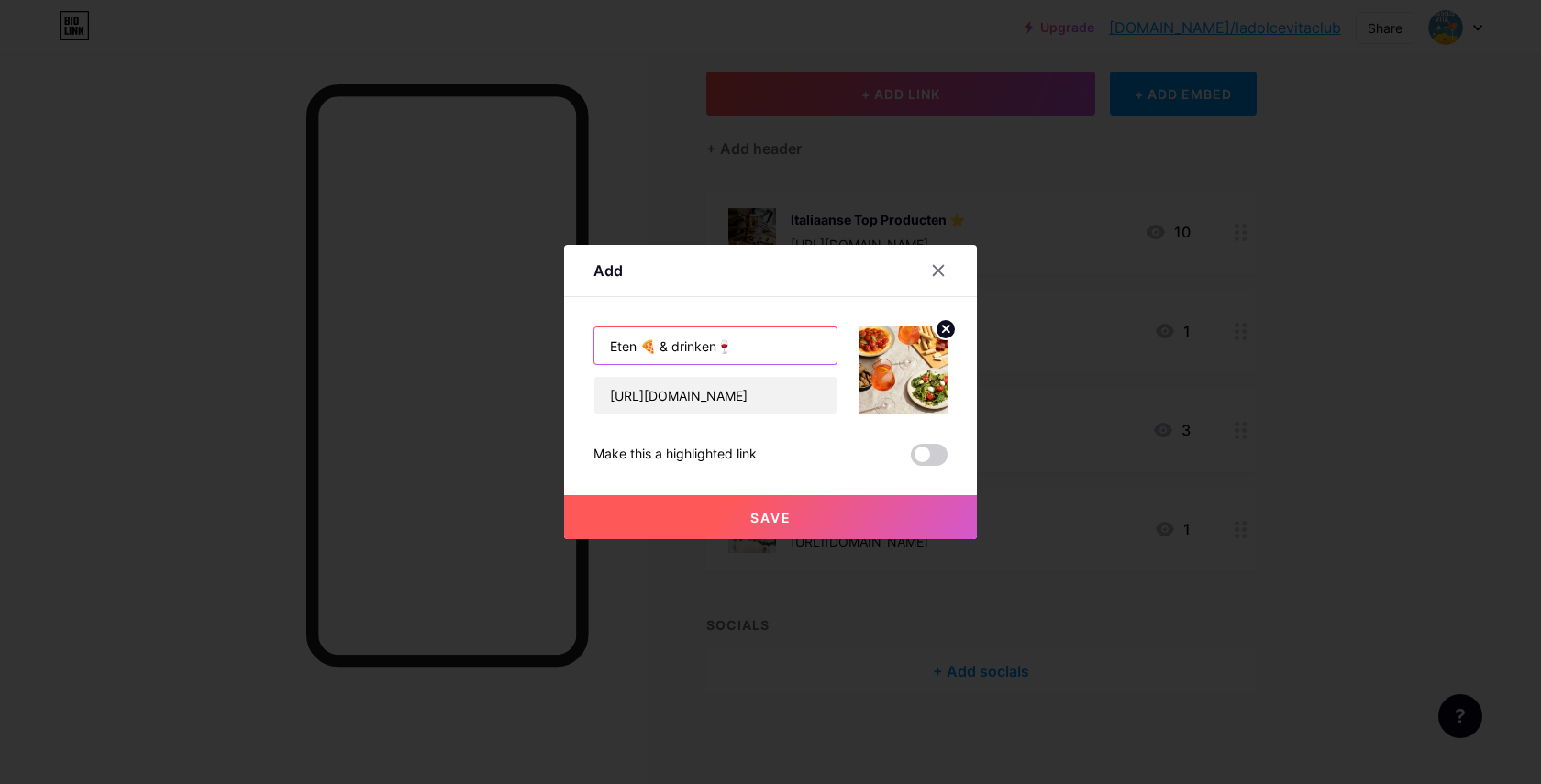
click at [641, 348] on input "Eten 🍕 & drinken🍷" at bounding box center [715, 345] width 242 height 37
click at [725, 344] on input "Eten 🍕 & drinken🍷" at bounding box center [715, 345] width 242 height 37
click at [644, 347] on input "Eten 🍕 & drinken🍷" at bounding box center [715, 345] width 242 height 37
click at [671, 349] on input "Eten🍕 & drinken🍷" at bounding box center [715, 345] width 242 height 37
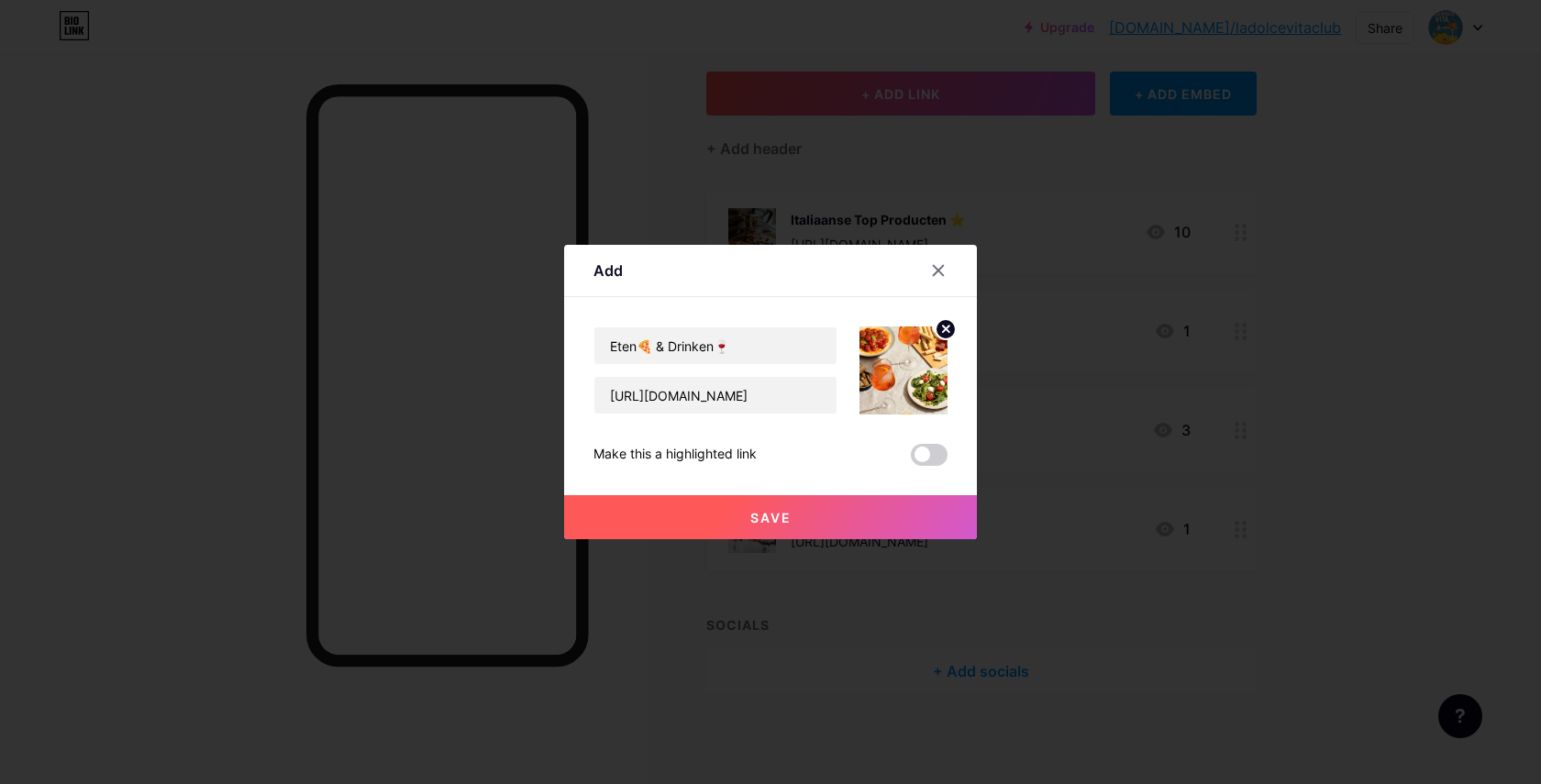
click at [742, 524] on button "Save" at bounding box center [770, 517] width 413 height 44
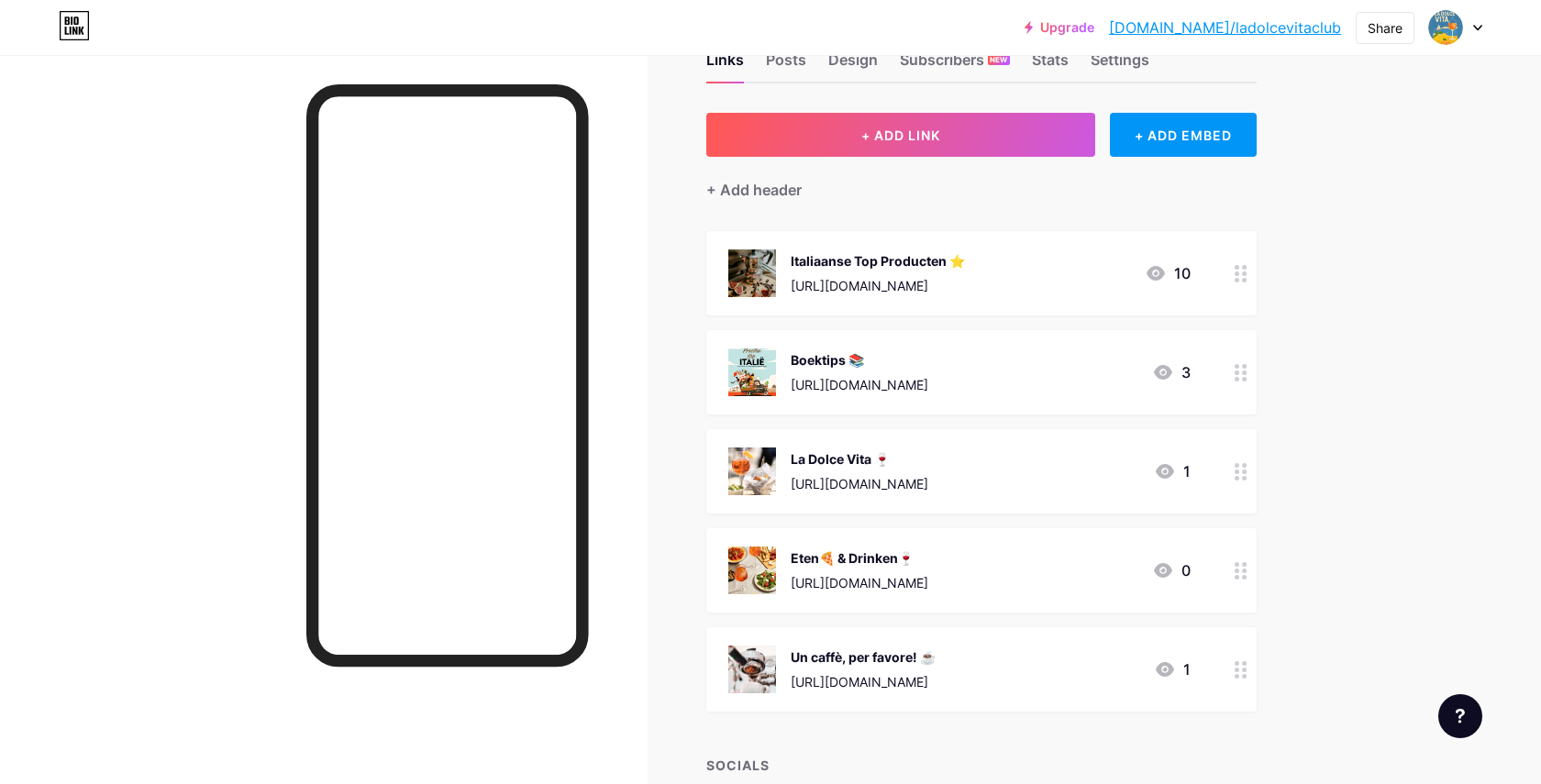
scroll to position [34, 0]
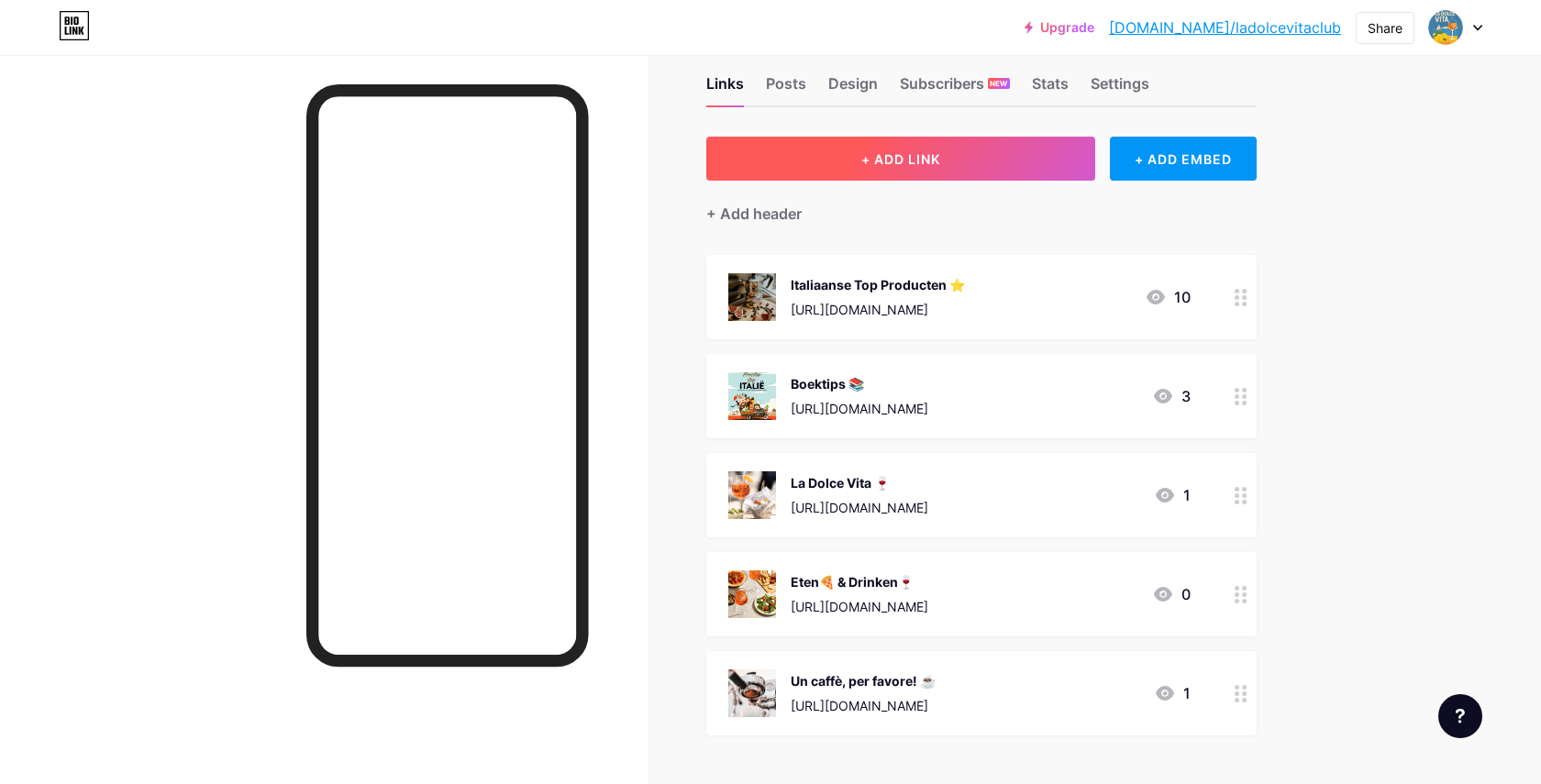
click at [928, 152] on span "+ ADD LINK" at bounding box center [900, 159] width 79 height 16
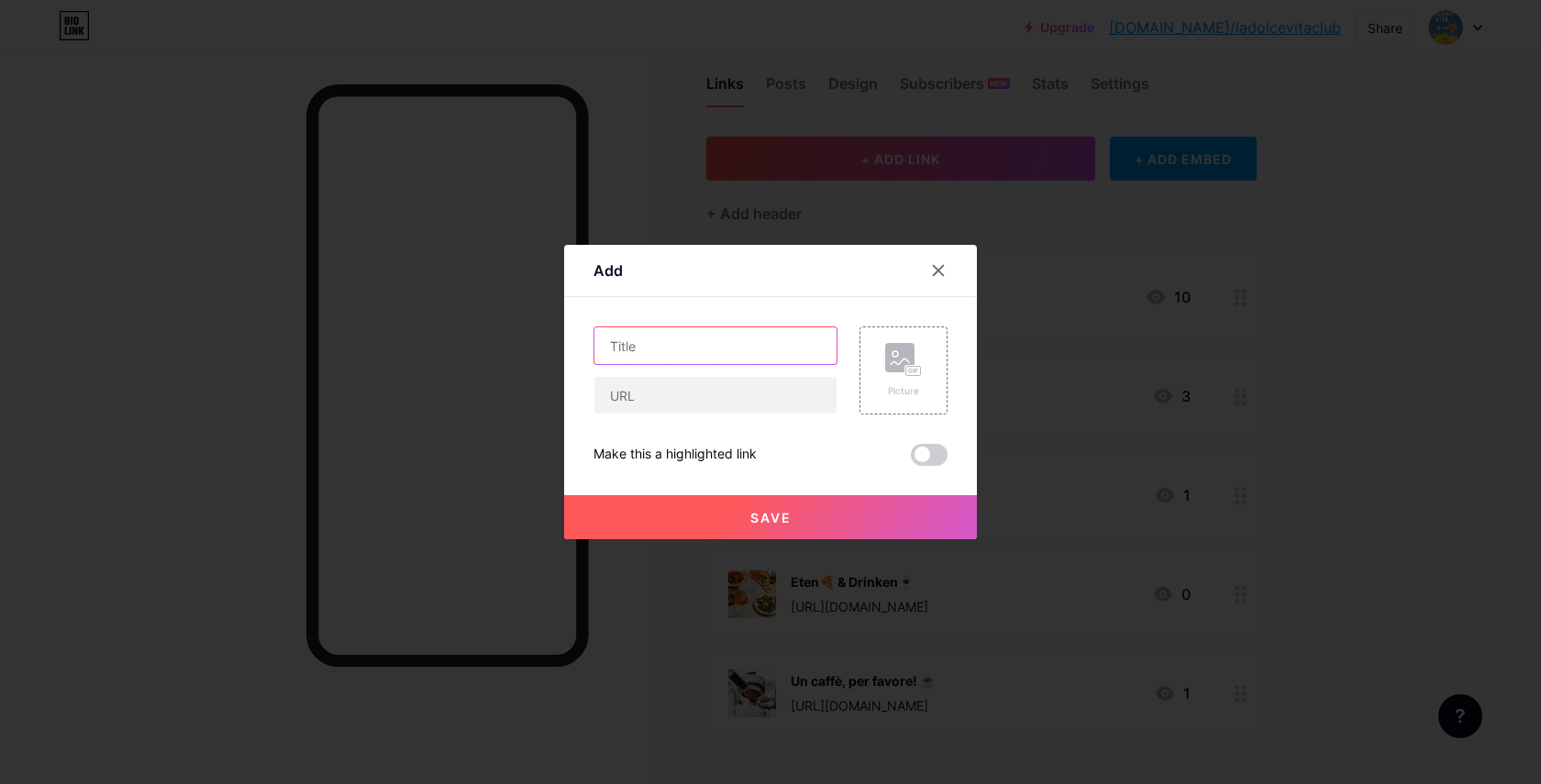
click at [698, 346] on input "text" at bounding box center [715, 345] width 242 height 37
click at [691, 347] on input "Word lid van de La dolce Vita Club" at bounding box center [715, 345] width 242 height 37
click at [728, 349] on input "Word lid van de La dolce Vita Club" at bounding box center [715, 345] width 242 height 37
click at [824, 352] on input "Word lid van de La Dolce Vita Club" at bounding box center [715, 345] width 242 height 37
click at [818, 344] on input "Word lid van de La Dolce Vita Club" at bounding box center [715, 345] width 242 height 37
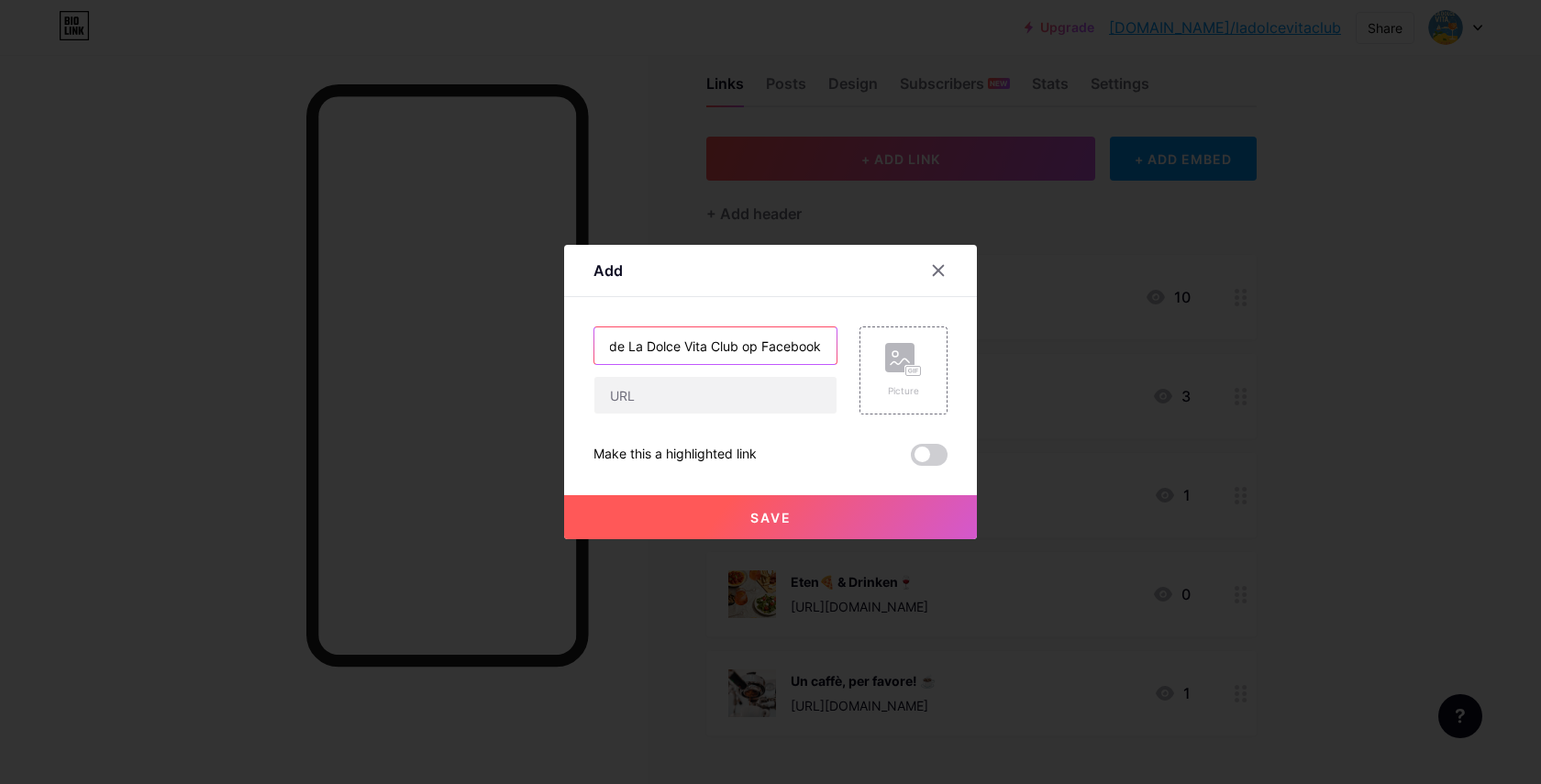
scroll to position [0, 0]
click at [678, 405] on input "text" at bounding box center [715, 395] width 242 height 37
paste input "https://www.facebook.com/groups/ladolcevitaclubitalie"
click at [919, 375] on rect at bounding box center [913, 371] width 15 height 9
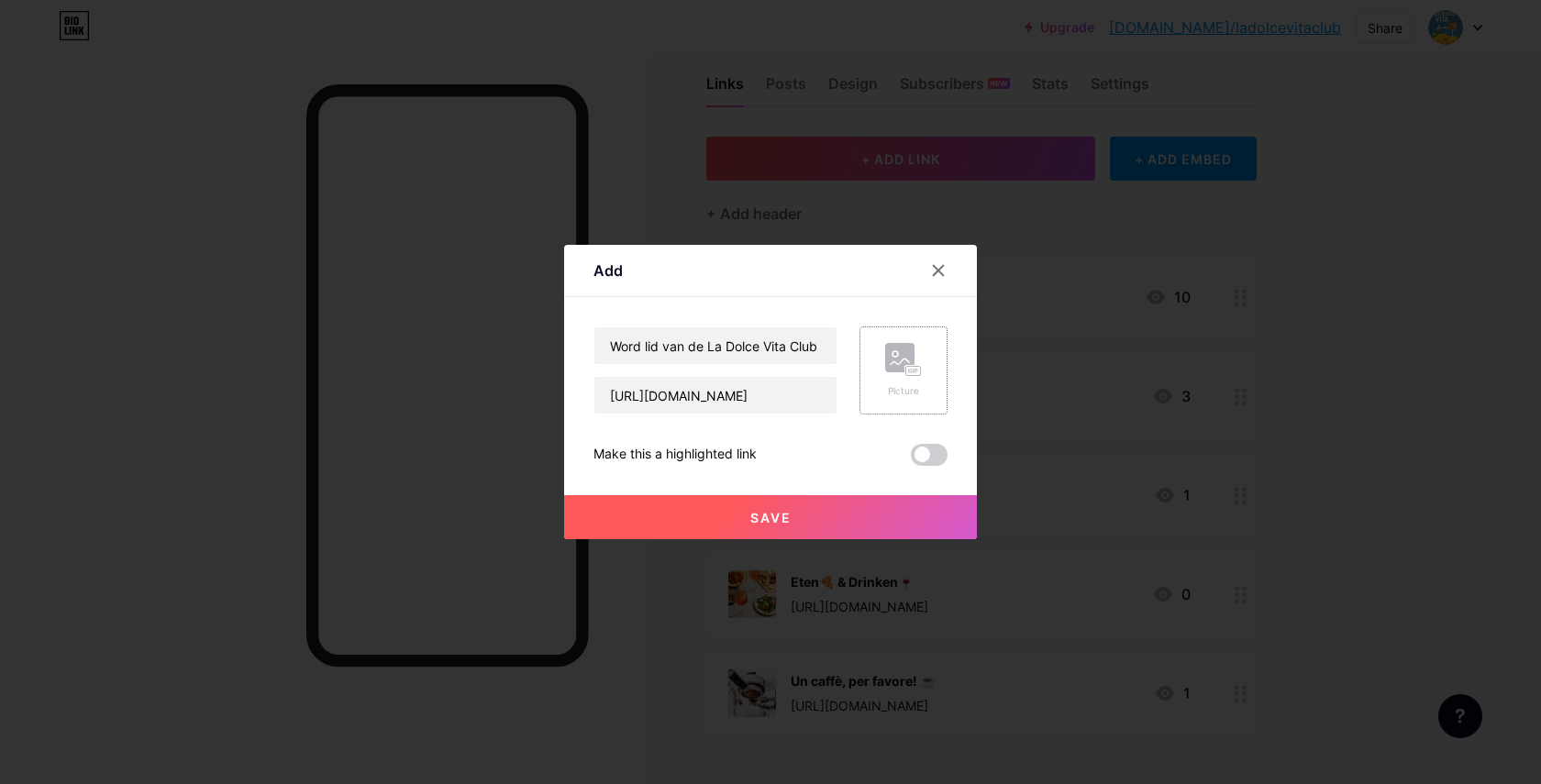
scroll to position [0, 0]
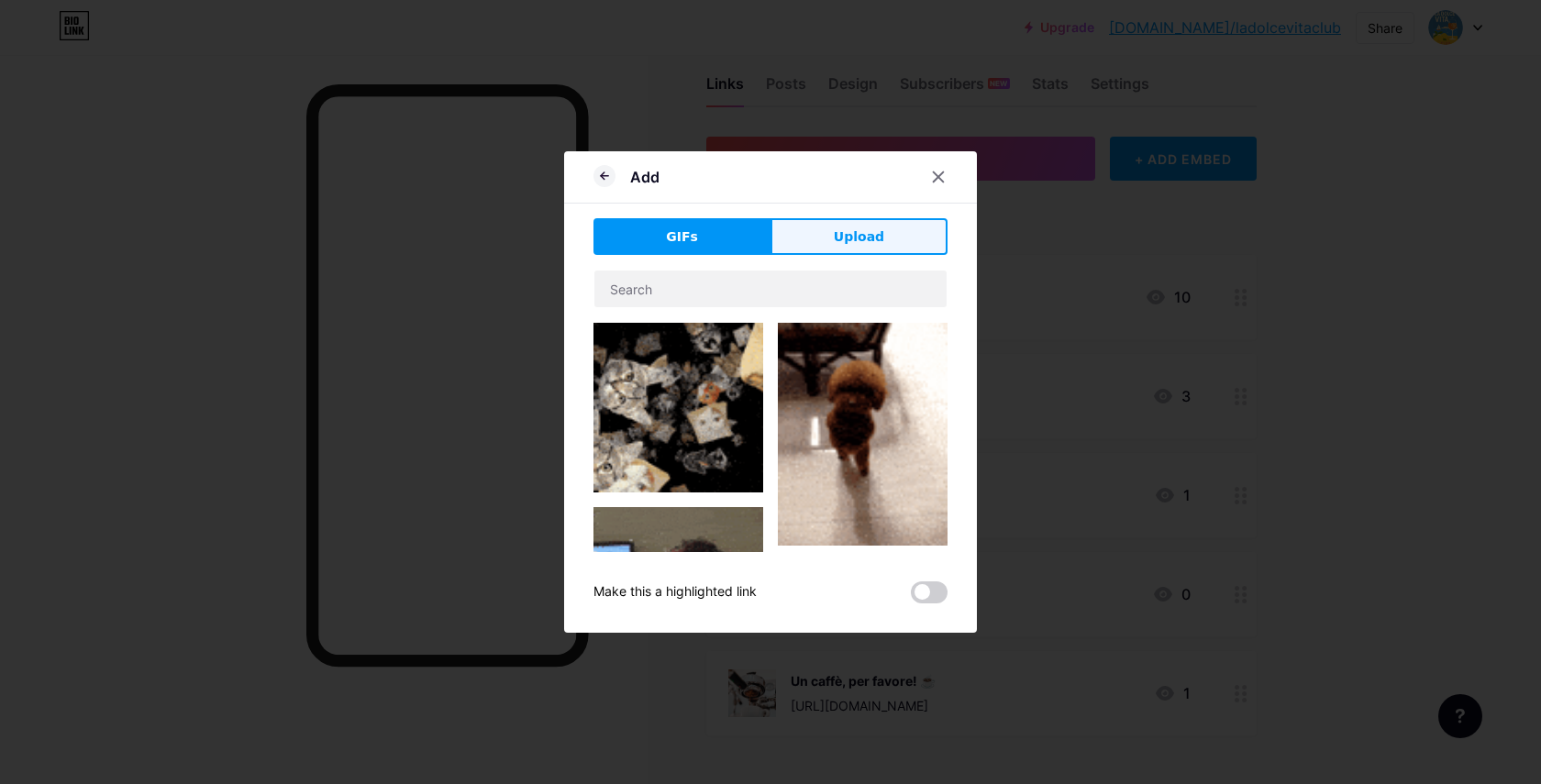
click at [837, 252] on button "Upload" at bounding box center [859, 236] width 177 height 37
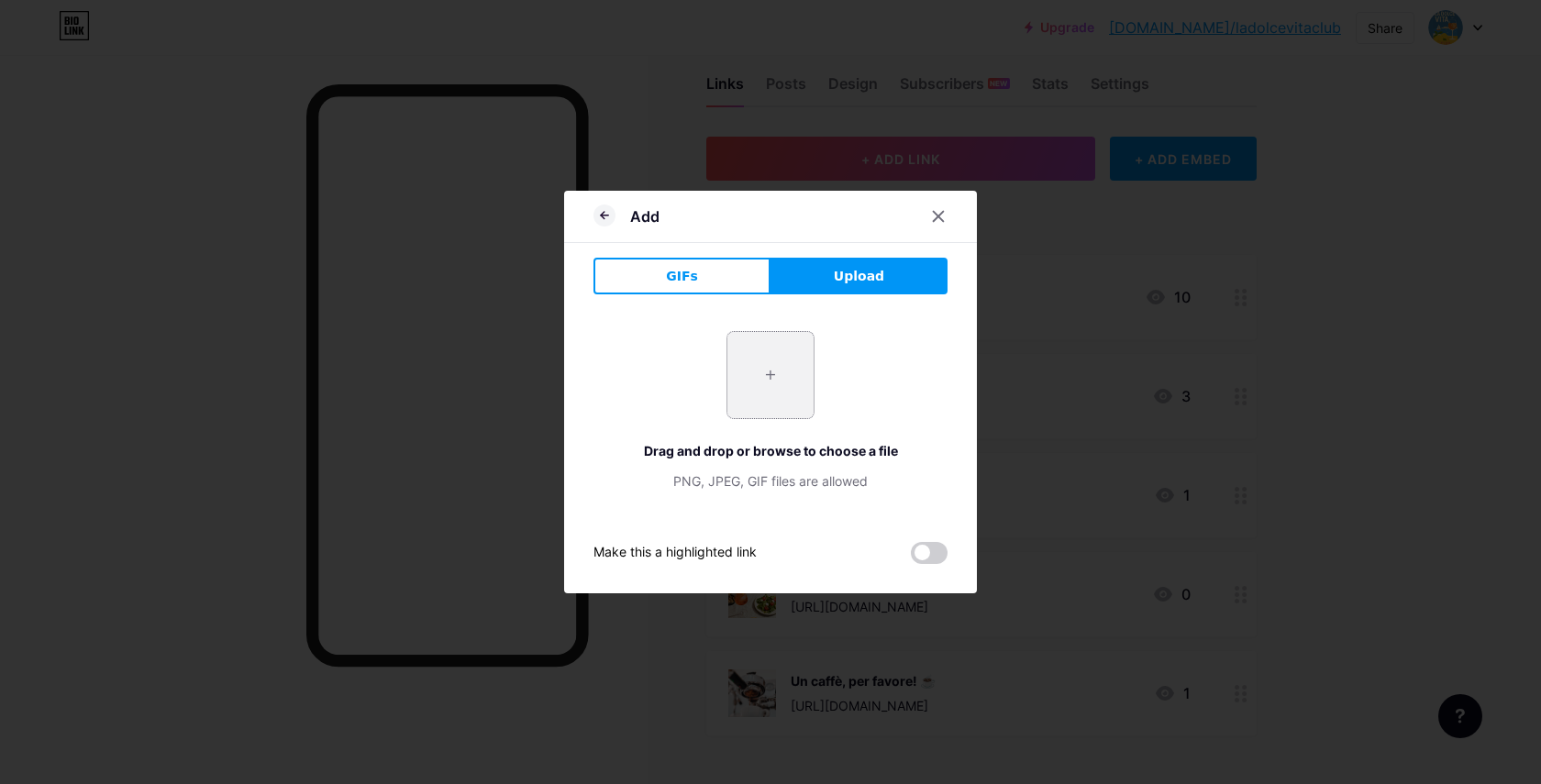
click at [770, 369] on input "file" at bounding box center [770, 375] width 87 height 87
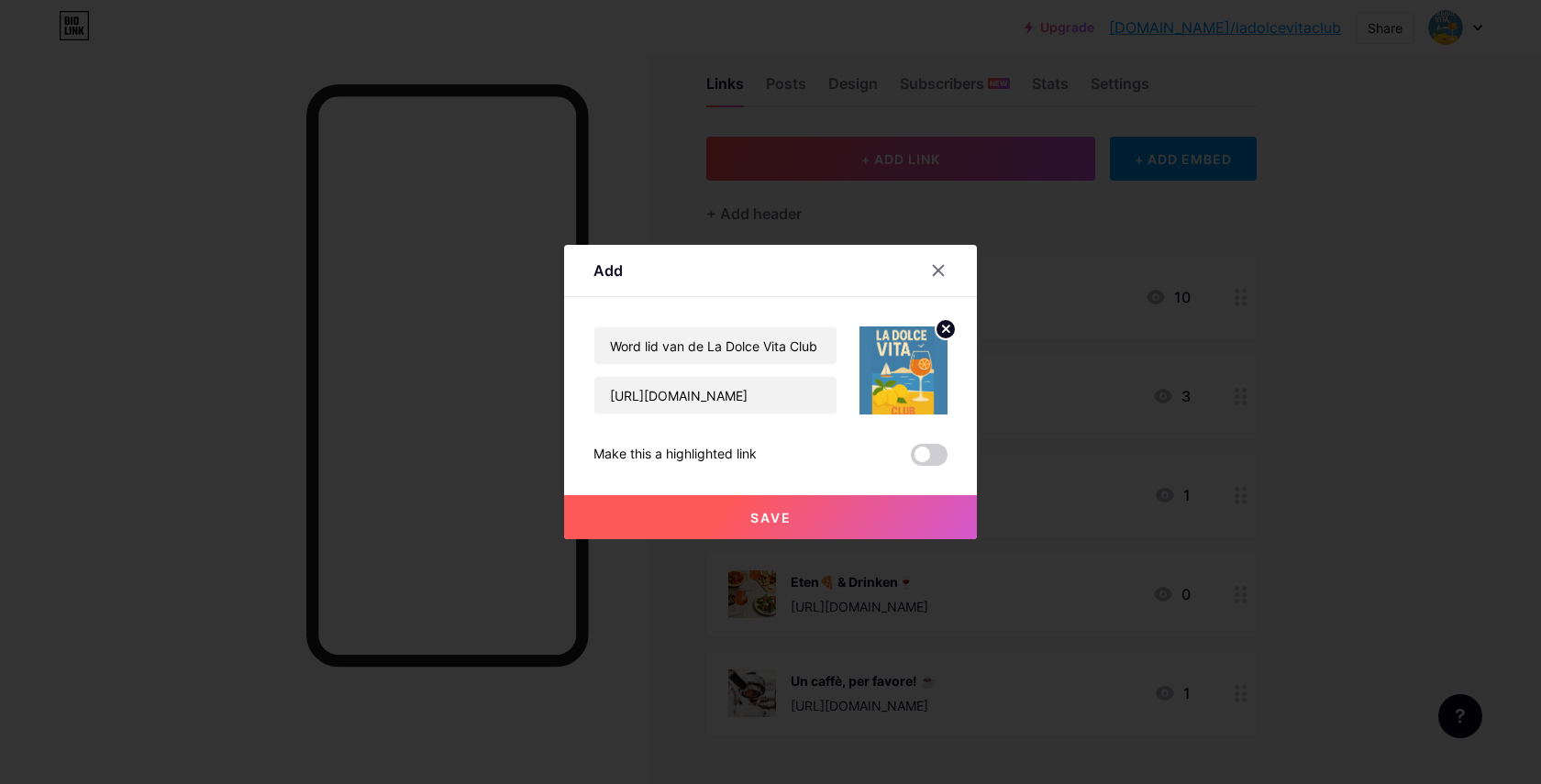
click at [944, 331] on icon at bounding box center [946, 328] width 6 height 6
click at [912, 357] on rect at bounding box center [899, 357] width 29 height 29
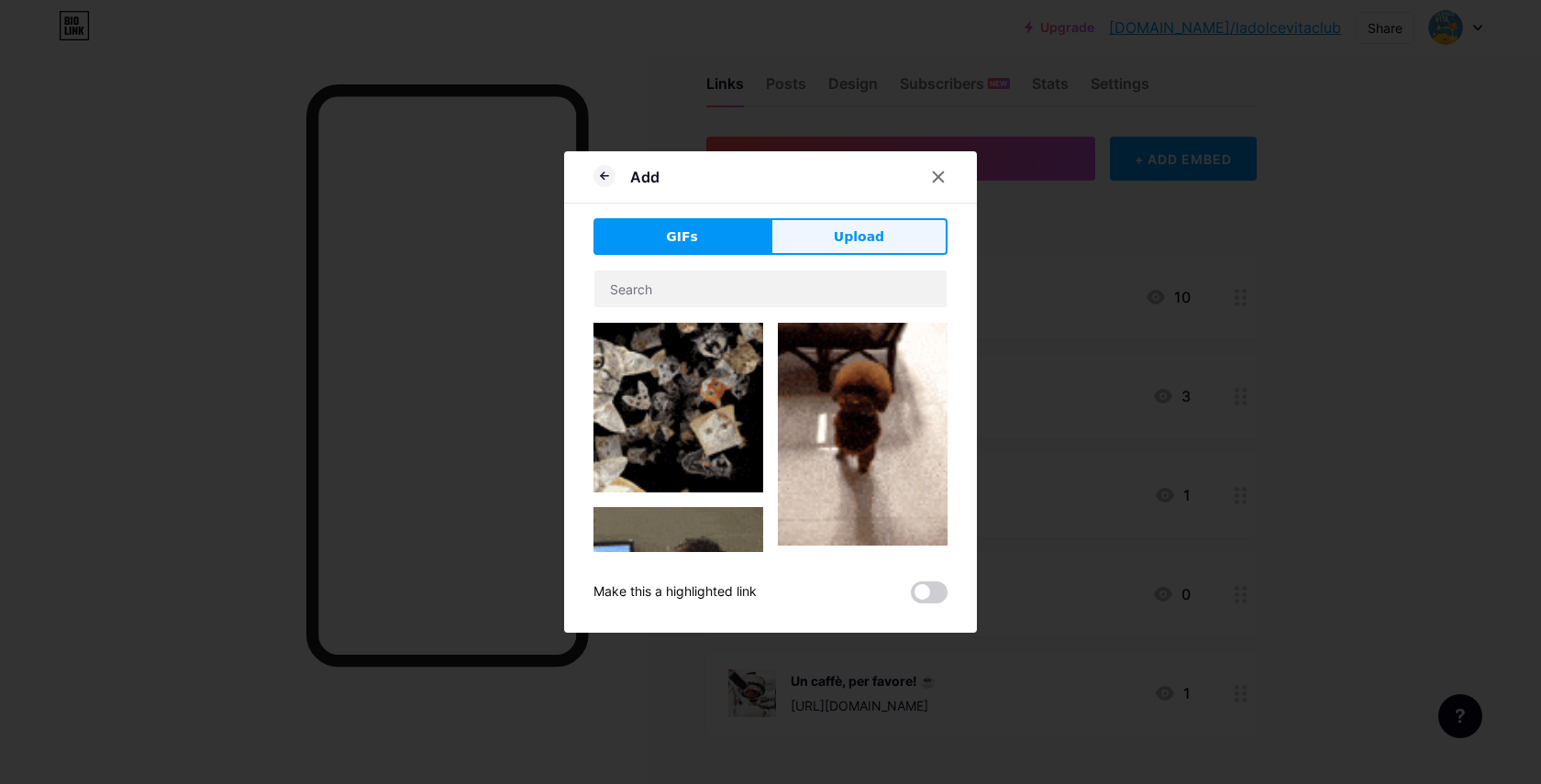
click at [824, 225] on button "Upload" at bounding box center [859, 236] width 177 height 37
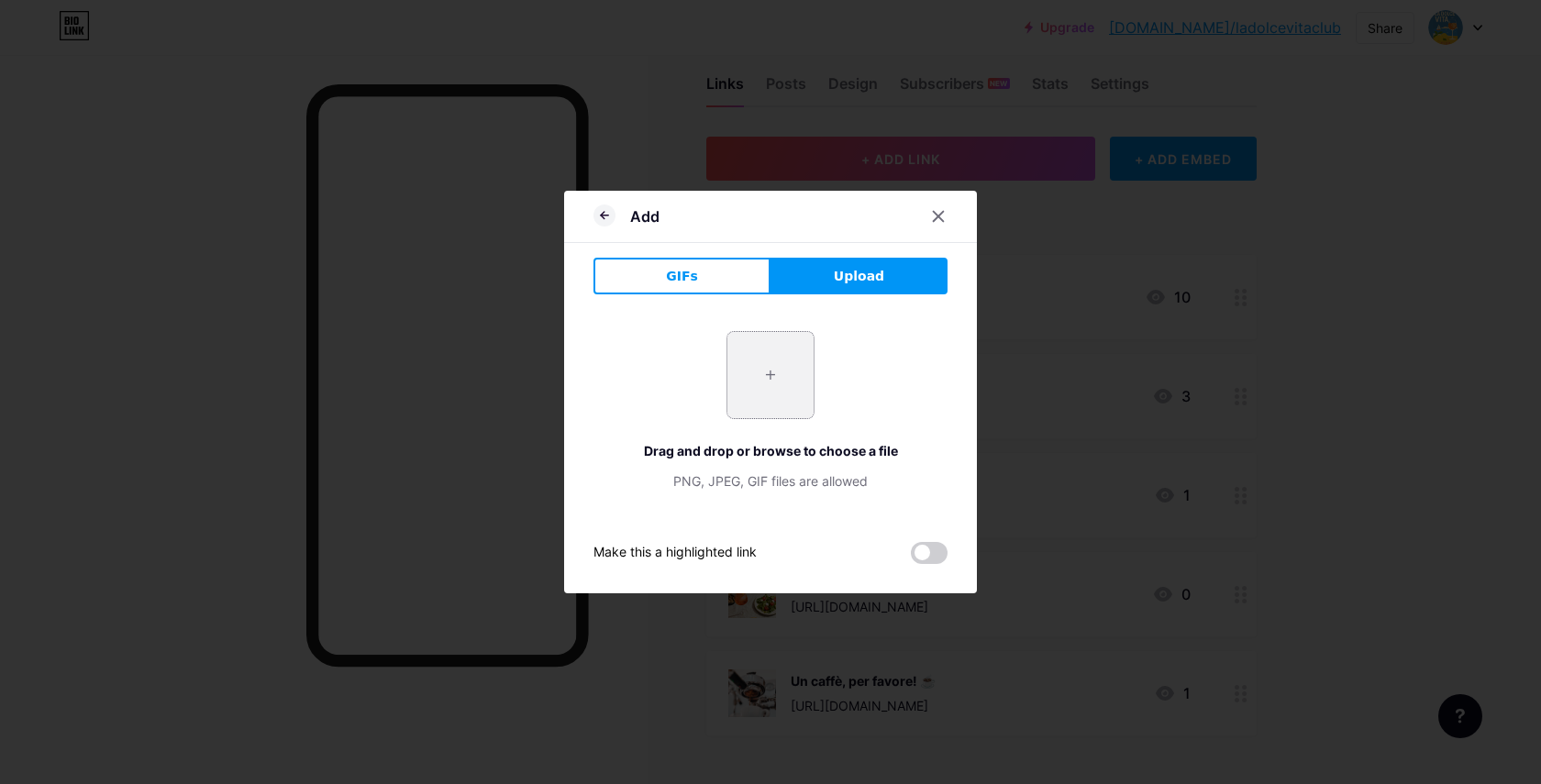
click at [780, 355] on input "file" at bounding box center [770, 375] width 87 height 87
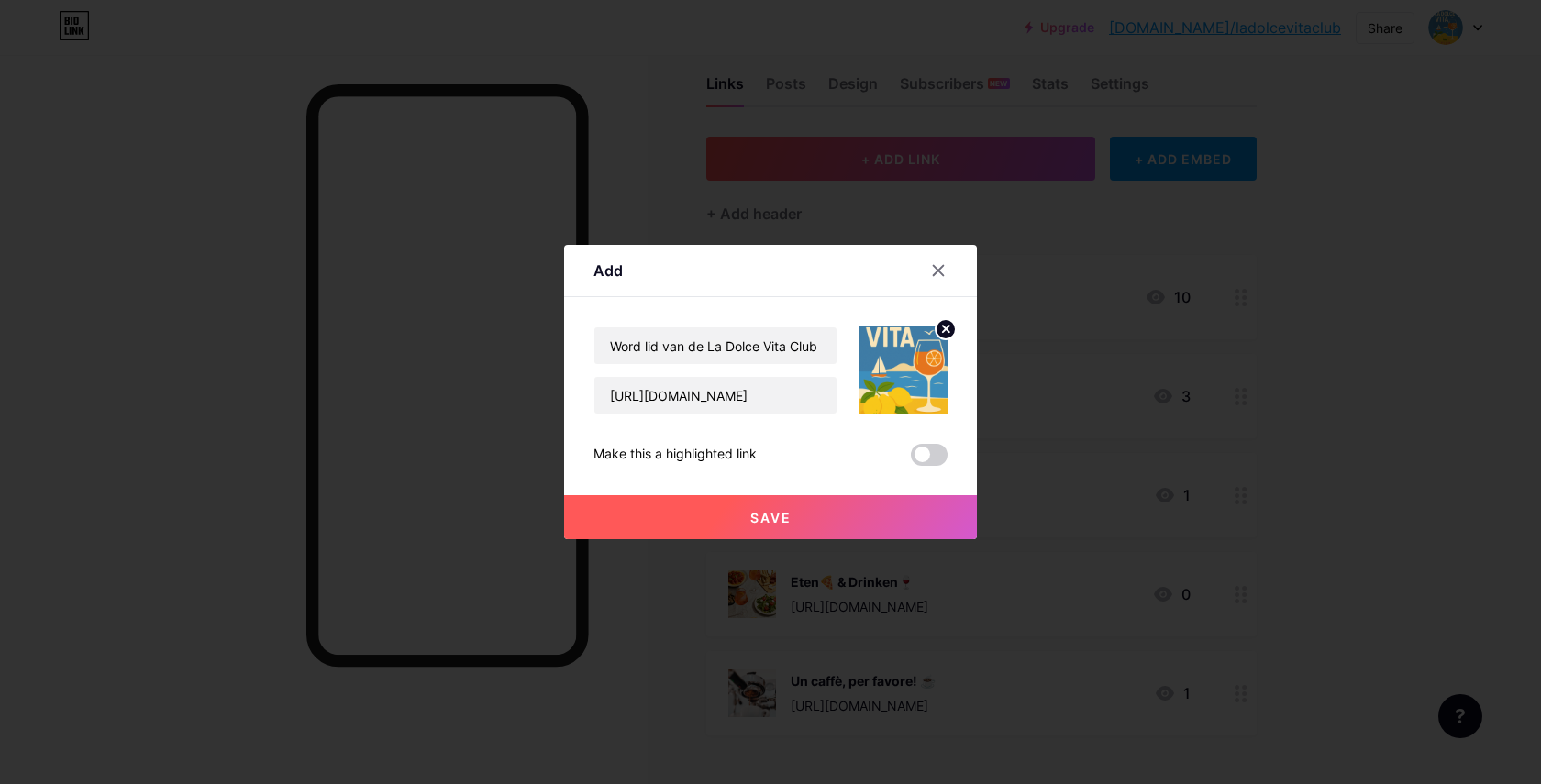
click at [869, 519] on button "Save" at bounding box center [770, 517] width 413 height 44
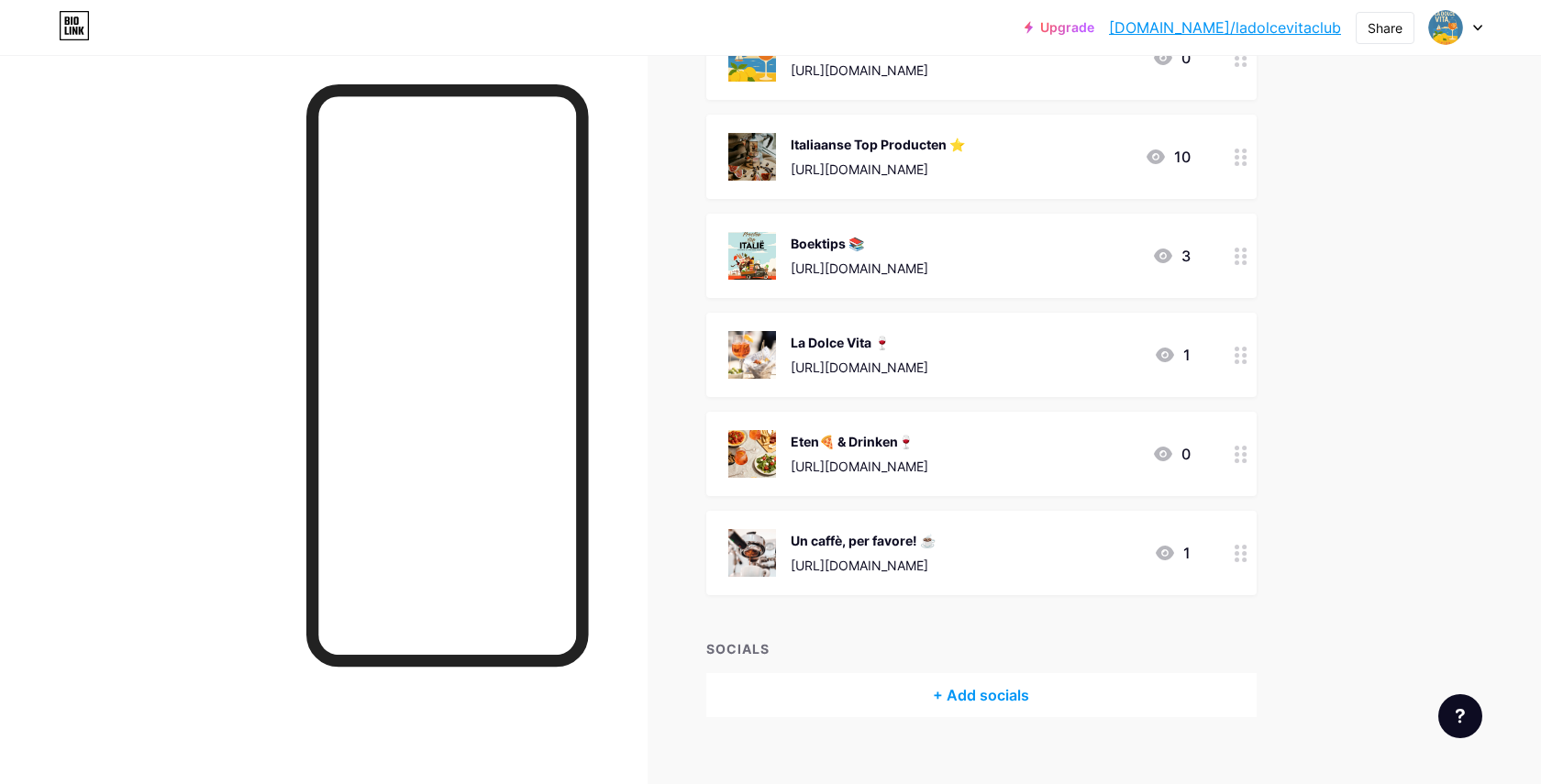
scroll to position [297, 0]
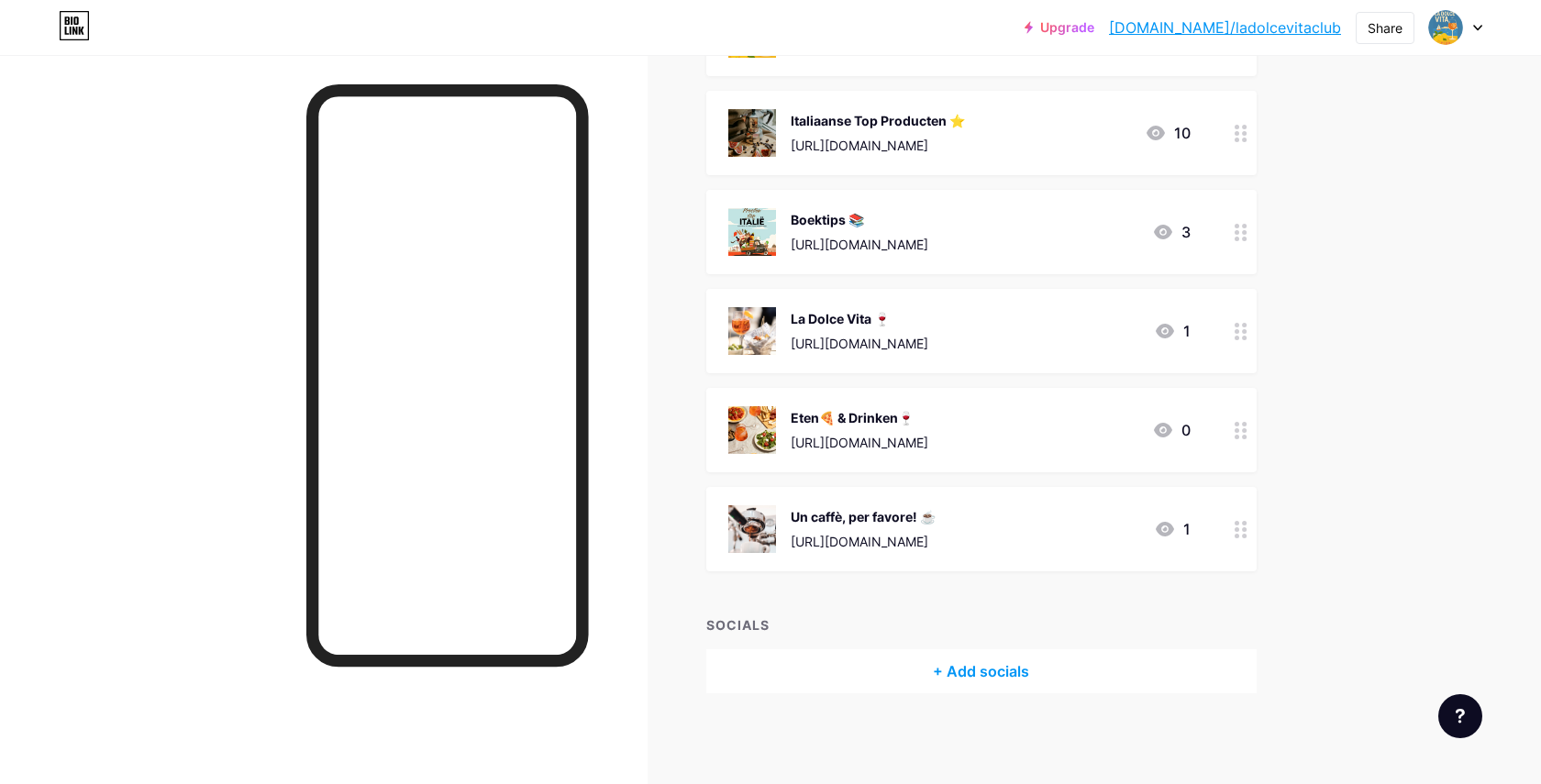
click at [936, 667] on div "+ Add socials" at bounding box center [981, 671] width 550 height 44
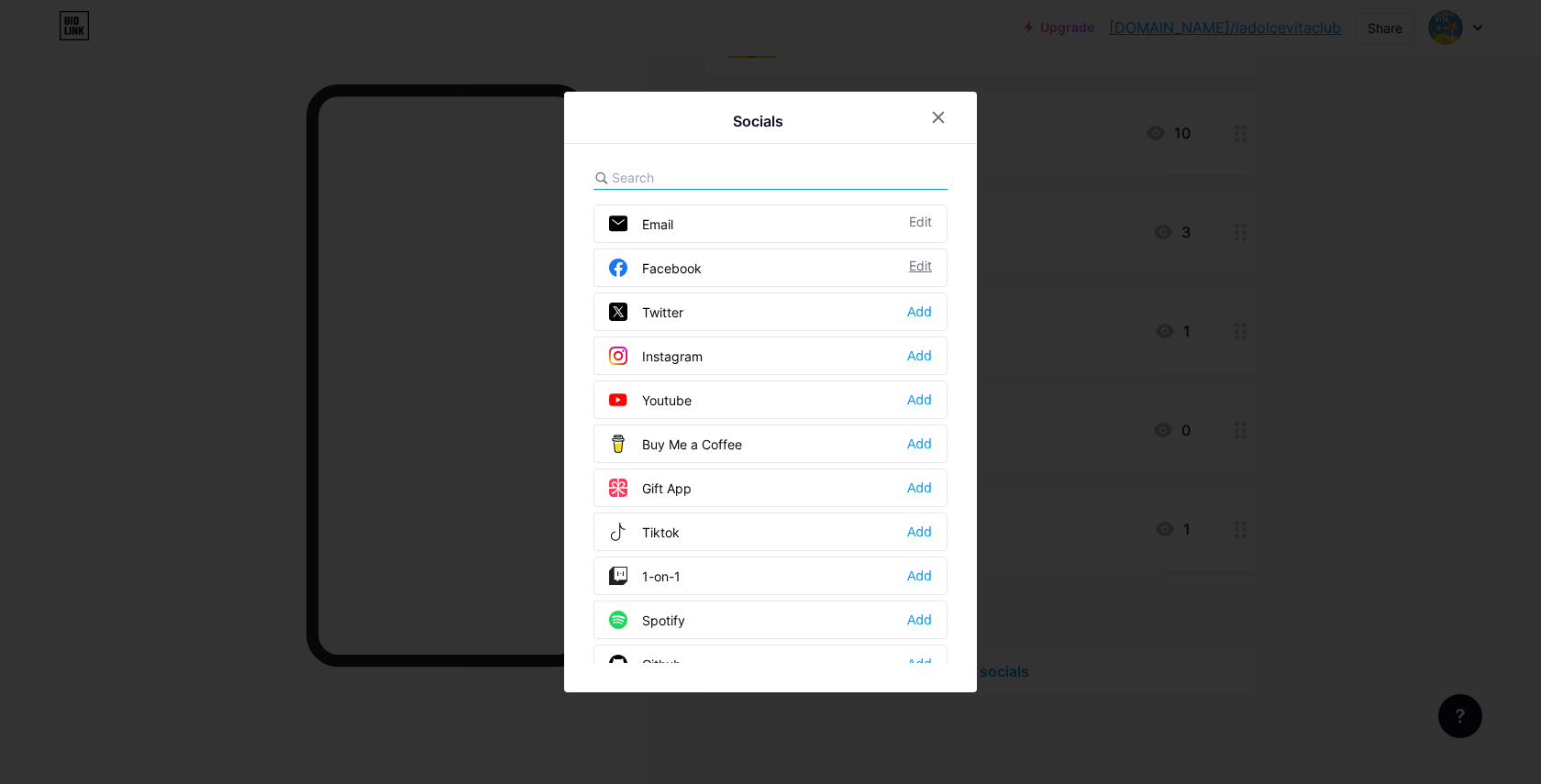
click at [921, 271] on div "Edit" at bounding box center [920, 268] width 23 height 18
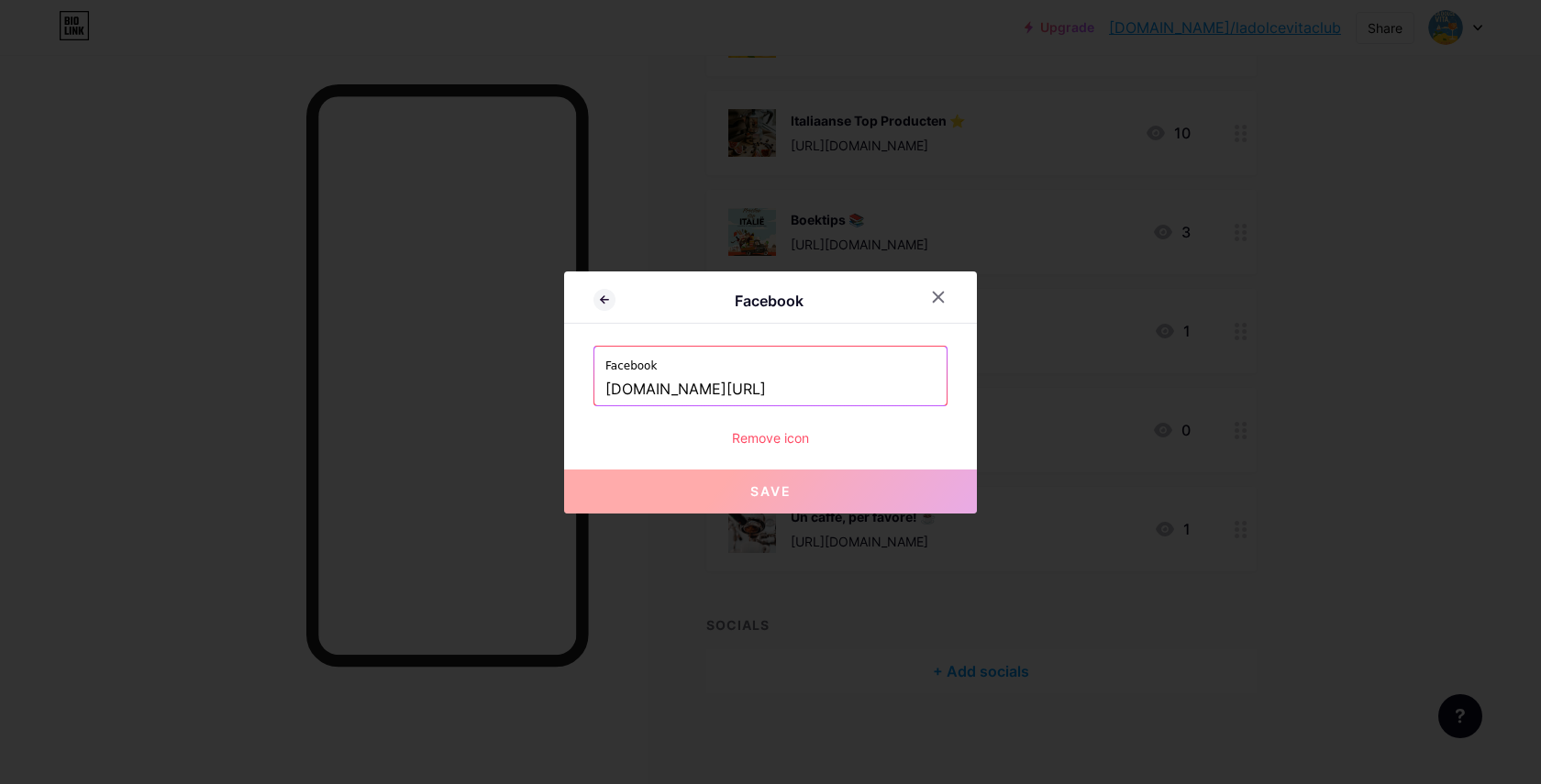
drag, startPoint x: 870, startPoint y: 389, endPoint x: 605, endPoint y: 387, distance: 265.0
click at [605, 387] on input "www.facebook.com/expeditionitalia" at bounding box center [770, 389] width 330 height 31
paste input "https://www.facebook.com/ladolcevitaclub.italie/"
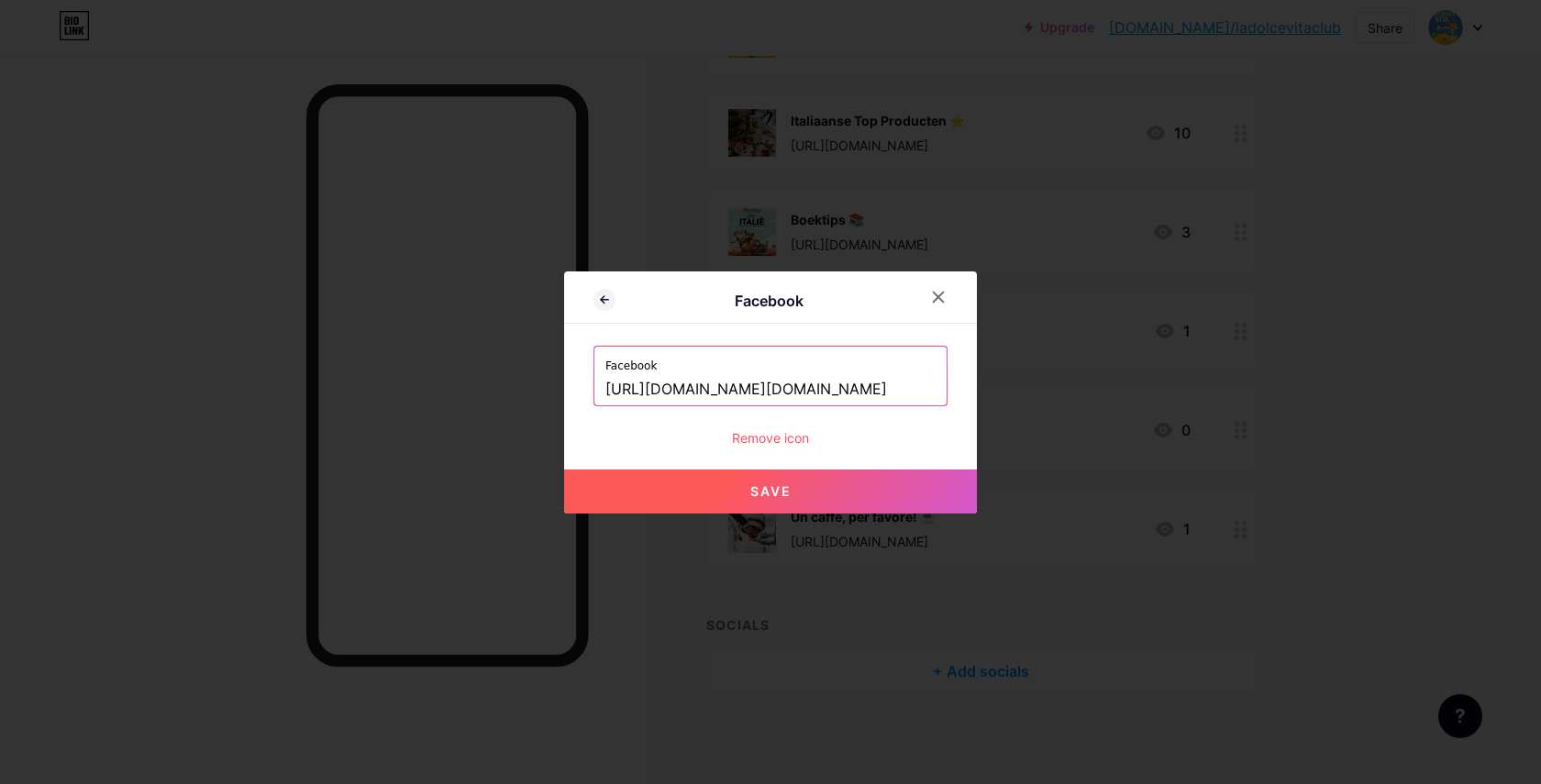
scroll to position [0, 0]
click at [731, 491] on button "Save" at bounding box center [770, 491] width 413 height 44
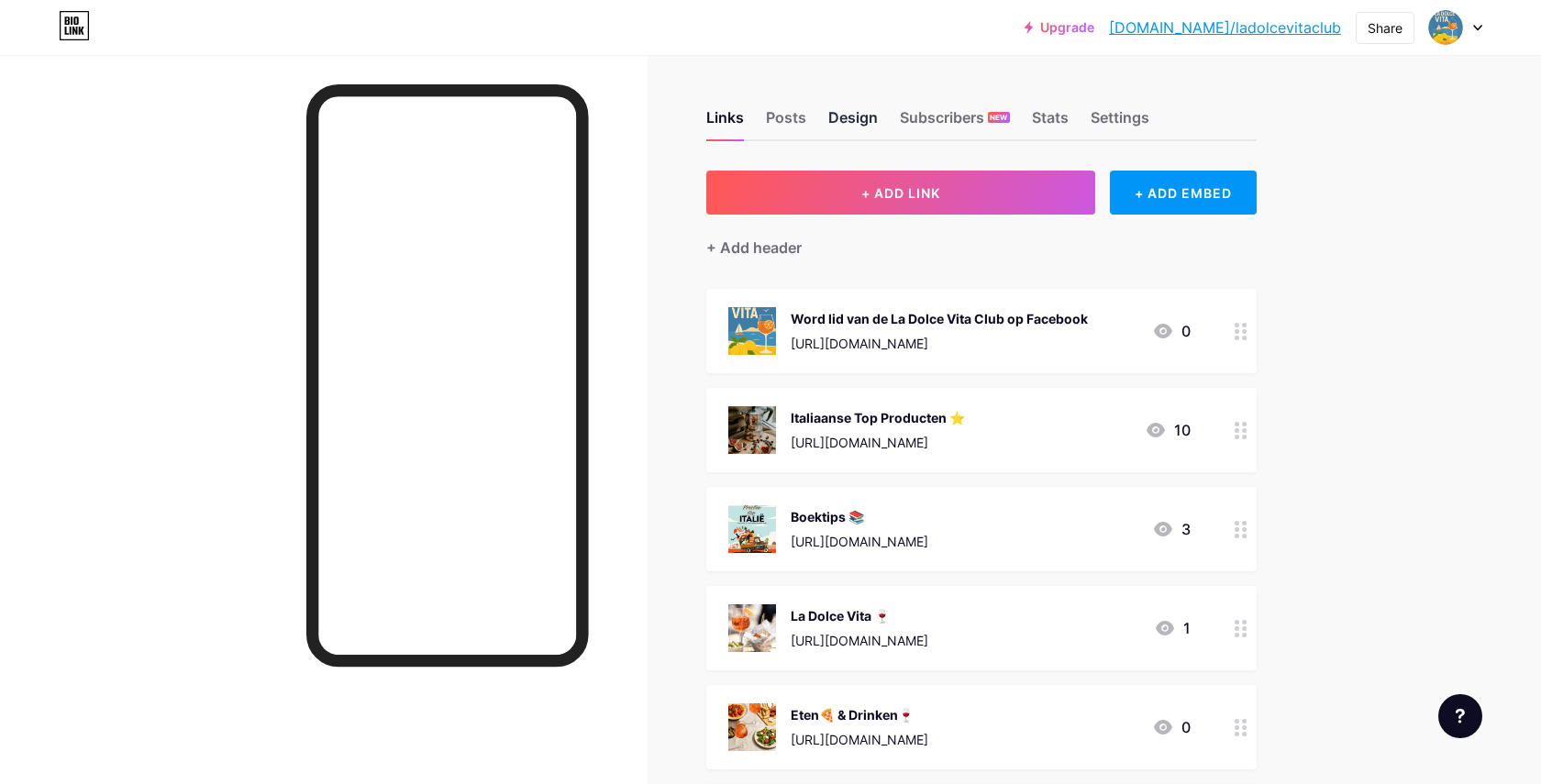
click at [843, 119] on div "Design" at bounding box center [853, 122] width 50 height 33
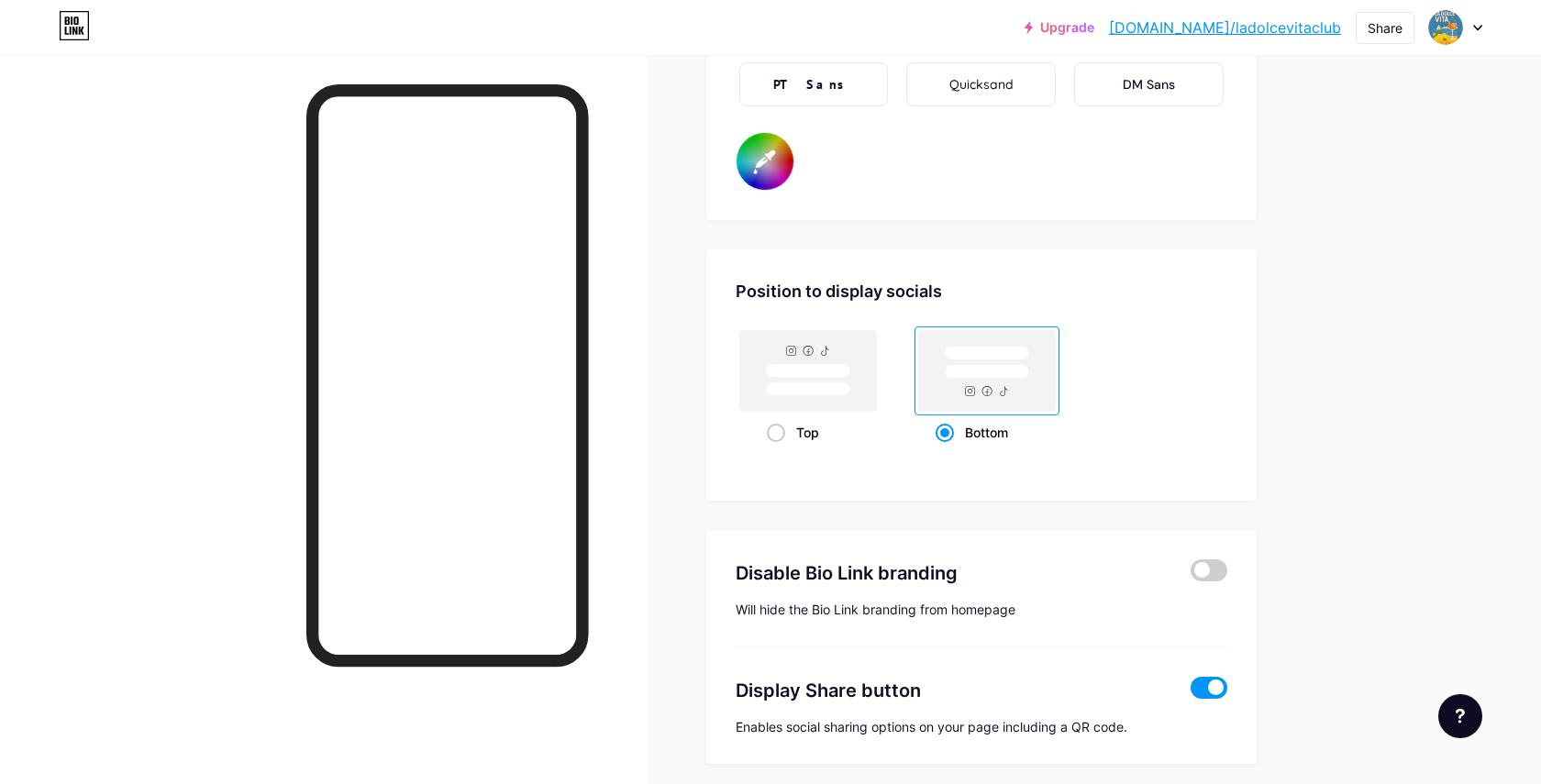
scroll to position [3479, 0]
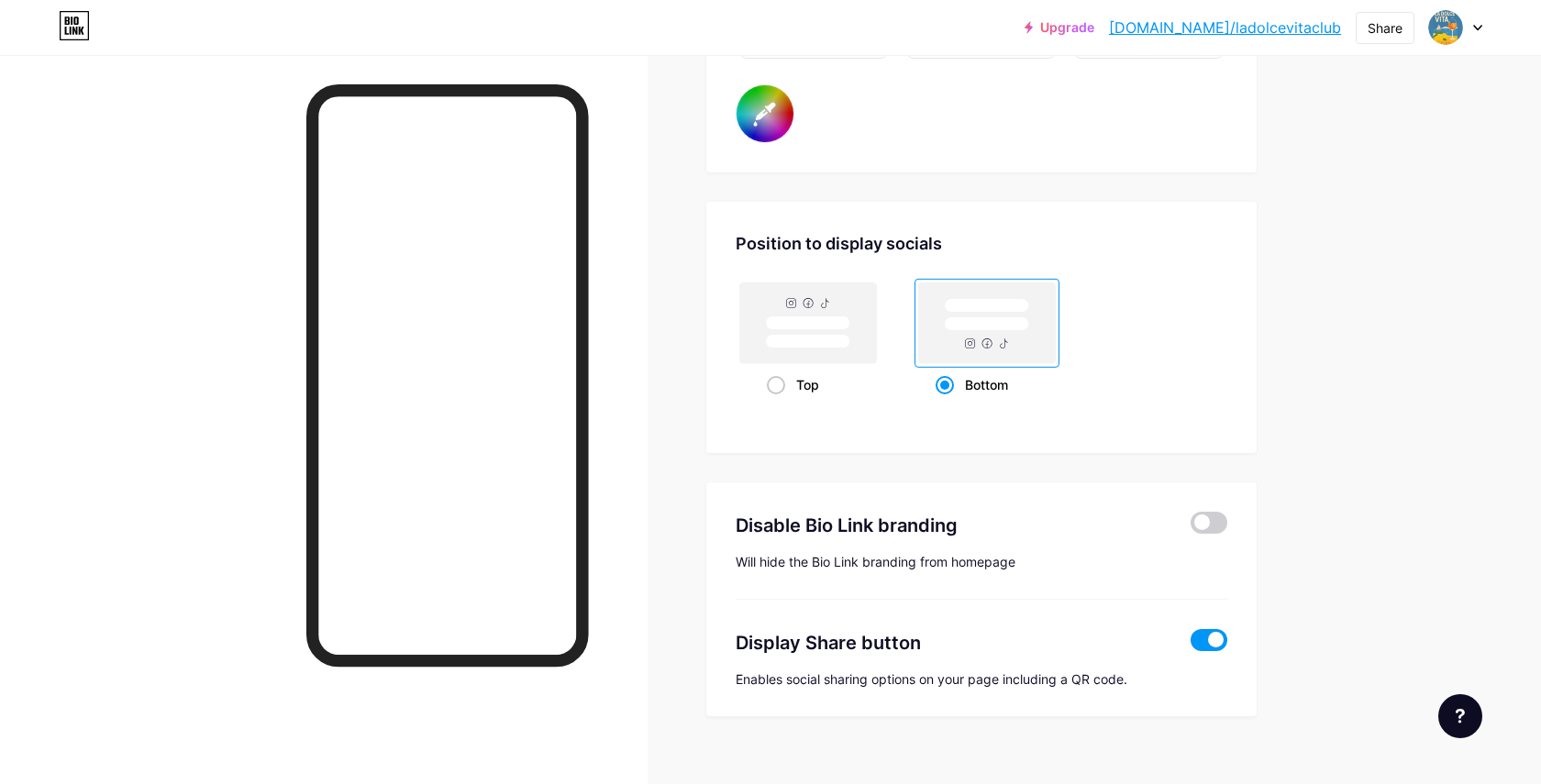
click at [1197, 644] on span at bounding box center [1209, 640] width 37 height 22
click at [1191, 645] on input "checkbox" at bounding box center [1191, 645] width 0 height 0
click at [1225, 643] on span at bounding box center [1209, 640] width 37 height 22
click at [1191, 645] on input "checkbox" at bounding box center [1191, 645] width 0 height 0
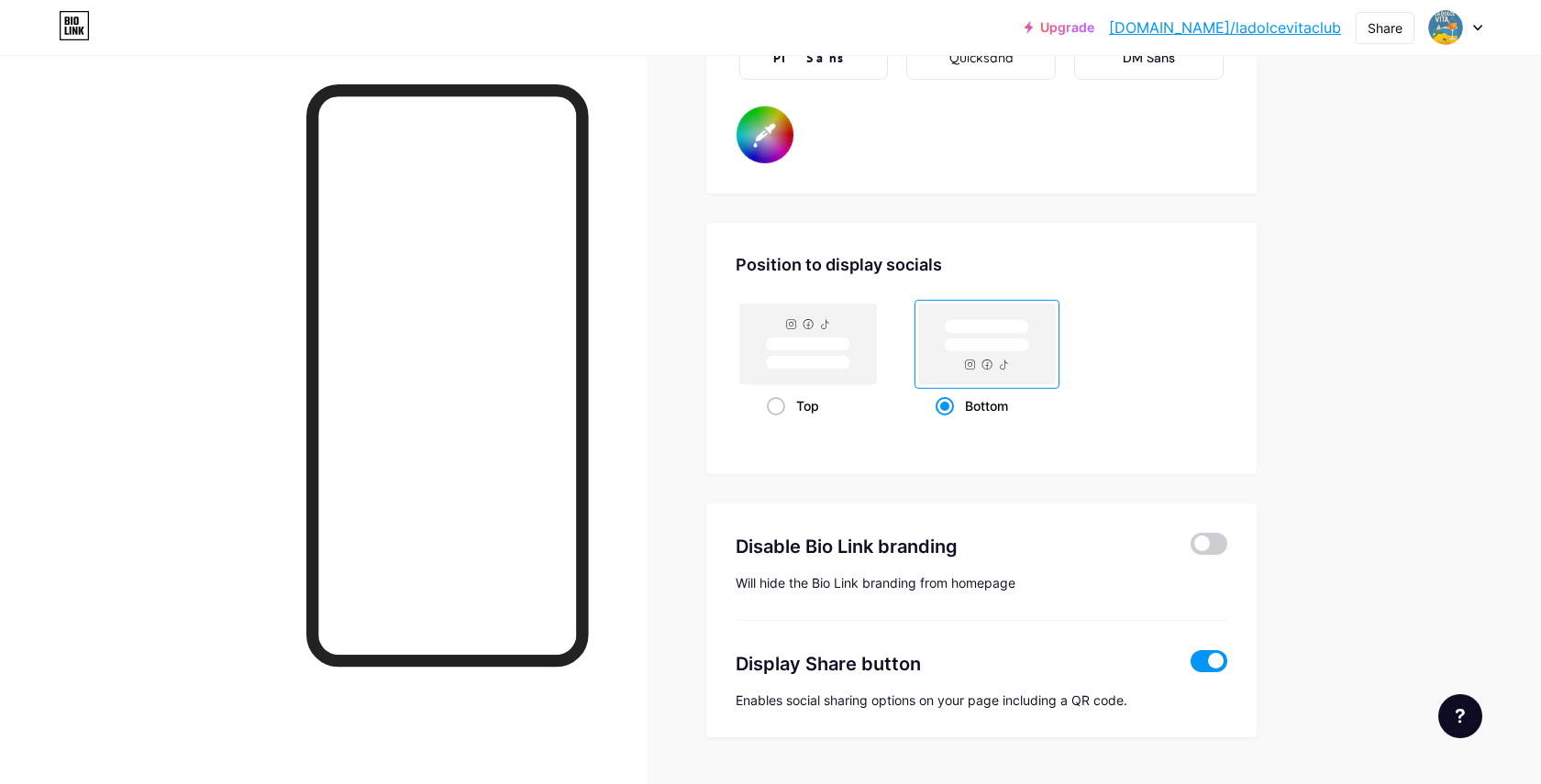
scroll to position [3456, 0]
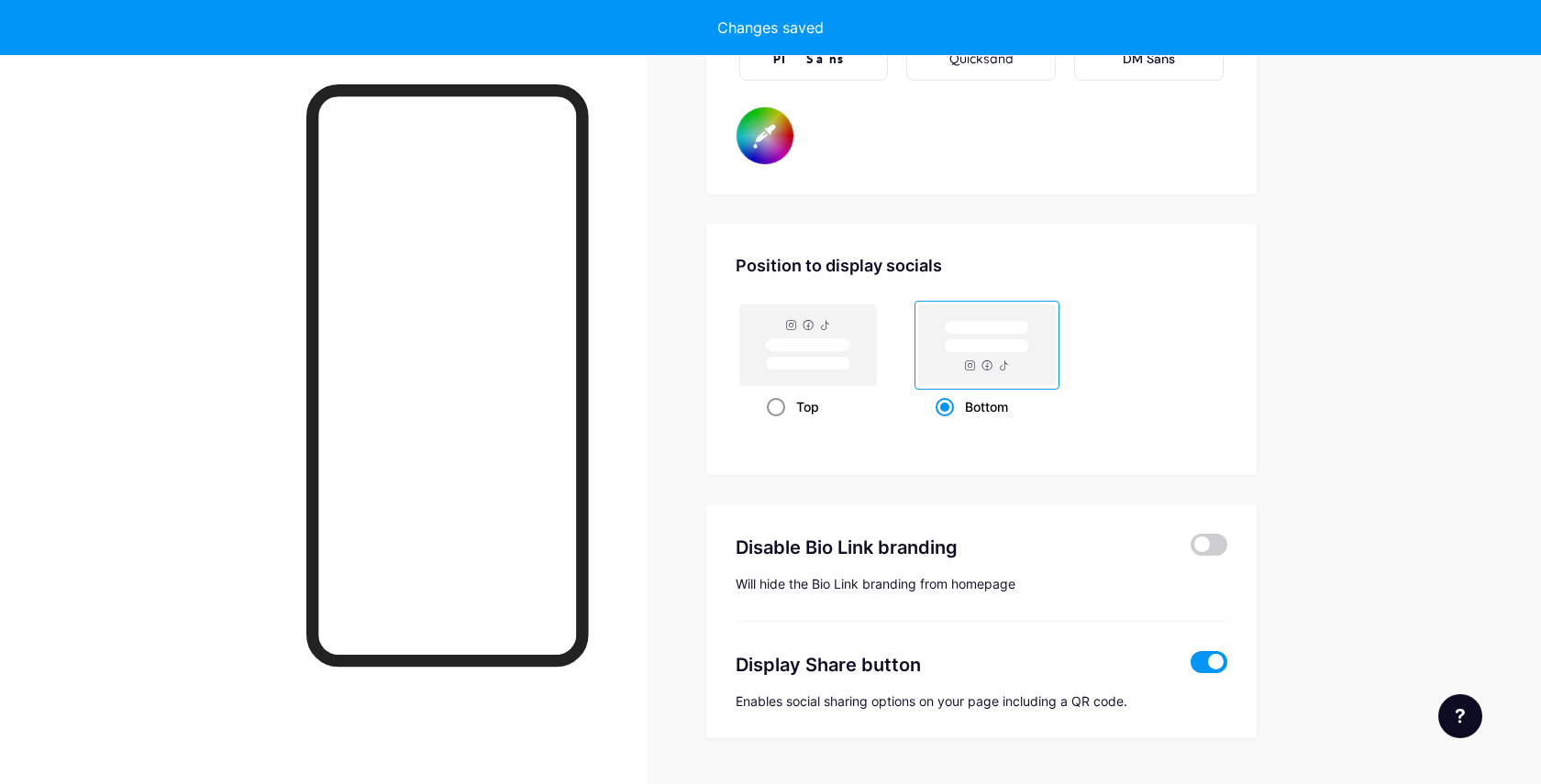
click at [831, 362] on rect at bounding box center [806, 363] width 85 height 14
click at [778, 424] on input "Top" at bounding box center [772, 430] width 12 height 12
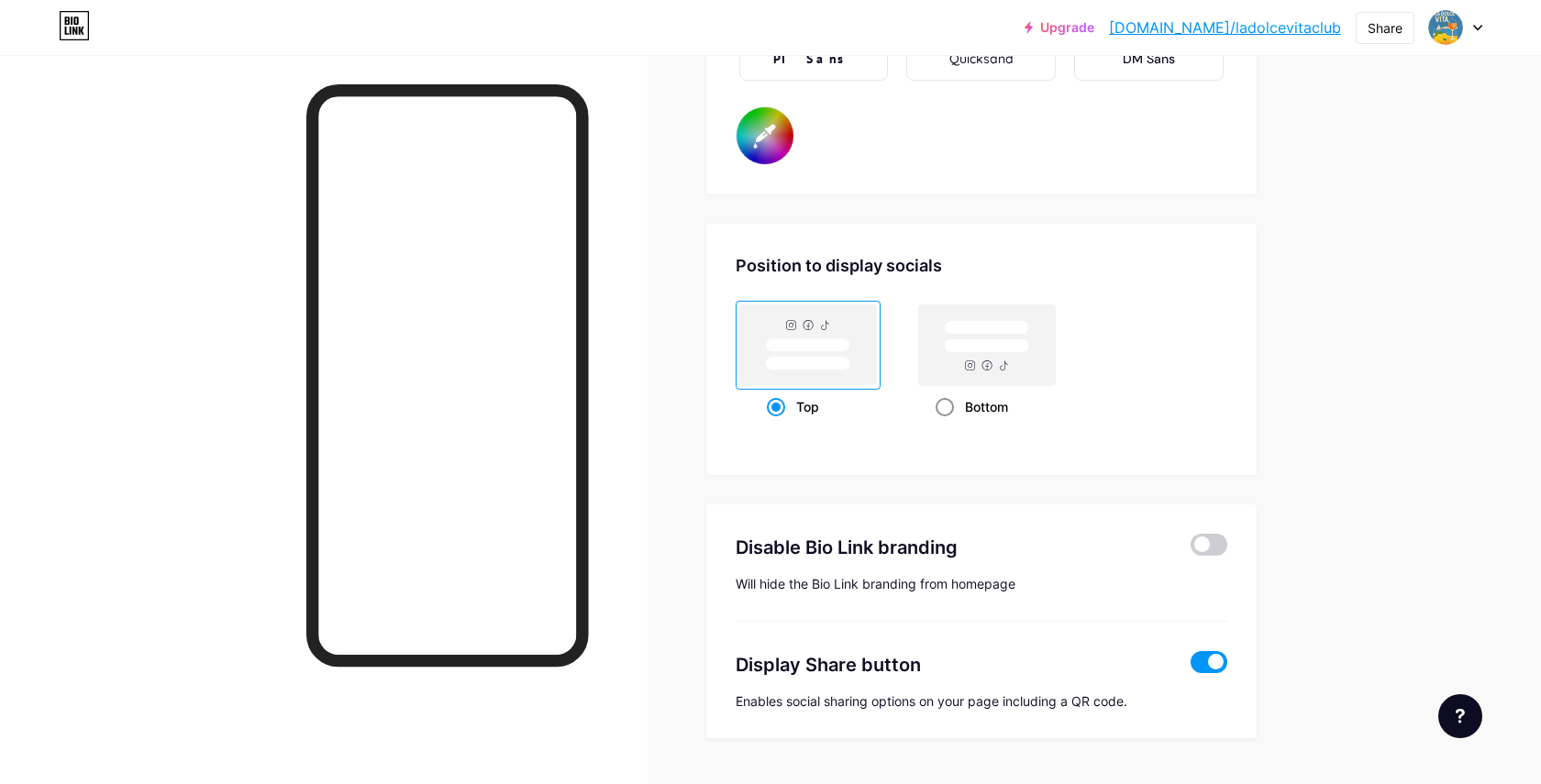
click at [954, 361] on rect at bounding box center [986, 344] width 136 height 81
click at [948, 424] on input "Bottom" at bounding box center [942, 430] width 12 height 12
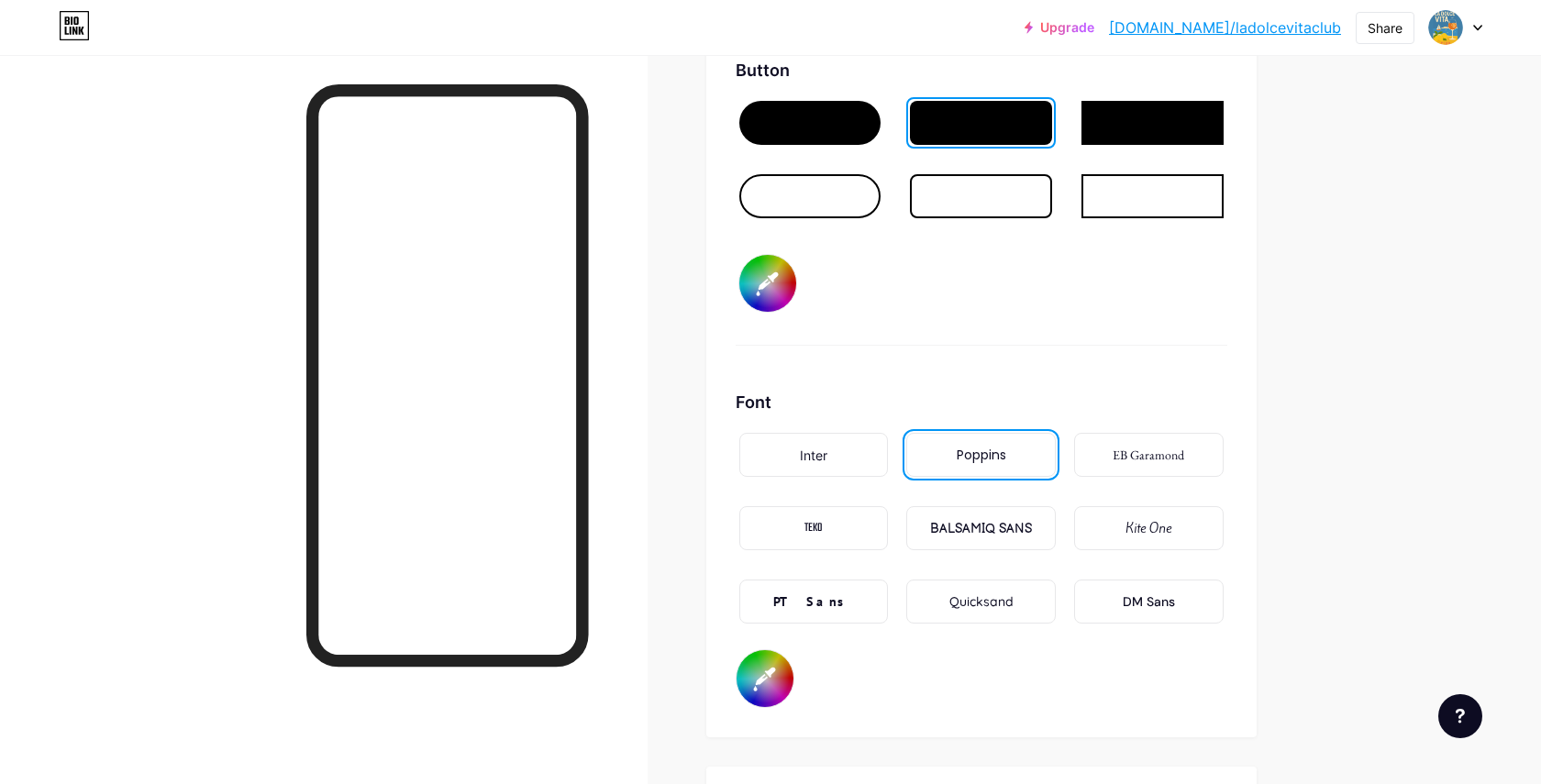
scroll to position [2888, 0]
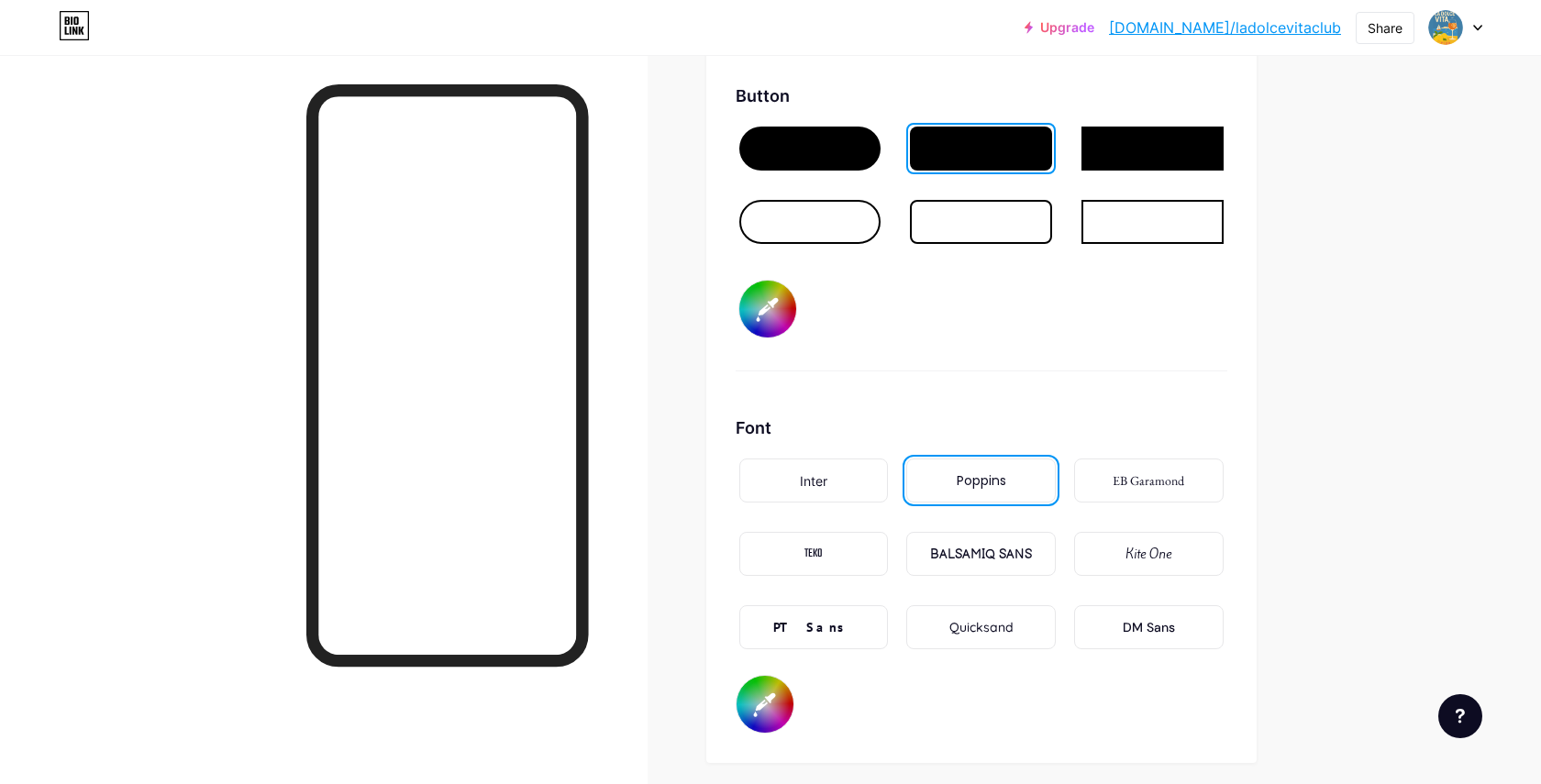
click at [993, 620] on div "Quicksand" at bounding box center [982, 627] width 64 height 19
click at [980, 488] on div "Poppins" at bounding box center [982, 481] width 50 height 19
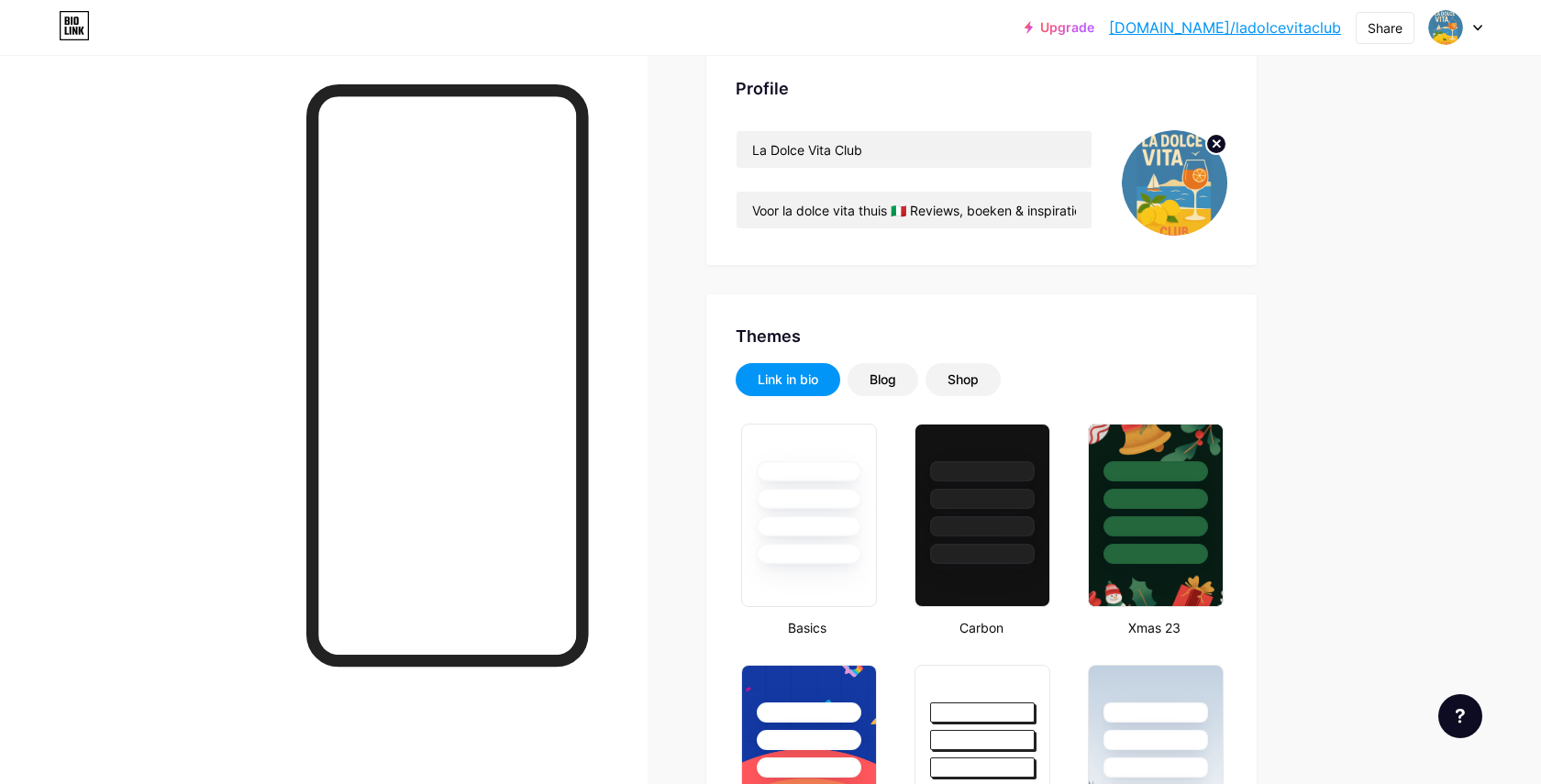
scroll to position [0, 0]
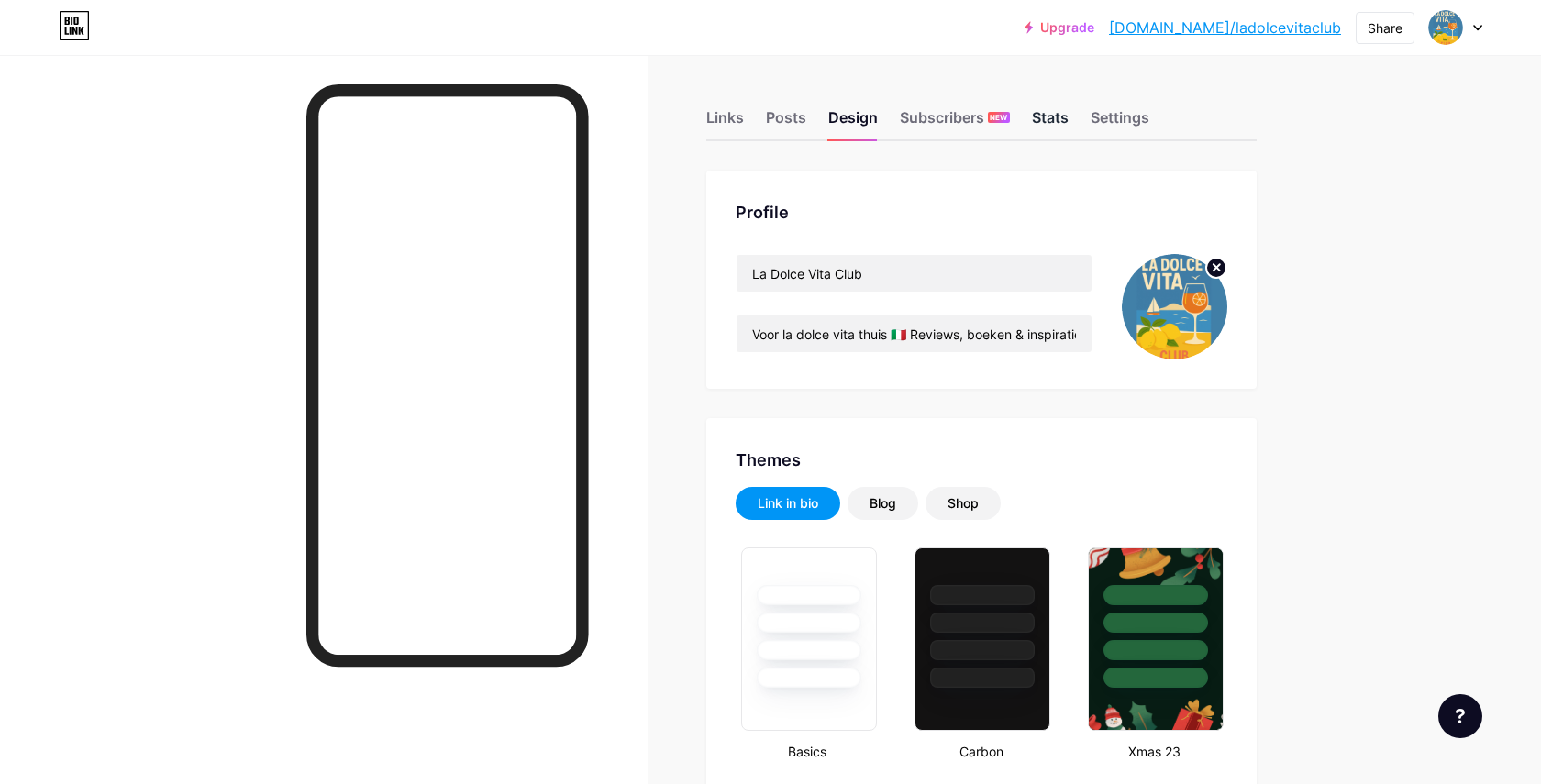
click at [1040, 122] on div "Stats" at bounding box center [1050, 122] width 37 height 33
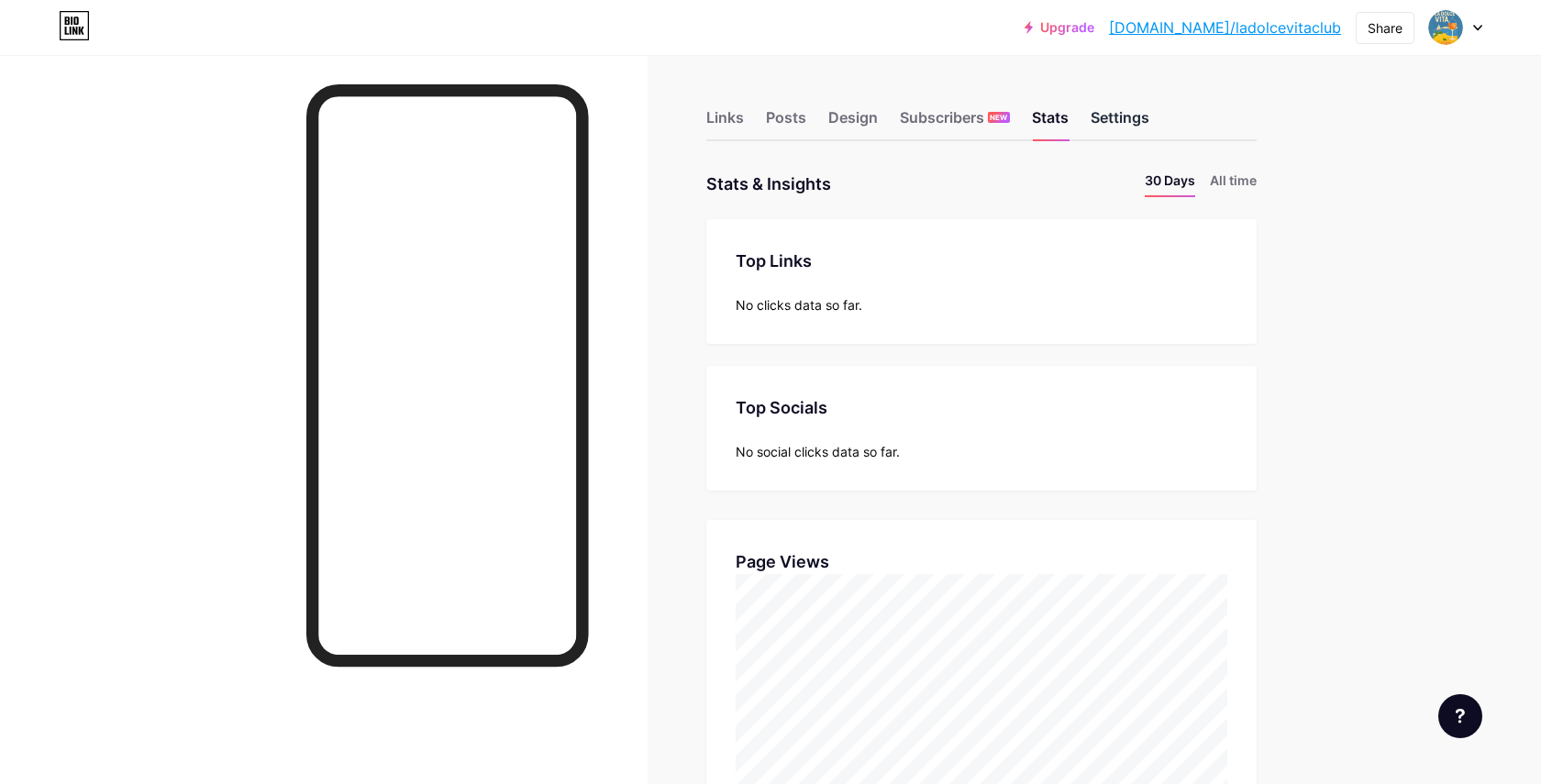
click at [1126, 121] on div "Settings" at bounding box center [1120, 122] width 59 height 33
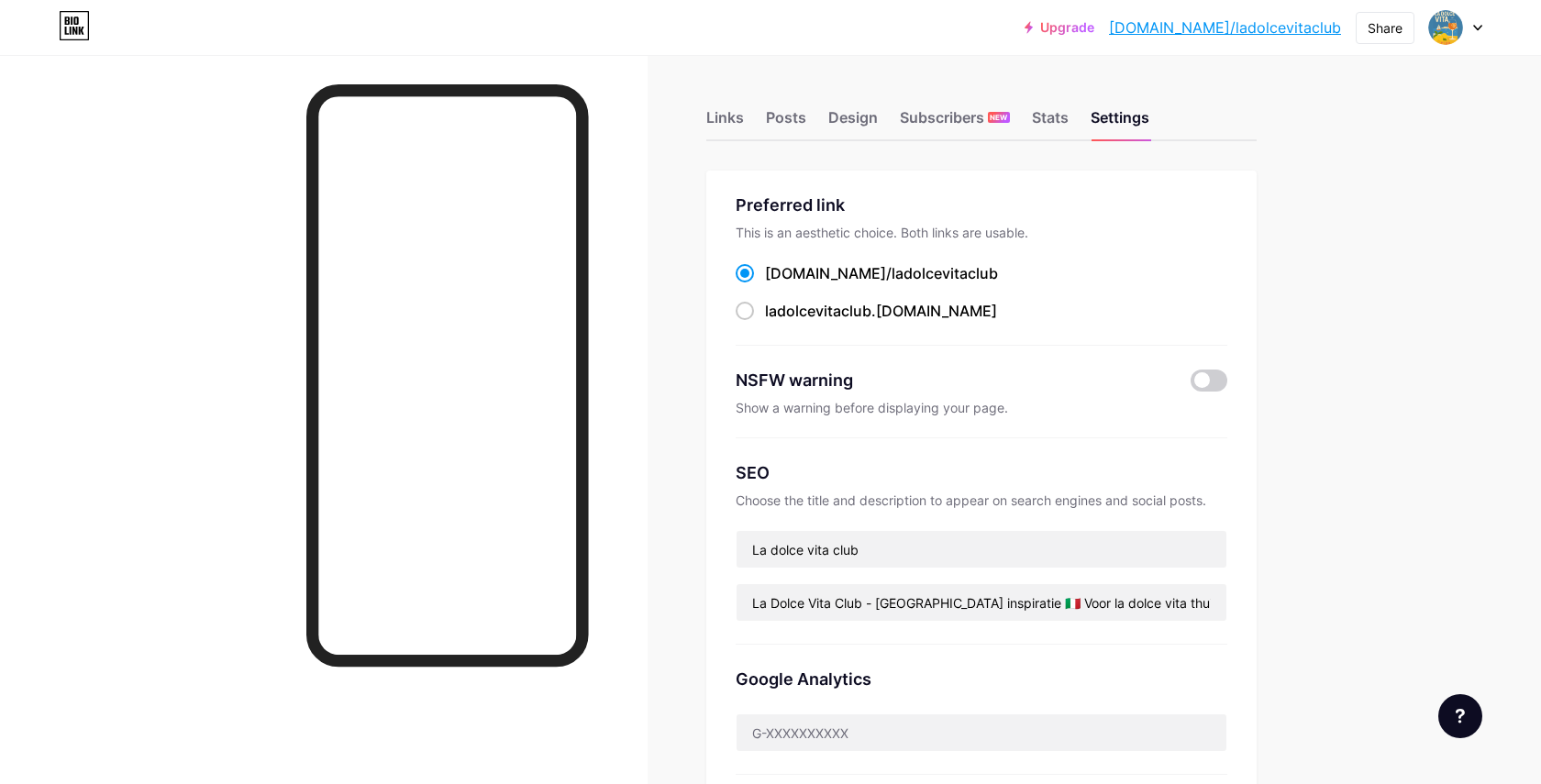
click at [1229, 26] on link "bio.link/ladolcevitaclub" at bounding box center [1224, 28] width 232 height 22
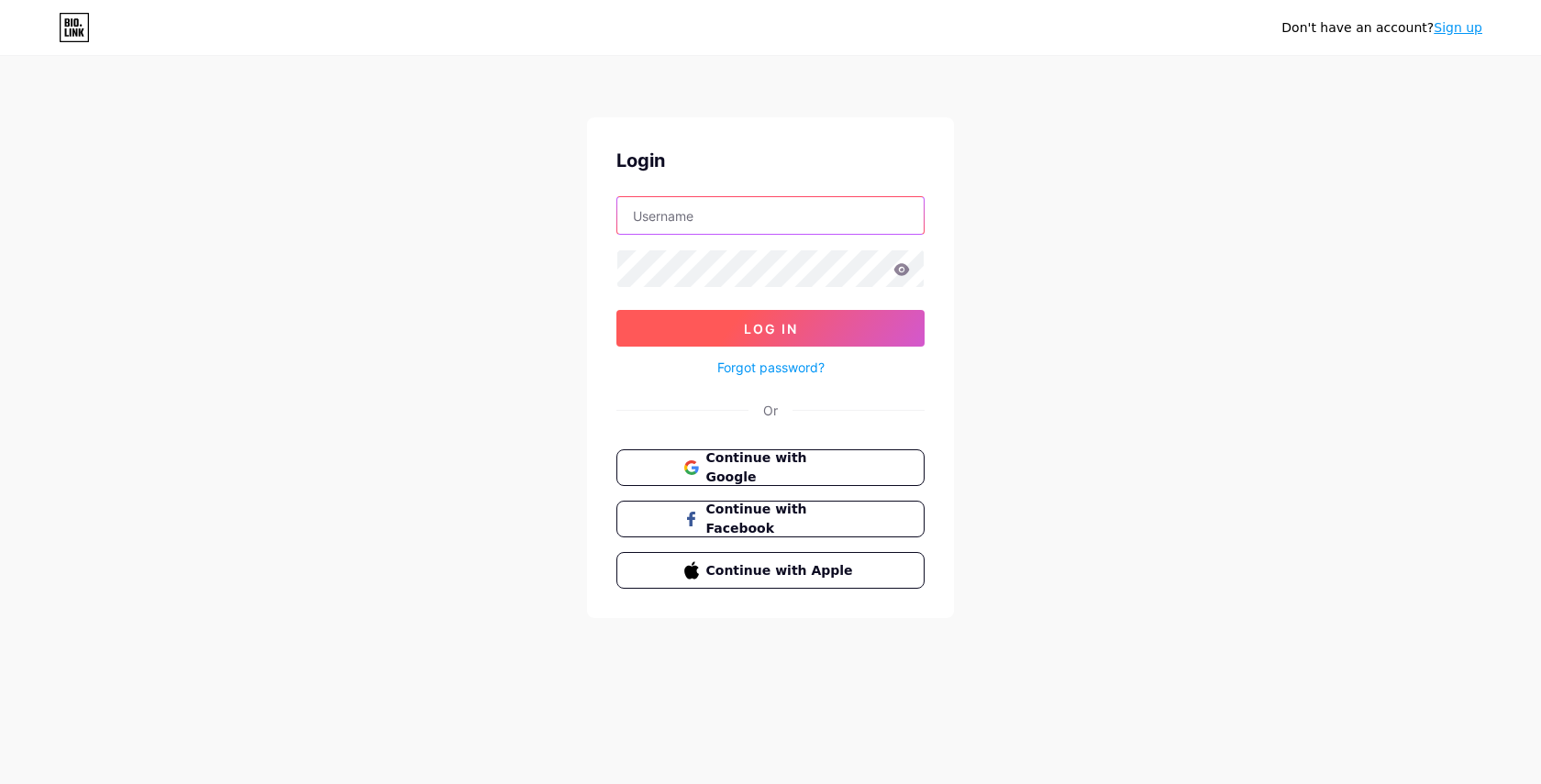
type input "[DOMAIN_NAME][EMAIL_ADDRESS][DOMAIN_NAME]"
click at [807, 337] on button "Log In" at bounding box center [770, 327] width 309 height 37
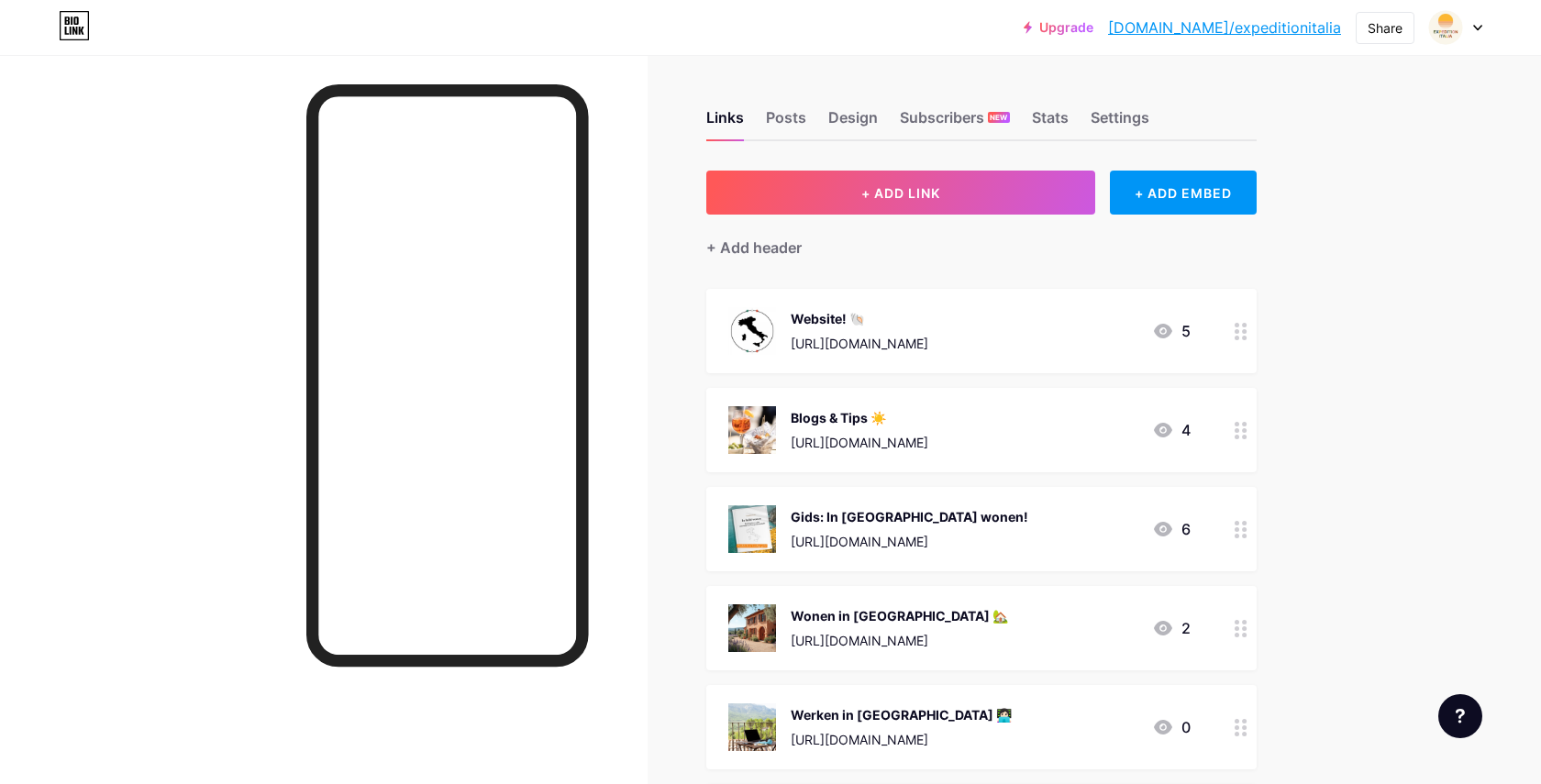
click at [1217, 30] on link "[DOMAIN_NAME]/expeditionitalia" at bounding box center [1224, 28] width 233 height 22
